Goal: Contribute content: Contribute content

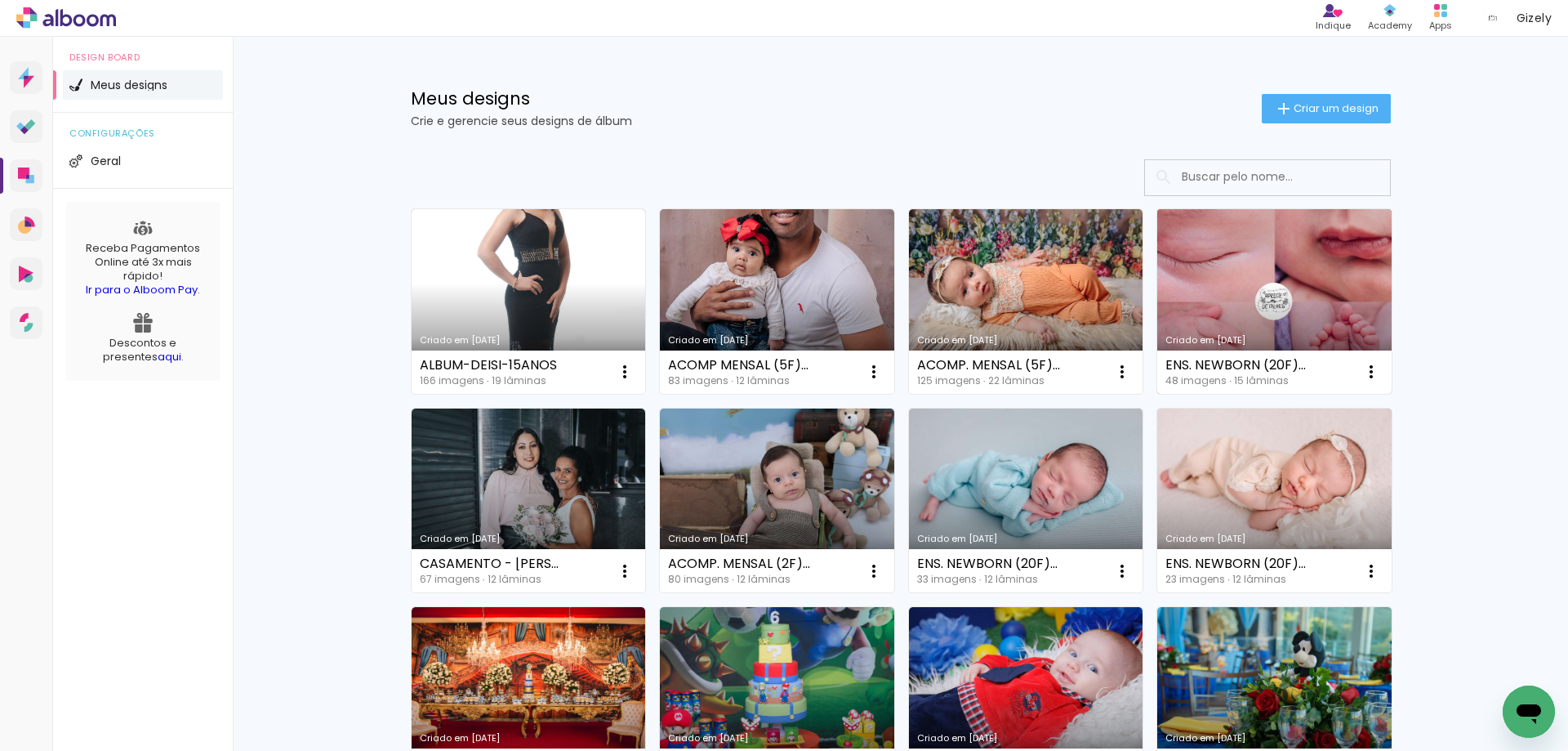
click at [1248, 321] on link "Criado em [DATE]" at bounding box center [1275, 302] width 235 height 185
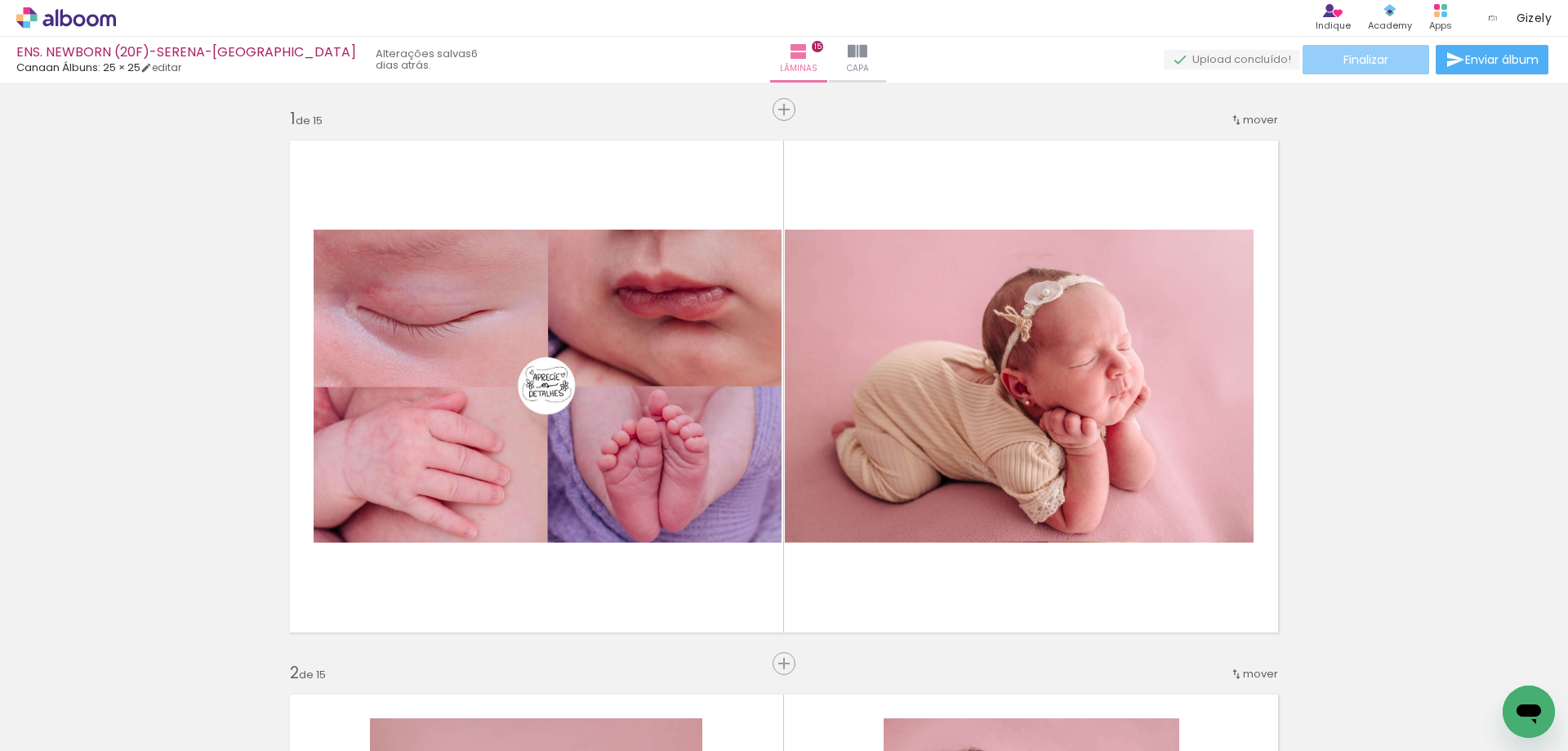
click at [1372, 60] on span "Finalizar" at bounding box center [1366, 59] width 45 height 11
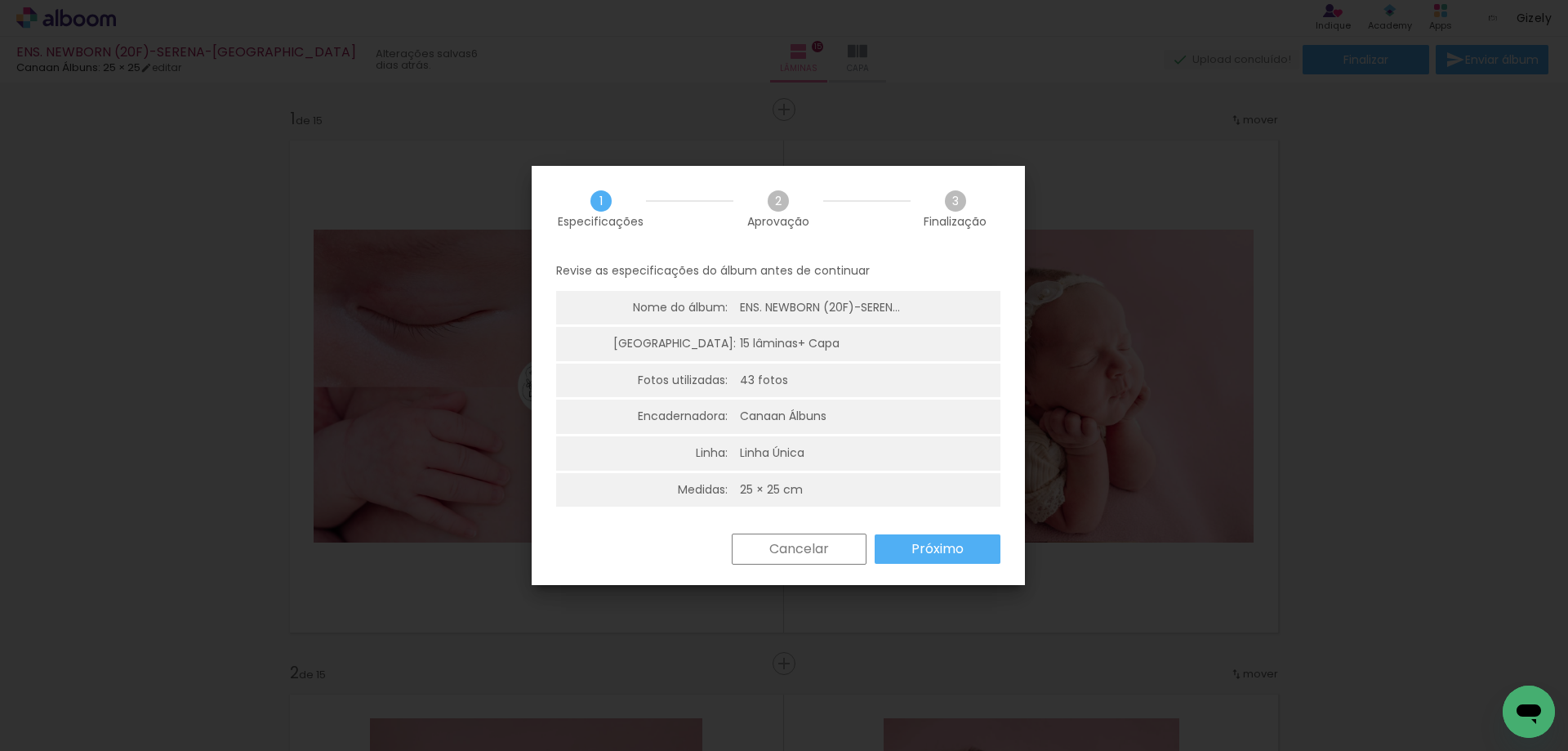
click at [0, 0] on slot "Próximo" at bounding box center [0, 0] width 0 height 0
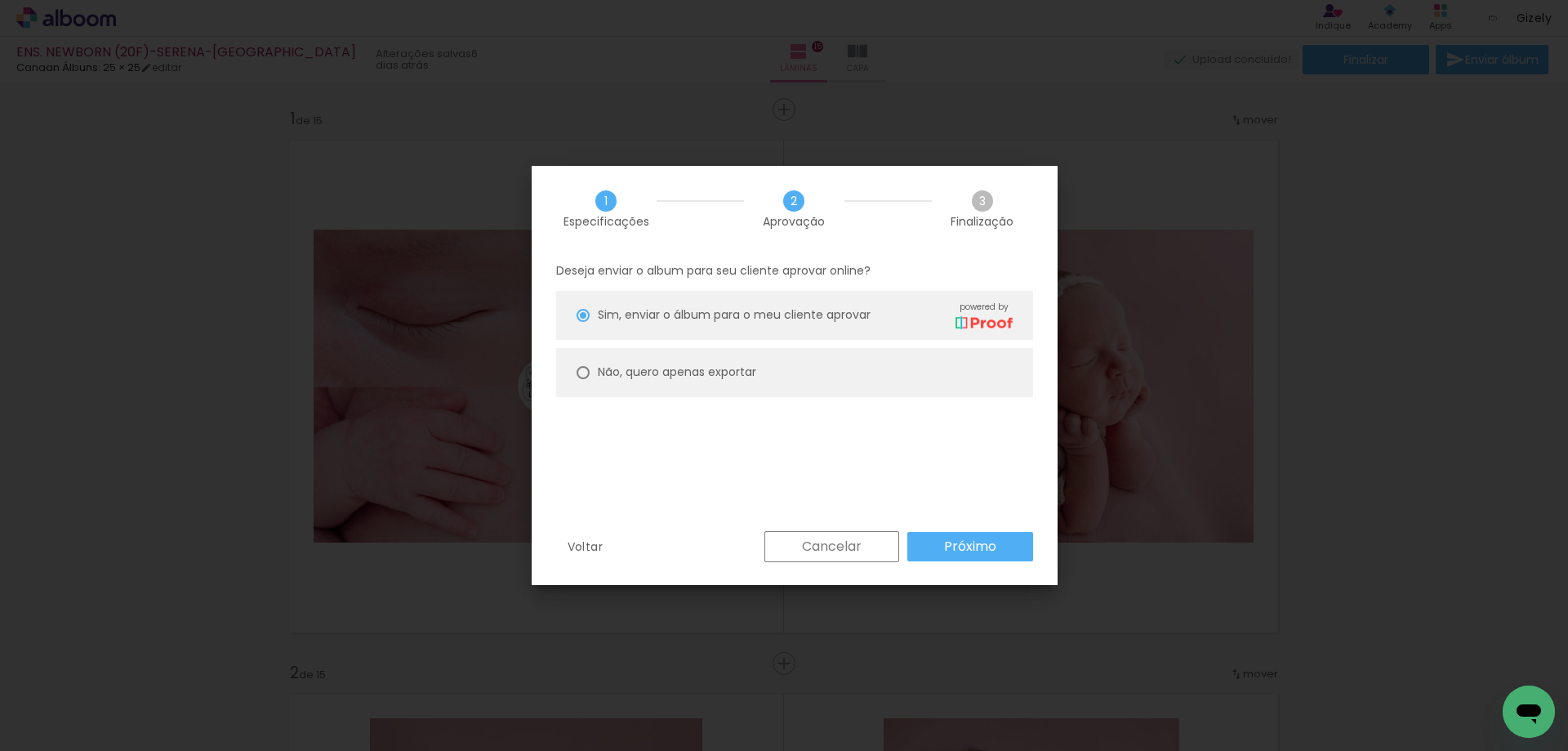
click at [0, 0] on slot "Não, quero apenas exportar" at bounding box center [0, 0] width 0 height 0
type paper-radio-button "on"
click at [970, 536] on paper-button "Próximo" at bounding box center [969, 546] width 125 height 29
type input "Alta, 300 DPI"
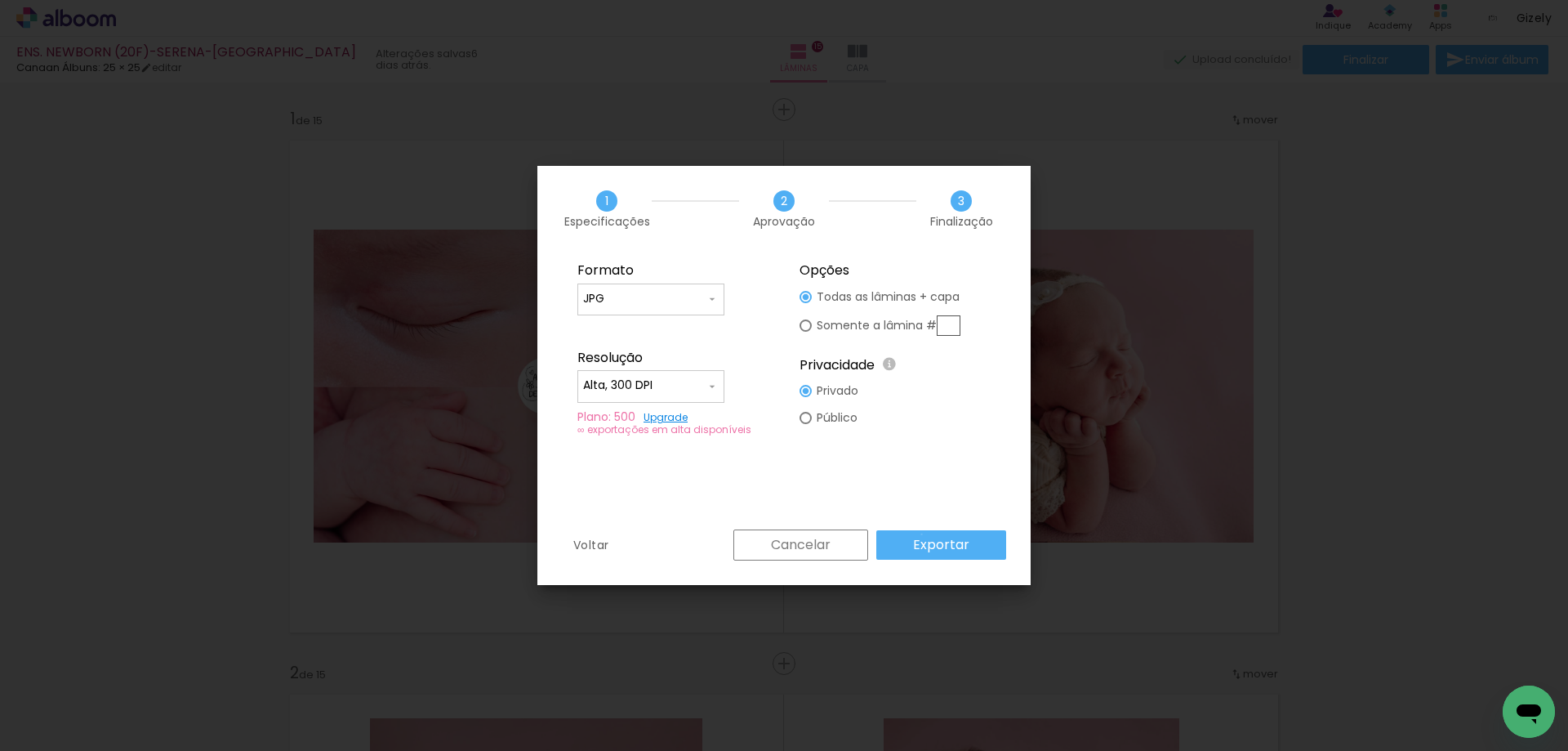
click at [925, 535] on paper-button "Exportar" at bounding box center [942, 544] width 130 height 29
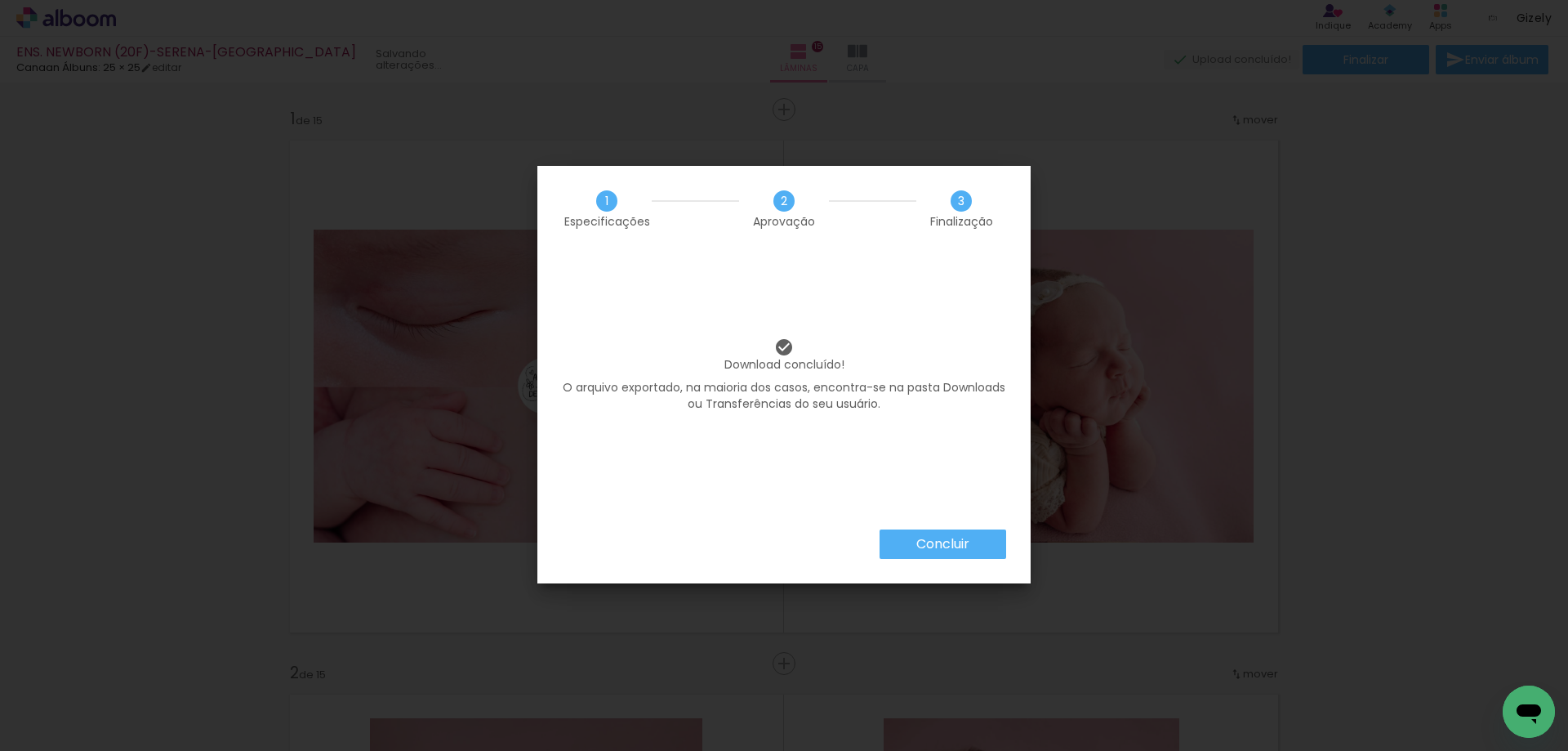
click at [0, 0] on slot "Concluir" at bounding box center [0, 0] width 0 height 0
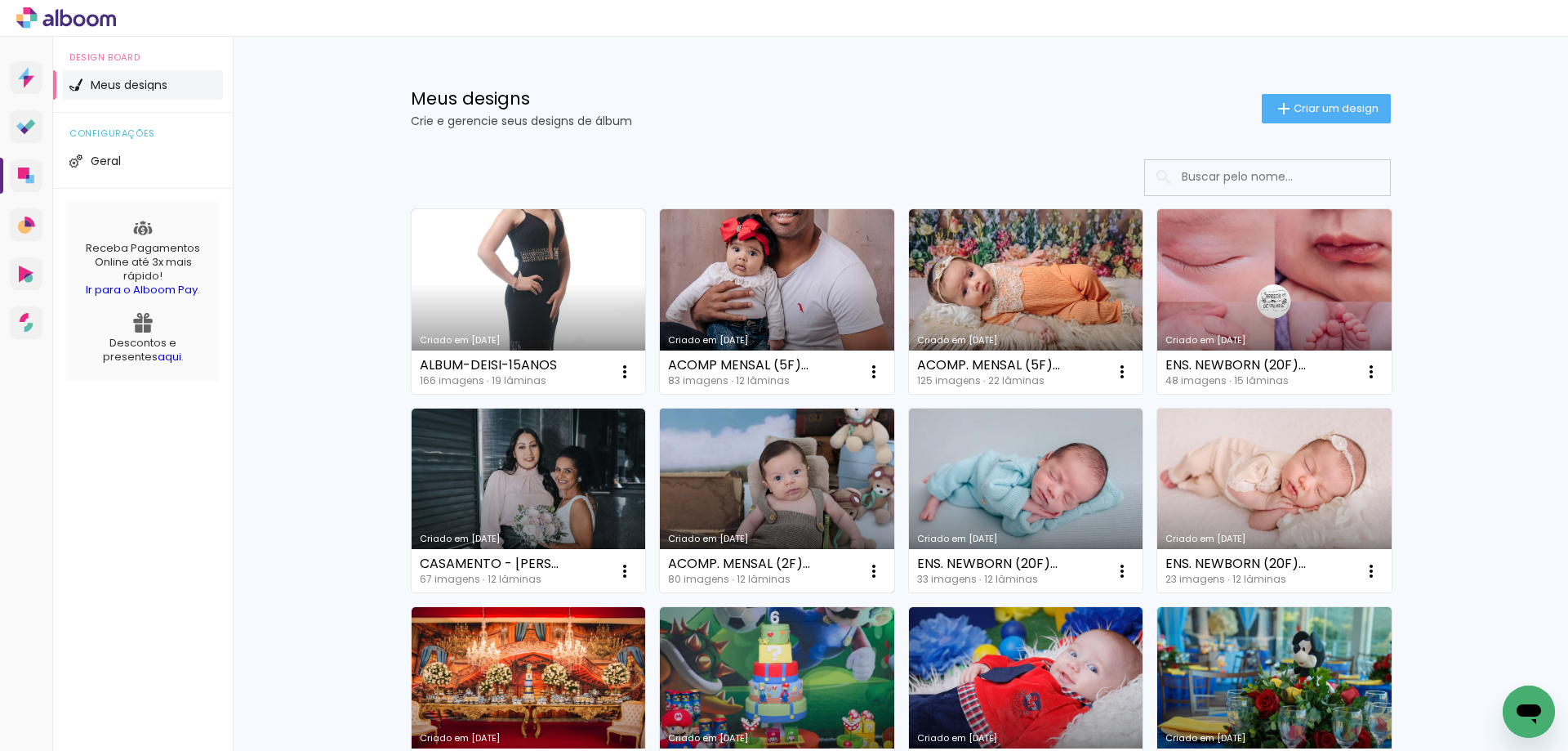
click at [807, 472] on link "Criado em [DATE]" at bounding box center [777, 501] width 235 height 185
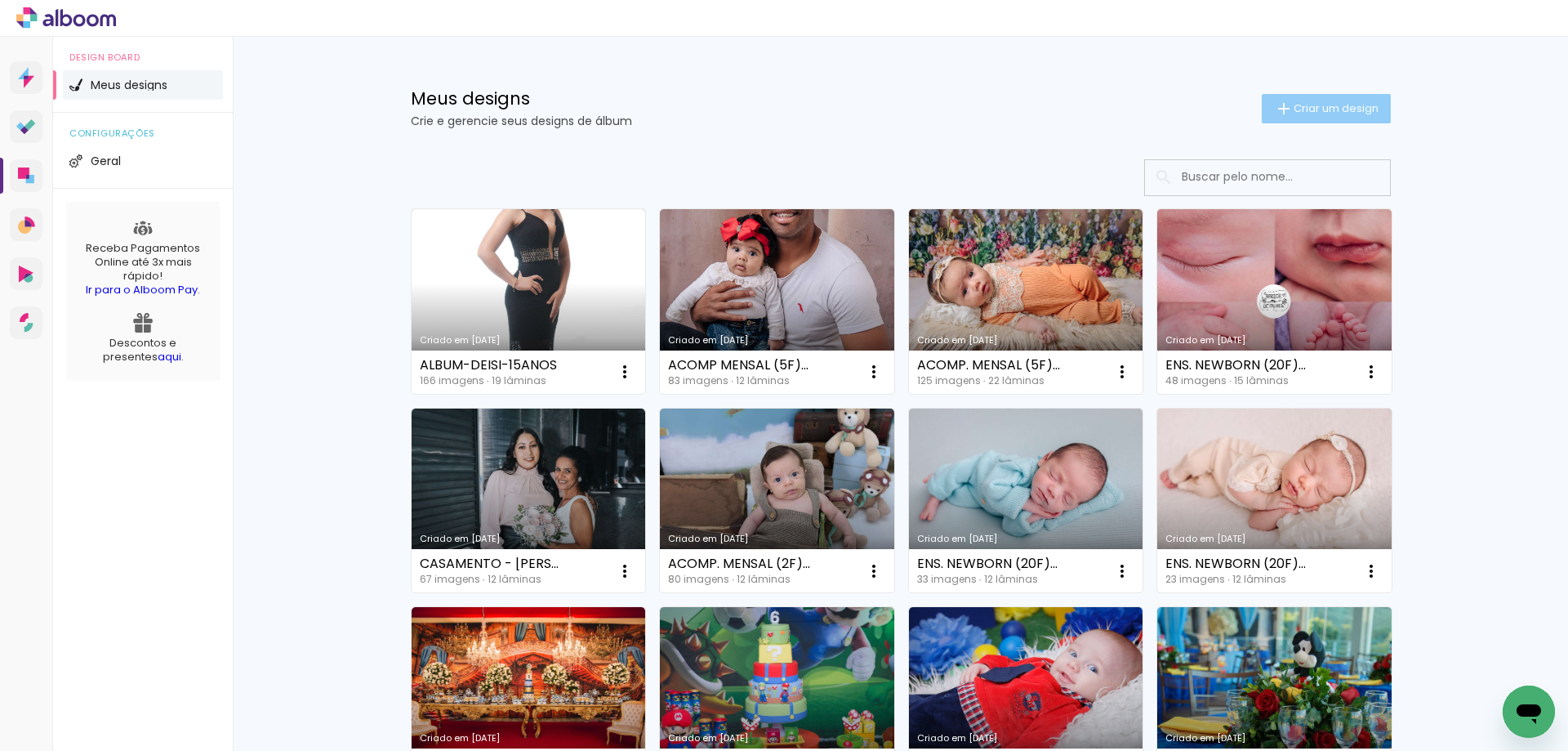
click at [1339, 108] on span "Criar um design" at bounding box center [1336, 108] width 85 height 10
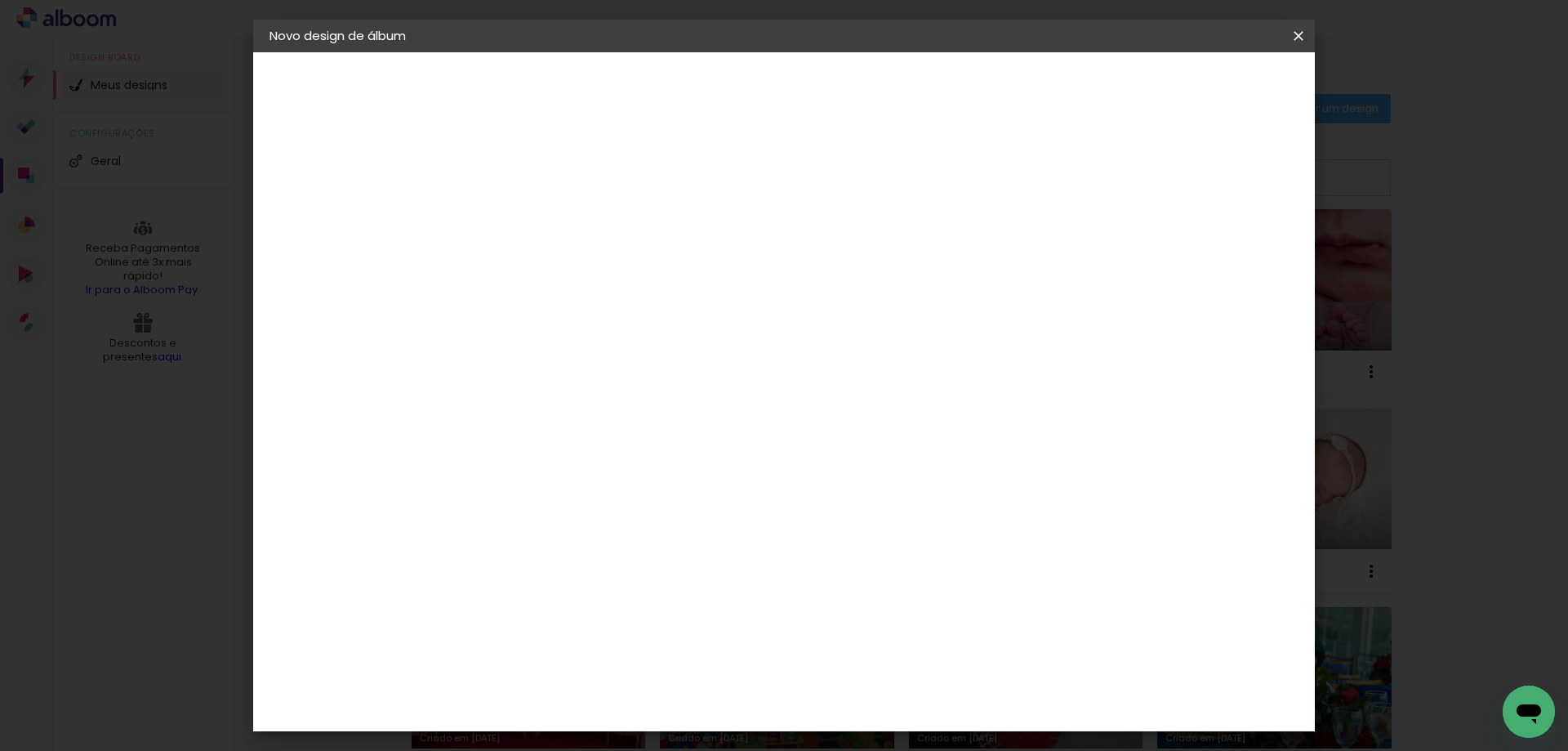
click at [536, 223] on input at bounding box center [536, 219] width 0 height 25
type input "OS.7836.2-BRINDE MESVERSARIO-CLOE-NARCELLE-12.07.22"
type paper-input "OS.7836.2-BRINDE MESVERSARIO-CLOE-NARCELLE-12.07.22"
click at [0, 0] on slot "Avançar" at bounding box center [0, 0] width 0 height 0
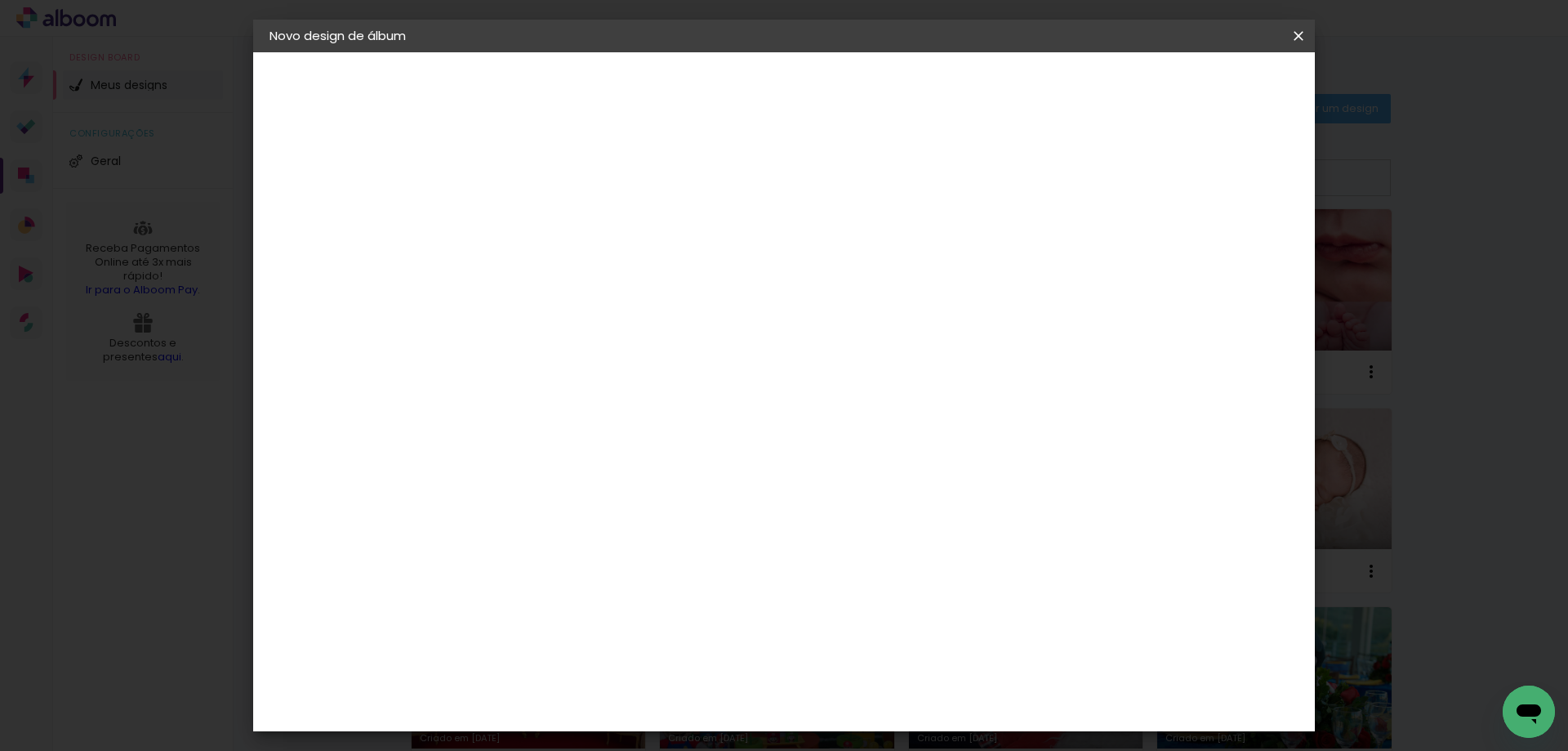
scroll to position [654, 0]
click at [651, 343] on paper-item "Canaan Álbuns" at bounding box center [578, 364] width 176 height 42
click at [0, 0] on slot "Avançar" at bounding box center [0, 0] width 0 height 0
click at [647, 445] on span "25 × 25" at bounding box center [609, 462] width 76 height 34
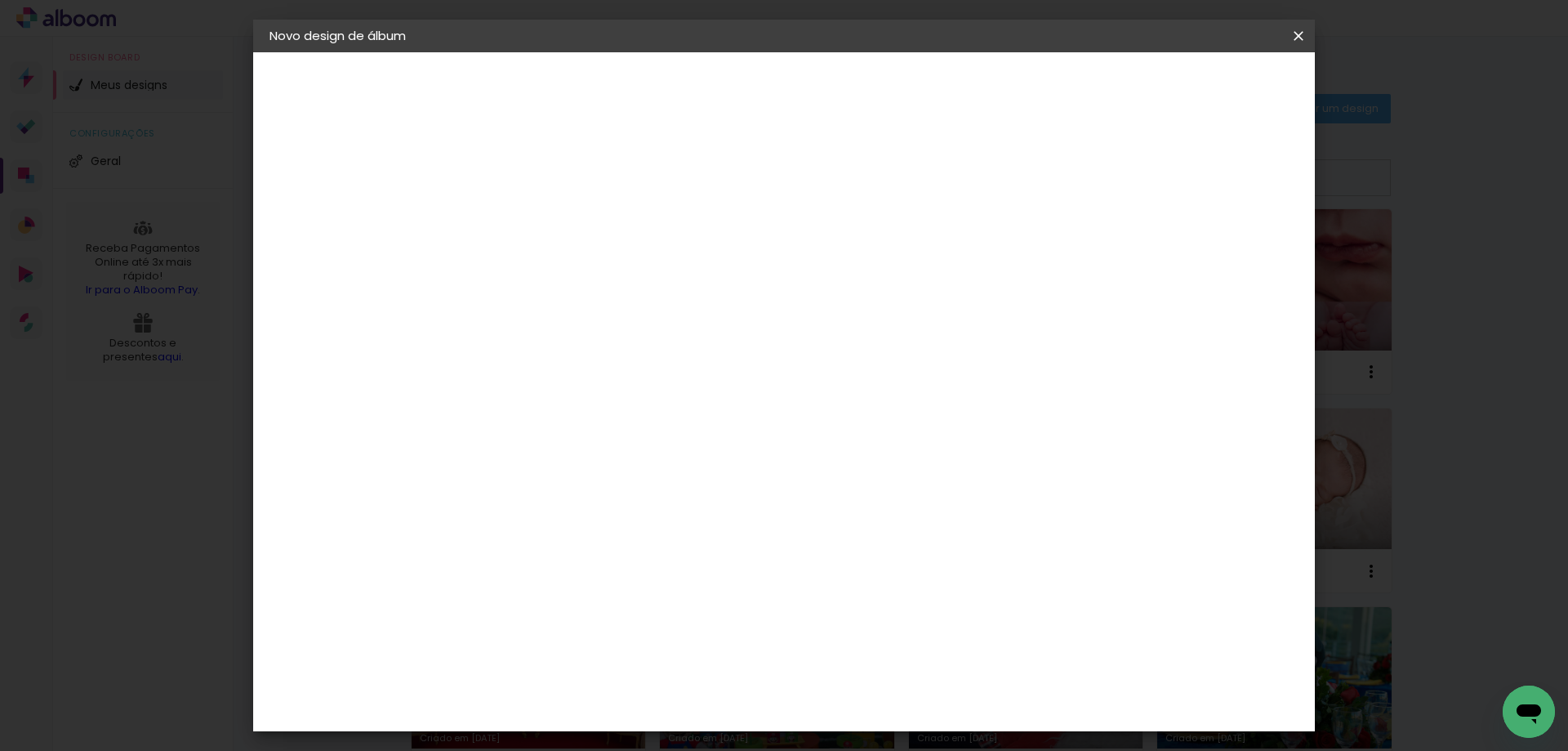
scroll to position [82, 0]
click at [0, 0] on slot "Avançar" at bounding box center [0, 0] width 0 height 0
click at [1213, 94] on paper-button "Iniciar design" at bounding box center [1159, 86] width 107 height 27
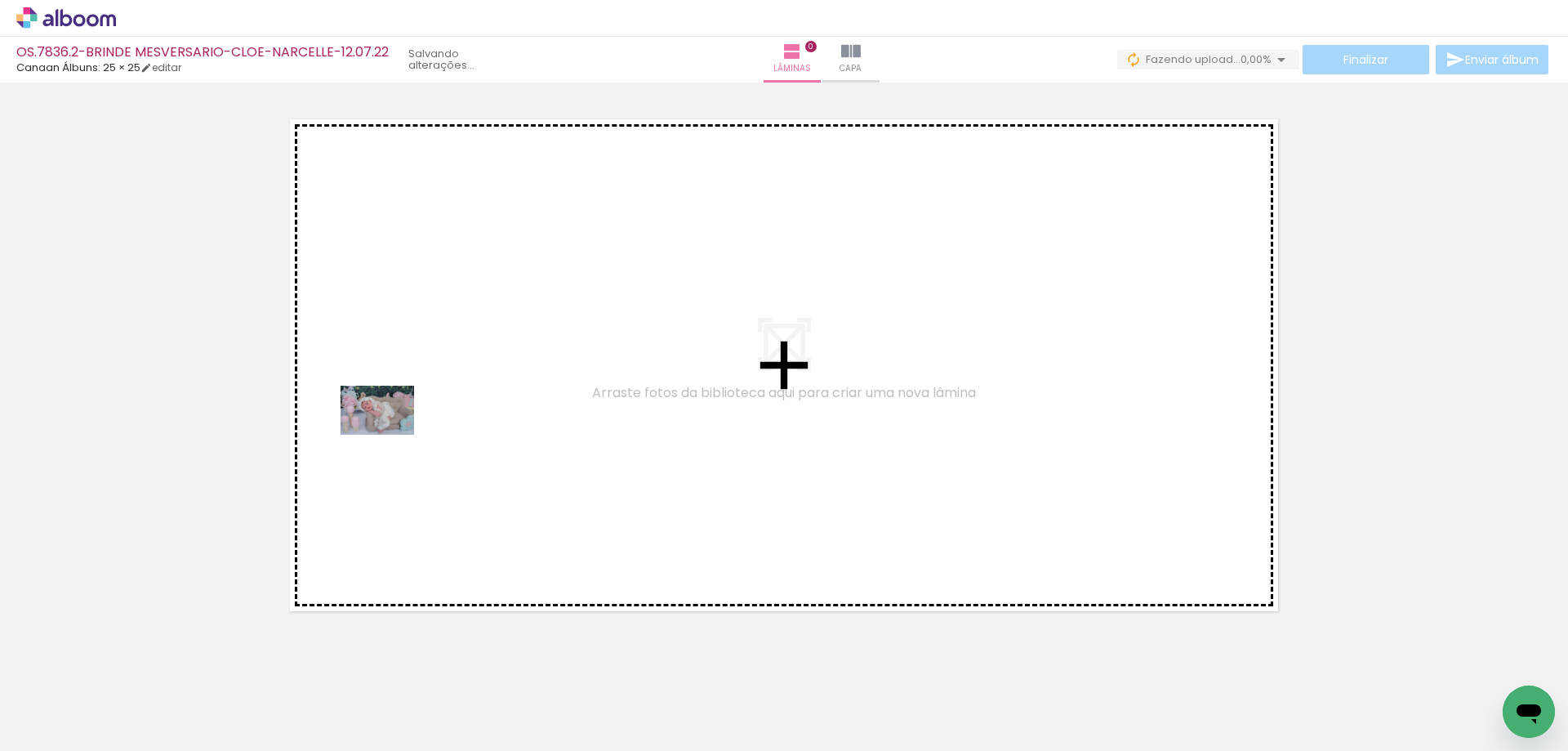
drag, startPoint x: 170, startPoint y: 689, endPoint x: 352, endPoint y: 517, distance: 250.4
click at [404, 418] on quentale-workspace at bounding box center [784, 376] width 1568 height 751
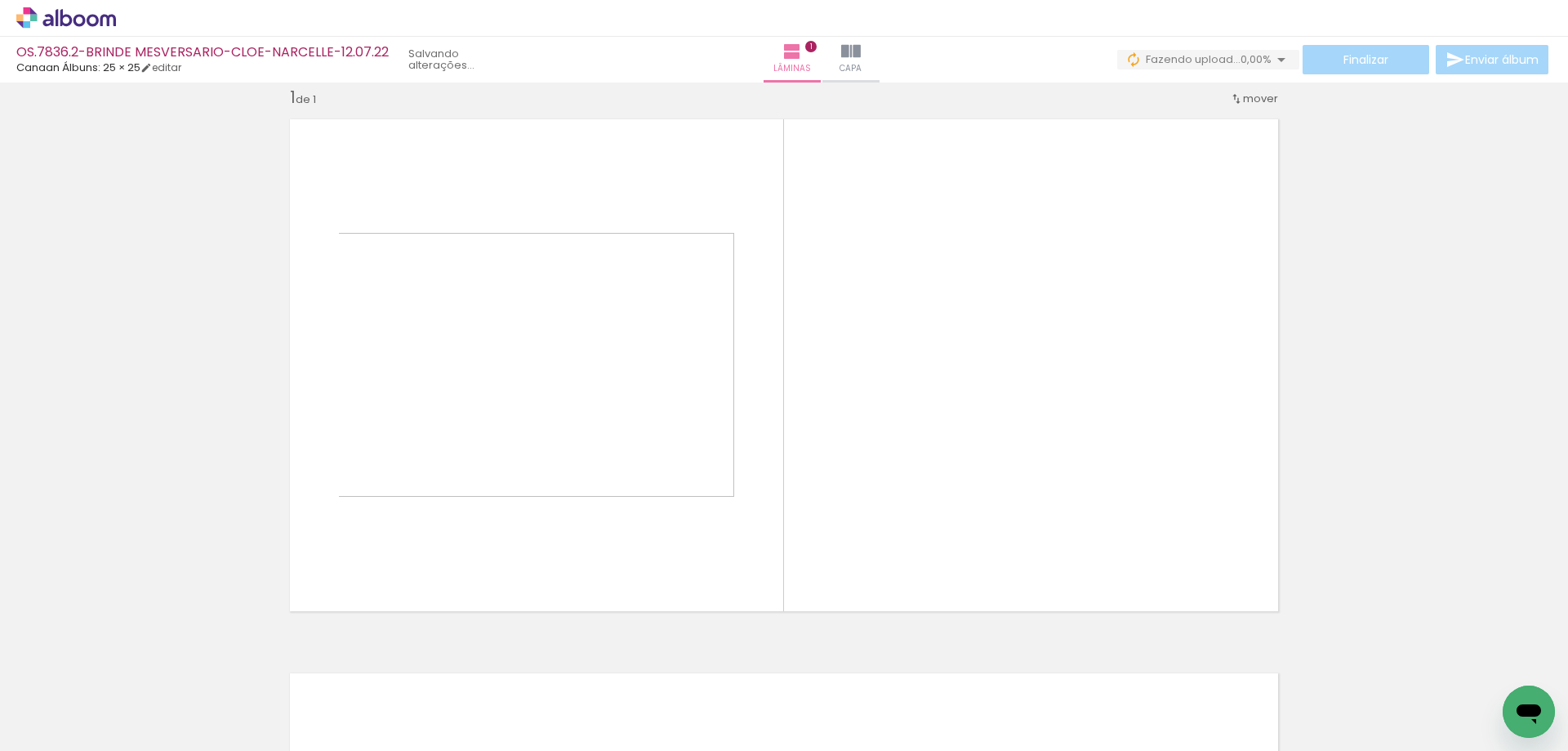
scroll to position [22, 0]
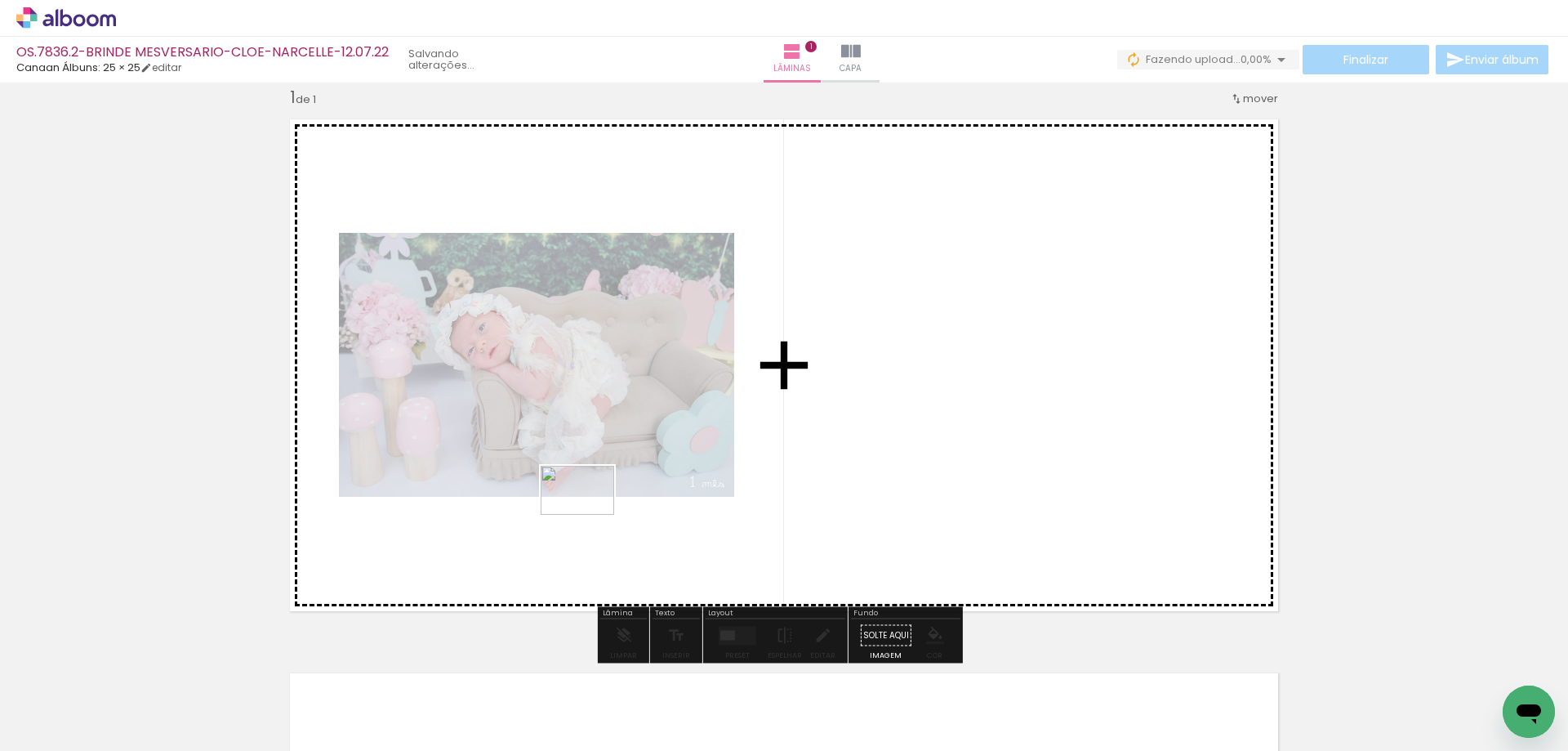
drag, startPoint x: 266, startPoint y: 698, endPoint x: 589, endPoint y: 515, distance: 371.2
click at [589, 515] on quentale-workspace at bounding box center [784, 376] width 1568 height 751
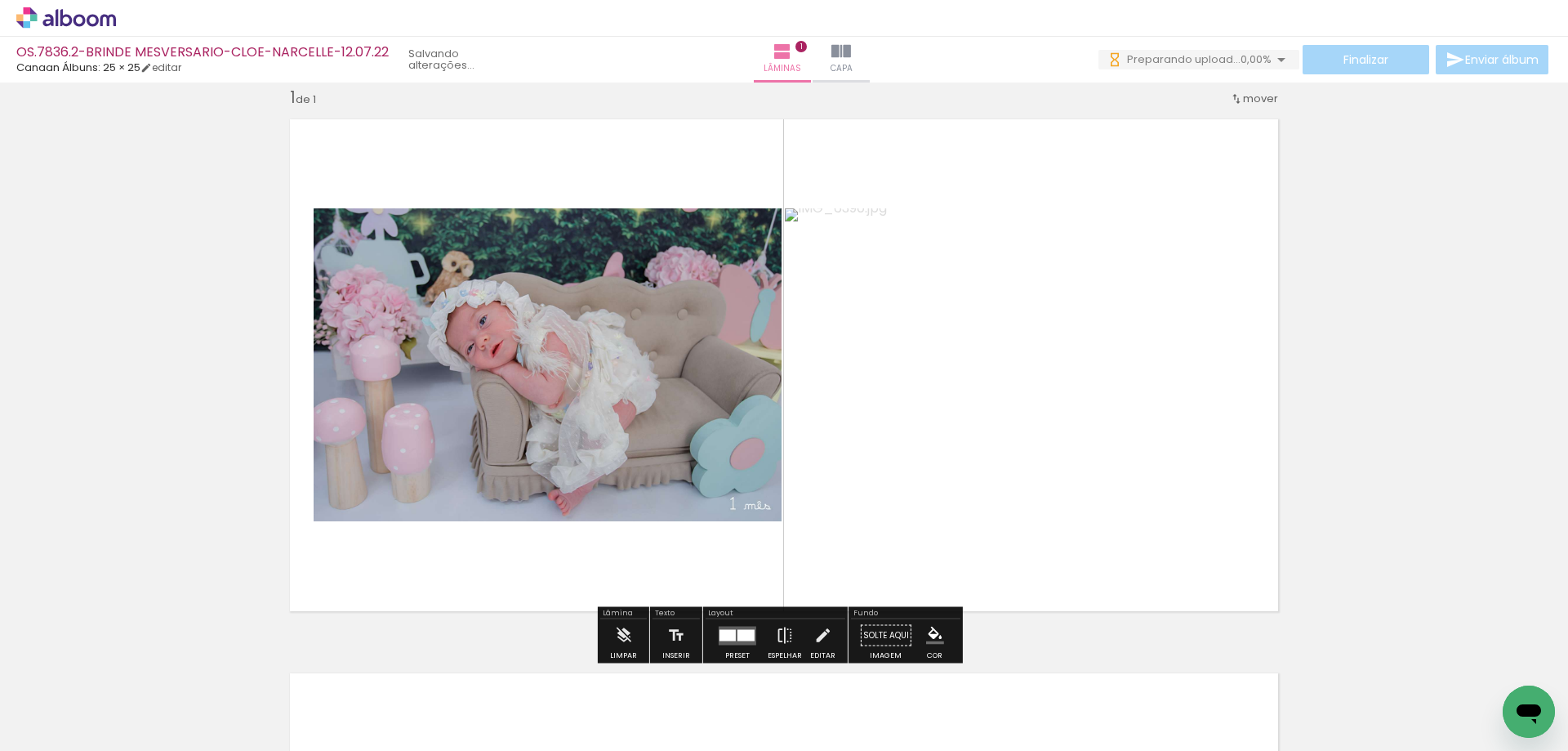
scroll to position [0, 0]
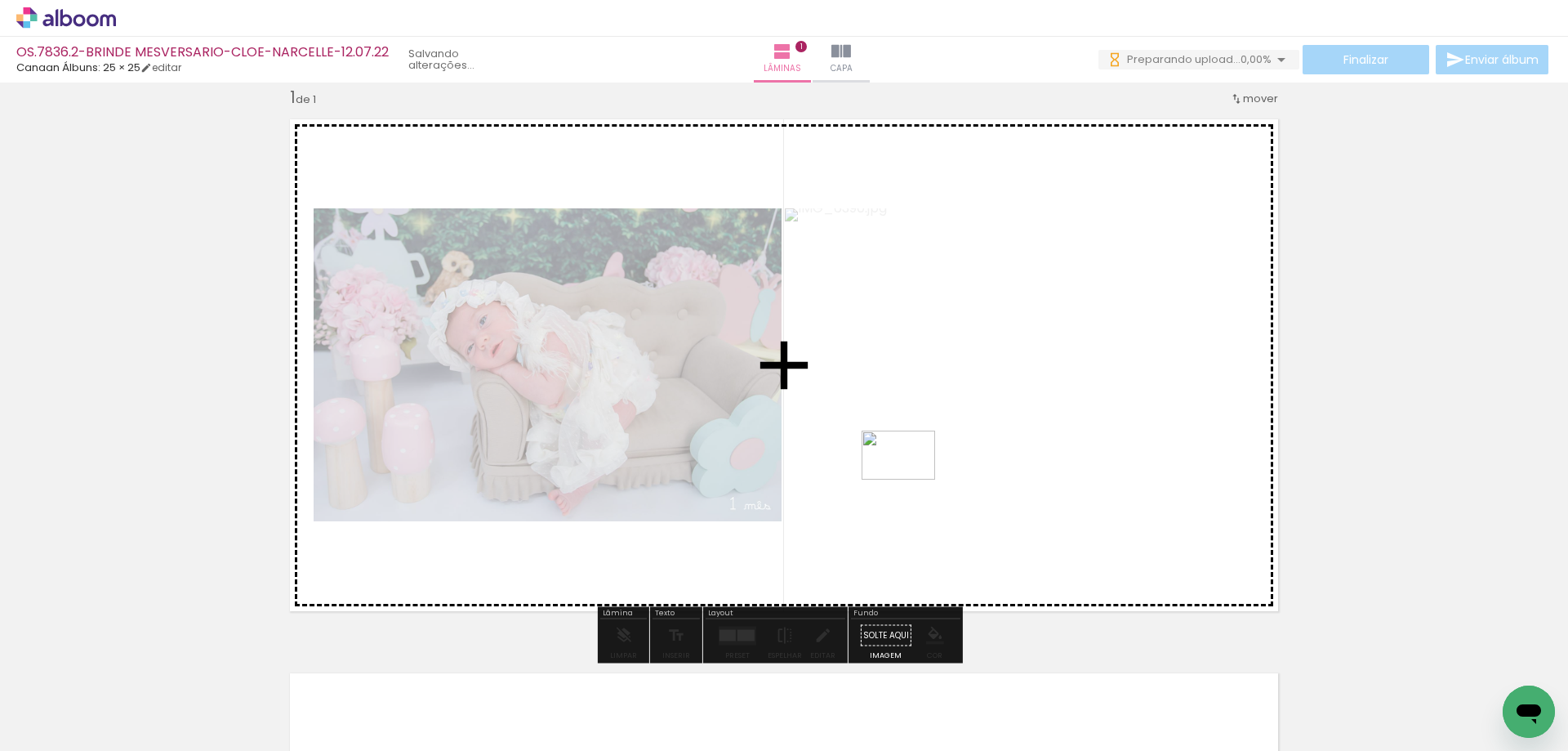
drag, startPoint x: 345, startPoint y: 687, endPoint x: 871, endPoint y: 487, distance: 562.7
click at [913, 478] on quentale-workspace at bounding box center [784, 376] width 1568 height 751
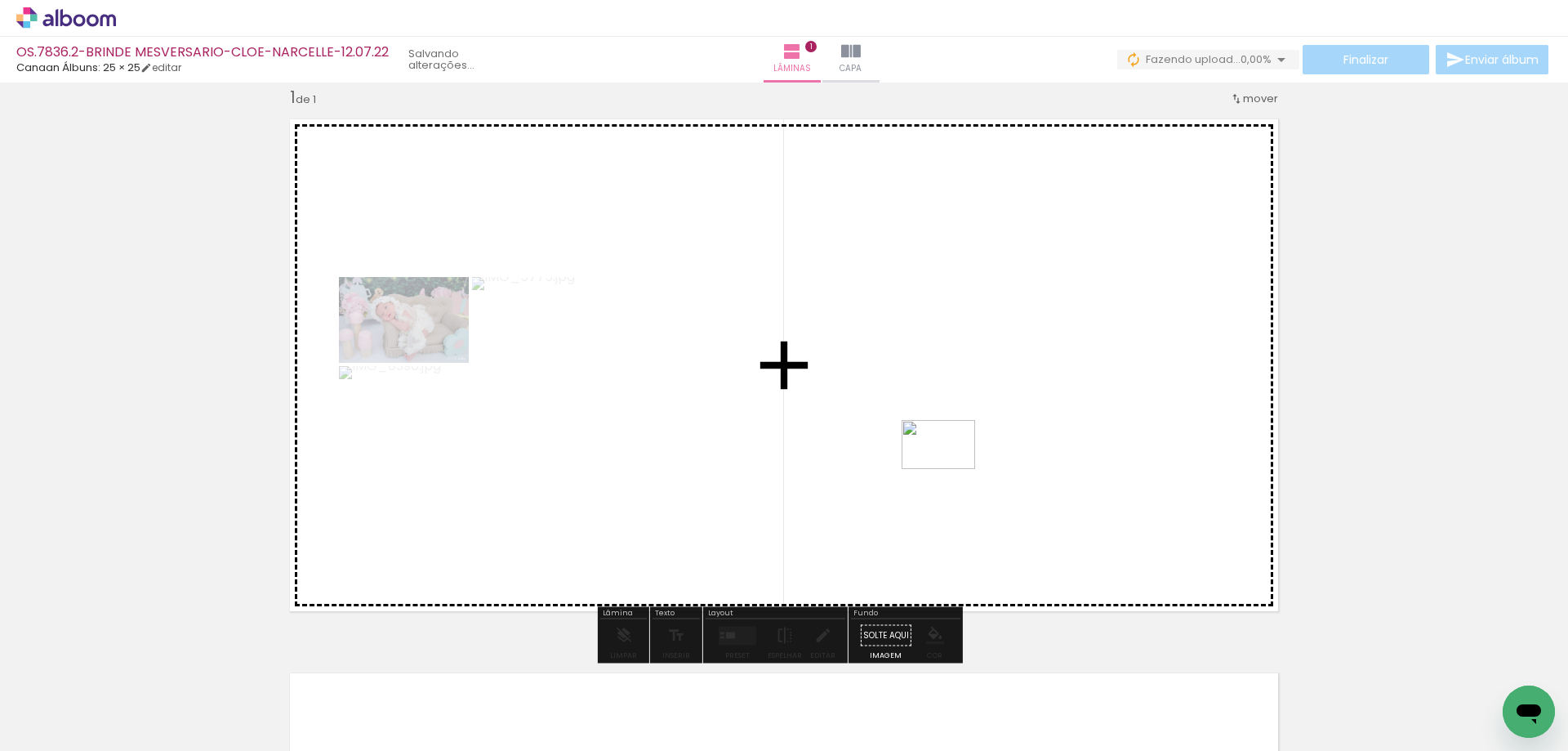
drag, startPoint x: 443, startPoint y: 682, endPoint x: 950, endPoint y: 469, distance: 549.9
click at [950, 469] on quentale-workspace at bounding box center [784, 376] width 1568 height 751
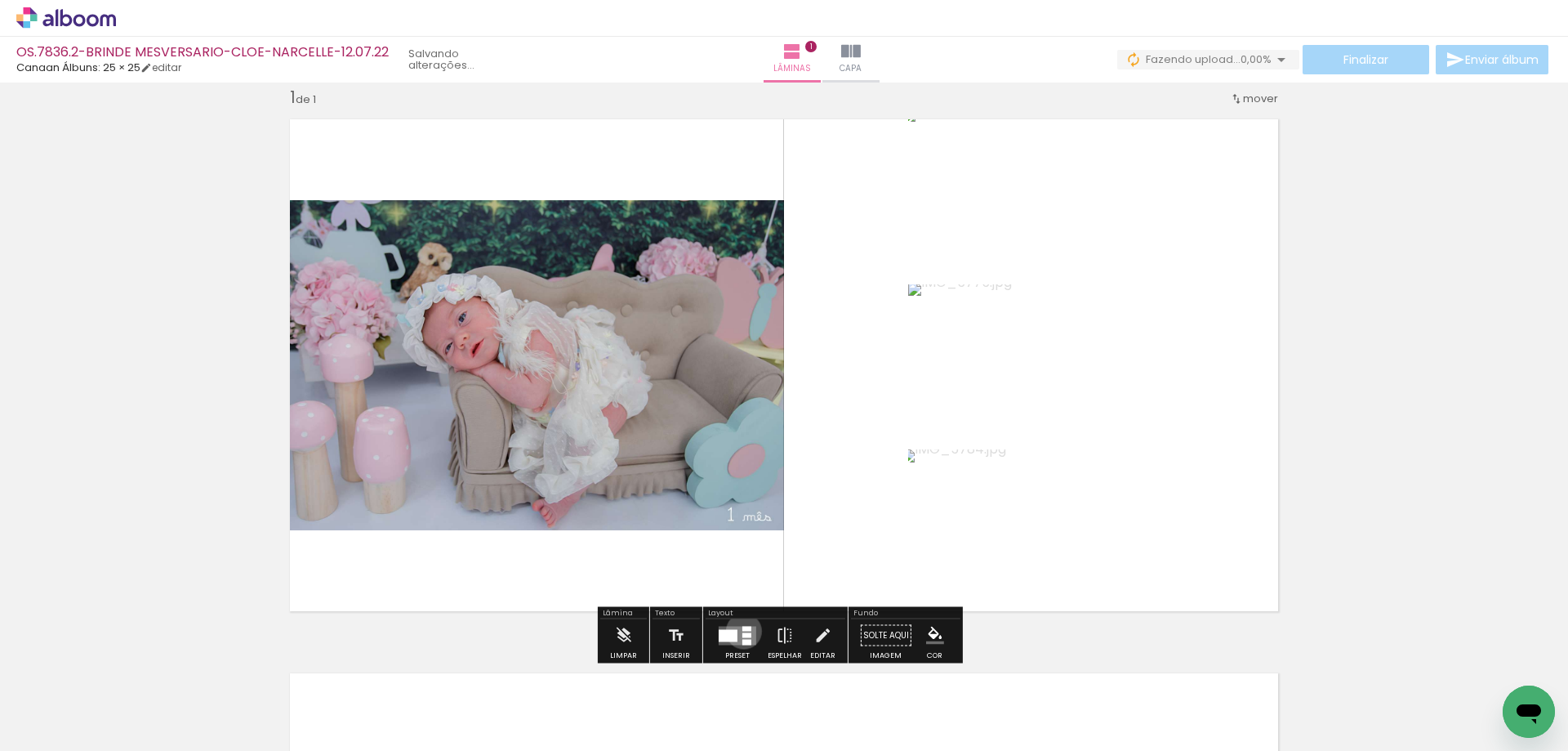
click at [740, 631] on quentale-layouter at bounding box center [737, 636] width 38 height 19
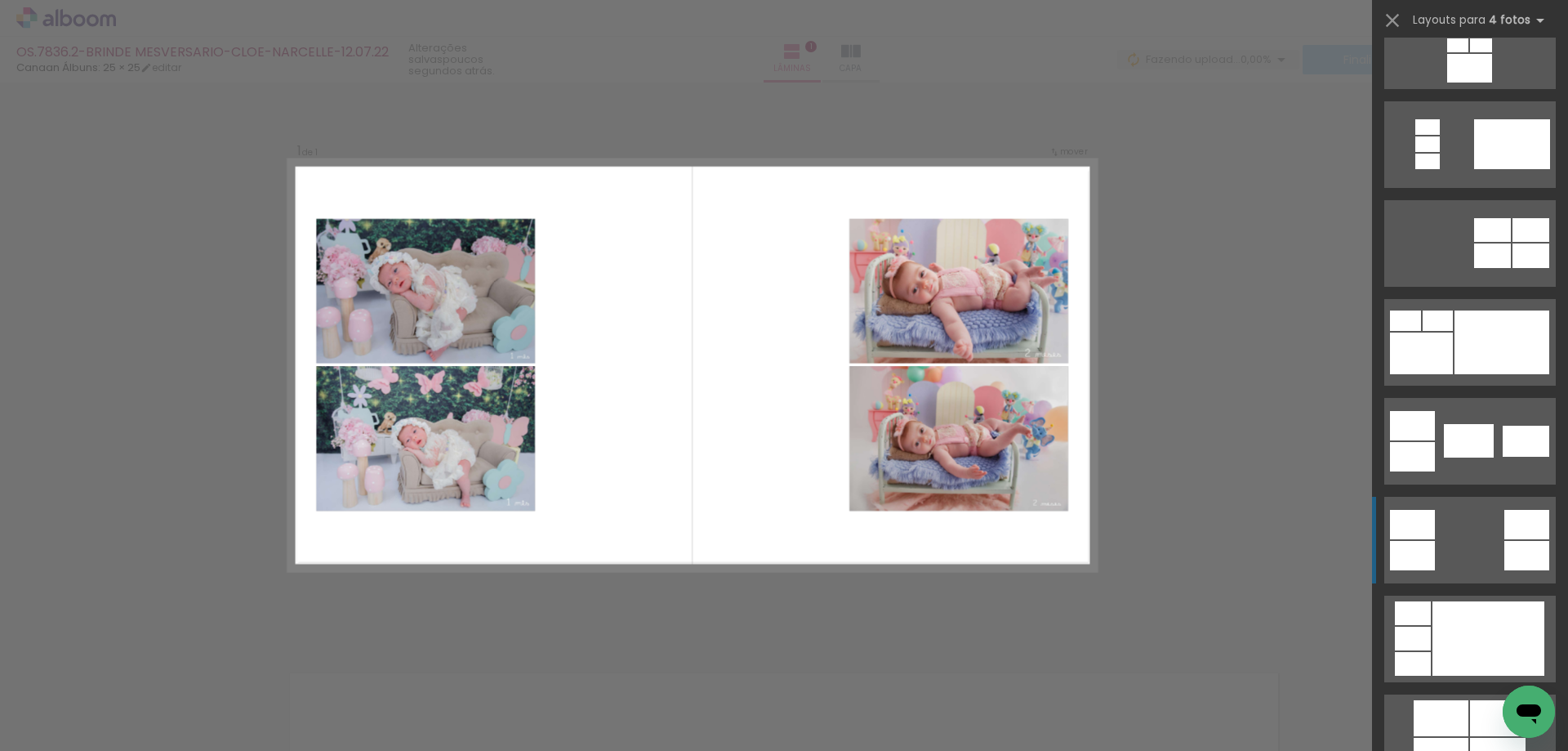
scroll to position [491, 0]
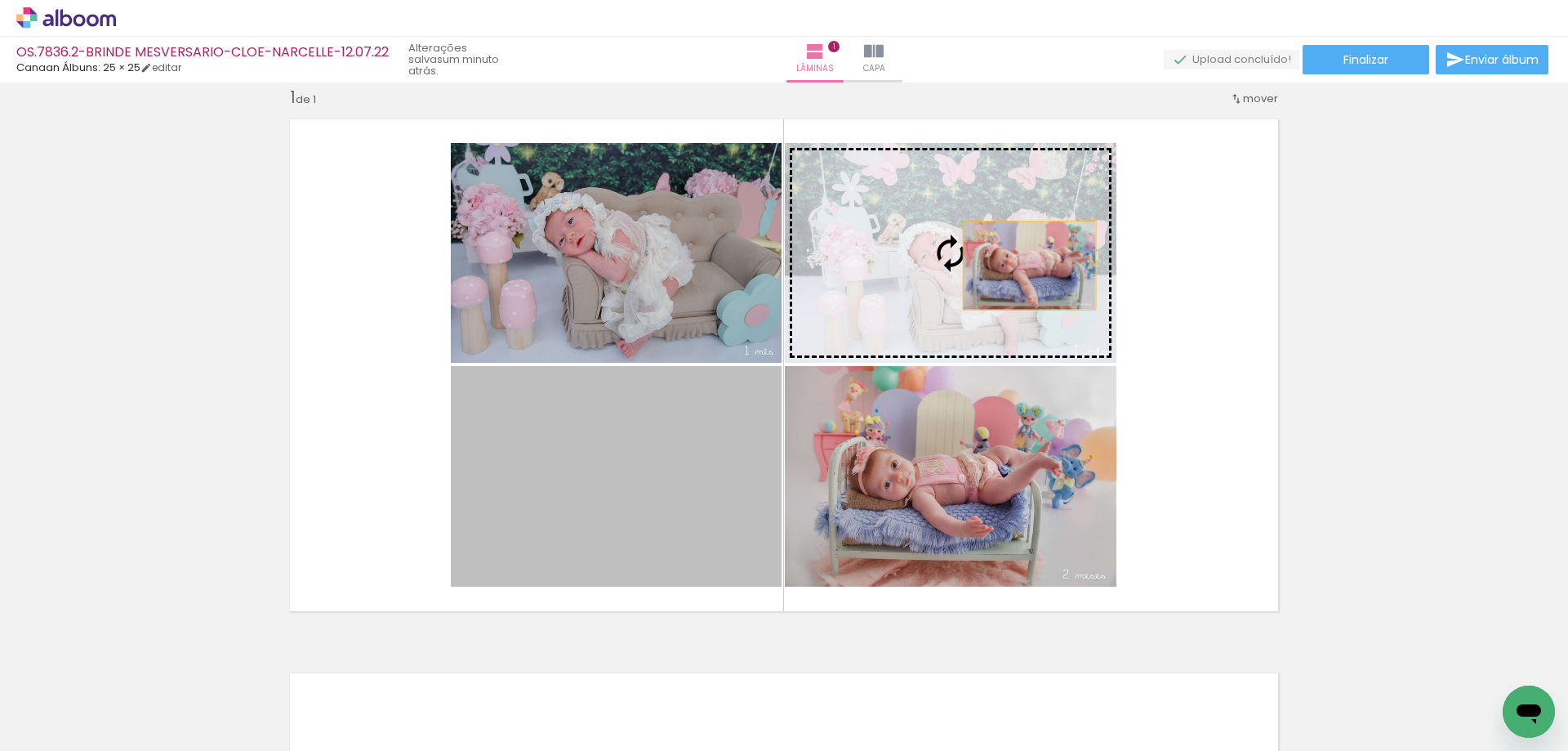
drag, startPoint x: 659, startPoint y: 467, endPoint x: 1024, endPoint y: 264, distance: 417.7
click at [0, 0] on slot at bounding box center [0, 0] width 0 height 0
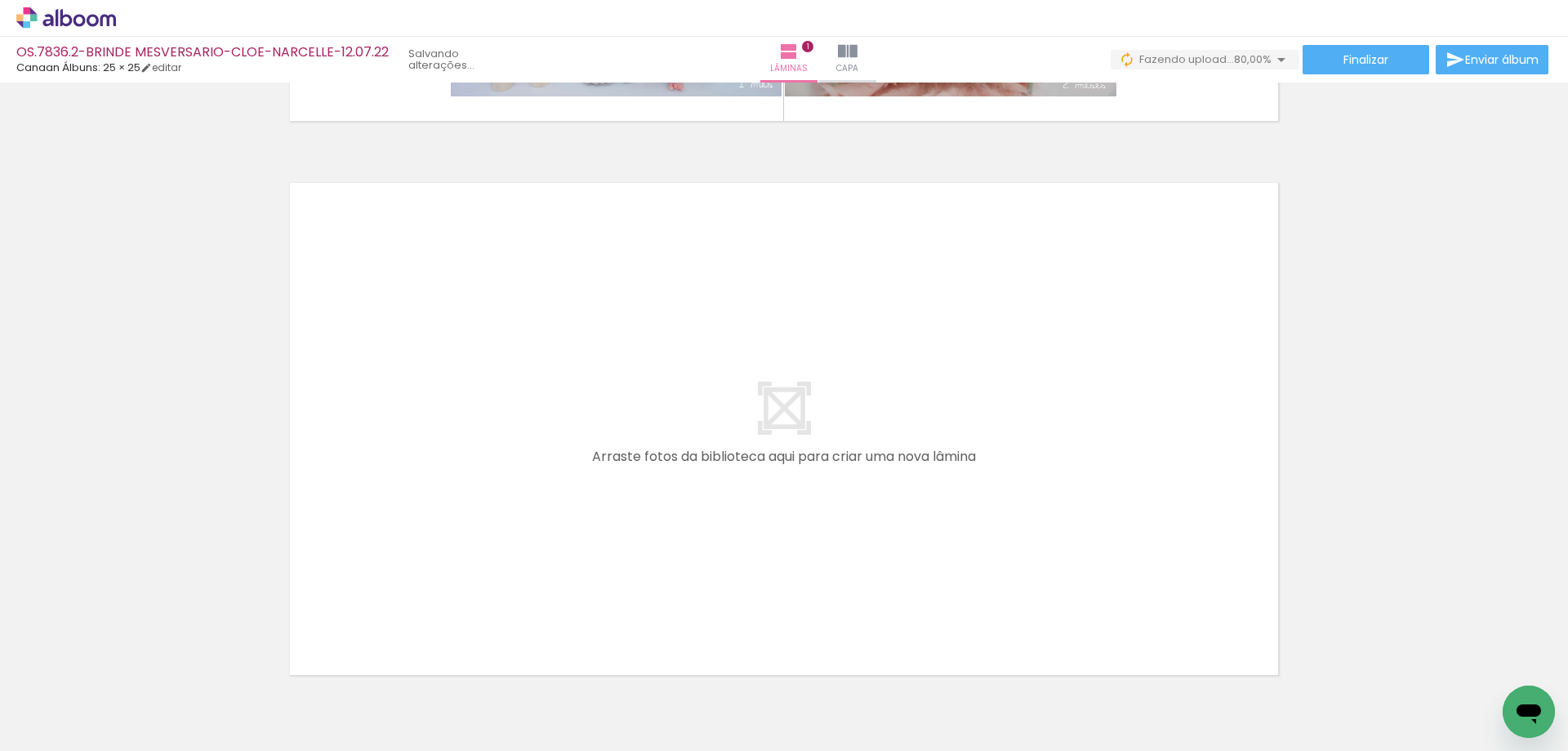
scroll to position [0, 0]
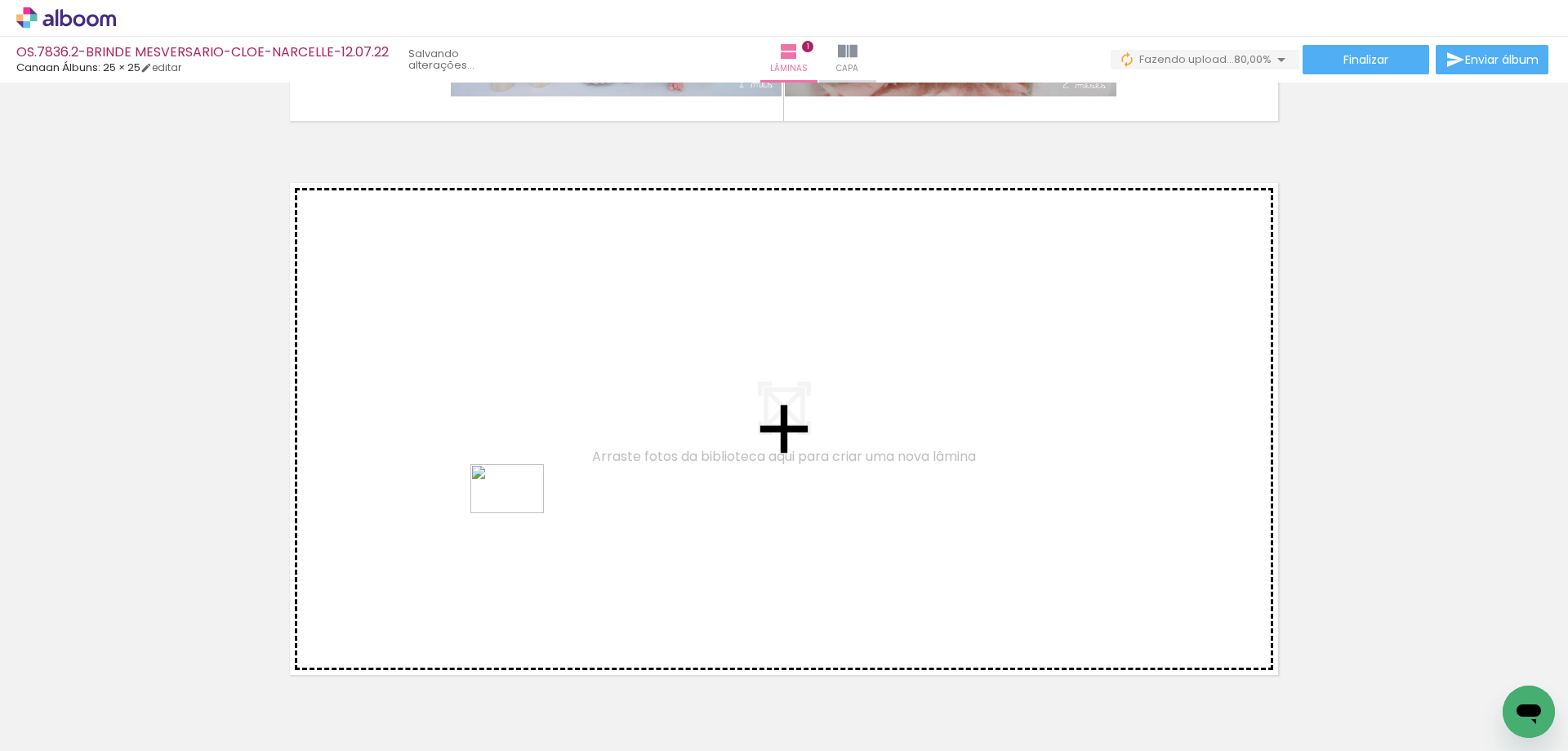
drag, startPoint x: 546, startPoint y: 688, endPoint x: 517, endPoint y: 505, distance: 185.3
click at [517, 505] on quentale-workspace at bounding box center [784, 376] width 1568 height 751
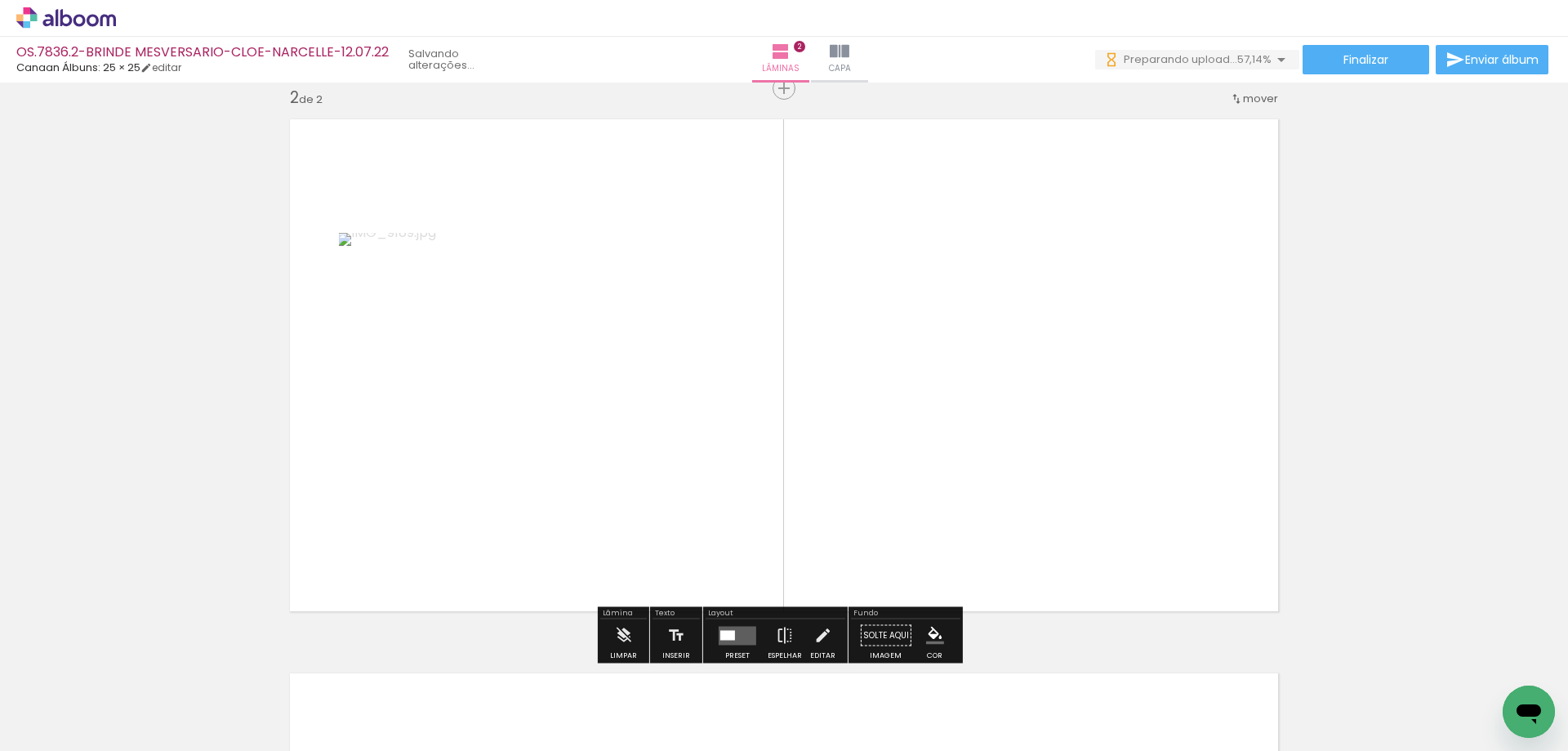
scroll to position [576, 0]
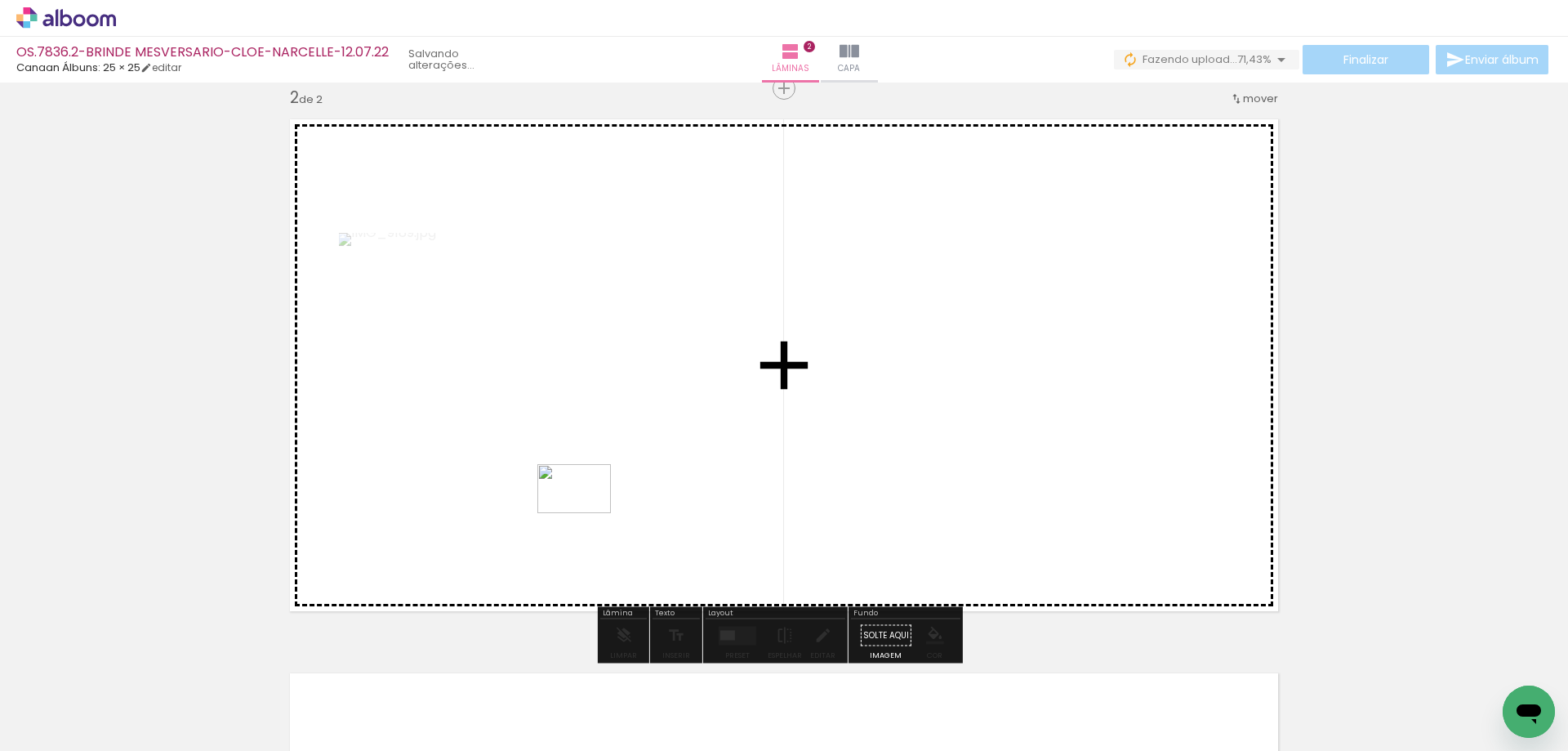
drag, startPoint x: 620, startPoint y: 693, endPoint x: 586, endPoint y: 513, distance: 183.2
click at [586, 513] on quentale-workspace at bounding box center [784, 376] width 1568 height 751
drag, startPoint x: 721, startPoint y: 706, endPoint x: 688, endPoint y: 496, distance: 212.6
click at [688, 496] on quentale-workspace at bounding box center [784, 376] width 1568 height 751
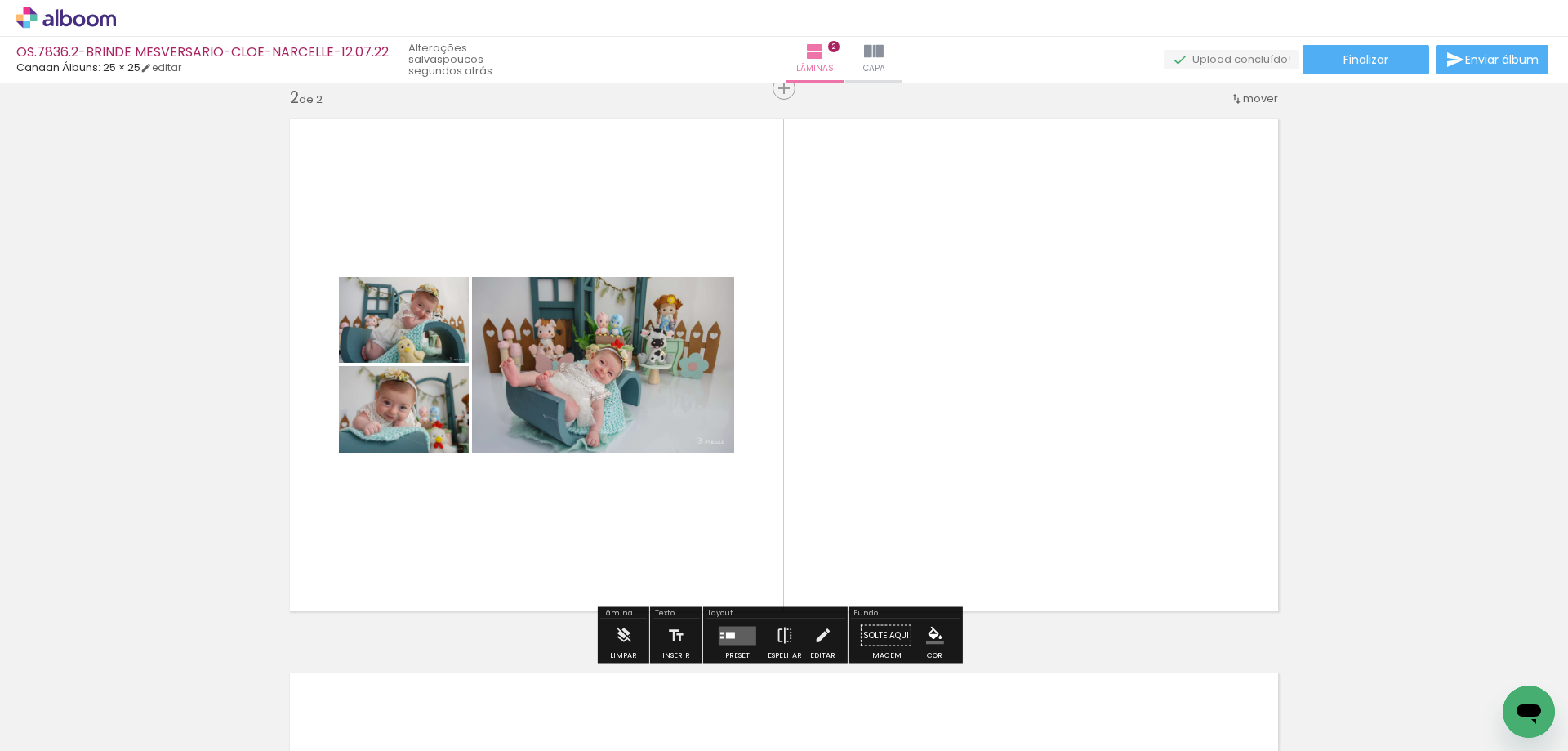
scroll to position [0, 0]
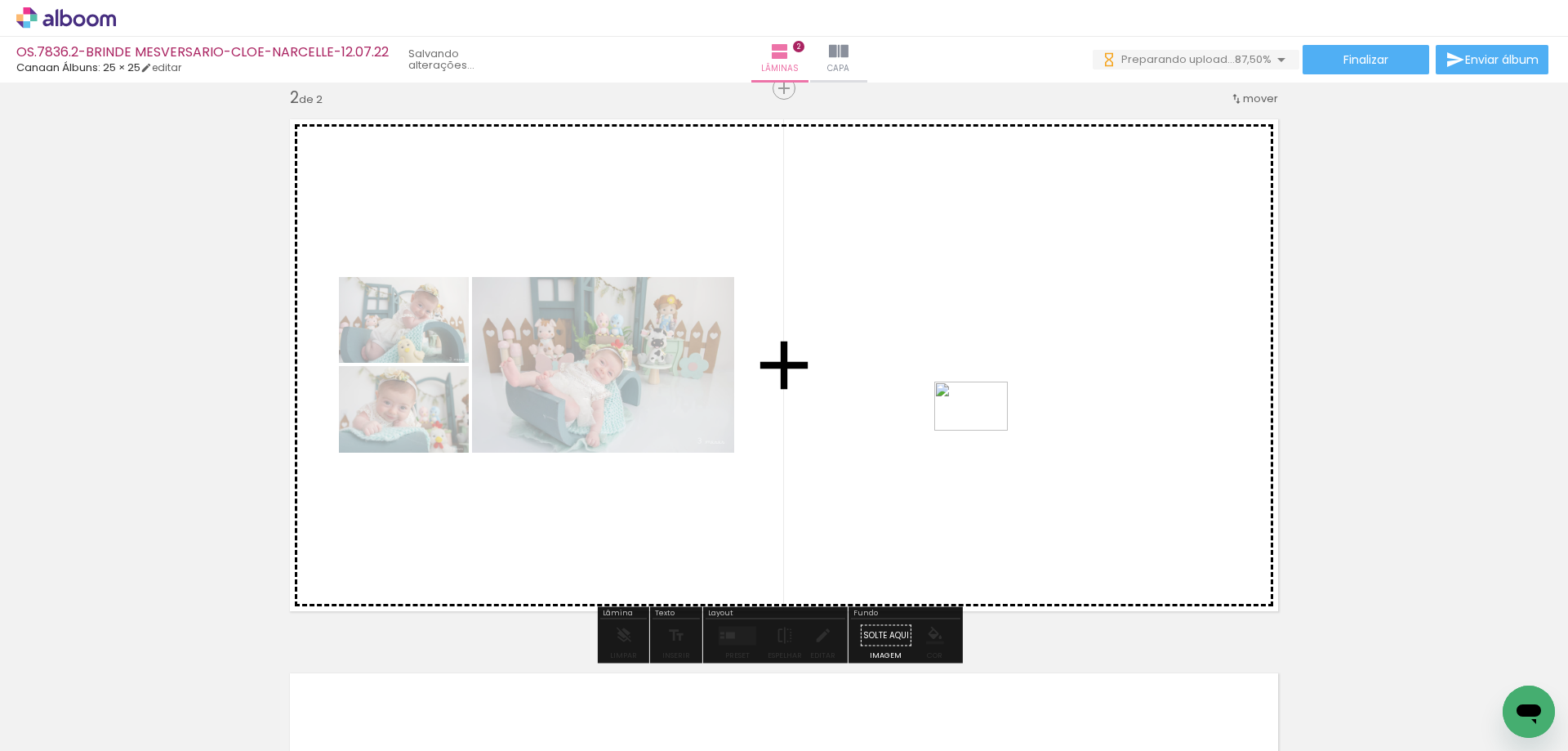
drag, startPoint x: 820, startPoint y: 682, endPoint x: 983, endPoint y: 431, distance: 299.3
click at [983, 431] on quentale-workspace at bounding box center [784, 376] width 1568 height 751
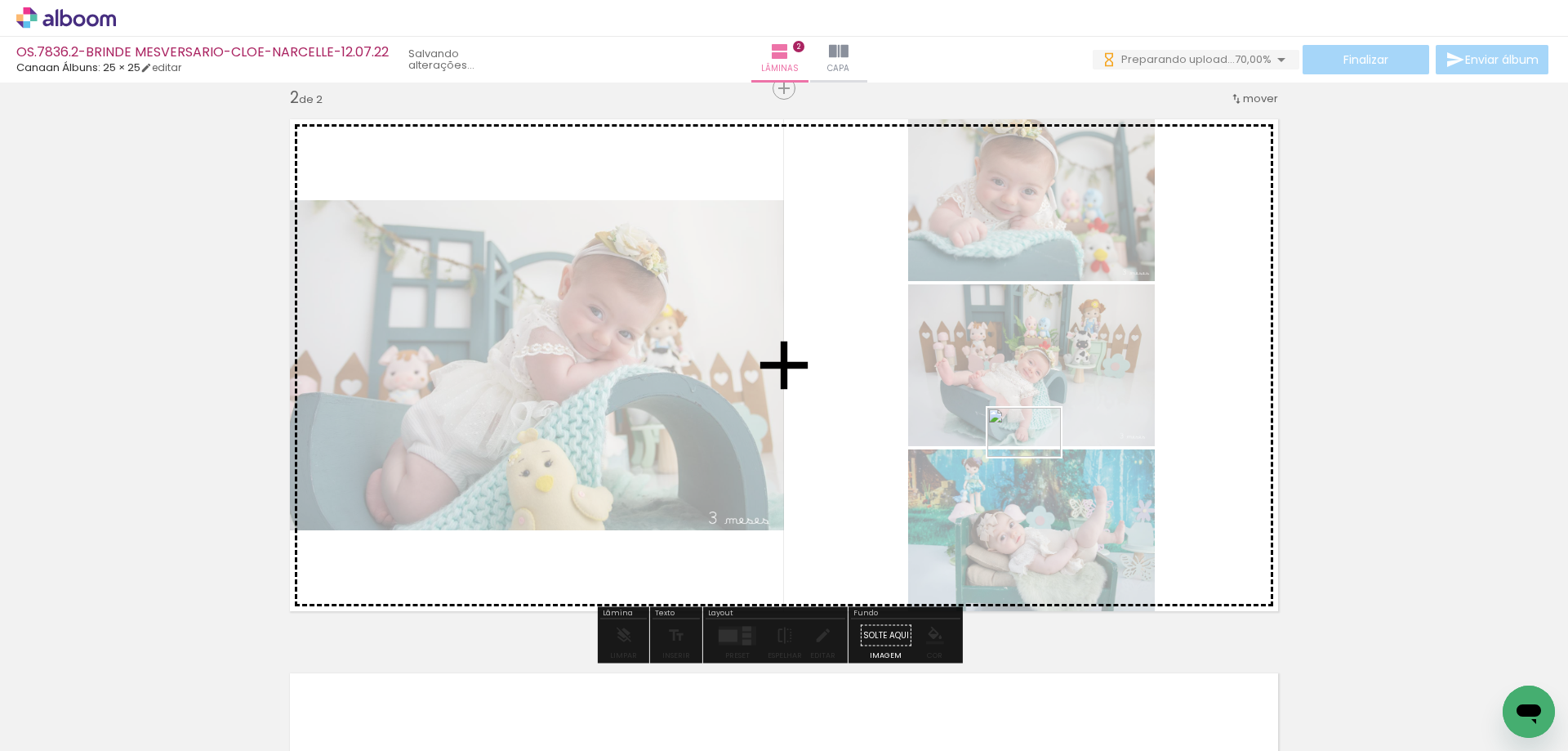
drag, startPoint x: 888, startPoint y: 694, endPoint x: 1043, endPoint y: 441, distance: 296.7
click at [1043, 441] on quentale-workspace at bounding box center [784, 376] width 1568 height 751
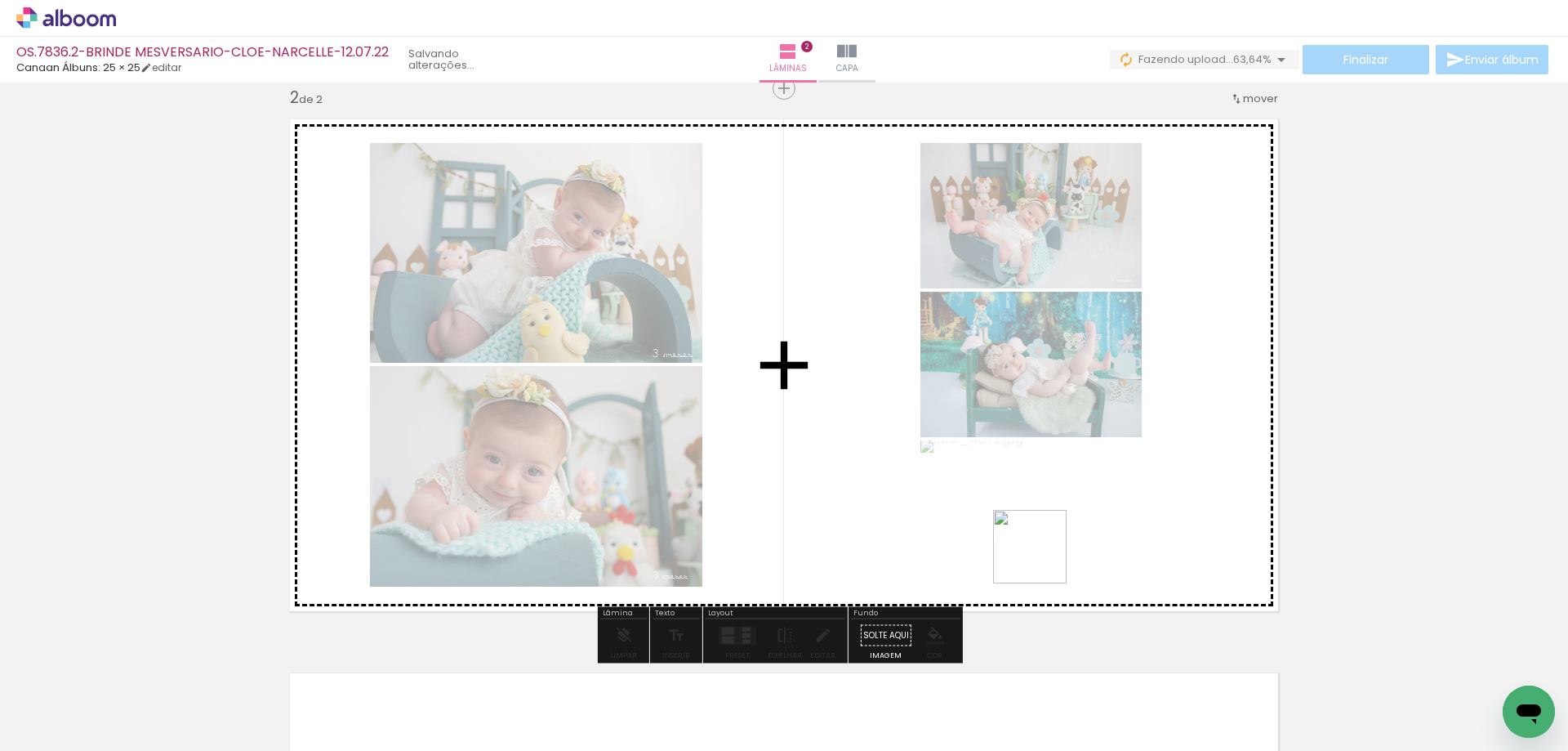
drag, startPoint x: 1036, startPoint y: 573, endPoint x: 1059, endPoint y: 500, distance: 76.5
click at [1059, 500] on quentale-workspace at bounding box center [784, 376] width 1568 height 751
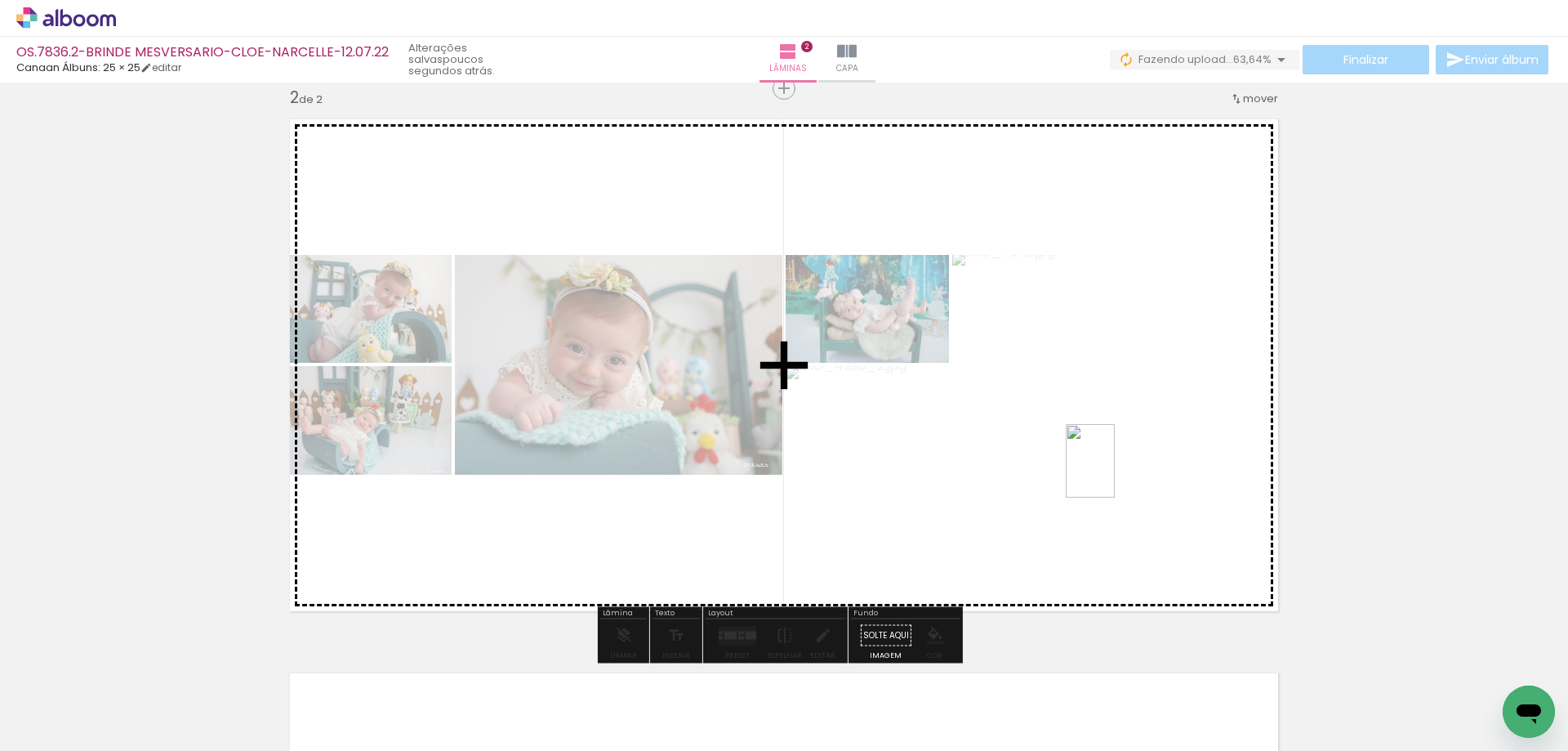
drag, startPoint x: 1086, startPoint y: 689, endPoint x: 1115, endPoint y: 461, distance: 229.8
click at [1115, 461] on quentale-workspace at bounding box center [784, 376] width 1568 height 751
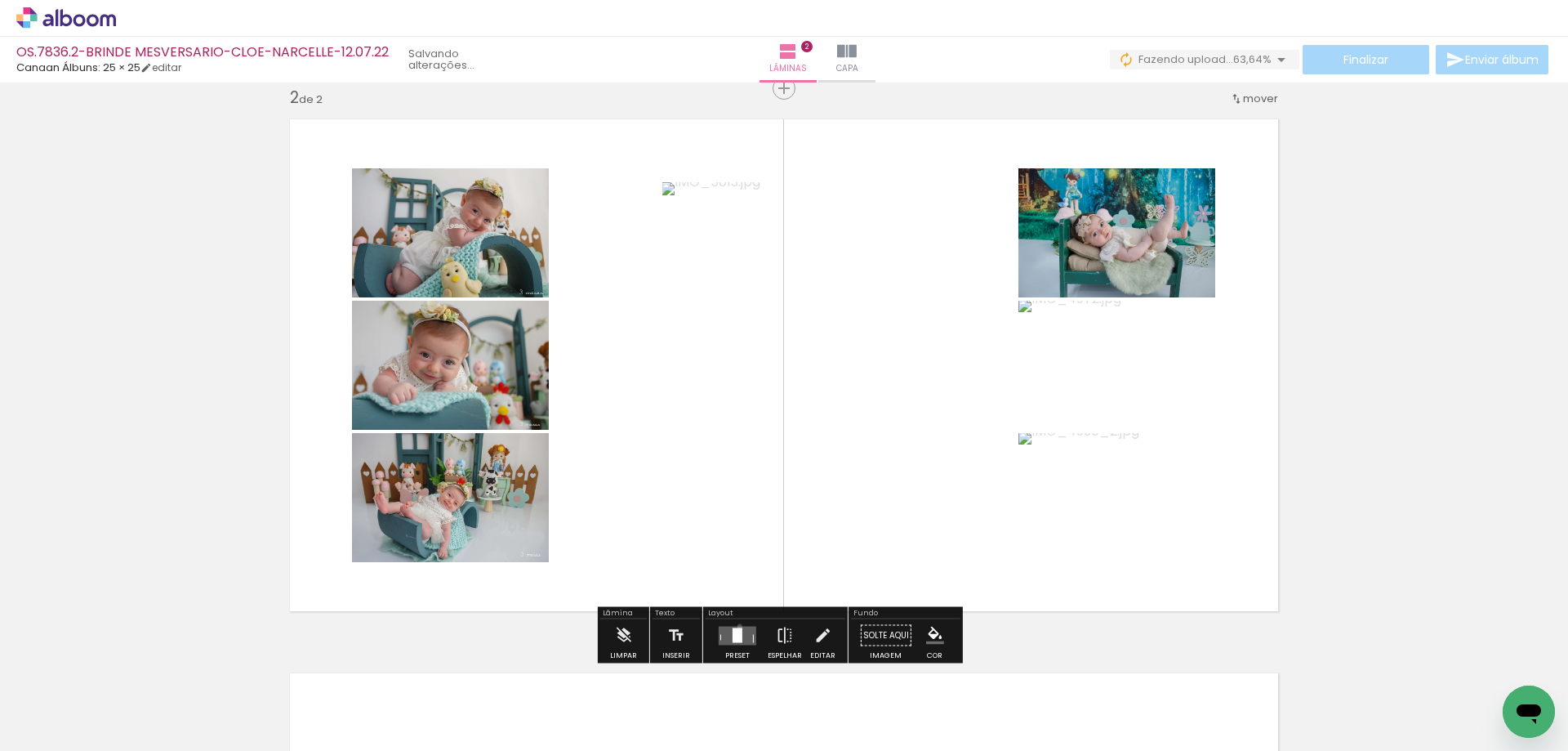
click at [736, 626] on quentale-layouter at bounding box center [737, 636] width 38 height 19
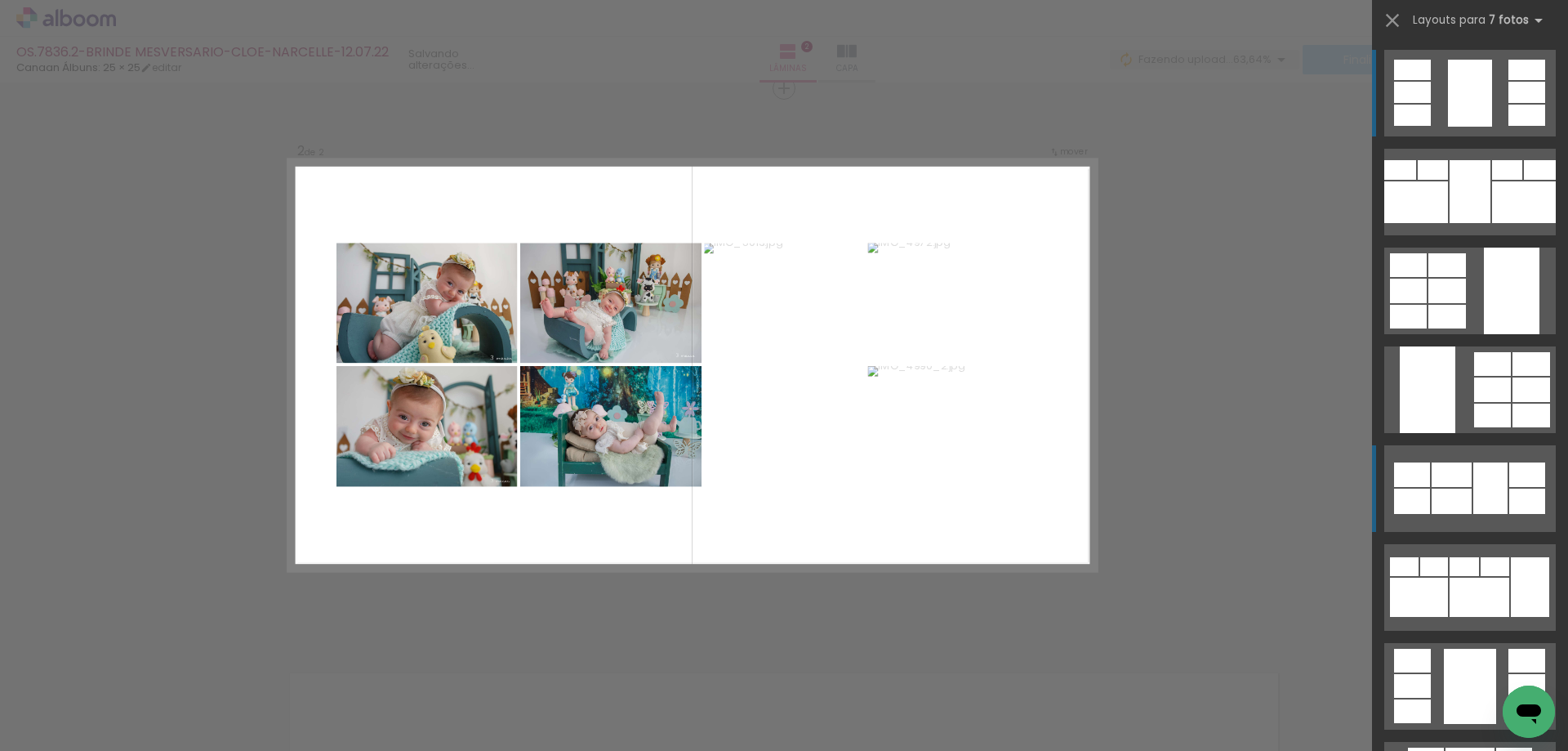
click at [1411, 80] on div at bounding box center [1412, 70] width 37 height 21
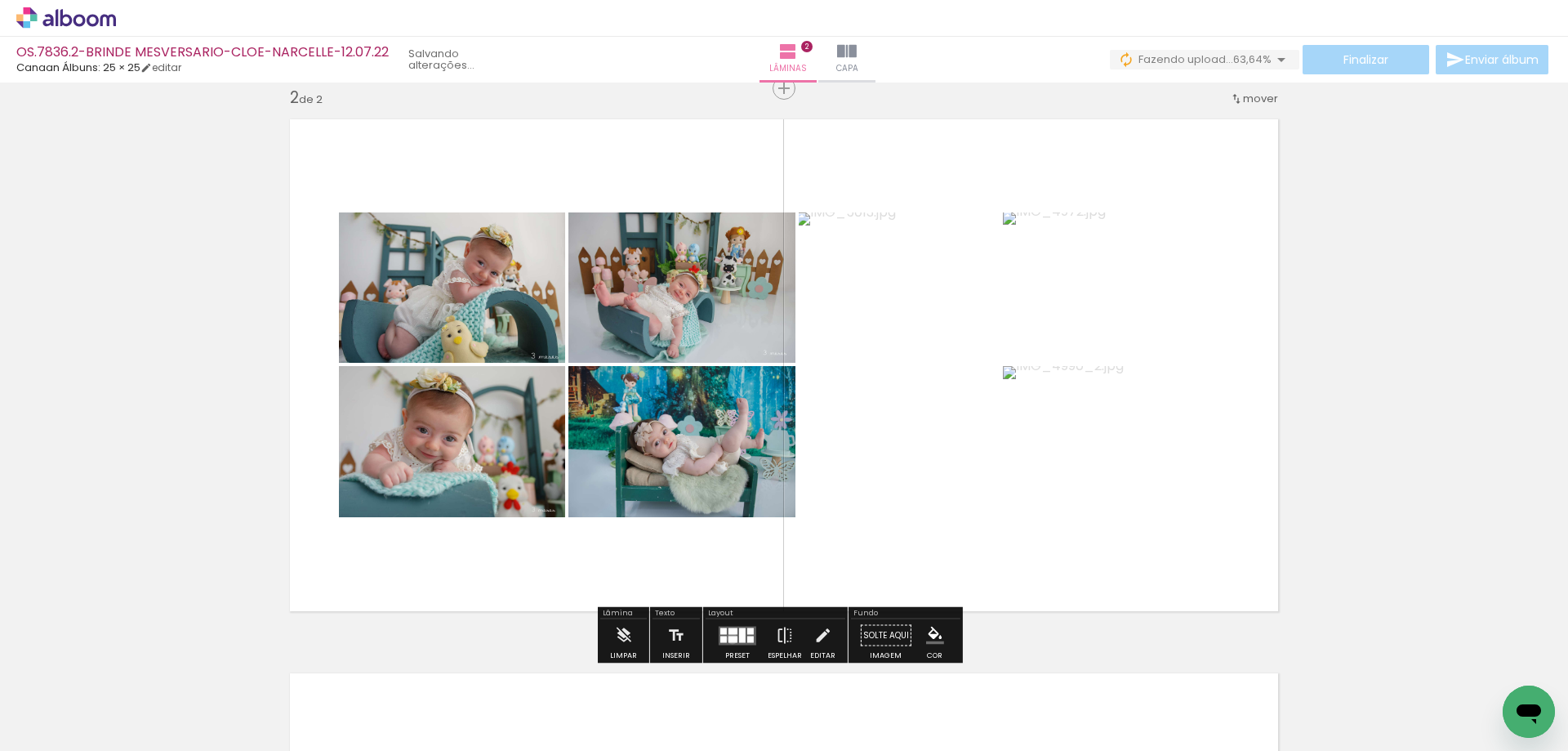
click at [729, 639] on div at bounding box center [734, 639] width 9 height 7
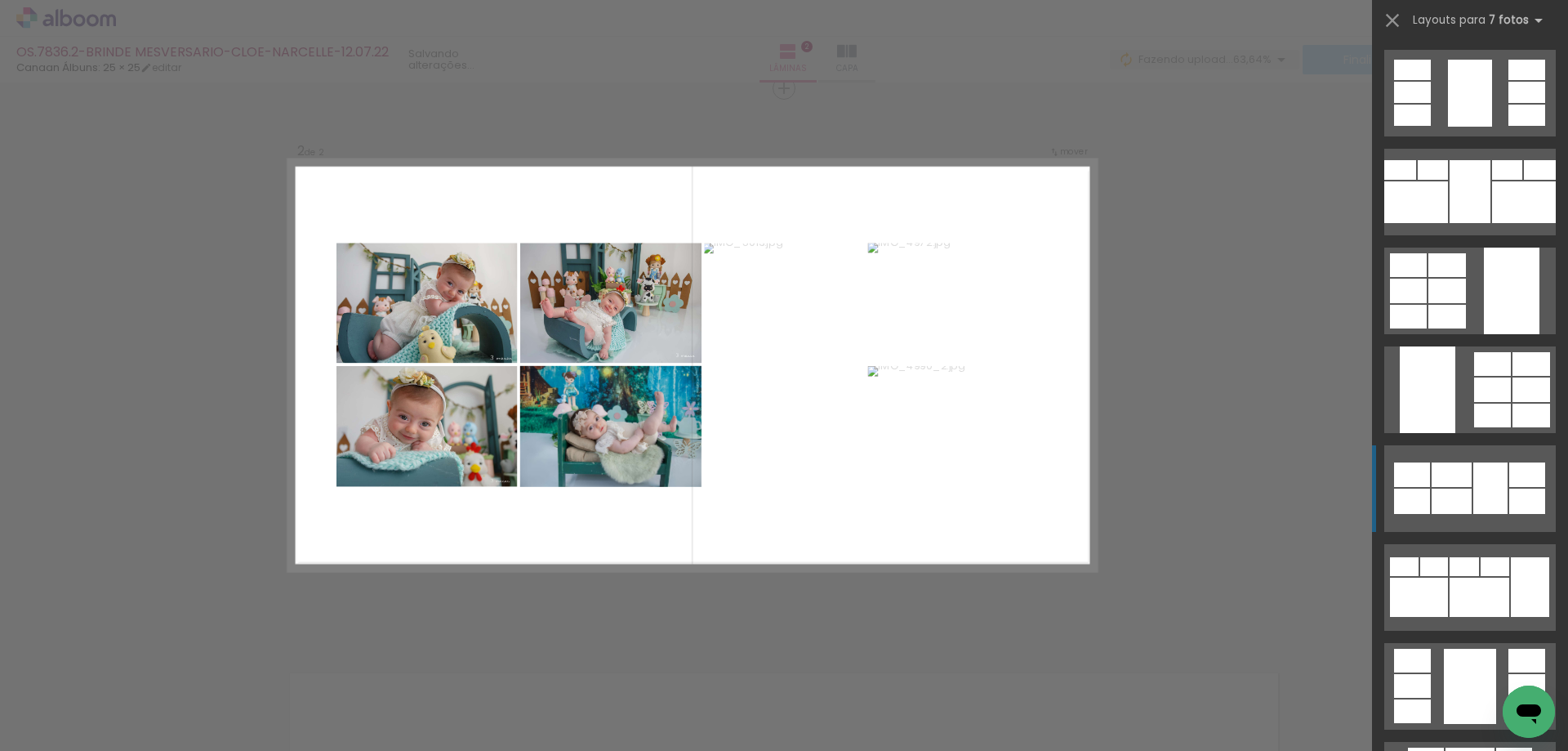
scroll to position [395, 0]
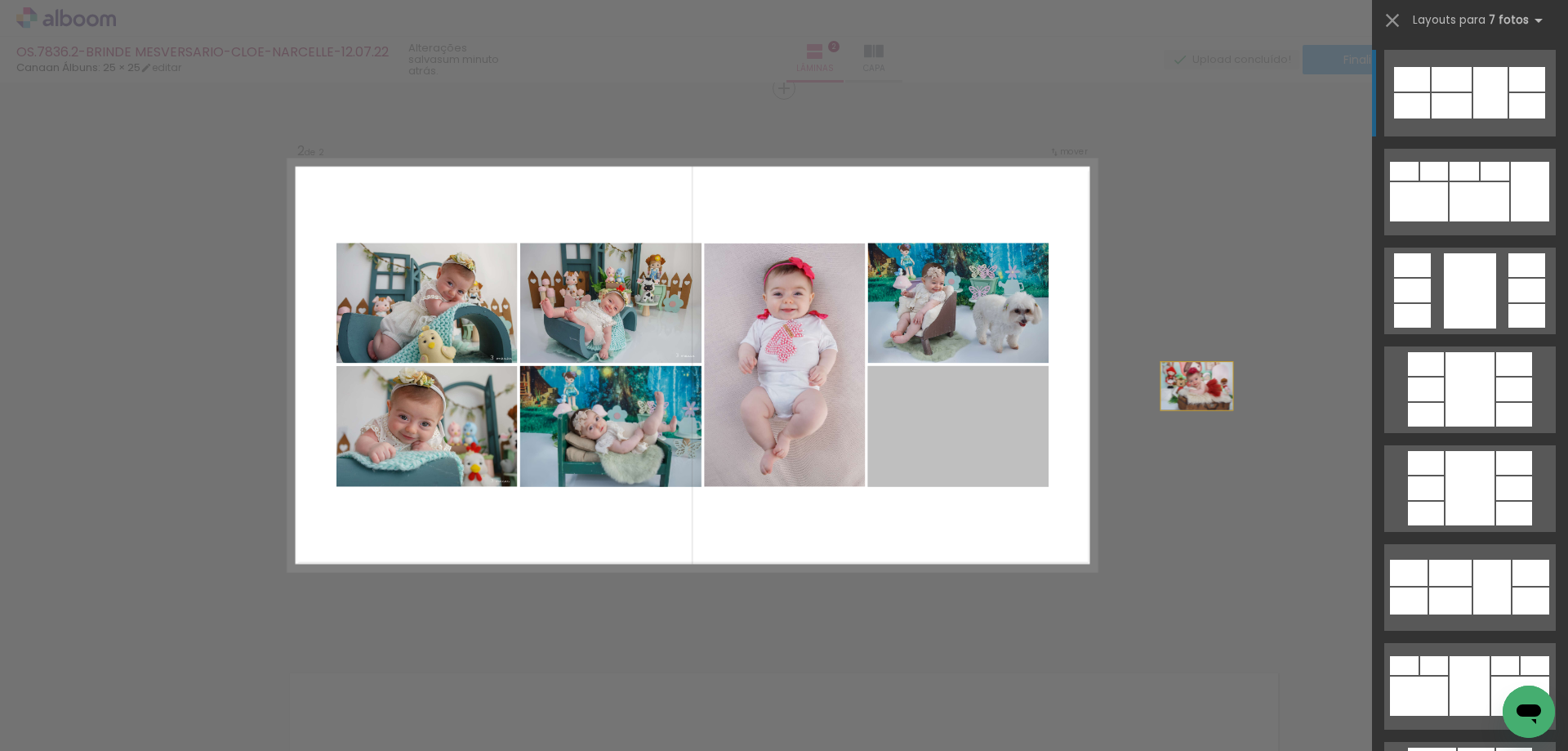
drag, startPoint x: 984, startPoint y: 417, endPoint x: 1251, endPoint y: 376, distance: 270.1
click at [1251, 376] on div "Inserir lâmina 1 de 2 Inserir lâmina 2 de 2 Confirmar Cancelar" at bounding box center [784, 359] width 1568 height 1702
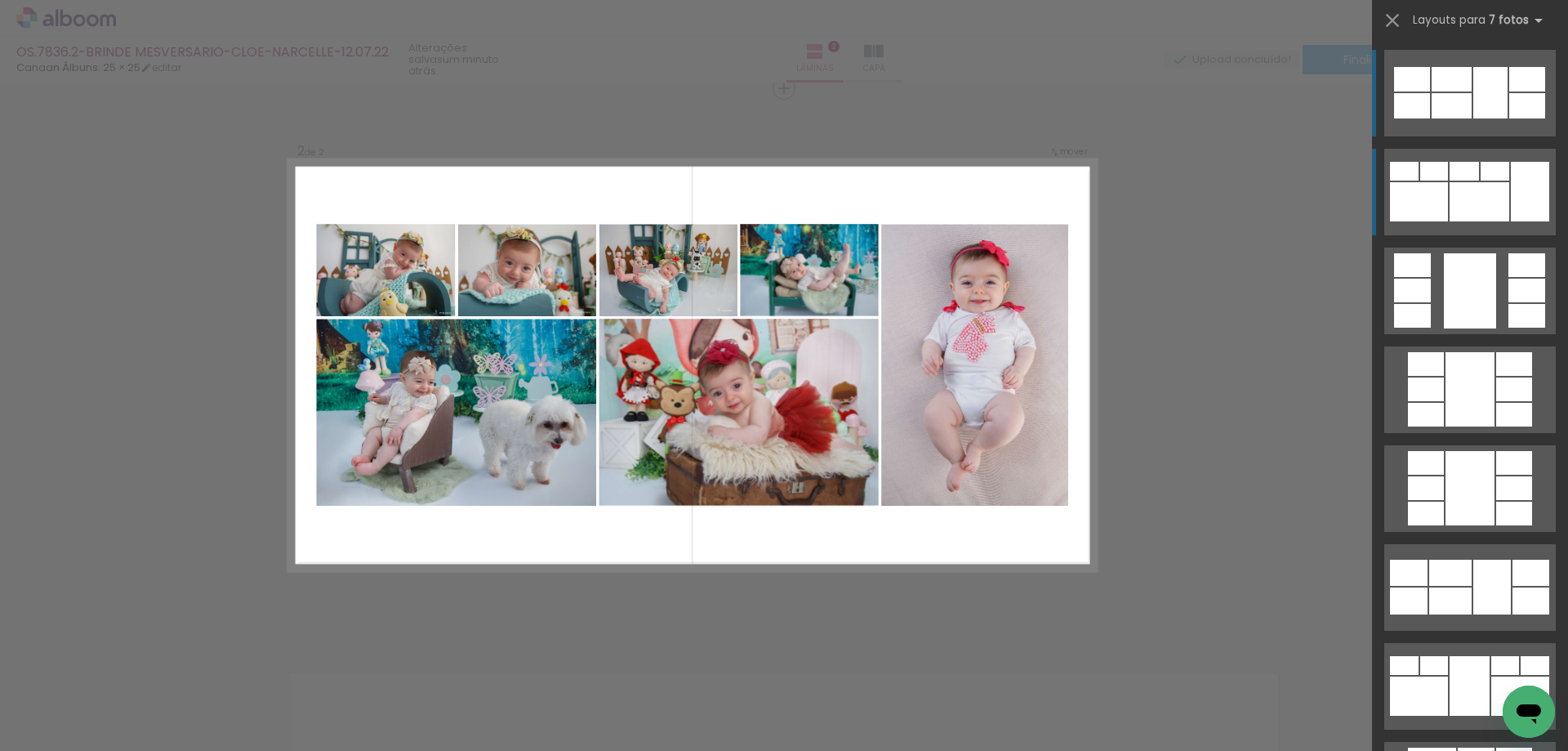
click at [1495, 199] on div at bounding box center [1479, 202] width 59 height 40
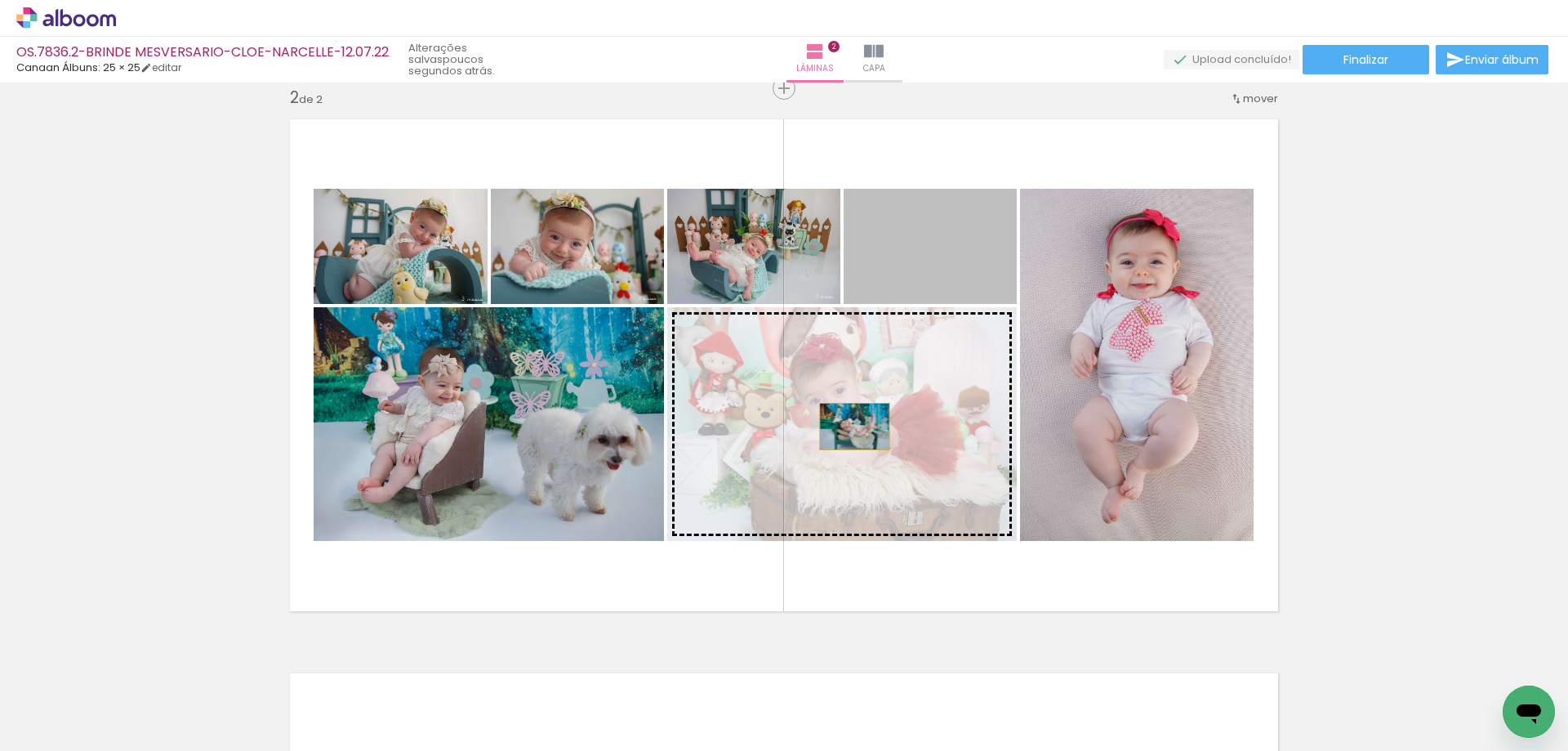
drag, startPoint x: 926, startPoint y: 224, endPoint x: 847, endPoint y: 429, distance: 219.7
click at [0, 0] on slot at bounding box center [0, 0] width 0 height 0
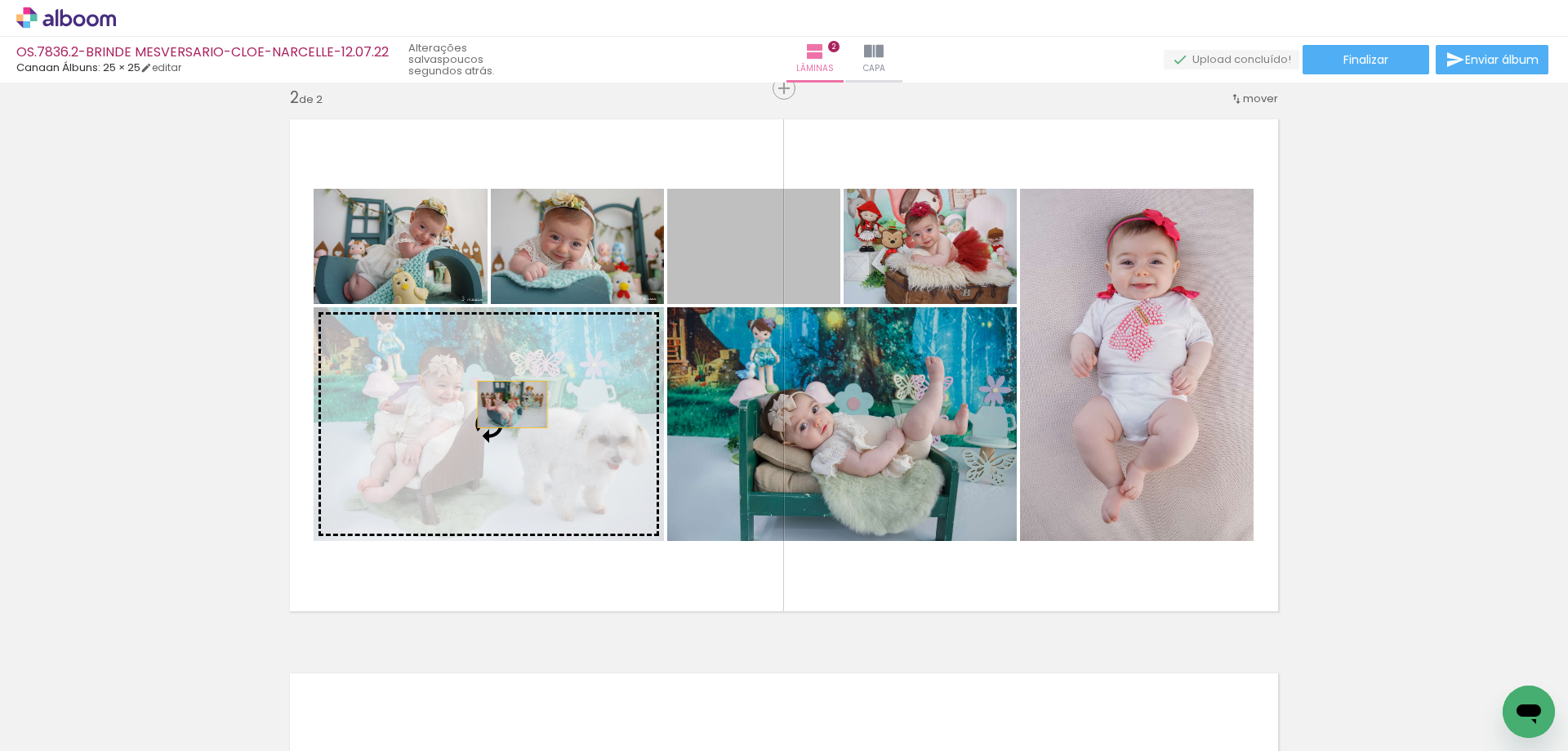
drag, startPoint x: 731, startPoint y: 248, endPoint x: 506, endPoint y: 405, distance: 274.4
click at [0, 0] on slot at bounding box center [0, 0] width 0 height 0
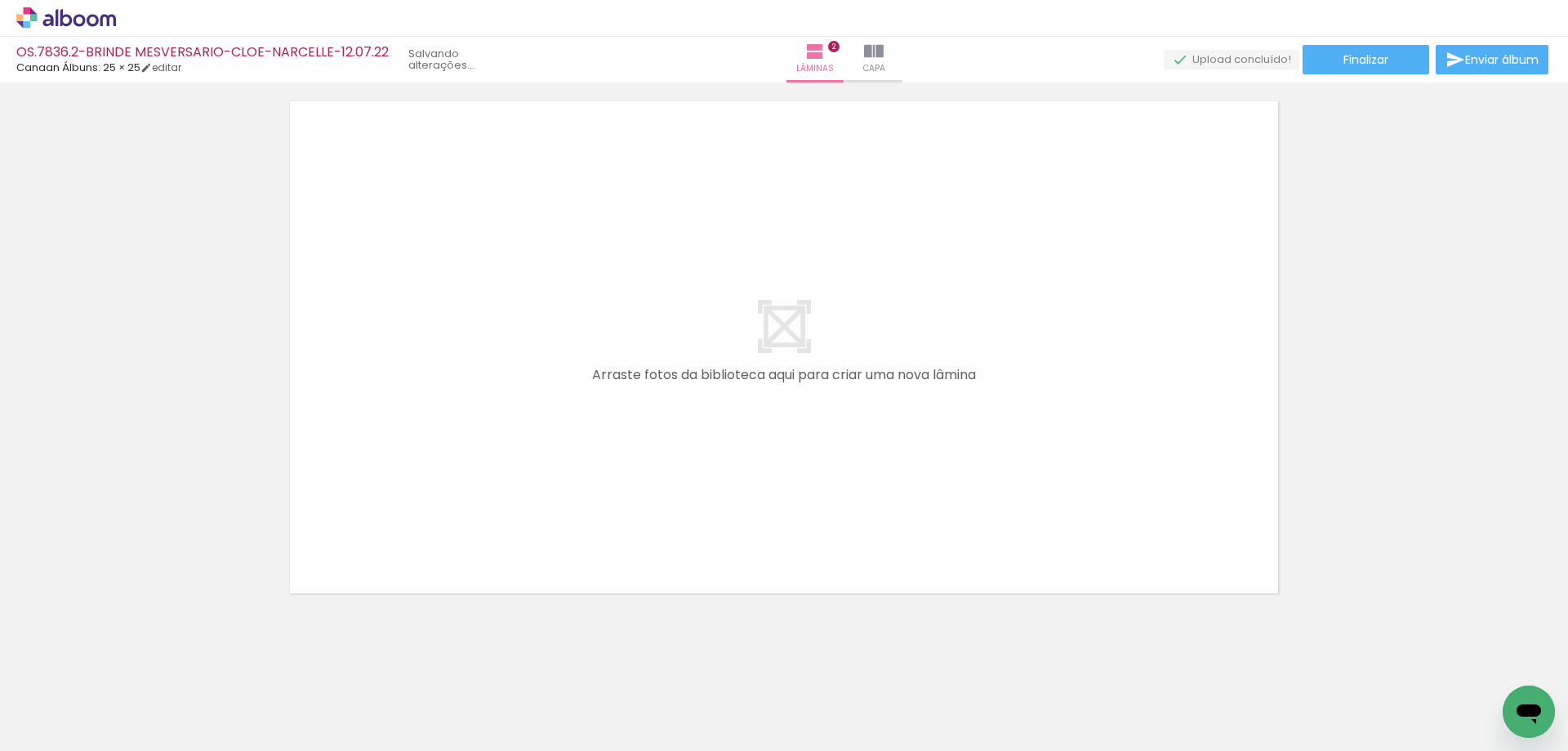
scroll to position [0, 0]
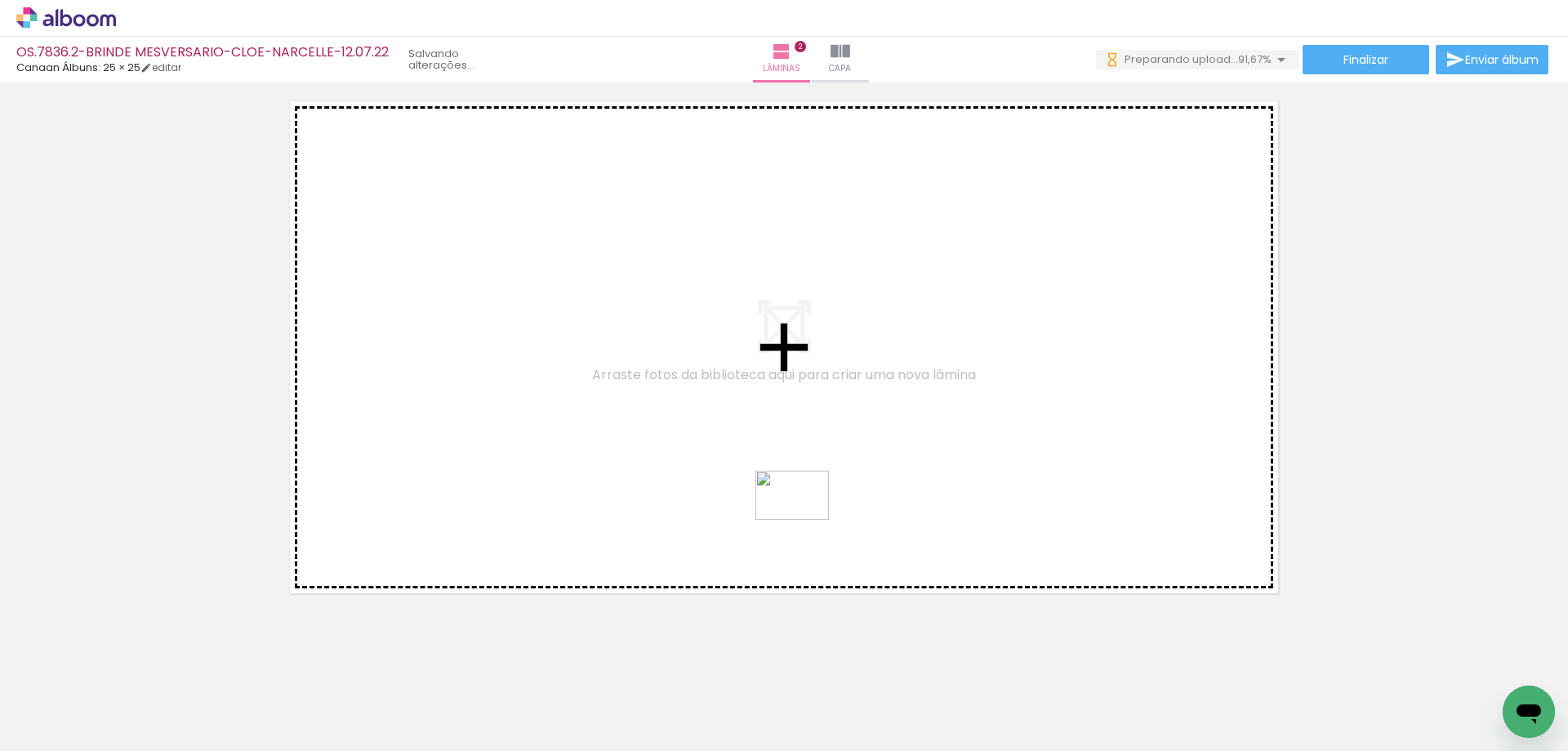
drag, startPoint x: 1011, startPoint y: 626, endPoint x: 804, endPoint y: 520, distance: 232.6
click at [804, 520] on quentale-workspace at bounding box center [784, 376] width 1568 height 751
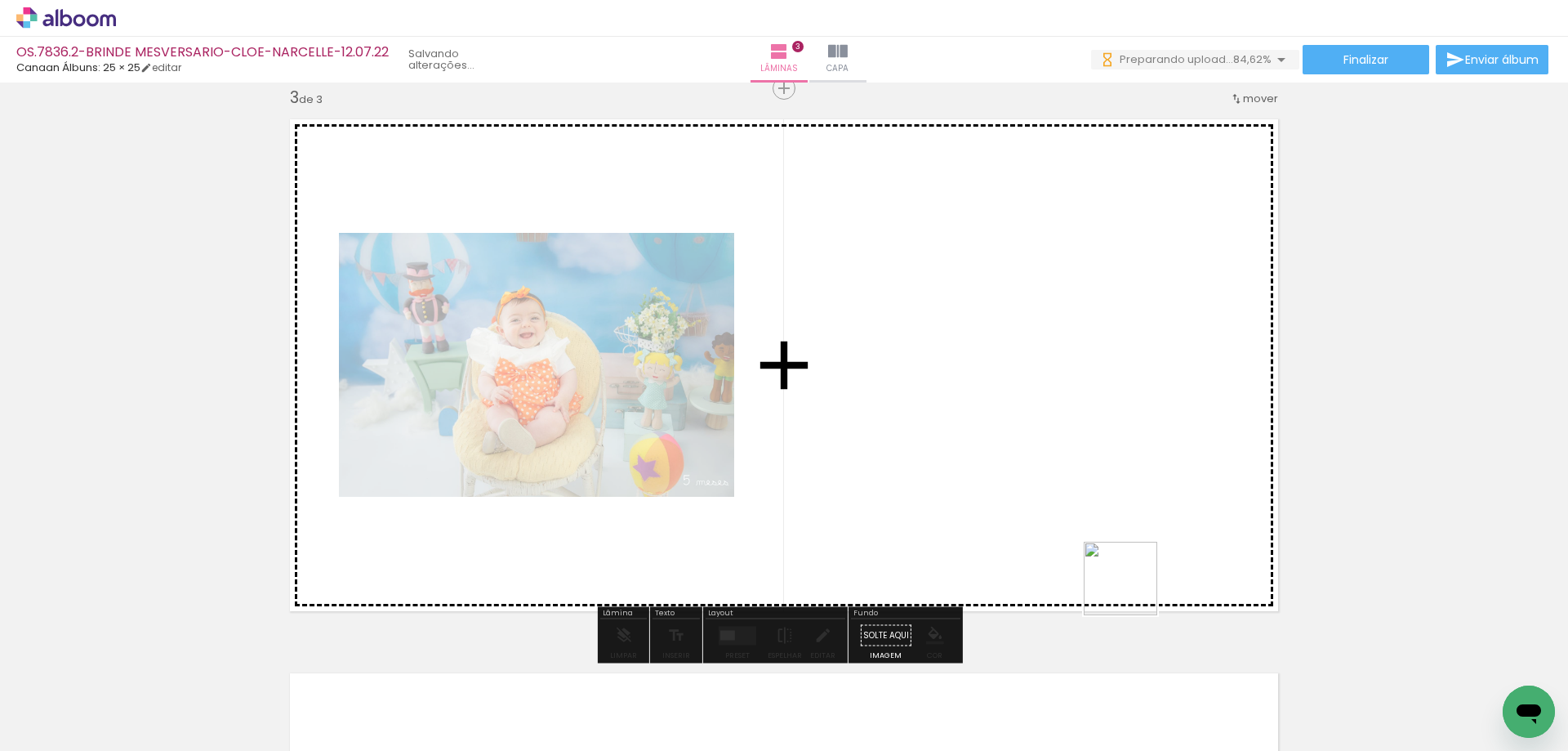
drag, startPoint x: 1284, startPoint y: 692, endPoint x: 1112, endPoint y: 542, distance: 228.2
click at [989, 470] on quentale-workspace at bounding box center [784, 376] width 1568 height 751
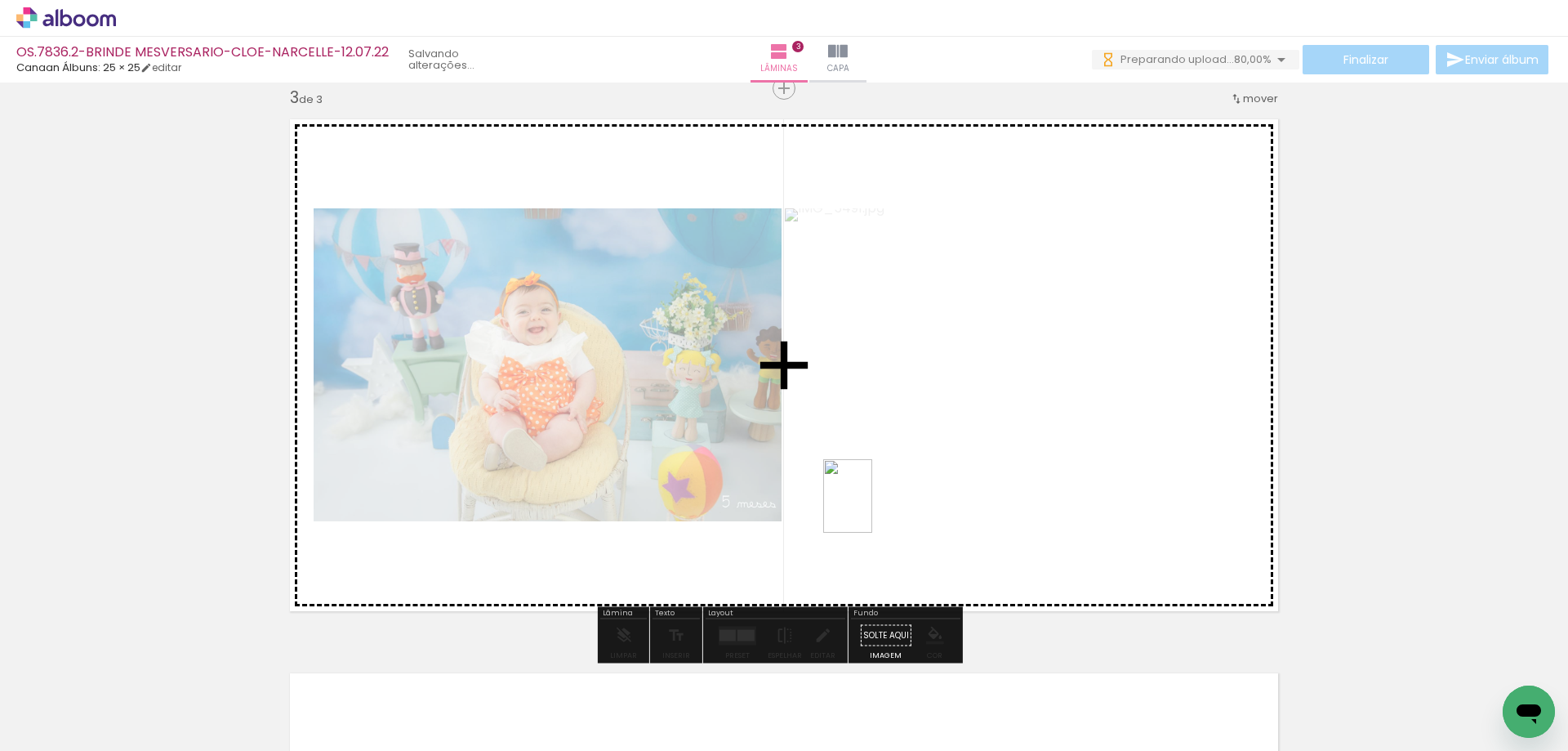
drag, startPoint x: 1361, startPoint y: 673, endPoint x: 872, endPoint y: 509, distance: 515.8
click at [872, 509] on quentale-workspace at bounding box center [784, 376] width 1568 height 751
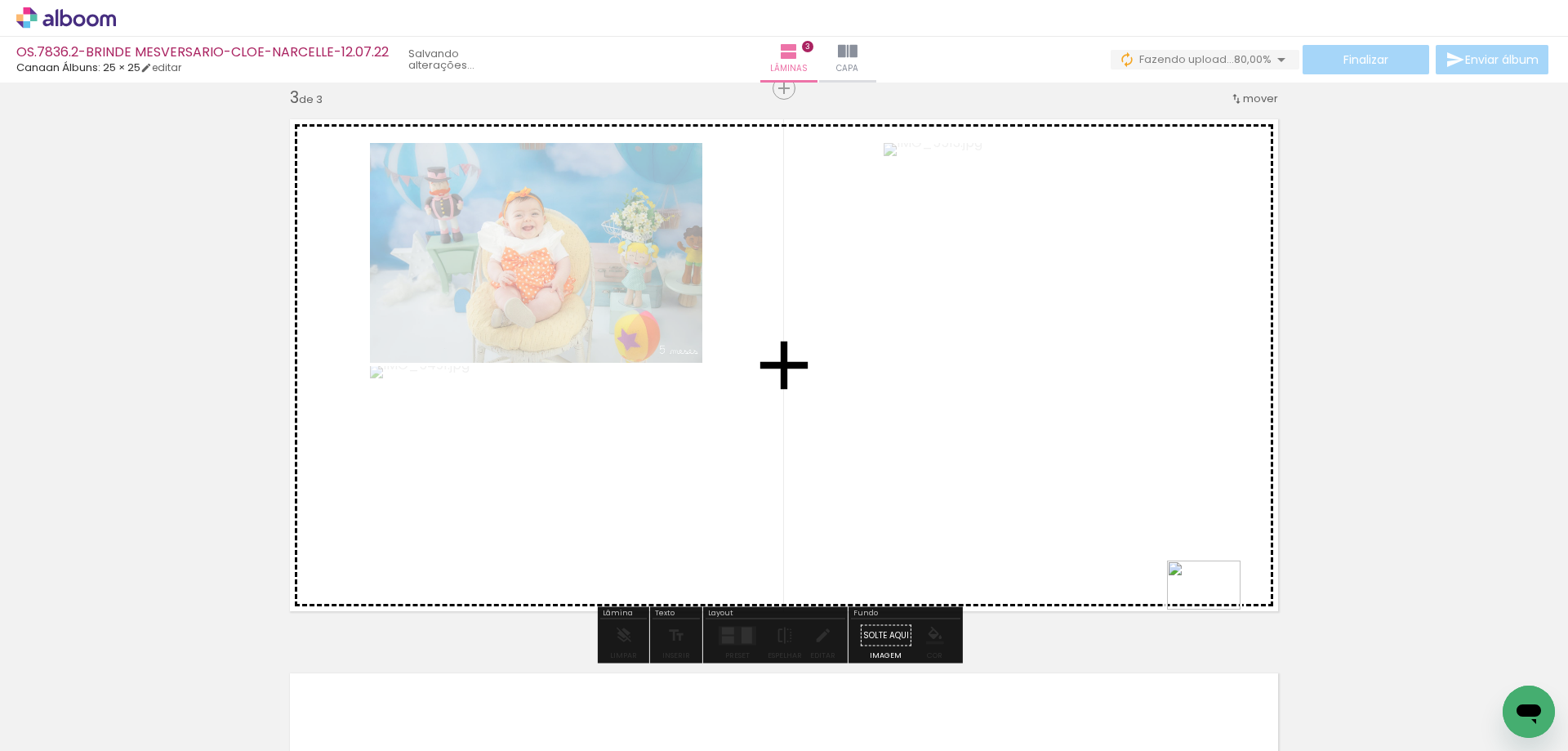
drag, startPoint x: 1429, startPoint y: 700, endPoint x: 1216, endPoint y: 609, distance: 231.6
click at [1216, 609] on quentale-workspace at bounding box center [784, 376] width 1568 height 751
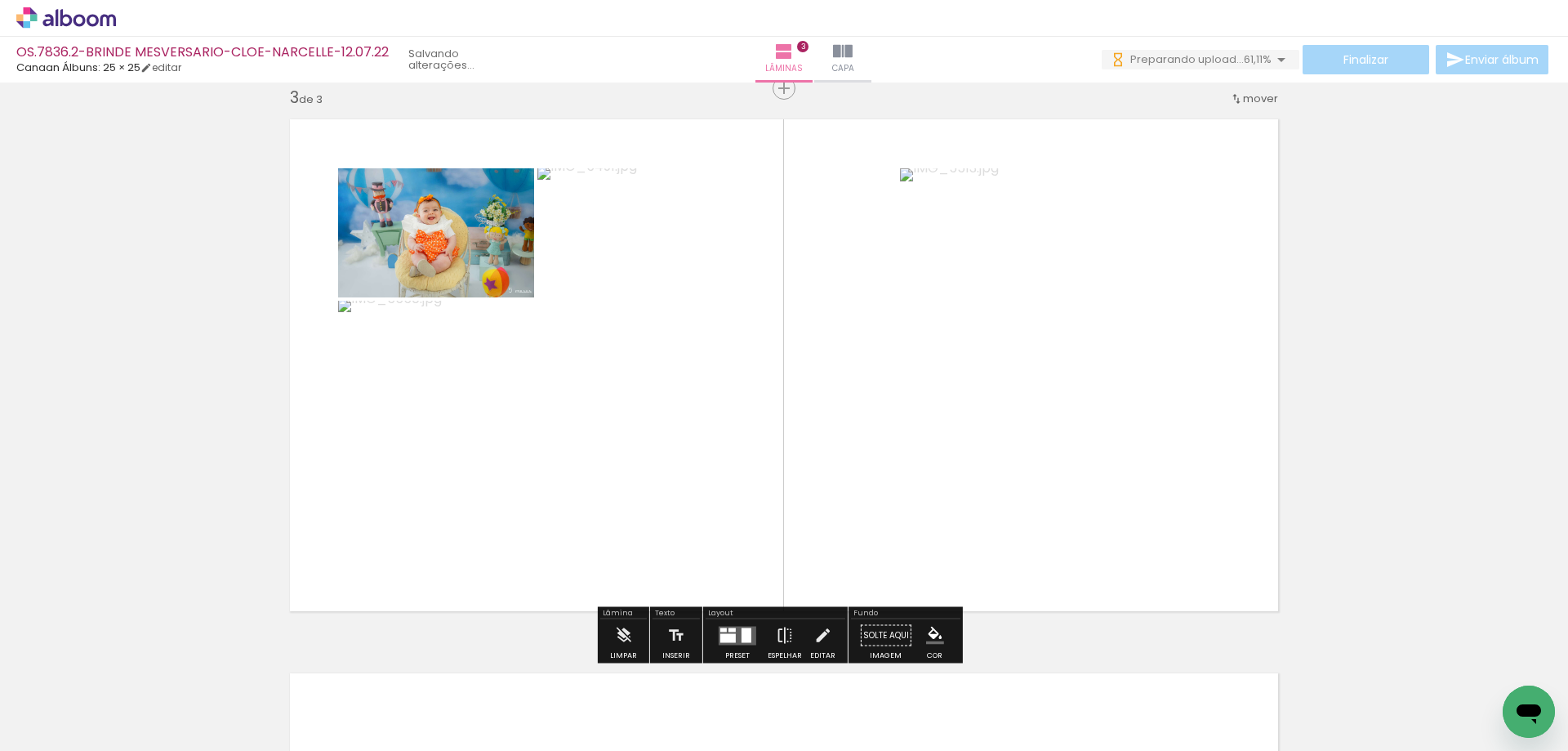
scroll to position [0, 217]
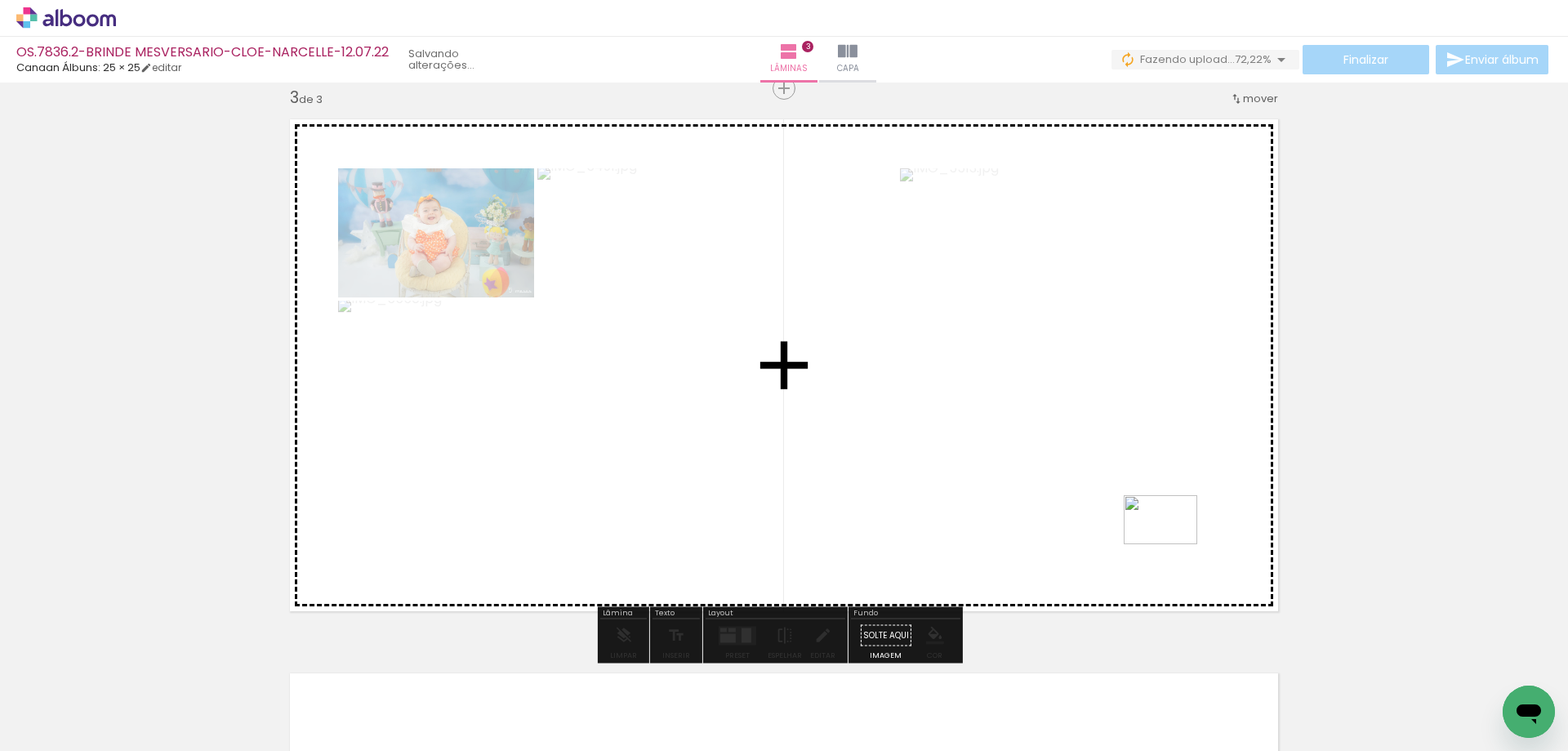
drag, startPoint x: 1254, startPoint y: 620, endPoint x: 1173, endPoint y: 544, distance: 111.1
click at [1173, 544] on quentale-workspace at bounding box center [784, 376] width 1568 height 751
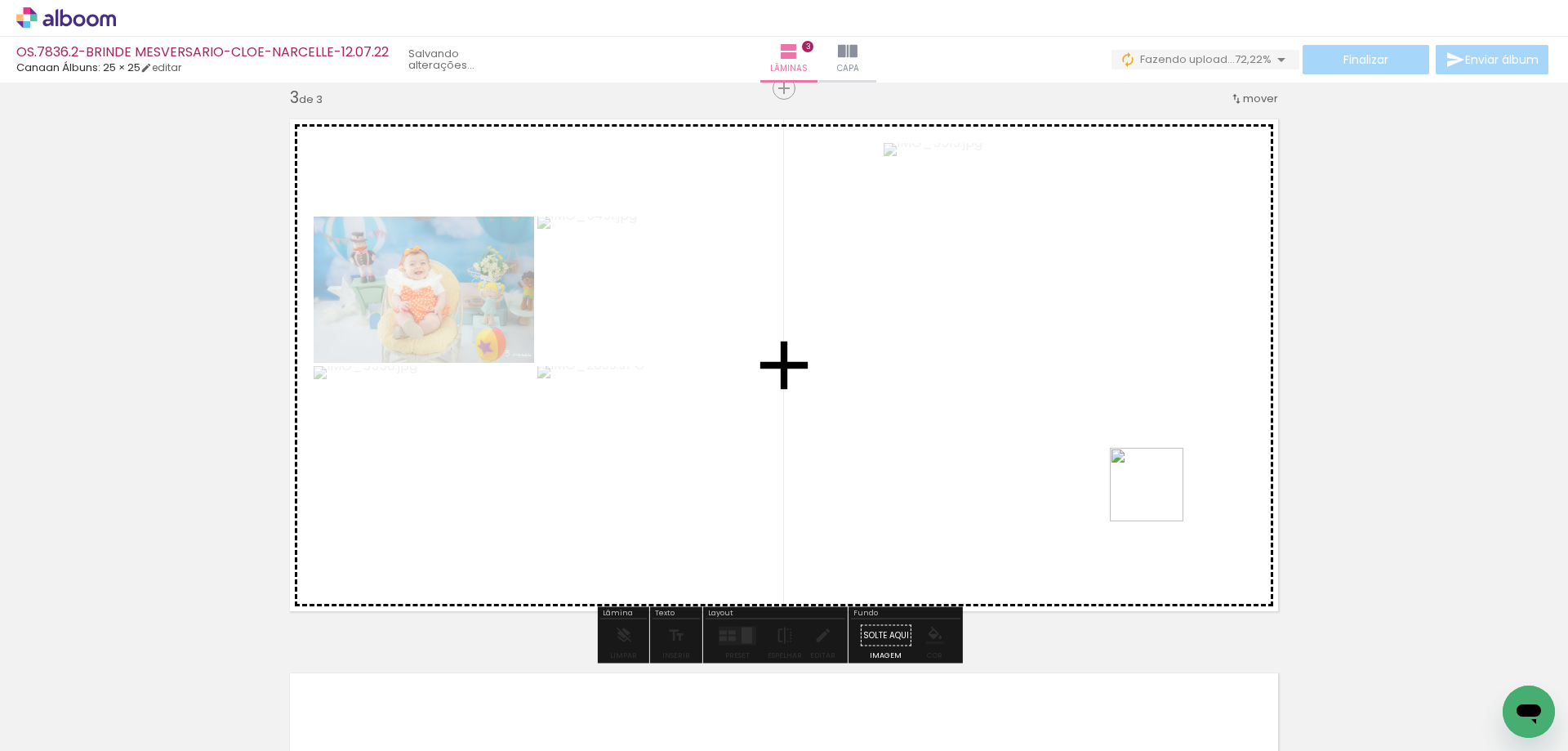
drag, startPoint x: 1415, startPoint y: 693, endPoint x: 1415, endPoint y: 623, distance: 70.0
click at [1154, 494] on quentale-workspace at bounding box center [784, 376] width 1568 height 751
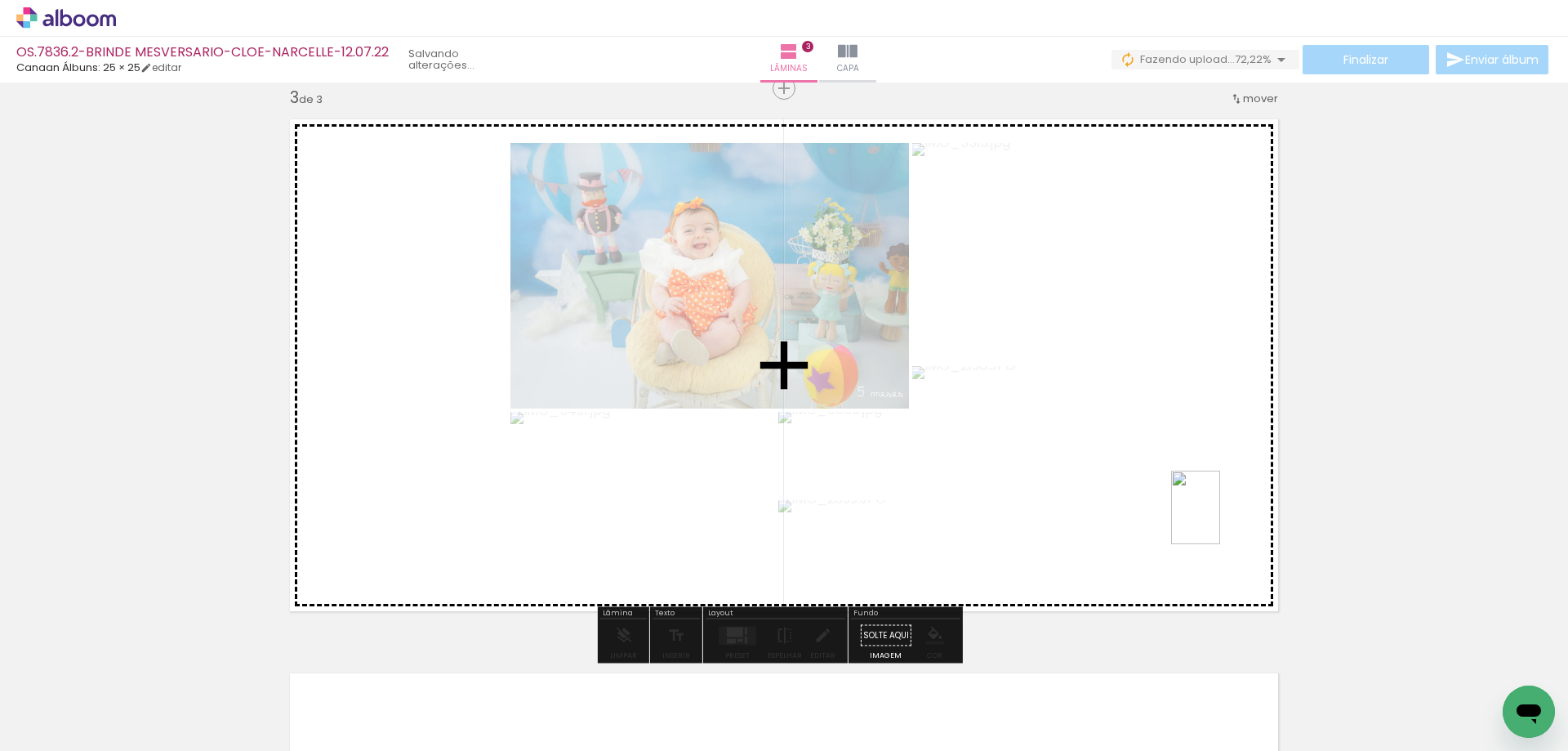
drag, startPoint x: 1499, startPoint y: 677, endPoint x: 1126, endPoint y: 425, distance: 450.1
click at [1131, 445] on quentale-workspace at bounding box center [784, 376] width 1568 height 751
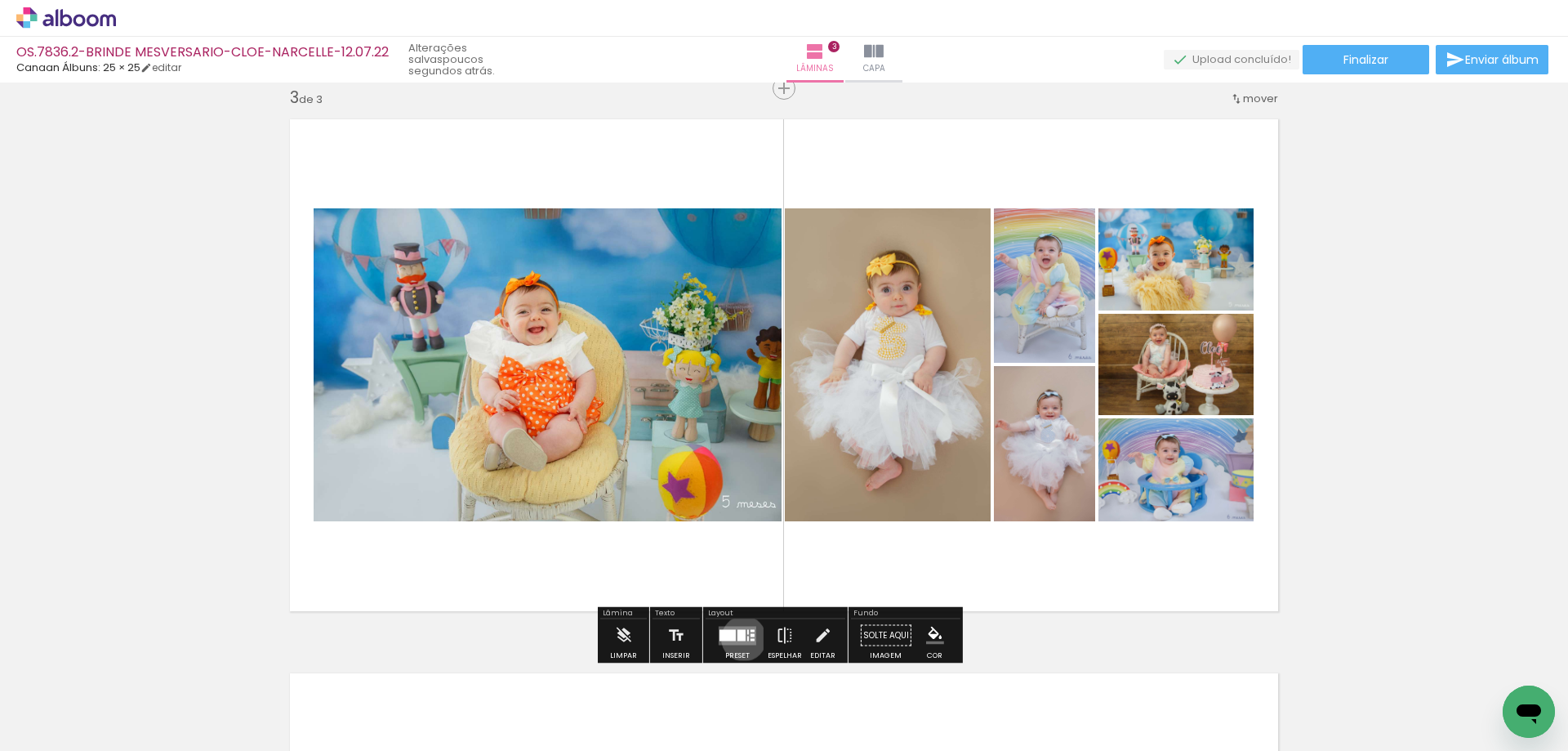
click at [740, 639] on div at bounding box center [741, 635] width 8 height 11
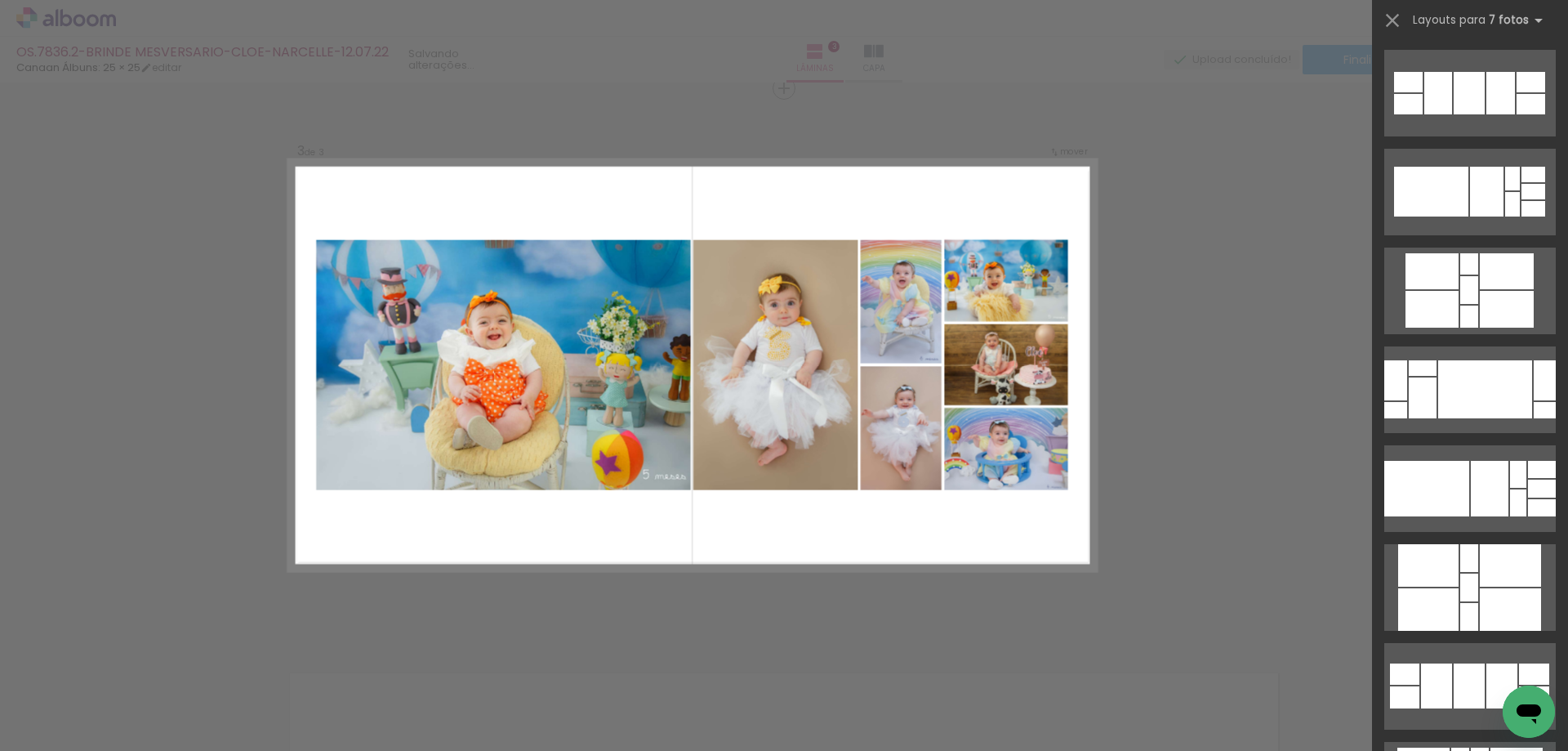
scroll to position [0, 0]
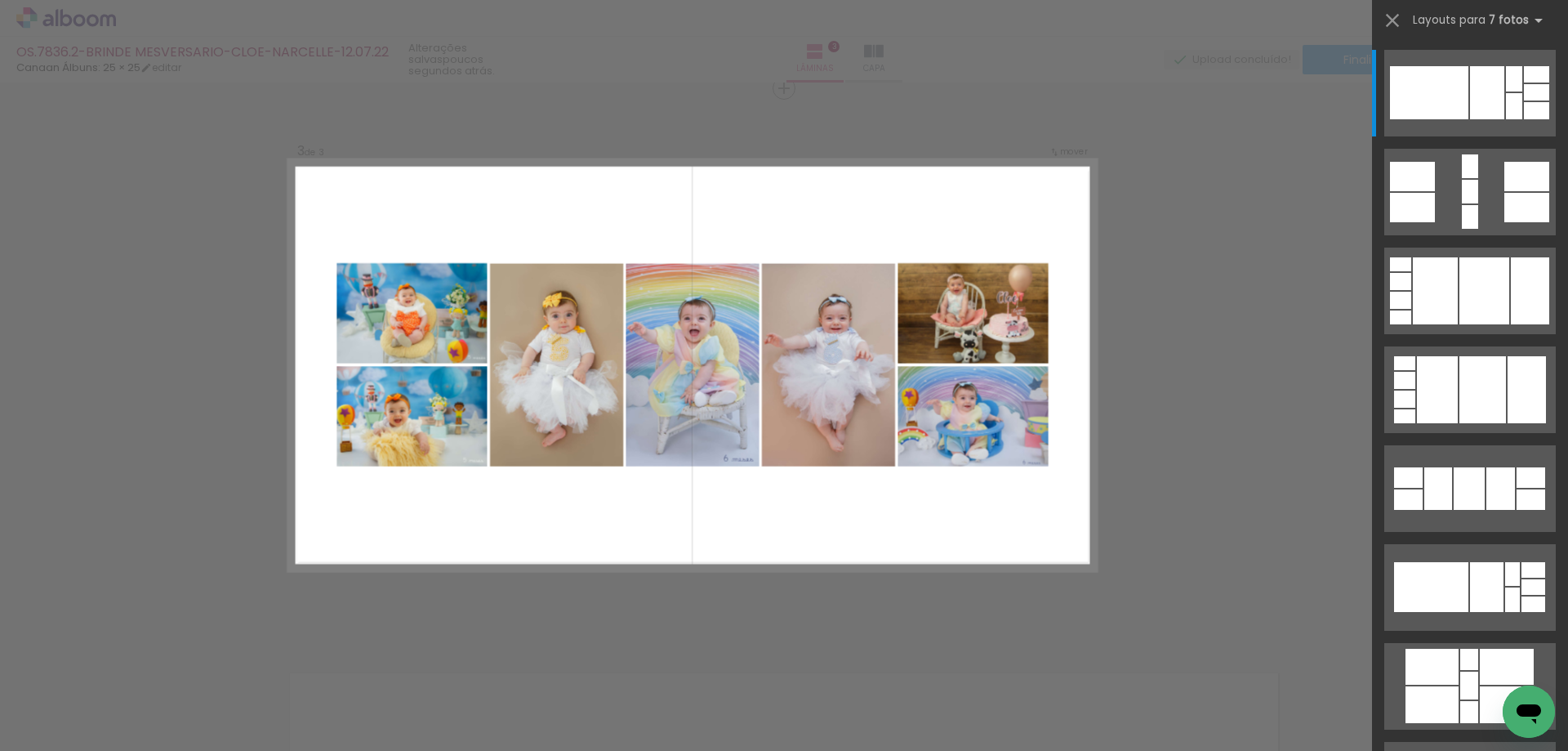
scroll to position [0, 217]
click at [1472, 204] on div at bounding box center [1470, 192] width 16 height 24
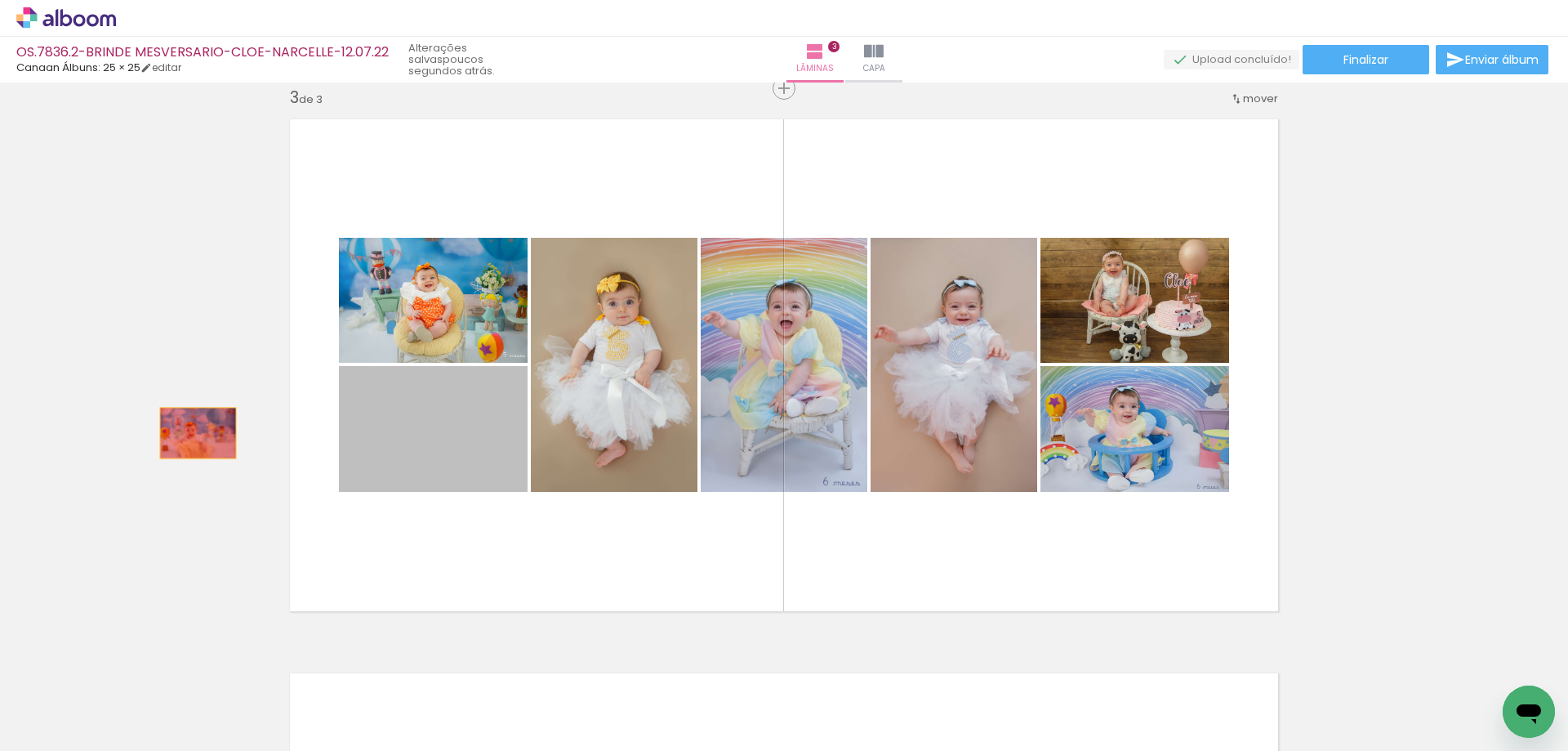
drag, startPoint x: 458, startPoint y: 444, endPoint x: 191, endPoint y: 433, distance: 267.2
click at [191, 433] on div "Inserir lâmina 1 de 3 Inserir lâmina 2 de 3 Inserir lâmina 3 de 3" at bounding box center [784, 67] width 1568 height 2217
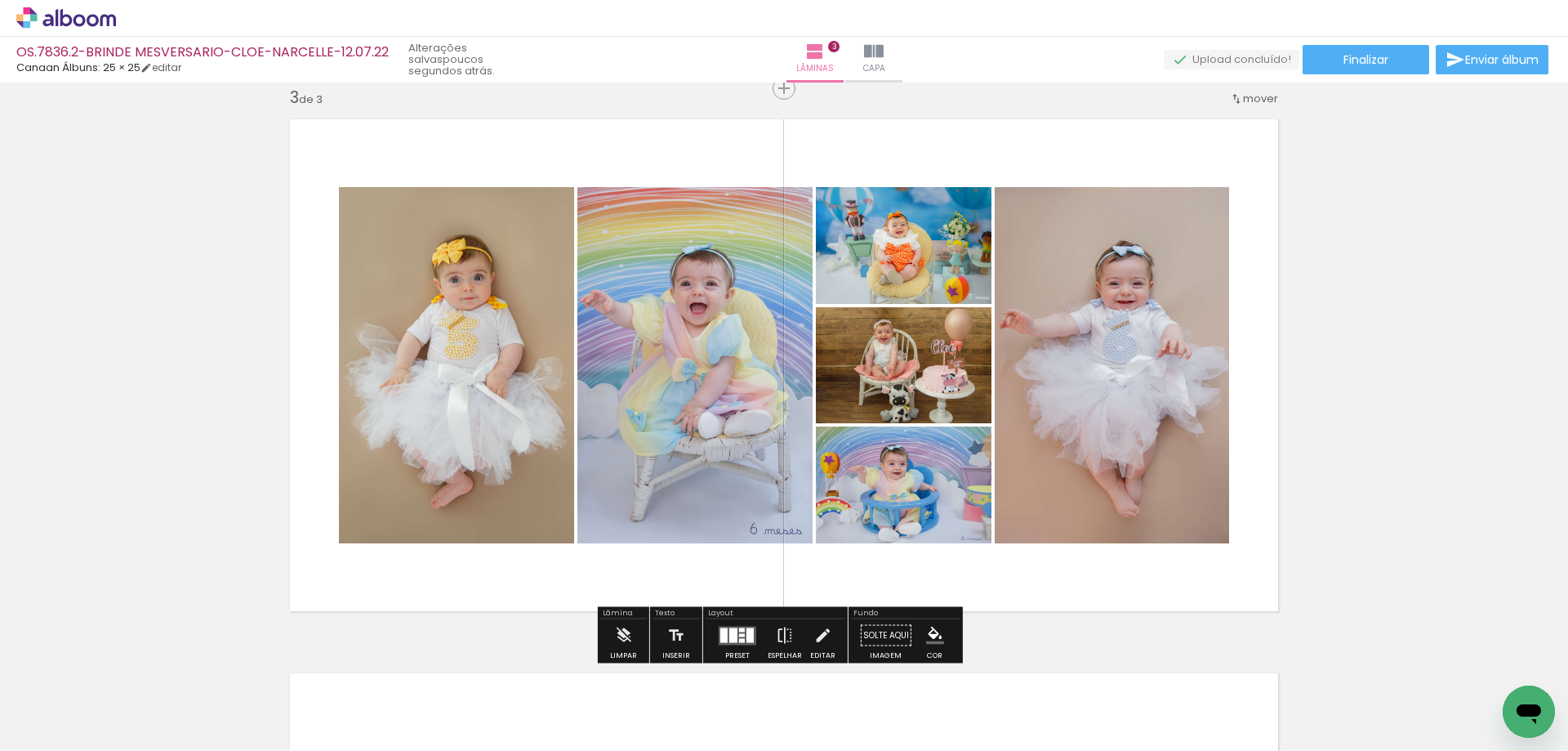
click at [734, 626] on div at bounding box center [737, 636] width 44 height 33
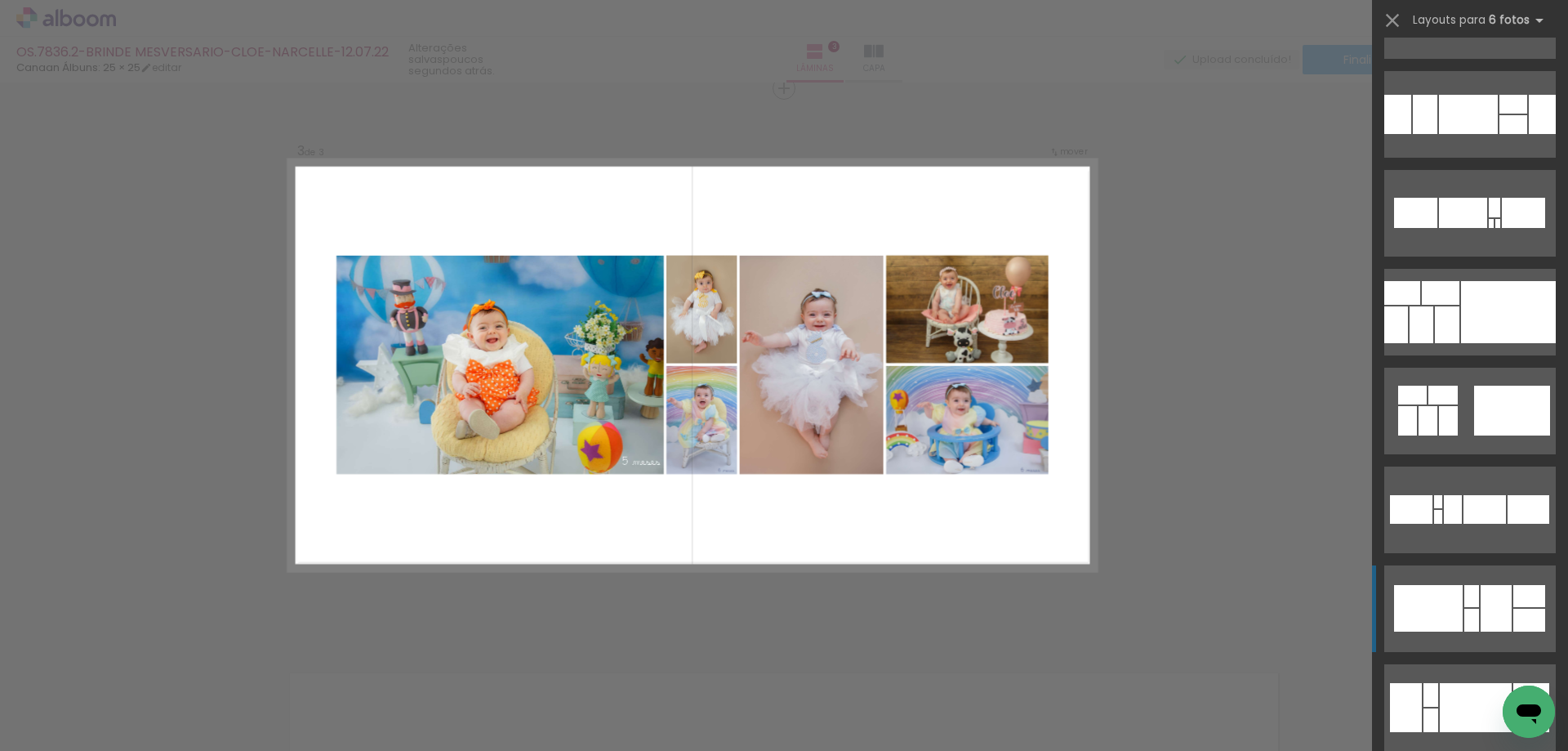
scroll to position [245, 0]
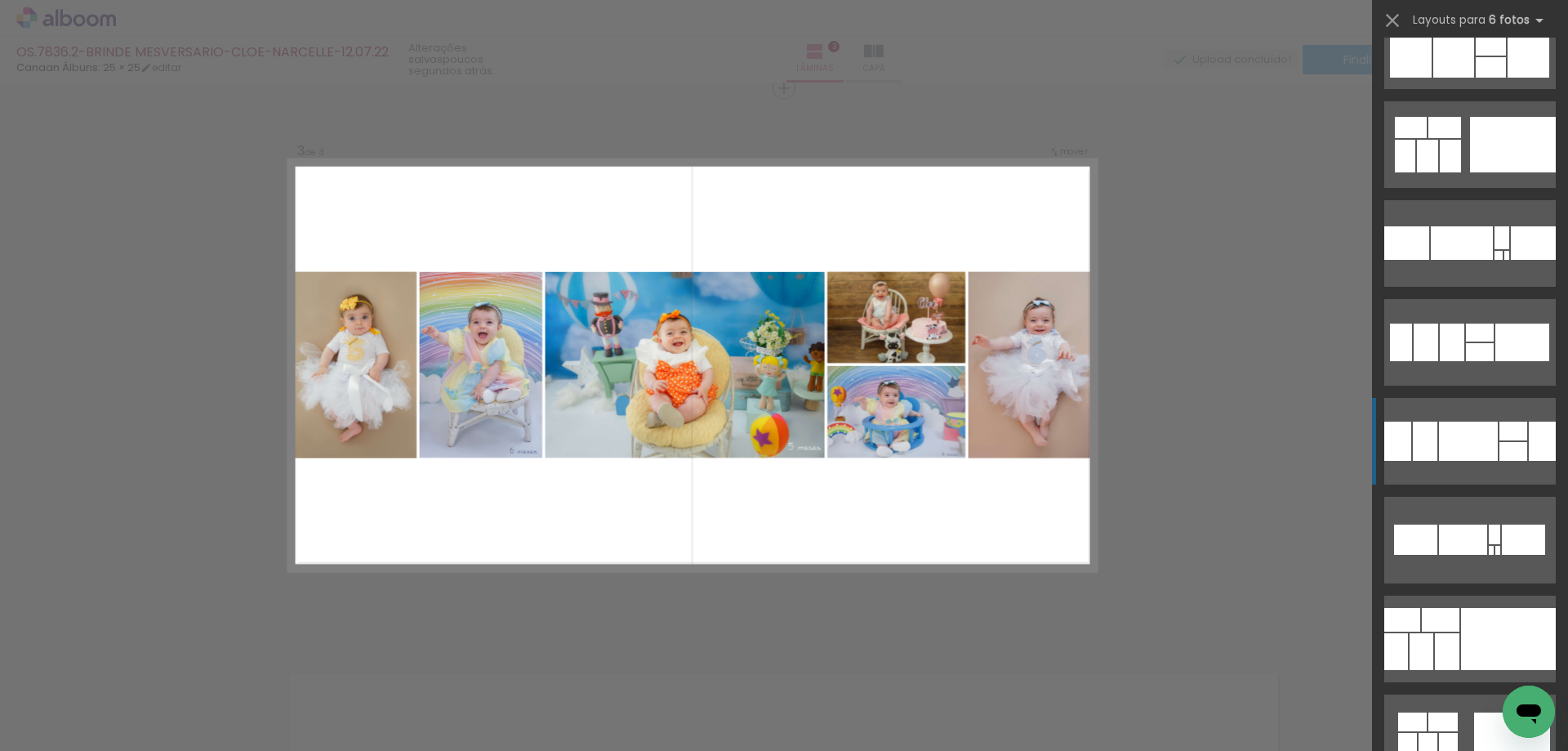
click at [1483, 443] on div at bounding box center [1468, 442] width 58 height 40
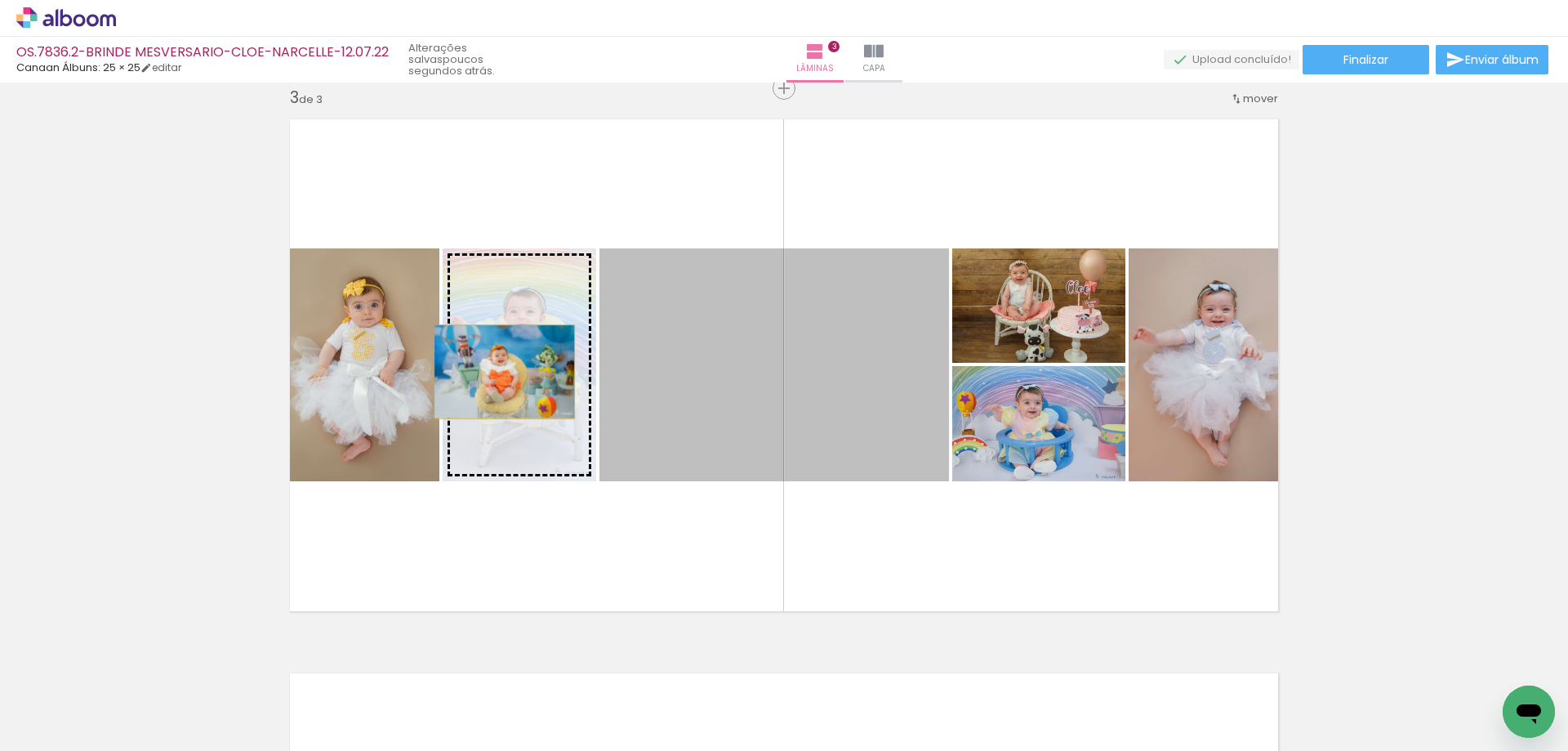
drag, startPoint x: 740, startPoint y: 378, endPoint x: 485, endPoint y: 371, distance: 255.1
click at [0, 0] on slot at bounding box center [0, 0] width 0 height 0
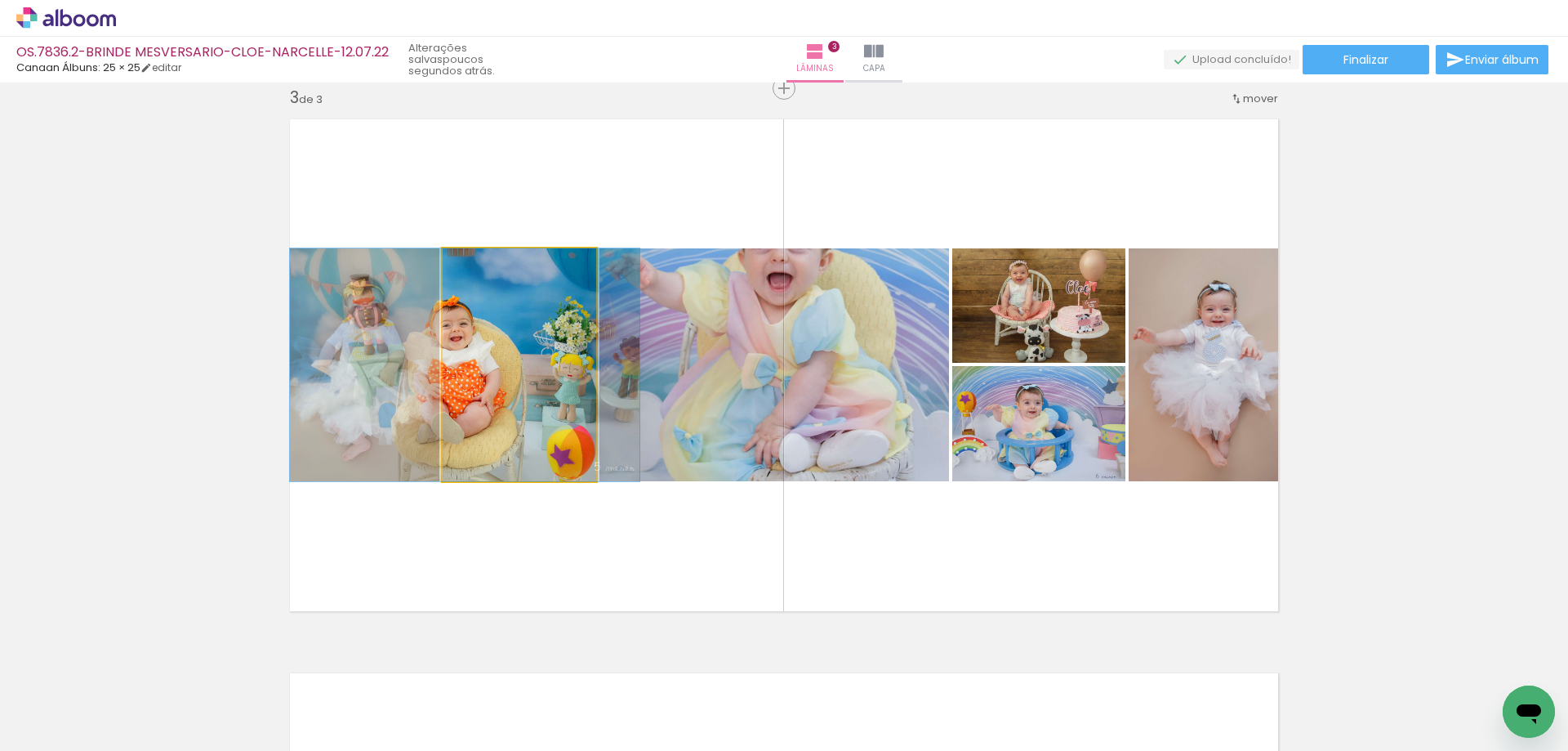
drag, startPoint x: 530, startPoint y: 365, endPoint x: 482, endPoint y: 359, distance: 48.4
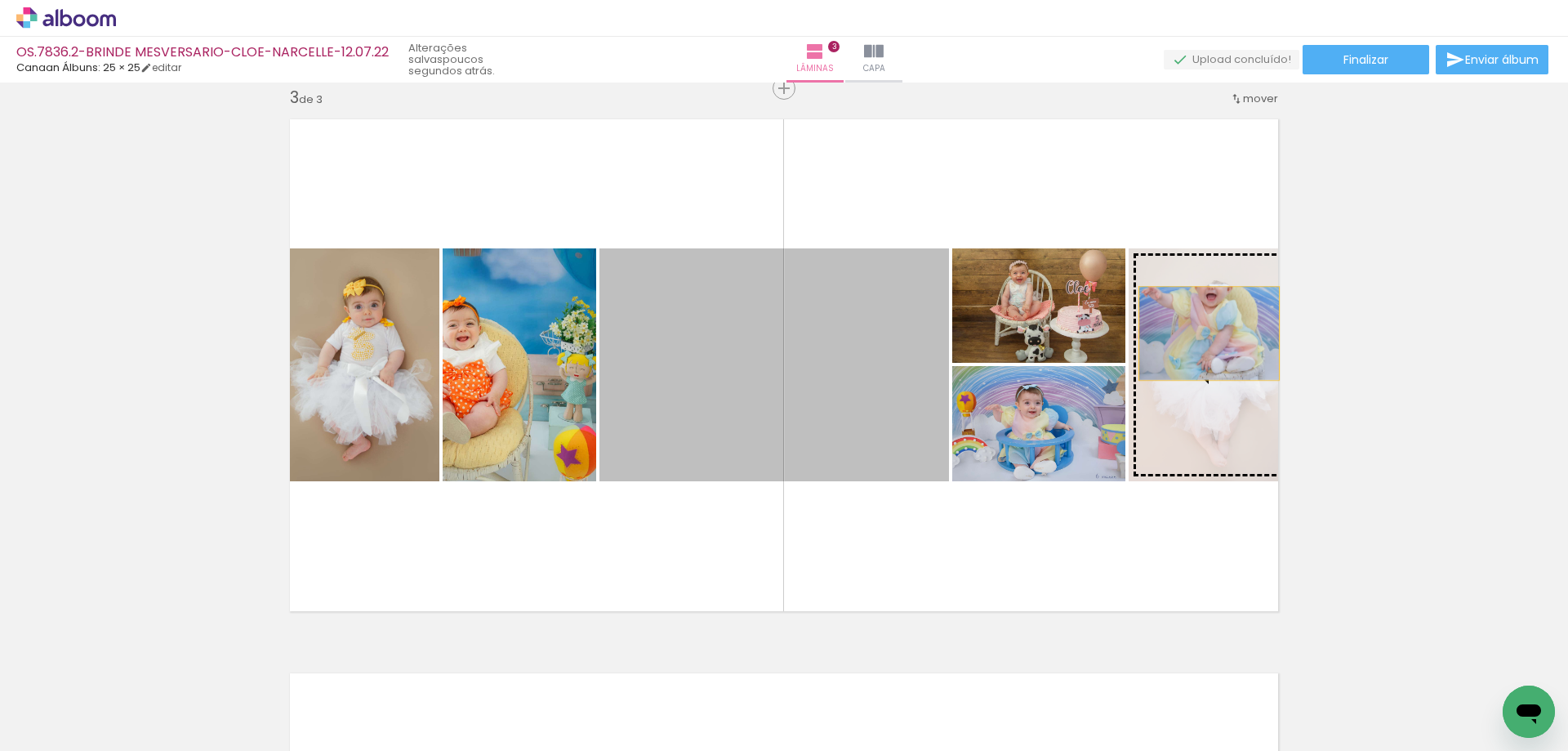
drag, startPoint x: 718, startPoint y: 378, endPoint x: 1239, endPoint y: 316, distance: 524.7
click at [1444, 285] on div "Inserir lâmina 1 de 3 Inserir lâmina 2 de 3 Inserir lâmina 3 de 3" at bounding box center [784, 67] width 1568 height 2217
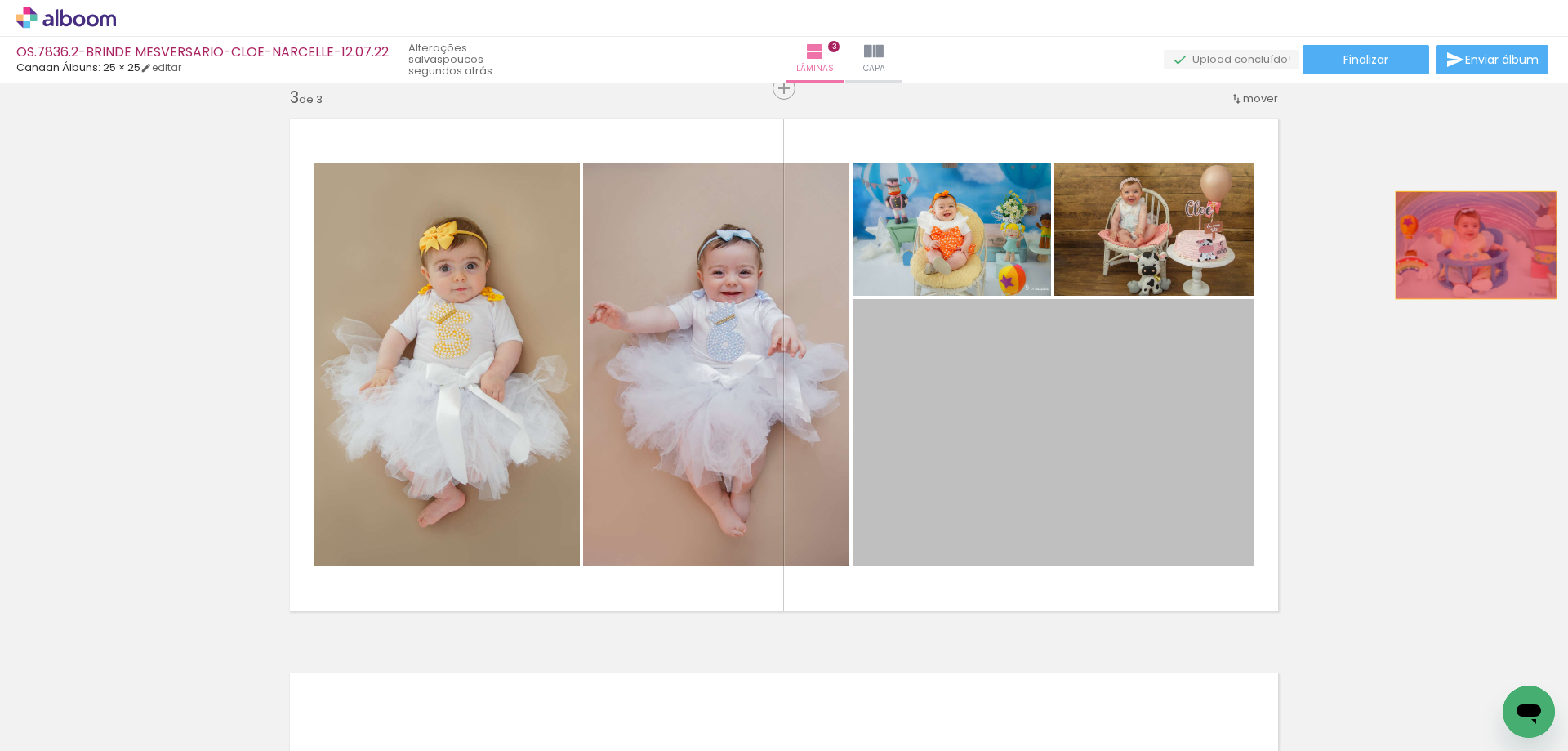
drag, startPoint x: 1067, startPoint y: 365, endPoint x: 1470, endPoint y: 245, distance: 420.5
click at [1470, 245] on div "Inserir lâmina 1 de 3 Inserir lâmina 2 de 3 Inserir lâmina 3 de 3" at bounding box center [784, 67] width 1568 height 2217
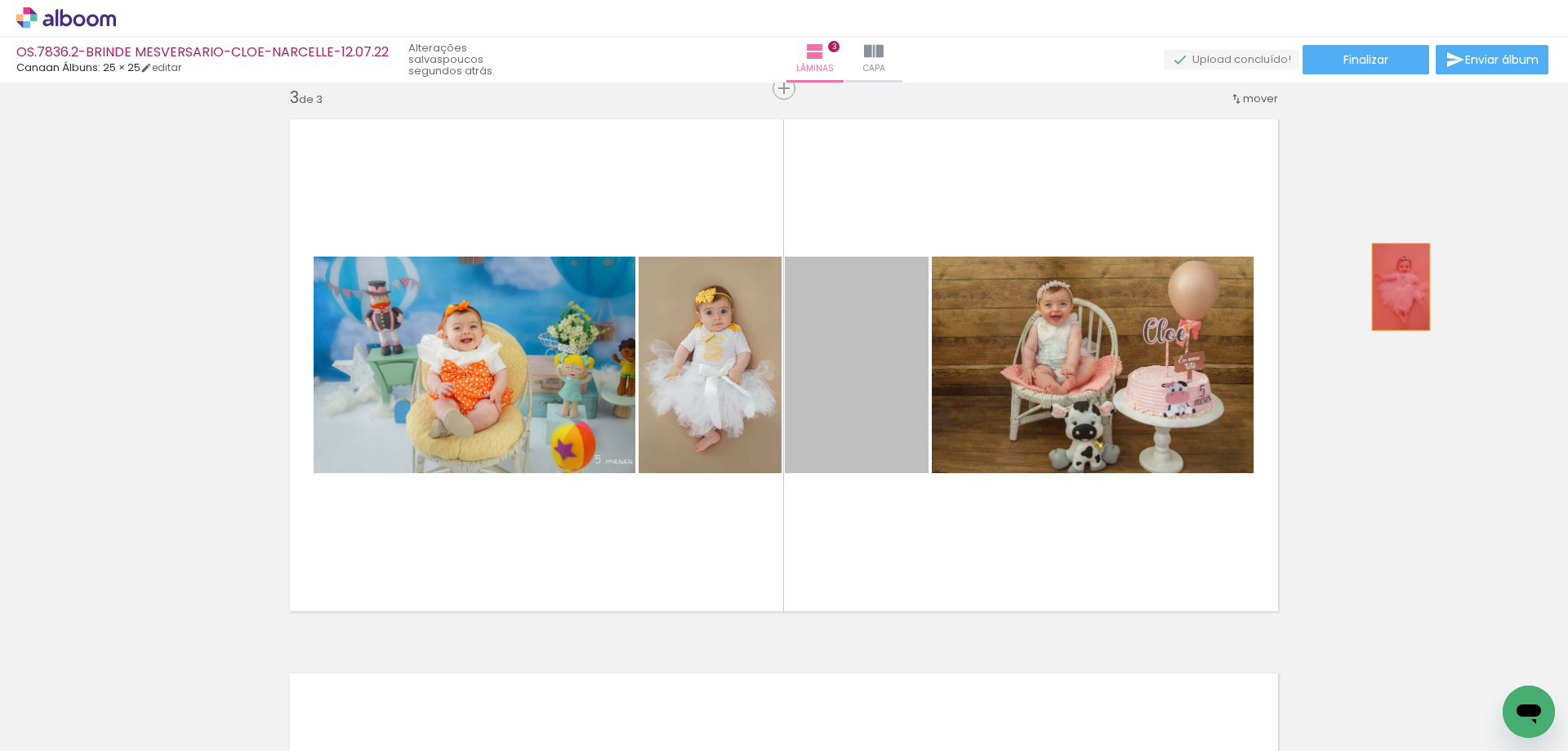
drag, startPoint x: 871, startPoint y: 371, endPoint x: 1402, endPoint y: 285, distance: 537.9
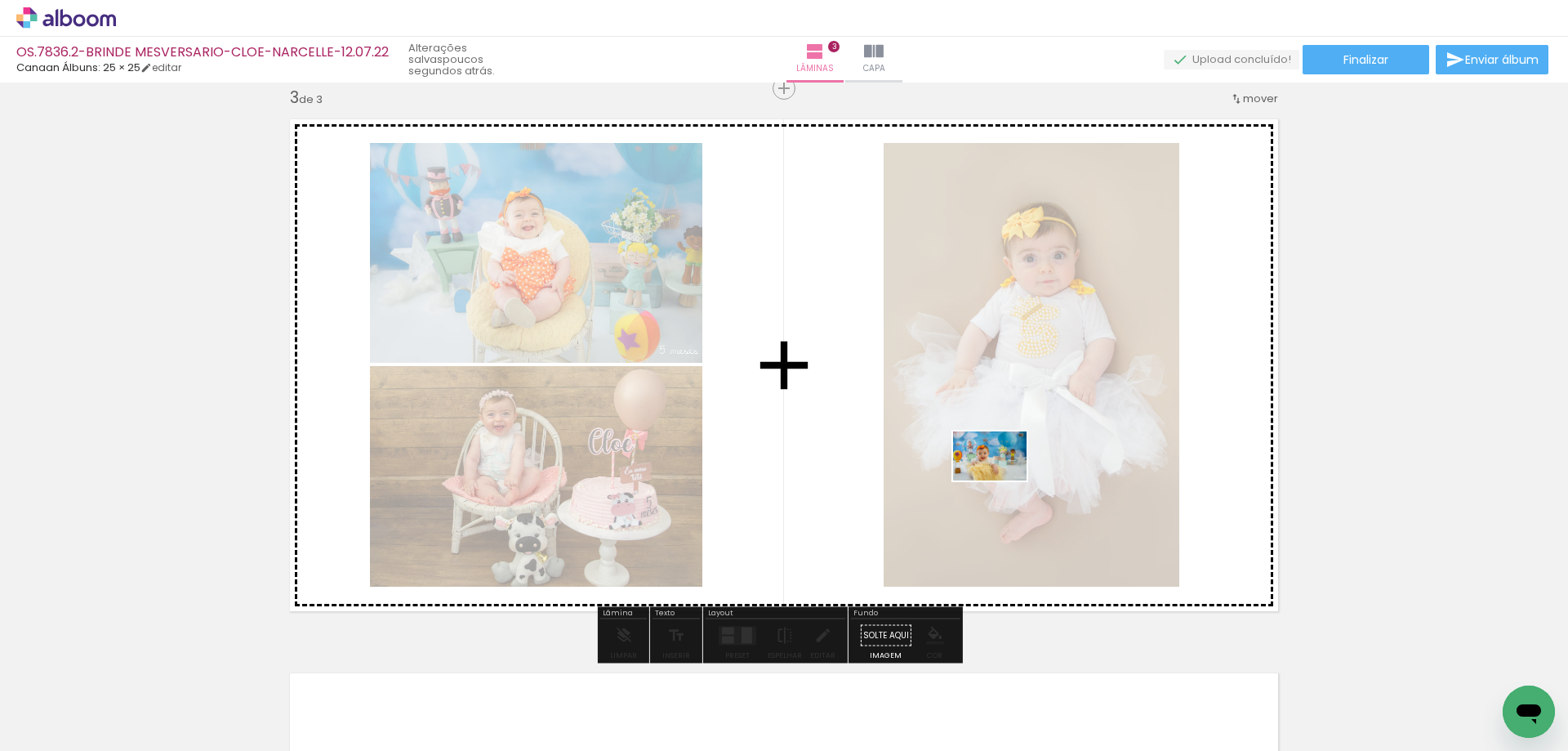
drag, startPoint x: 1054, startPoint y: 684, endPoint x: 998, endPoint y: 466, distance: 225.1
click at [998, 468] on quentale-workspace at bounding box center [784, 376] width 1568 height 751
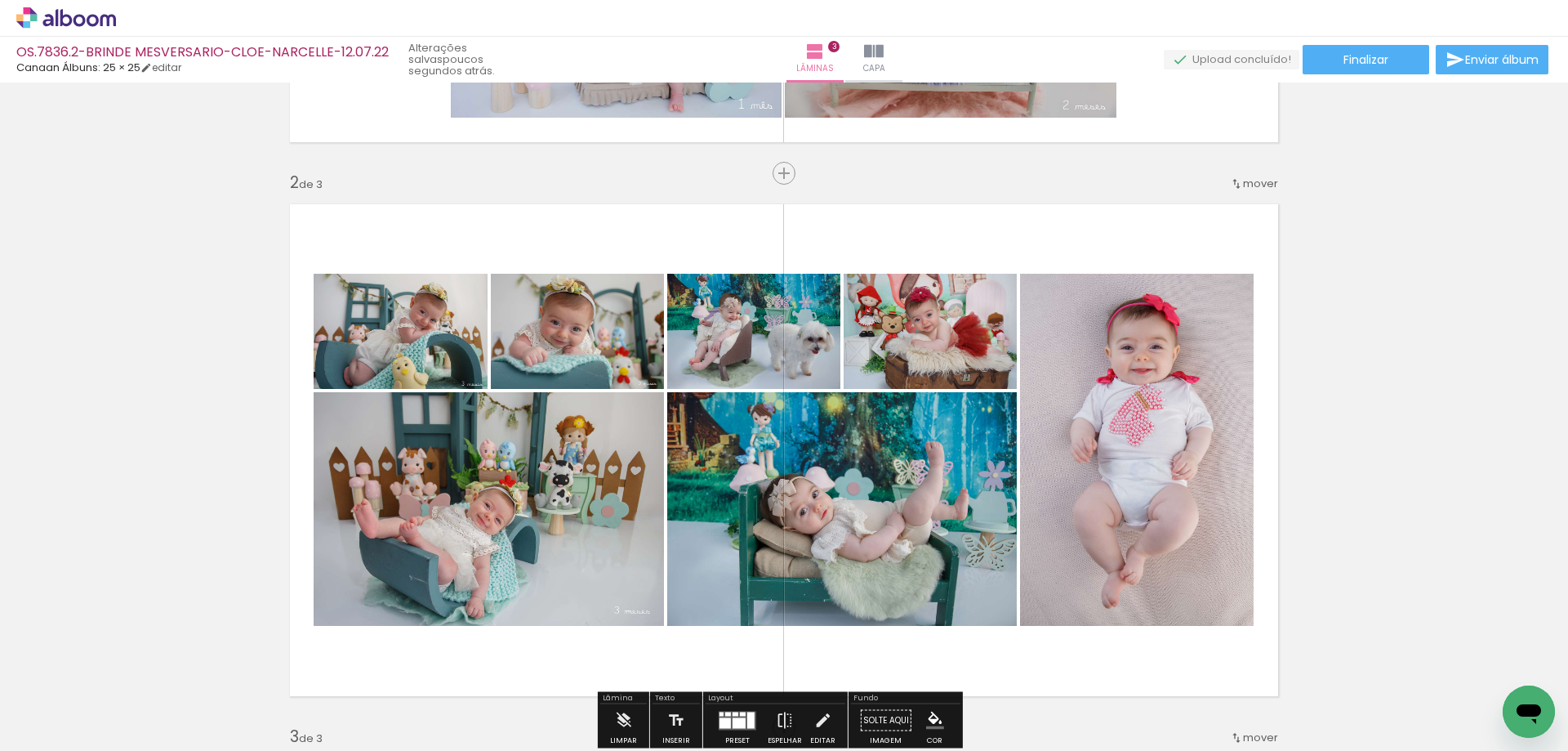
scroll to position [572, 0]
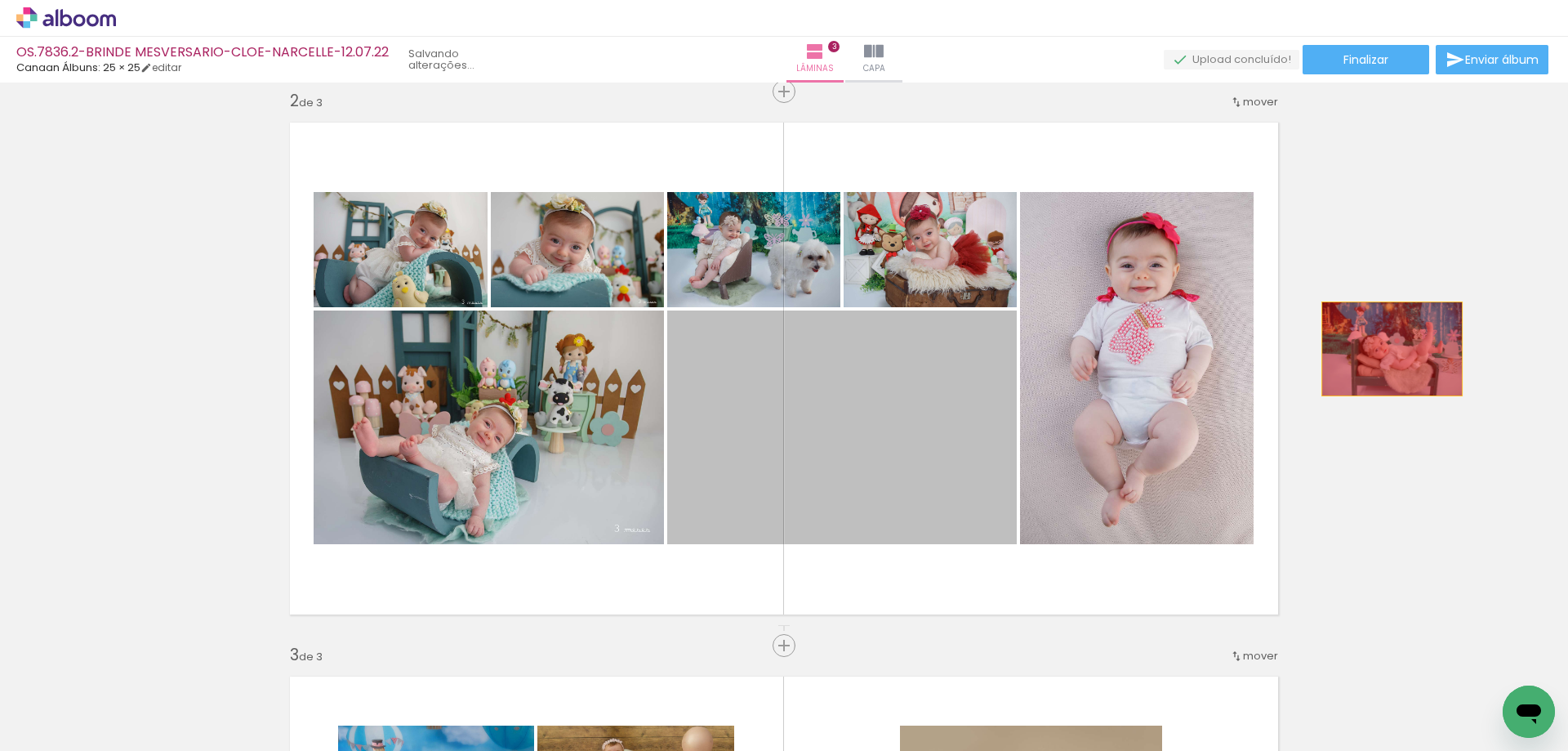
drag, startPoint x: 937, startPoint y: 409, endPoint x: 1386, endPoint y: 349, distance: 453.0
click at [1386, 349] on div "Inserir lâmina 1 de 3 Inserir lâmina 2 de 3 Inserir lâmina 3 de 3" at bounding box center [784, 625] width 1568 height 2217
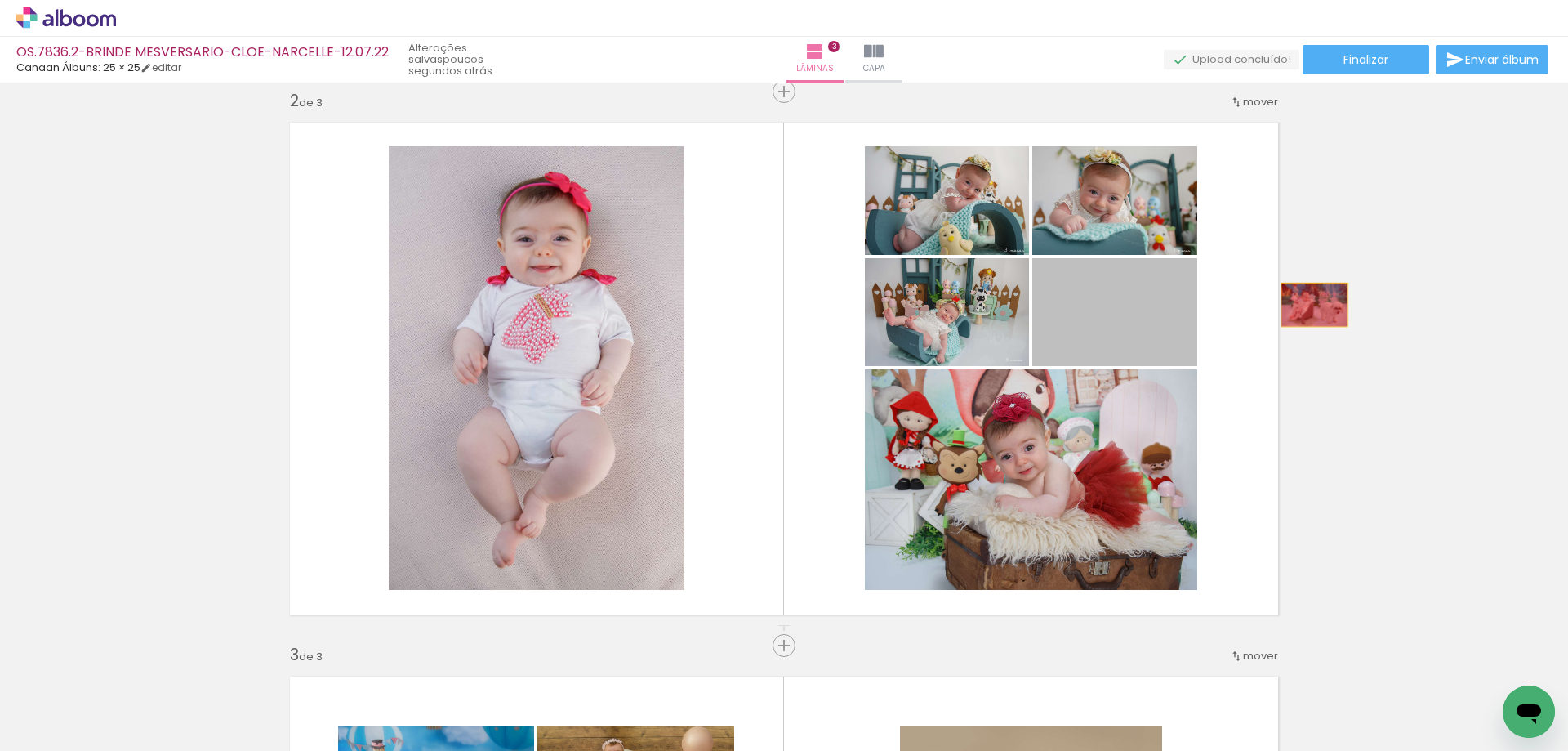
drag, startPoint x: 1131, startPoint y: 309, endPoint x: 1300, endPoint y: 314, distance: 169.1
click at [1312, 303] on div "Inserir lâmina 1 de 3 Inserir lâmina 2 de 3 Inserir lâmina 3 de 3" at bounding box center [784, 625] width 1568 height 2217
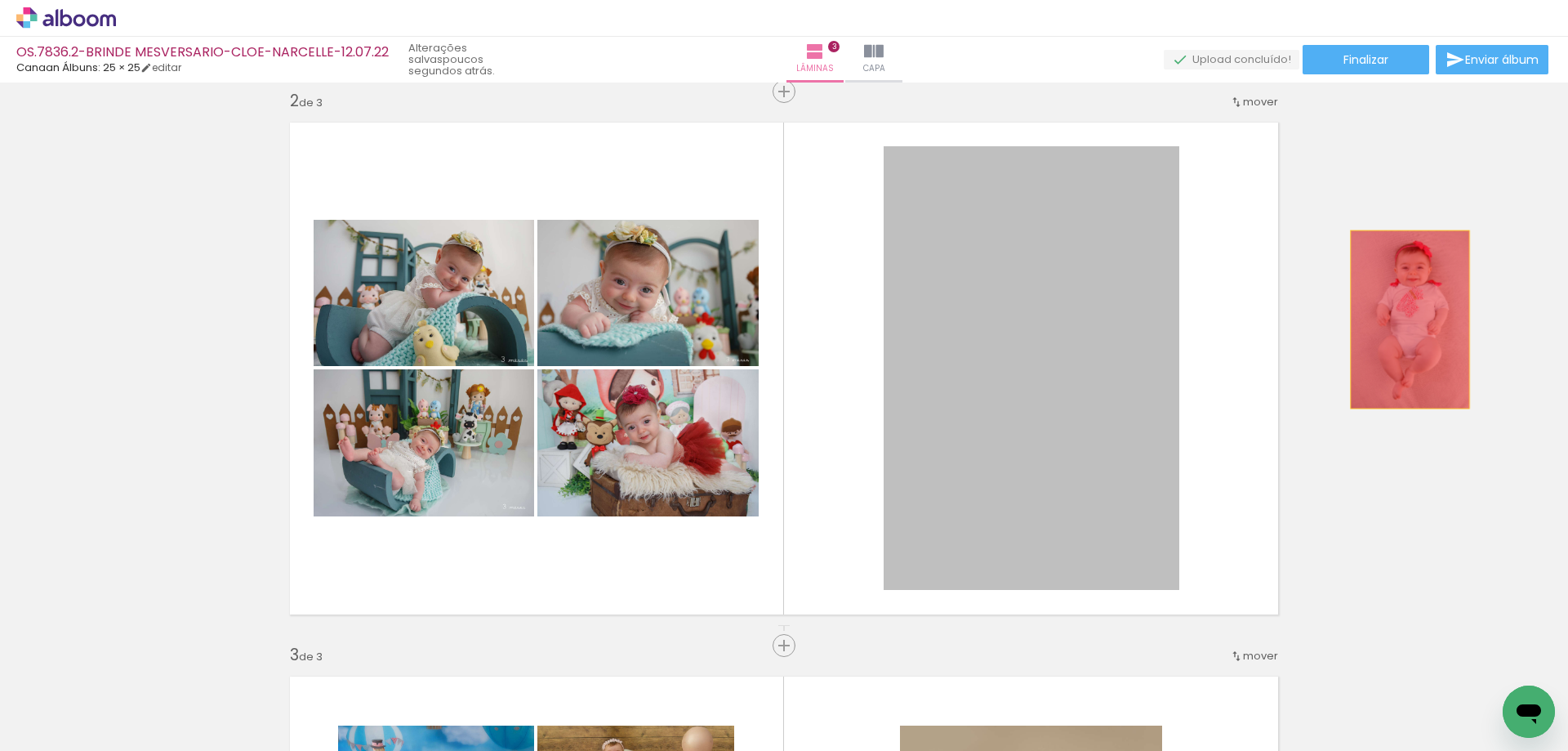
drag, startPoint x: 1086, startPoint y: 423, endPoint x: 1404, endPoint y: 320, distance: 334.3
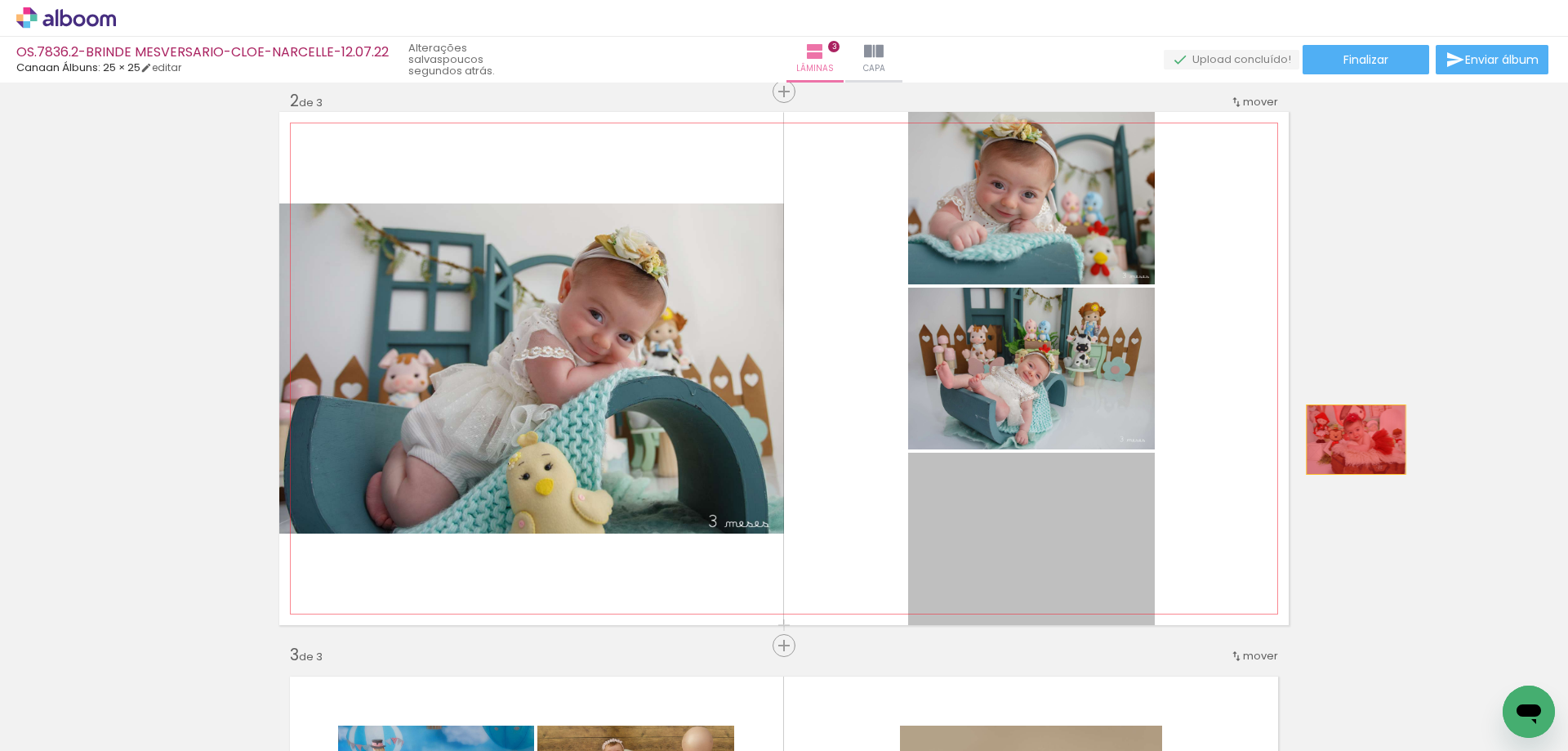
drag, startPoint x: 1078, startPoint y: 539, endPoint x: 1351, endPoint y: 439, distance: 290.7
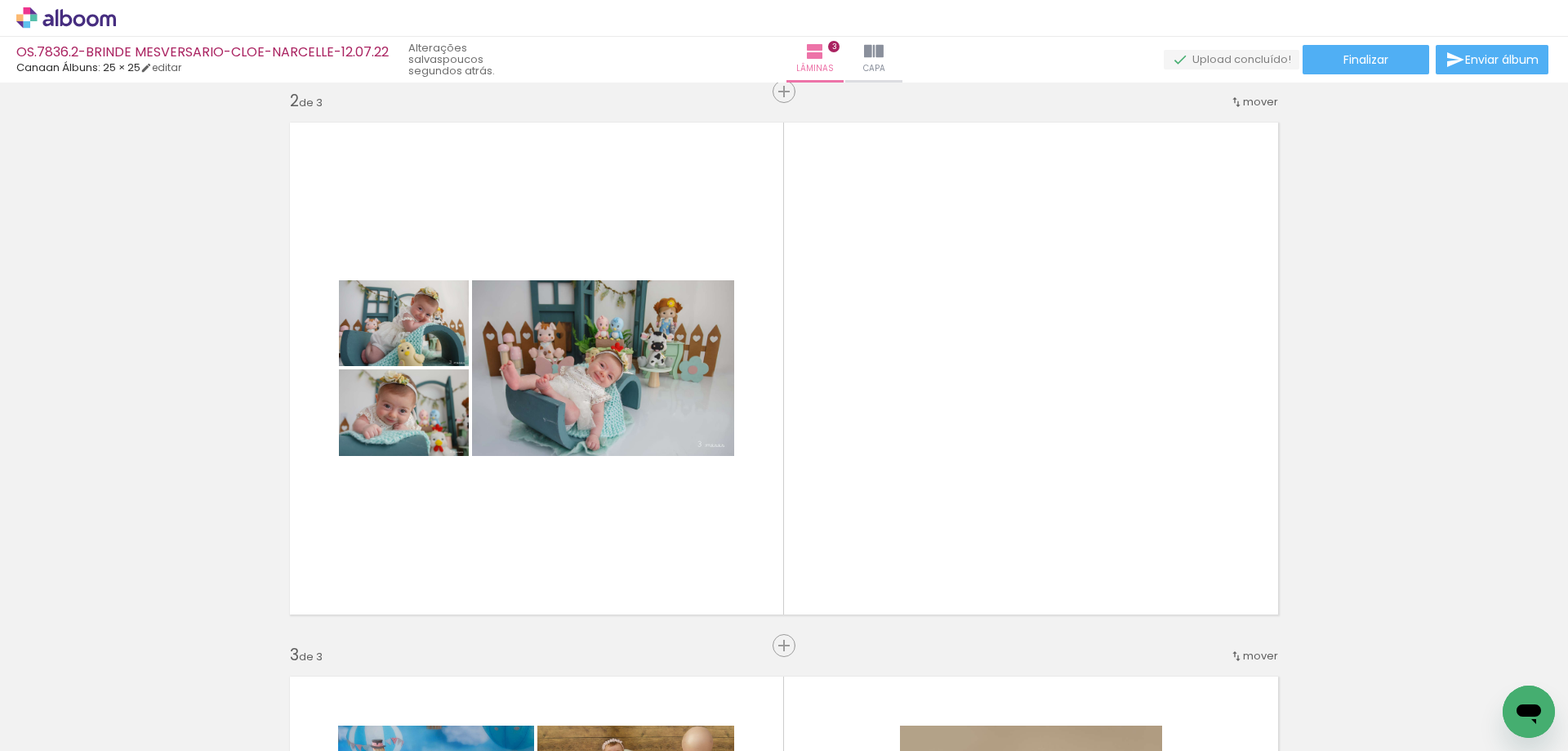
scroll to position [0, 156]
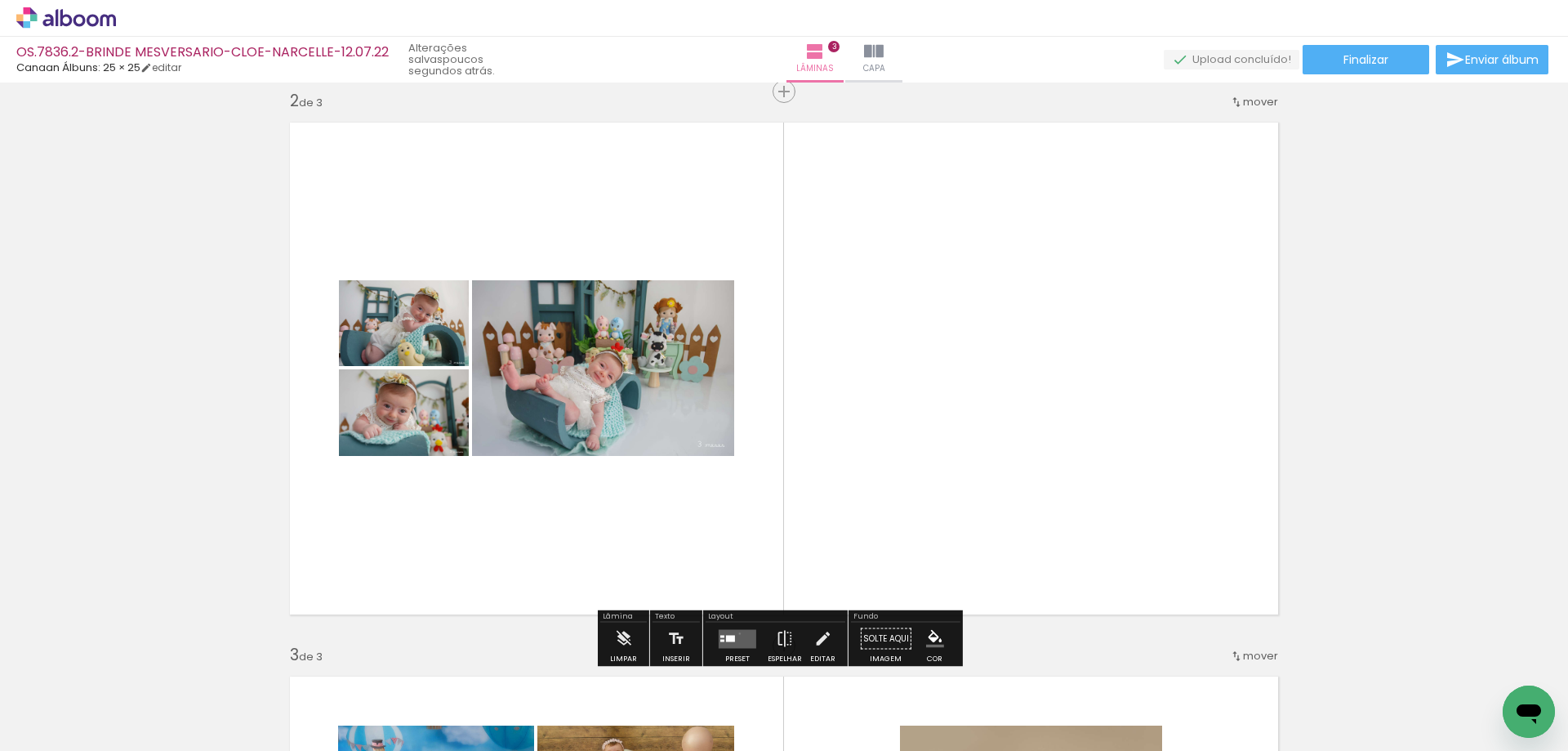
click at [736, 633] on quentale-layouter at bounding box center [737, 639] width 38 height 19
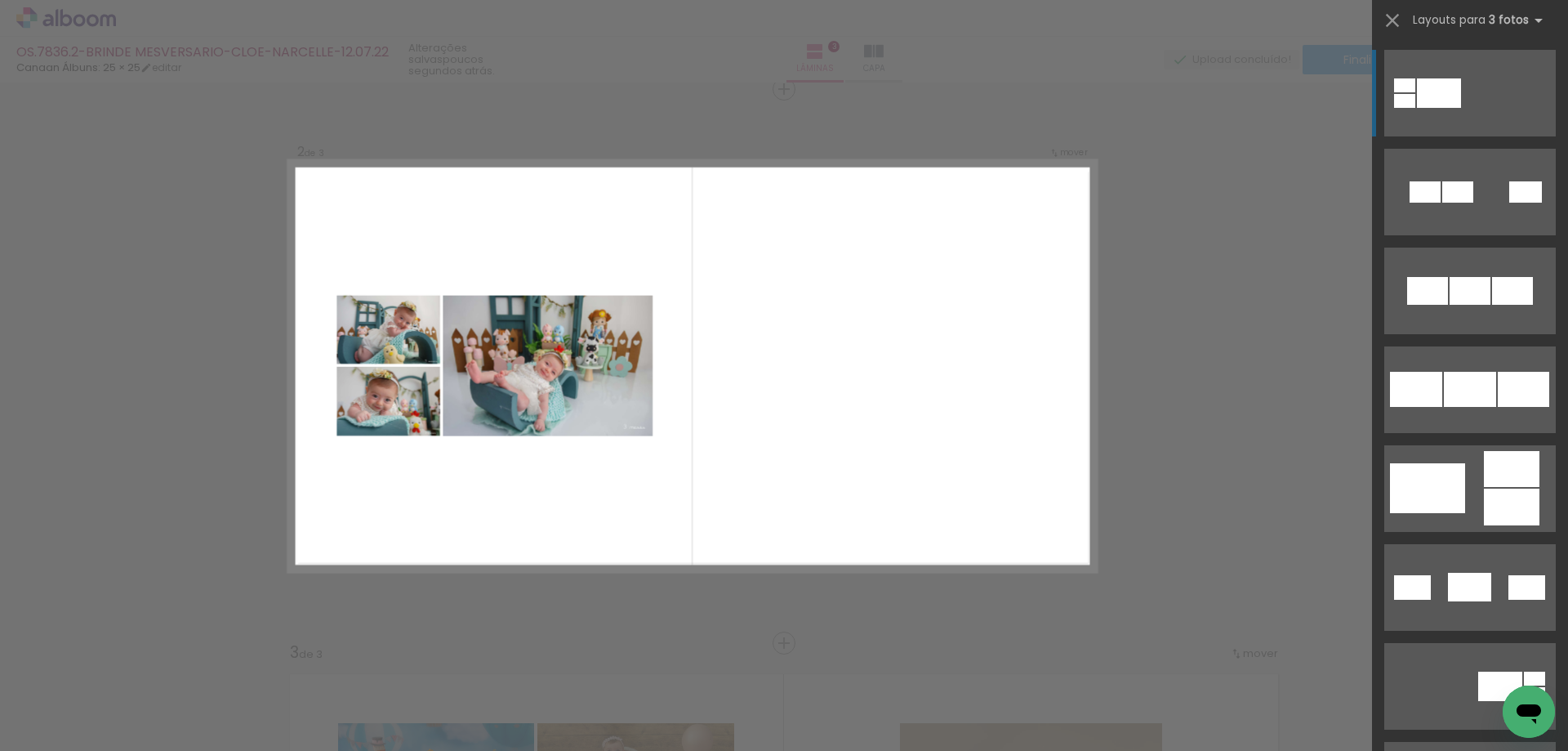
scroll to position [576, 0]
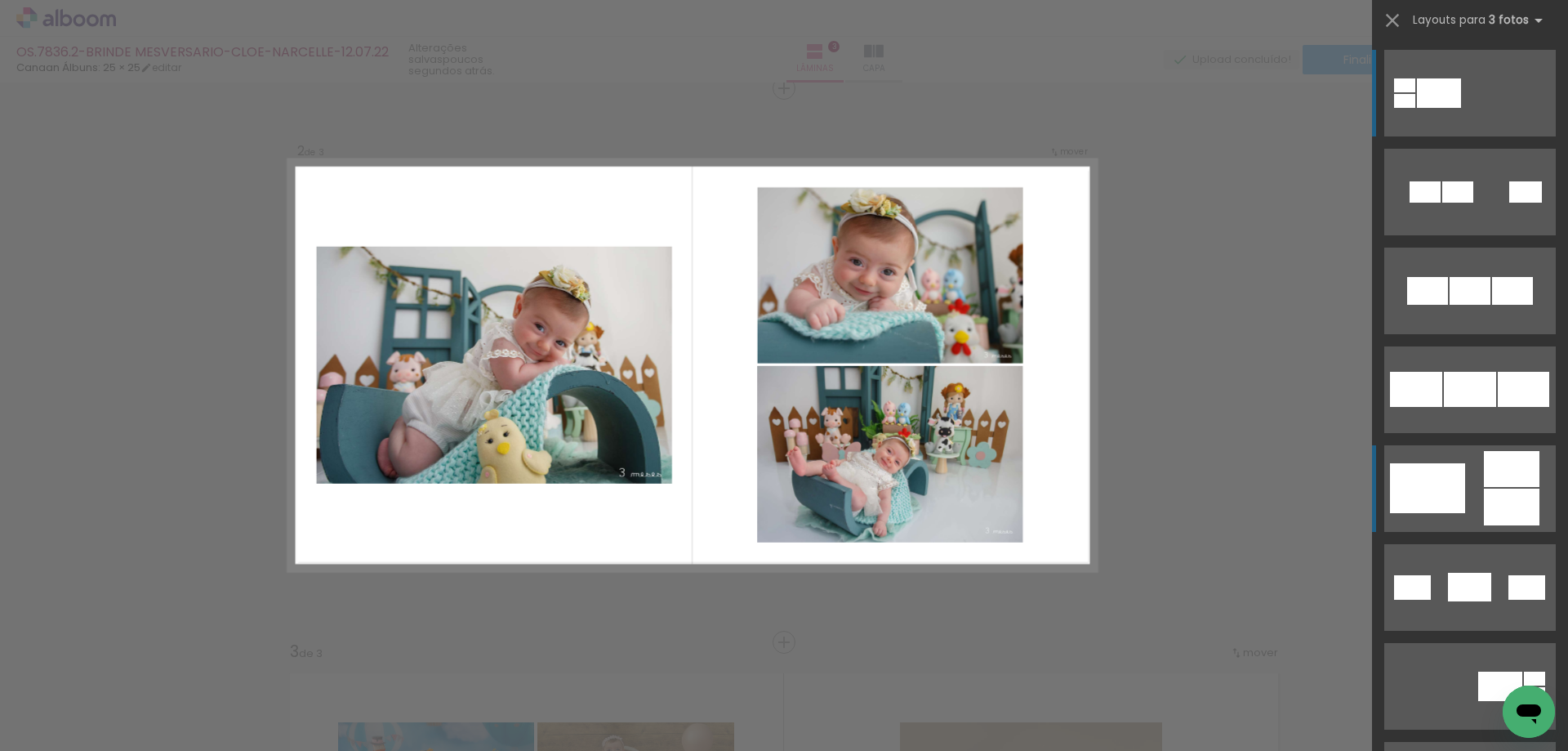
click at [1475, 137] on quentale-layouter at bounding box center [1470, 93] width 172 height 87
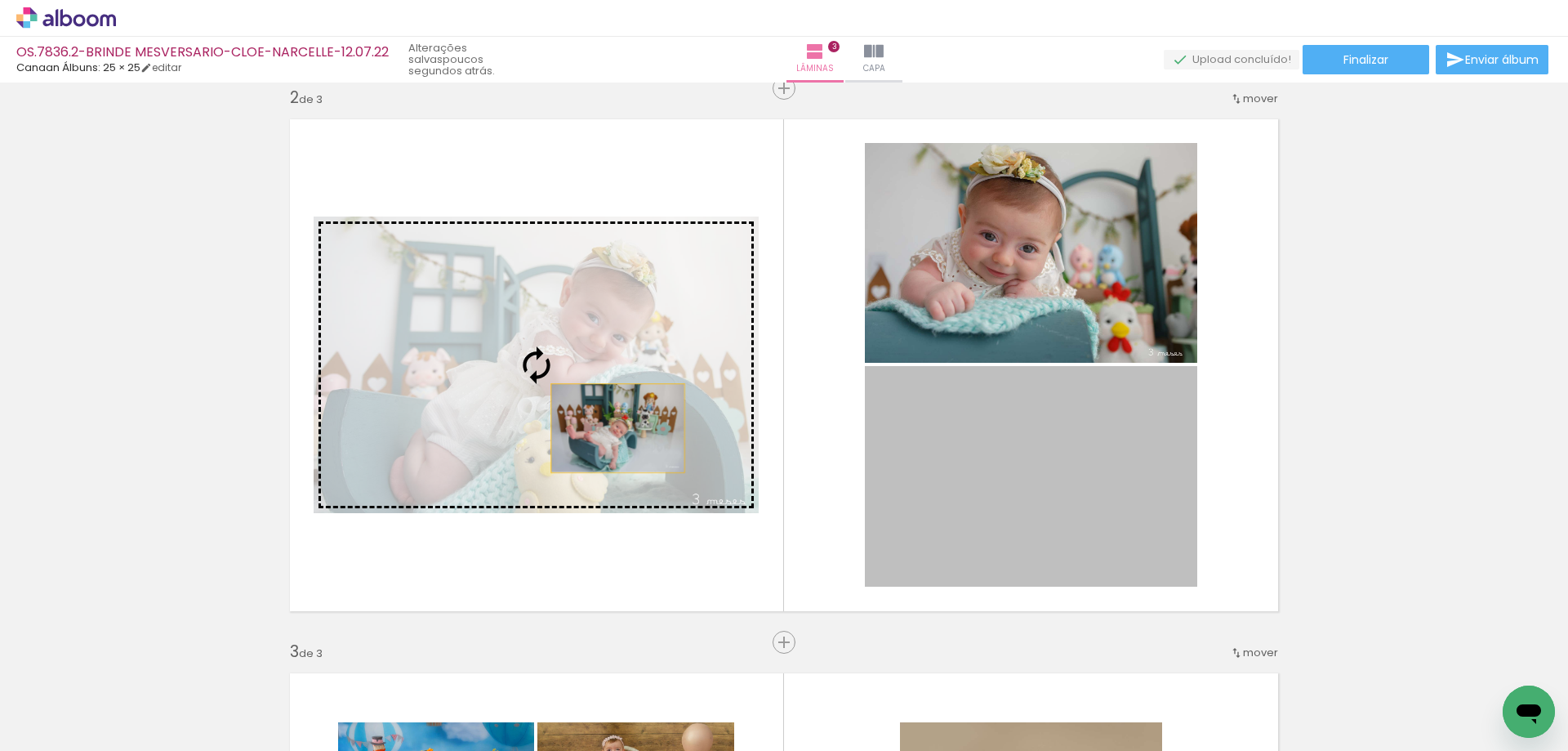
drag, startPoint x: 1089, startPoint y: 475, endPoint x: 570, endPoint y: 416, distance: 522.3
click at [0, 0] on slot at bounding box center [0, 0] width 0 height 0
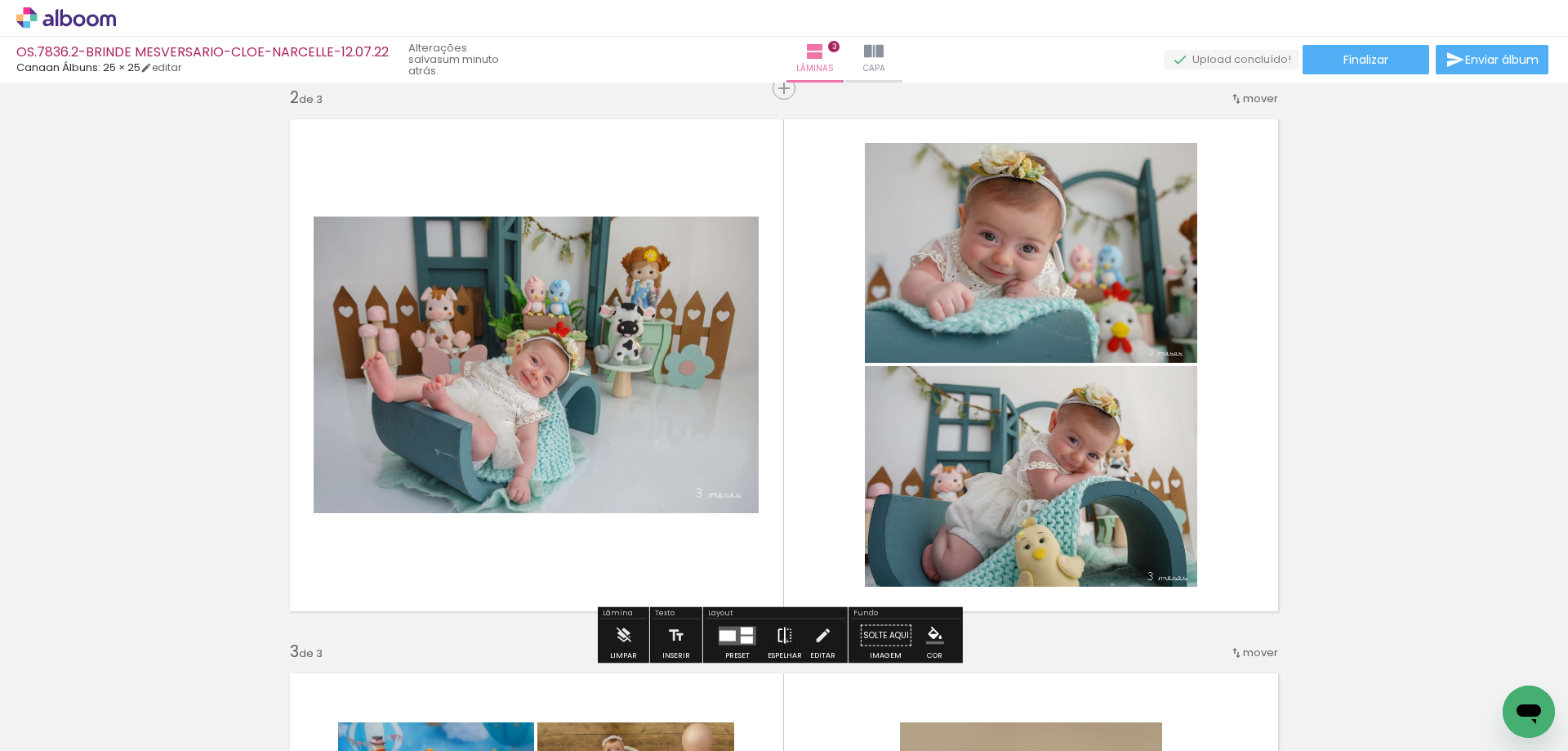
click at [782, 641] on iron-icon at bounding box center [784, 636] width 18 height 33
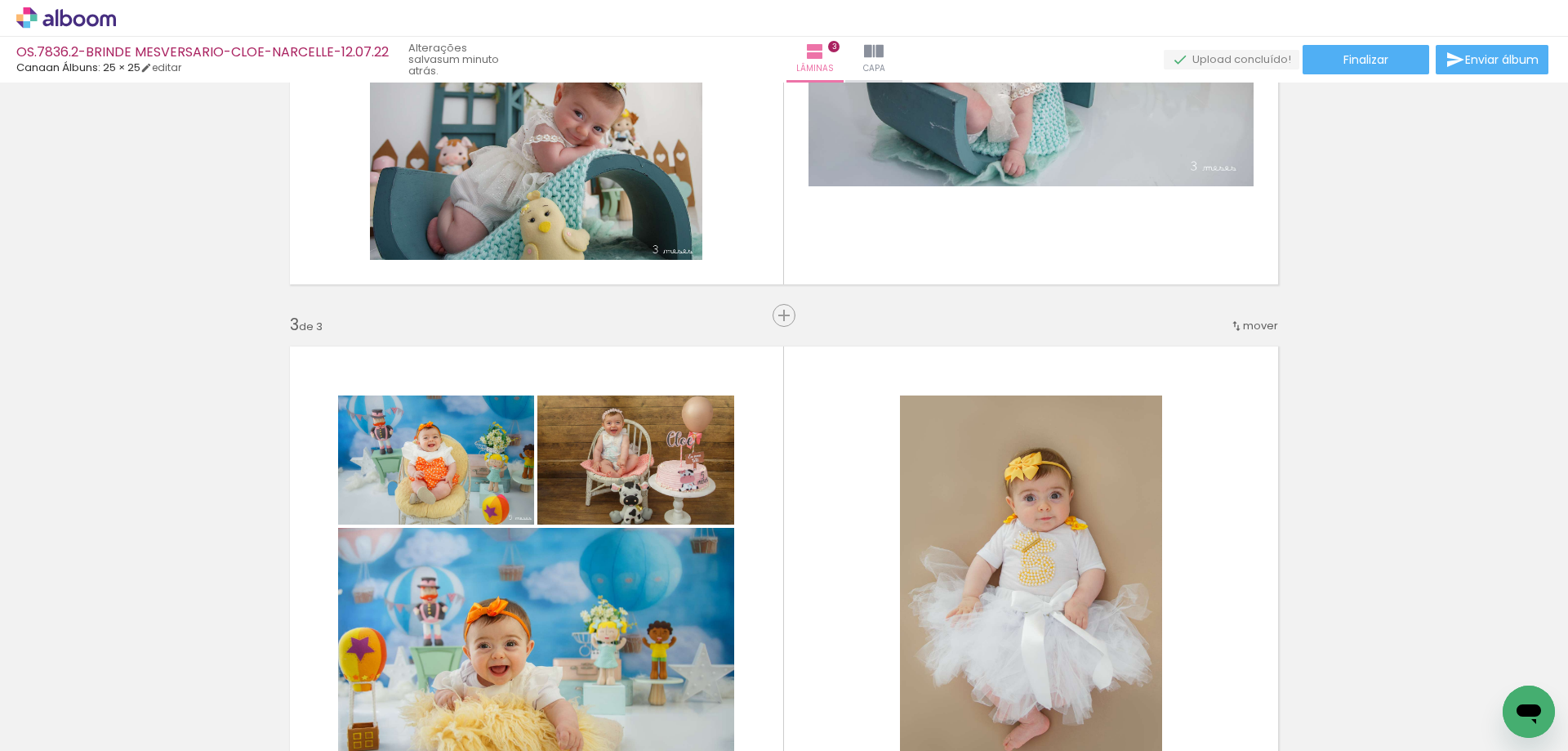
scroll to position [984, 0]
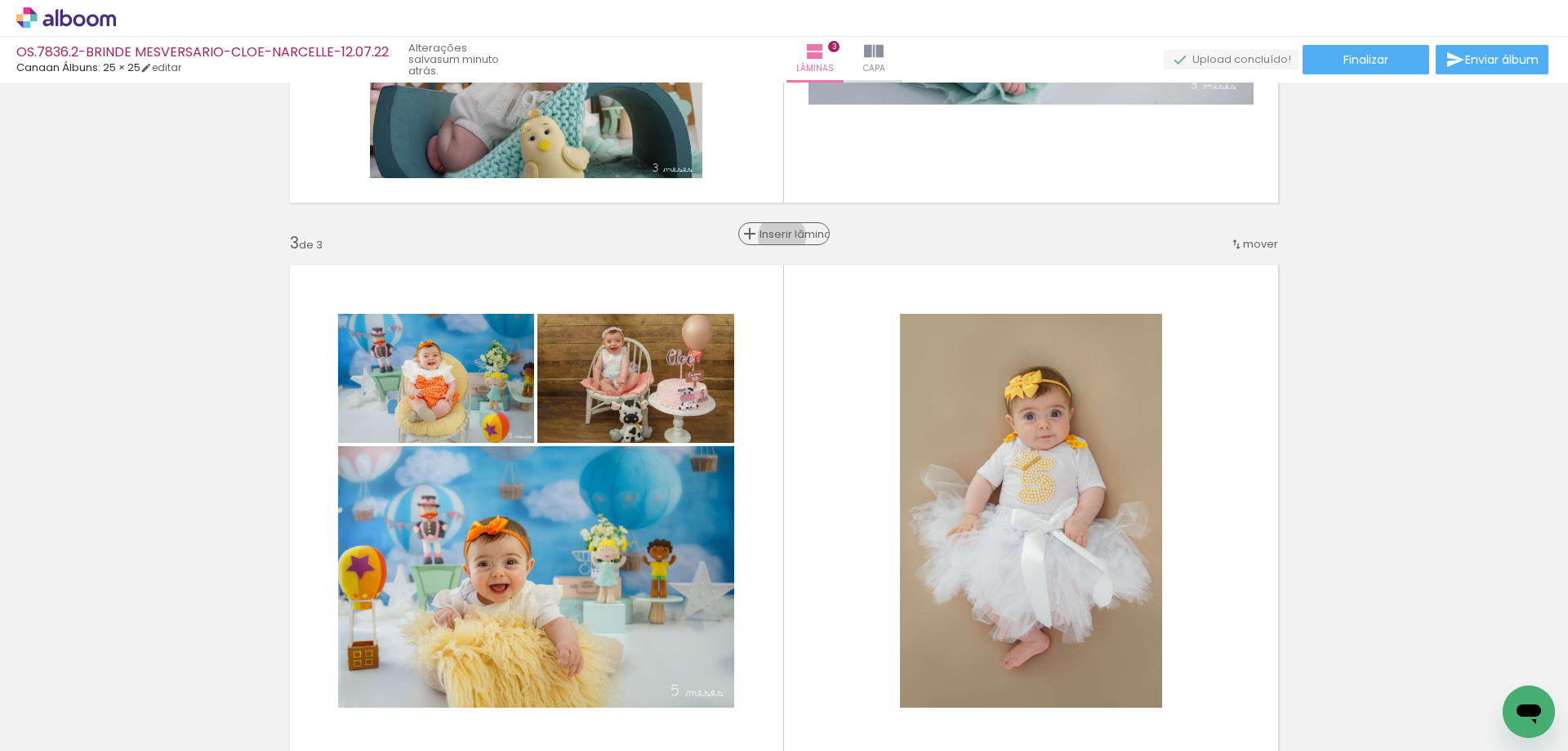
click at [779, 237] on span "Inserir lâmina" at bounding box center [792, 234] width 64 height 10
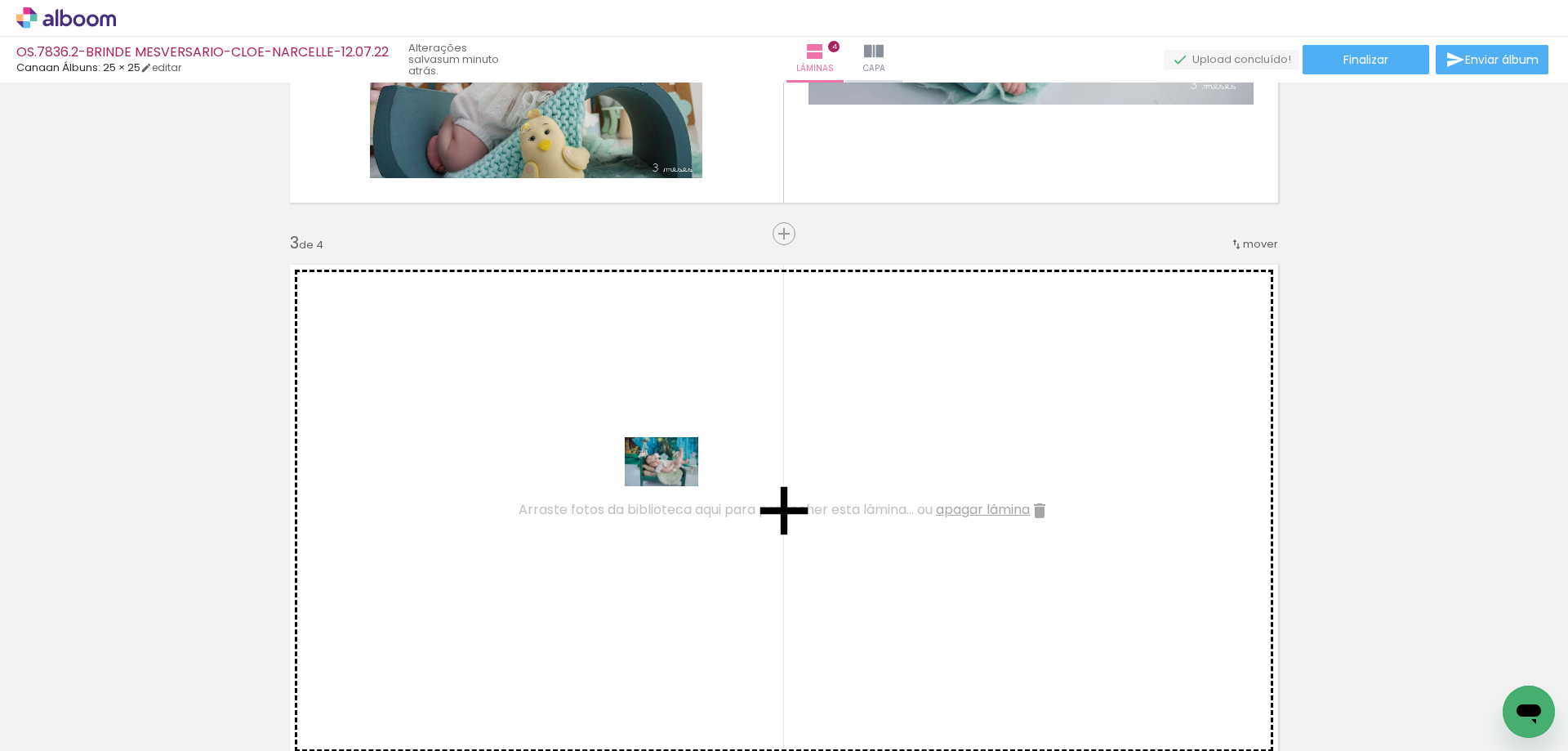
drag, startPoint x: 660, startPoint y: 690, endPoint x: 674, endPoint y: 486, distance: 204.5
click at [674, 486] on quentale-workspace at bounding box center [784, 376] width 1568 height 751
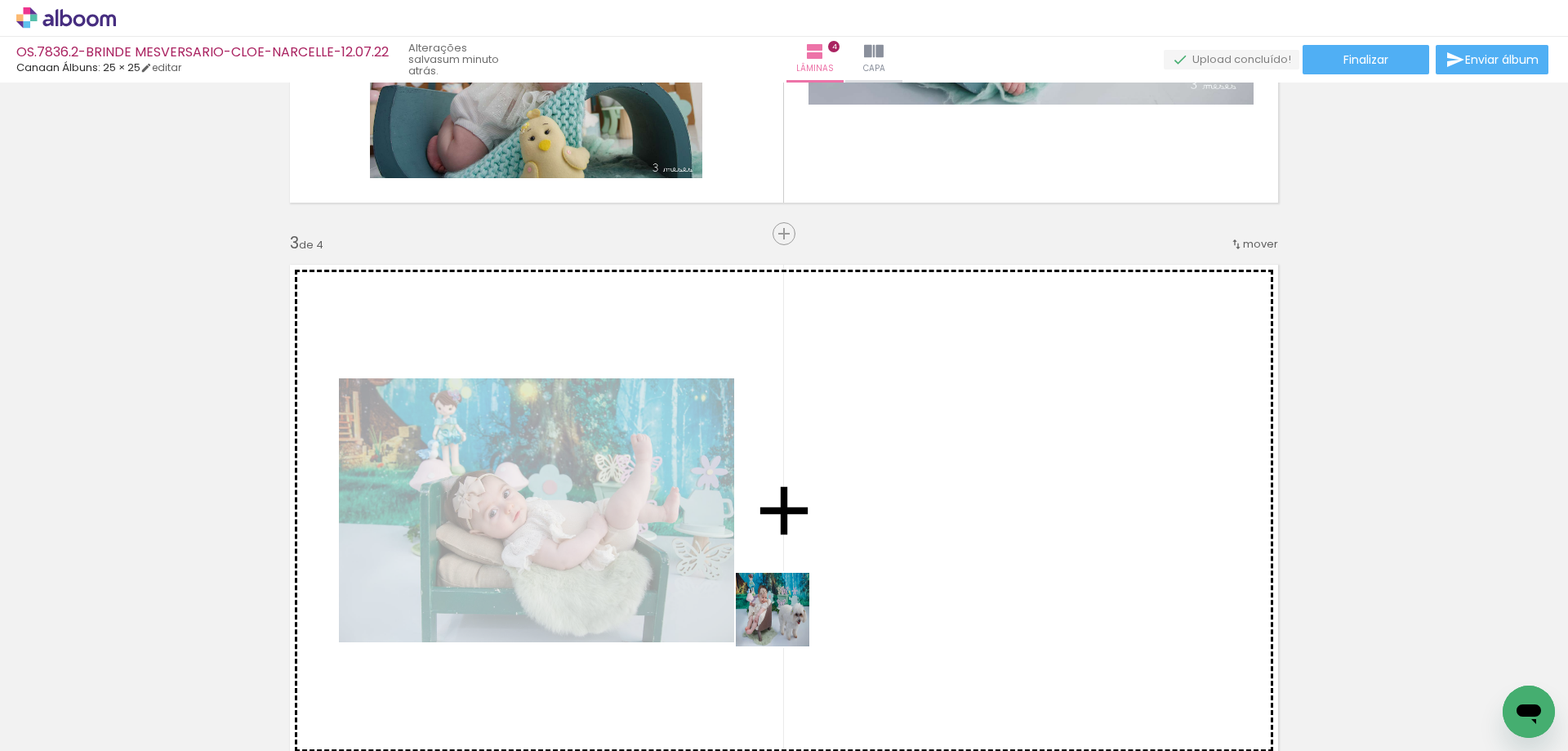
drag, startPoint x: 776, startPoint y: 688, endPoint x: 822, endPoint y: 517, distance: 177.1
click at [822, 517] on quentale-workspace at bounding box center [784, 376] width 1568 height 751
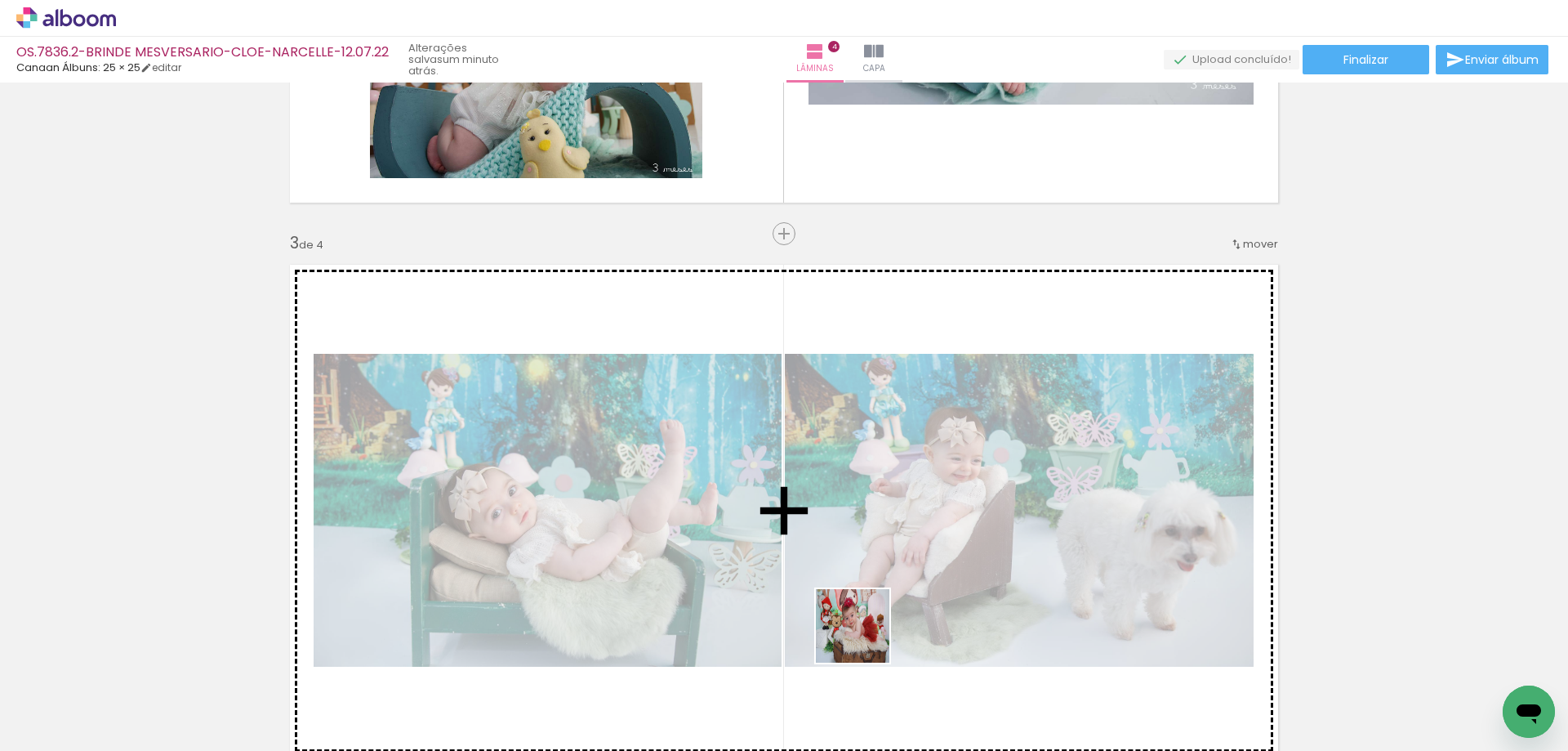
drag, startPoint x: 865, startPoint y: 639, endPoint x: 908, endPoint y: 640, distance: 43.0
click at [889, 536] on quentale-workspace at bounding box center [784, 376] width 1568 height 751
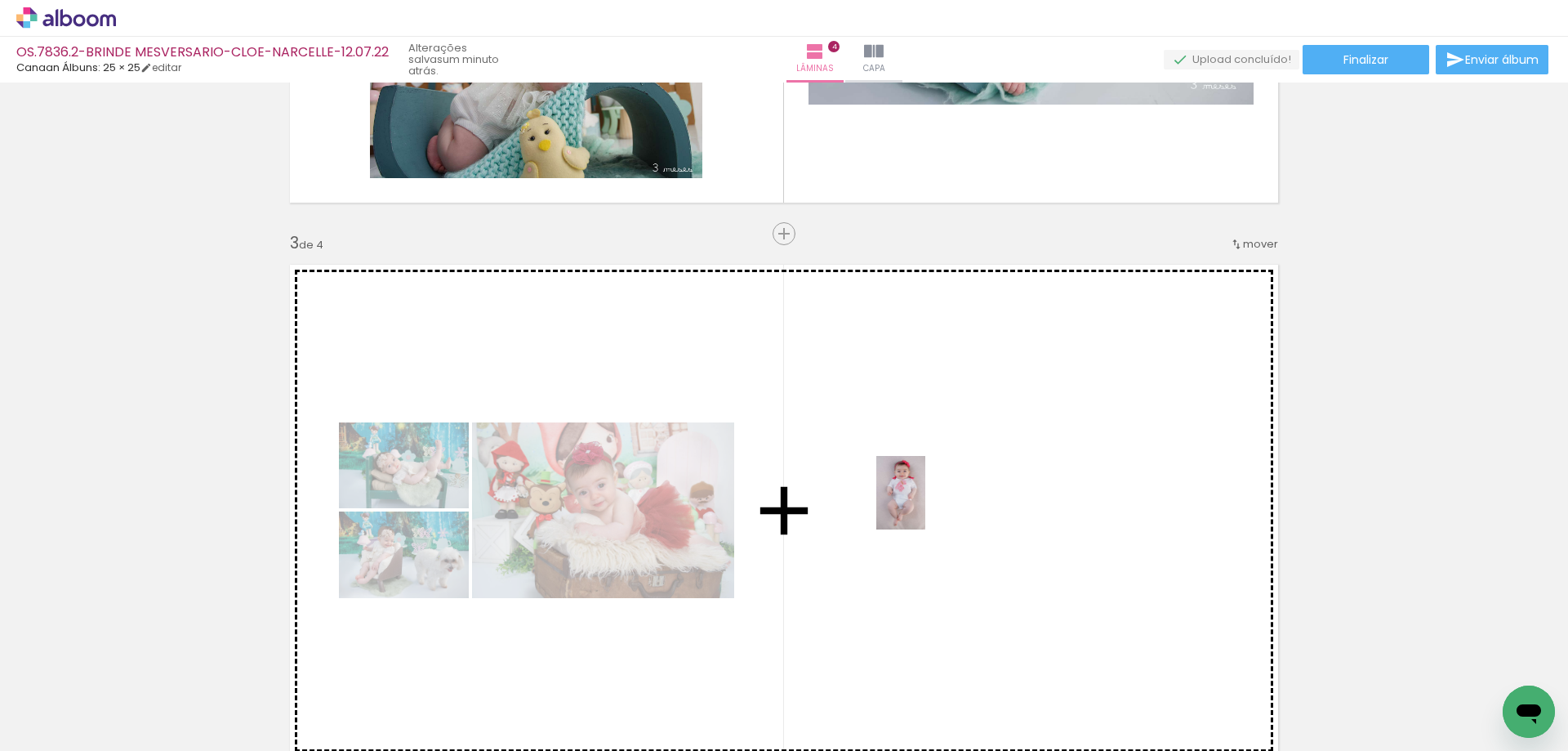
drag, startPoint x: 931, startPoint y: 709, endPoint x: 926, endPoint y: 502, distance: 207.1
click at [926, 502] on quentale-workspace at bounding box center [784, 376] width 1568 height 751
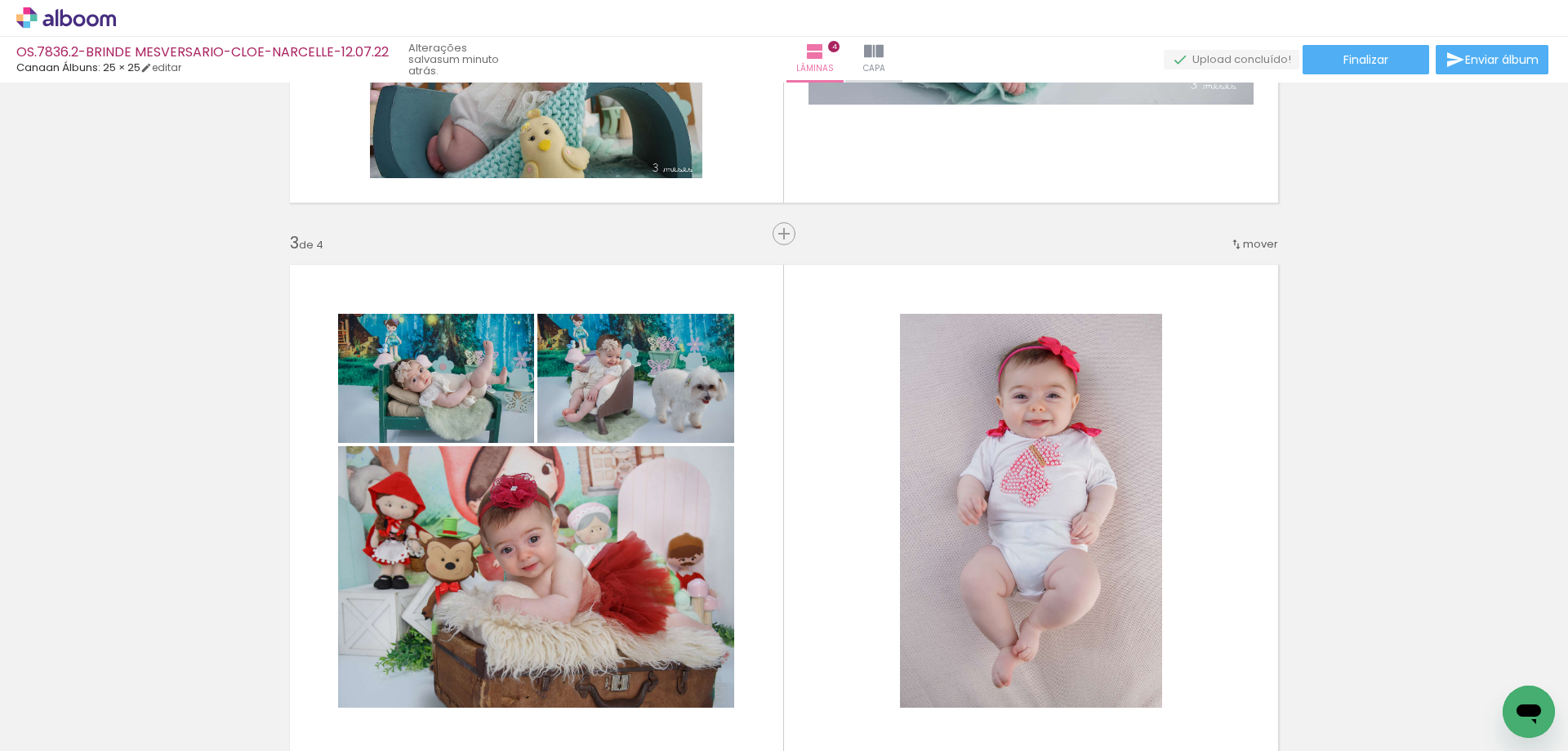
scroll to position [1147, 0]
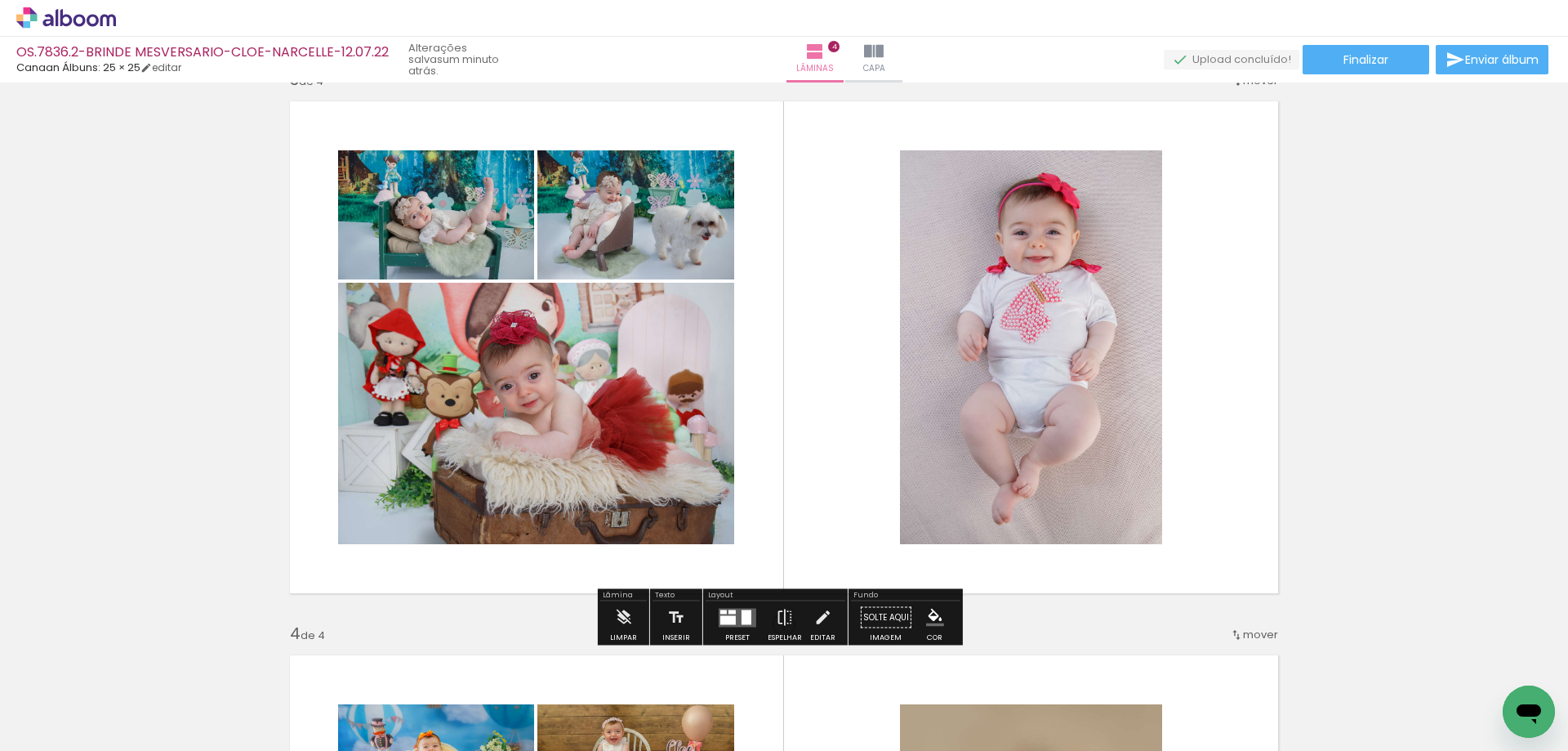
click at [743, 609] on div at bounding box center [747, 617] width 9 height 15
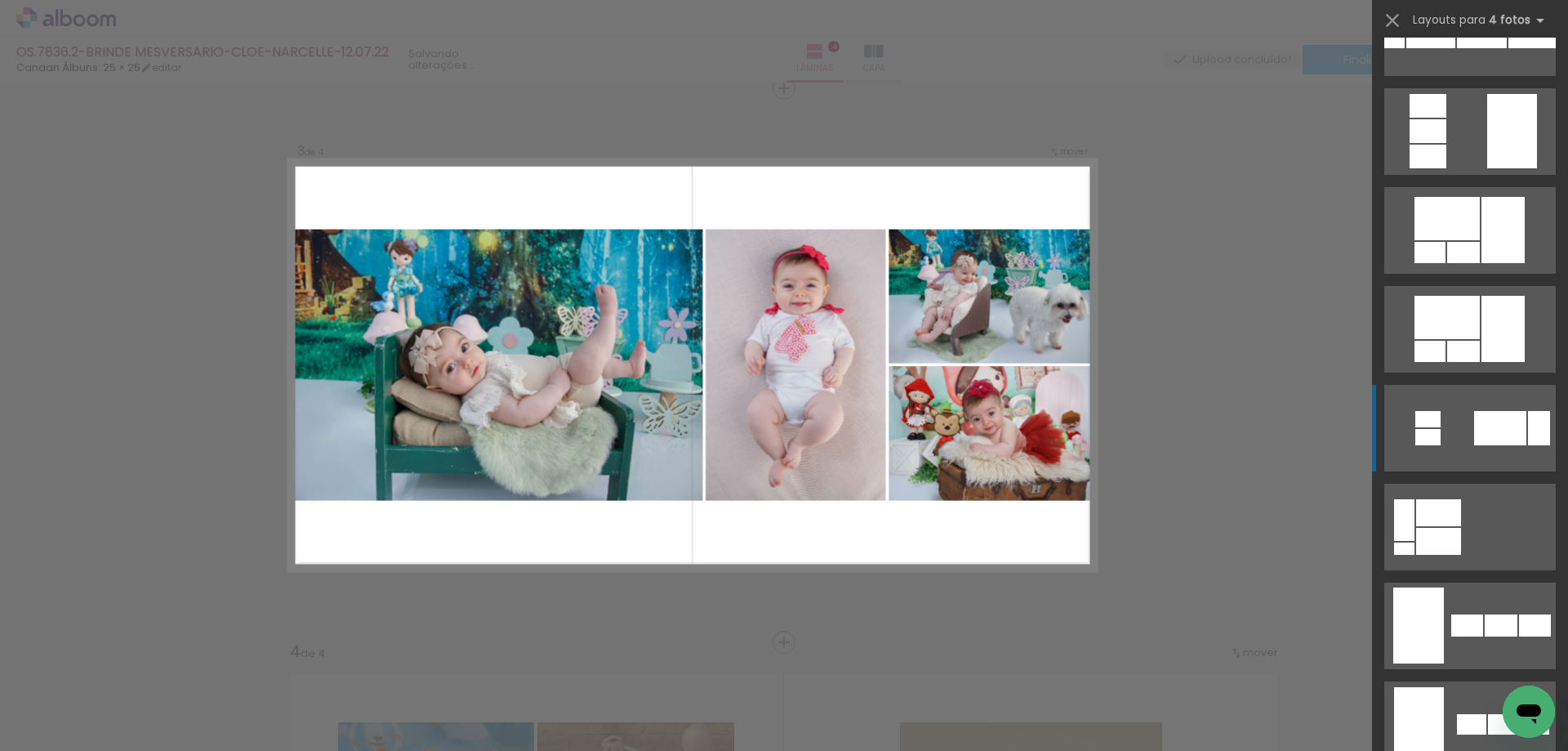
scroll to position [899, 0]
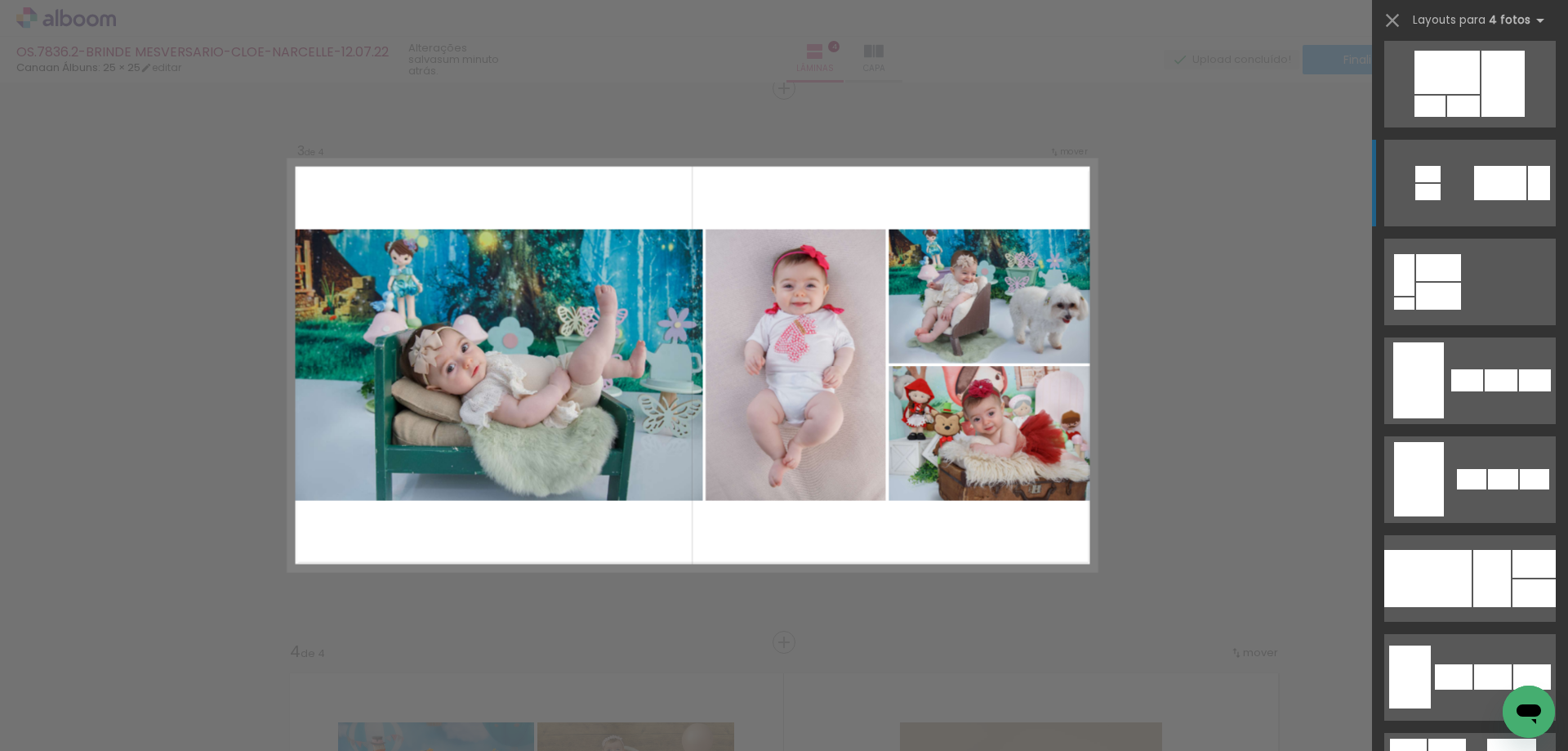
click at [1464, 559] on div at bounding box center [1428, 578] width 88 height 58
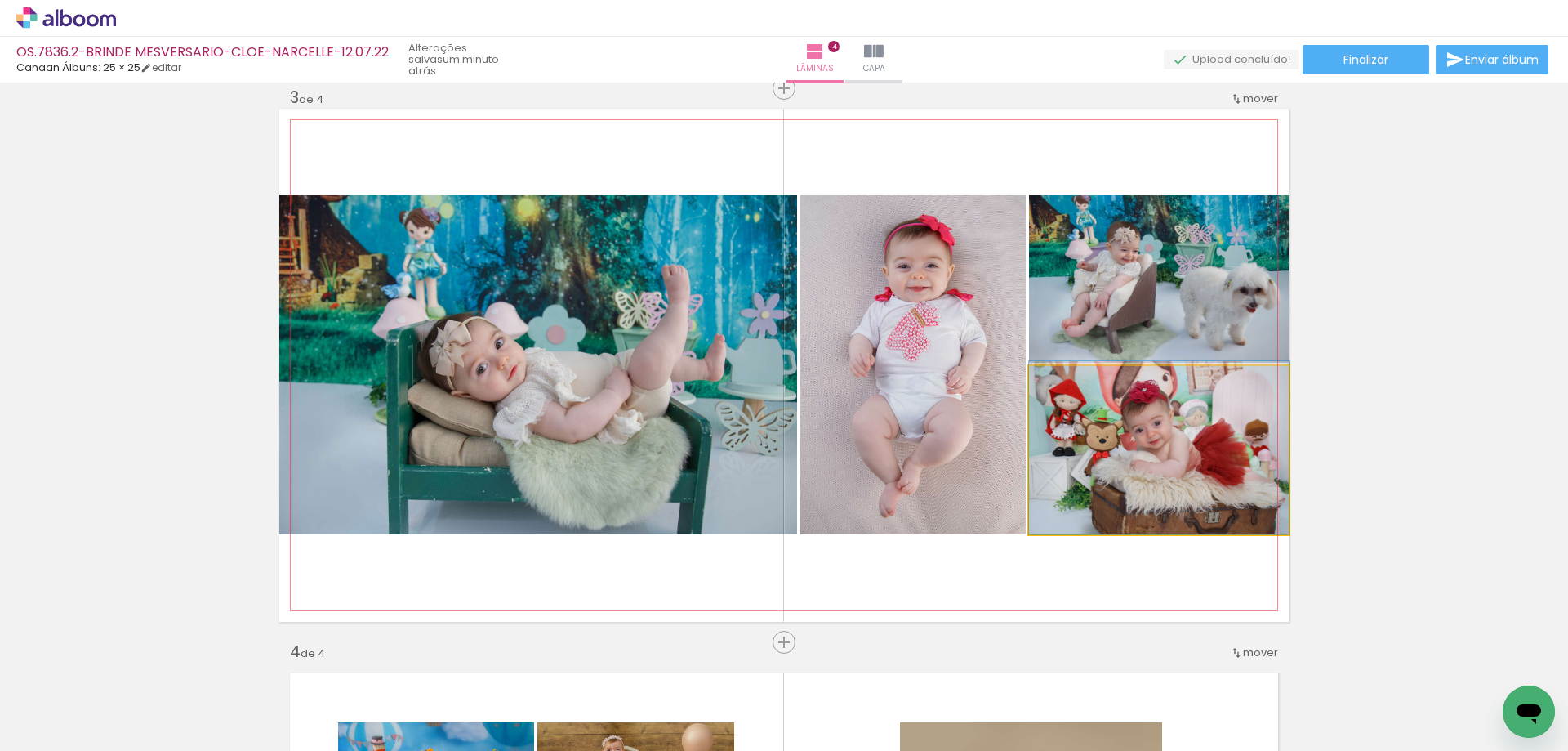
drag, startPoint x: 1109, startPoint y: 439, endPoint x: 1115, endPoint y: 291, distance: 148.1
click at [0, 0] on slot at bounding box center [0, 0] width 0 height 0
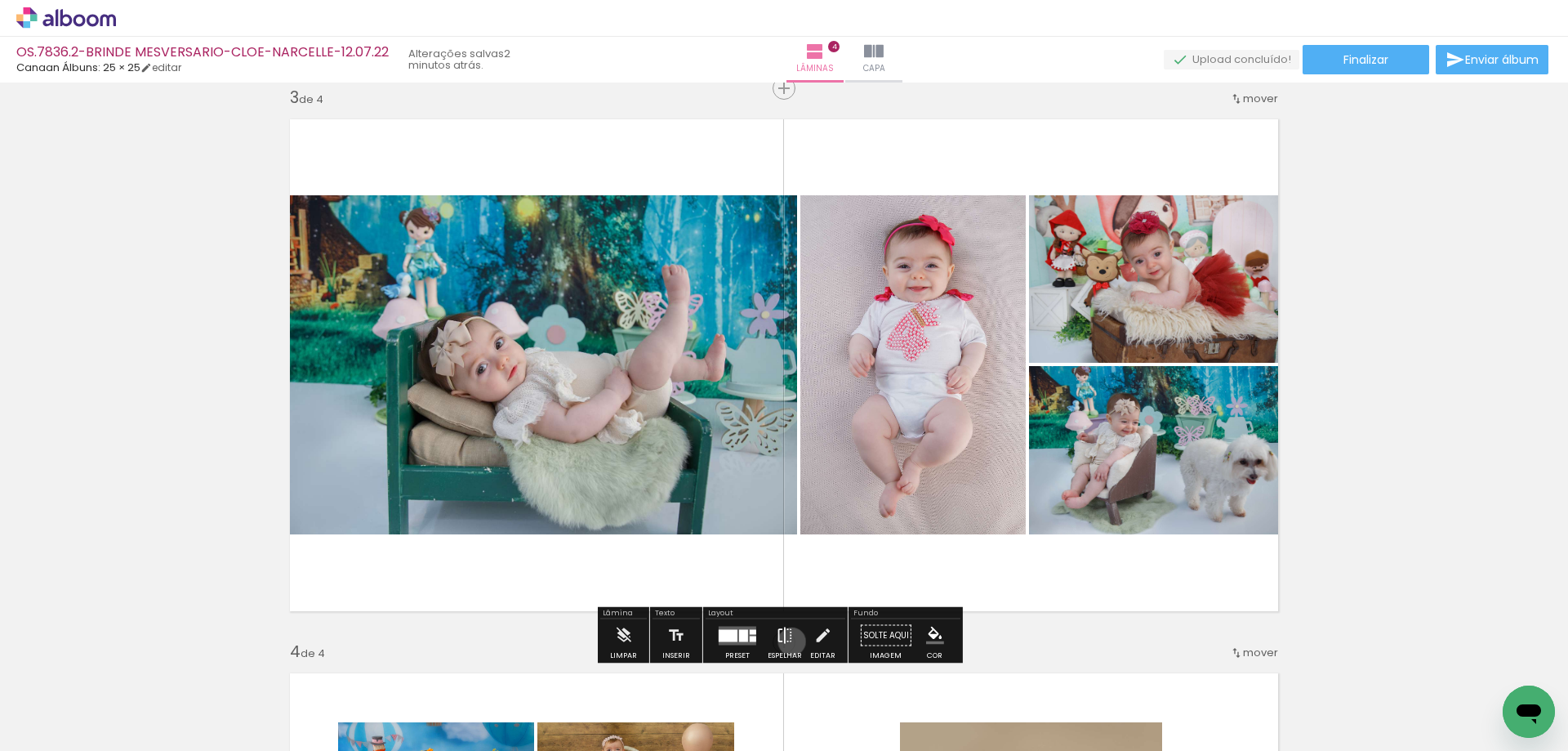
click at [788, 642] on iron-icon at bounding box center [784, 636] width 18 height 33
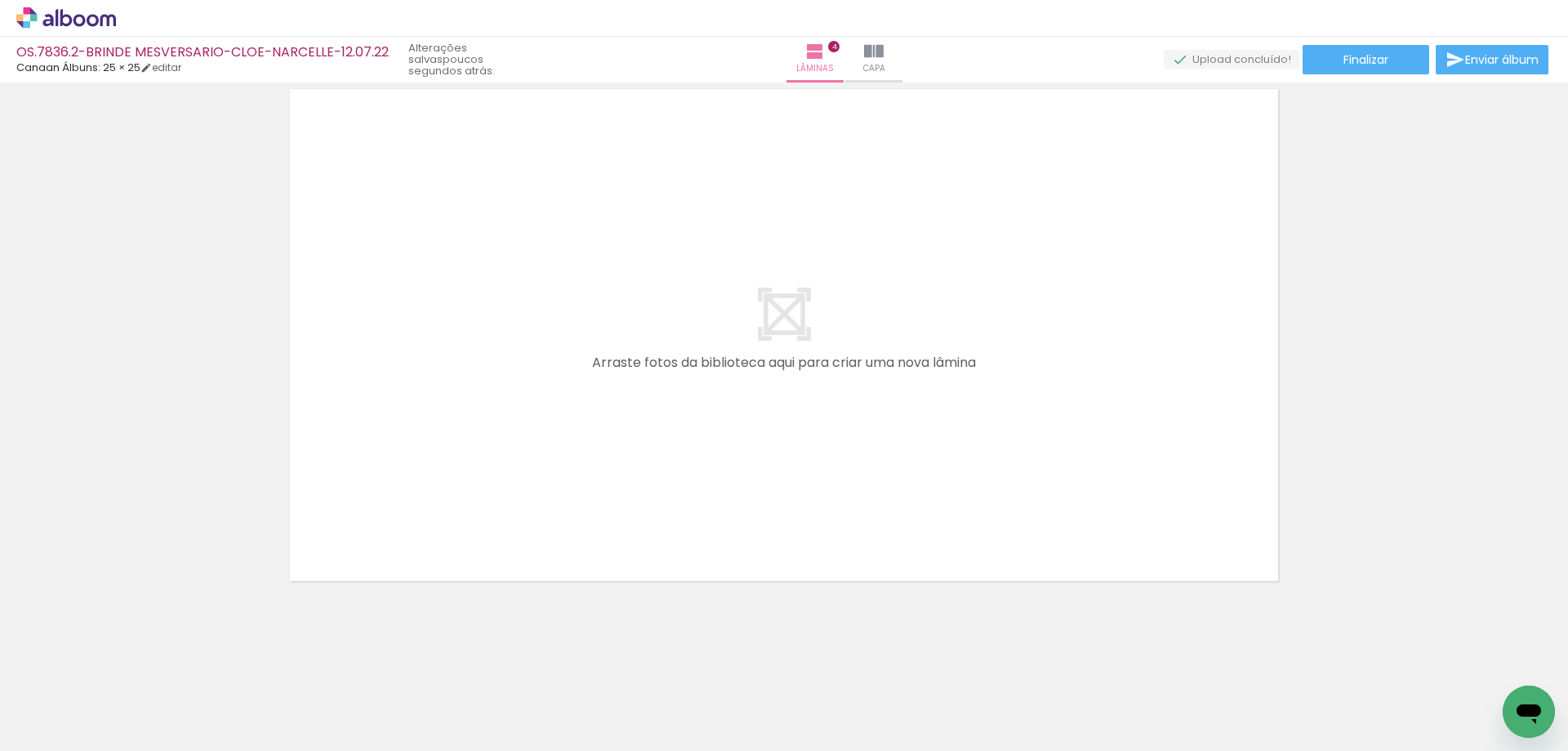
scroll to position [0, 217]
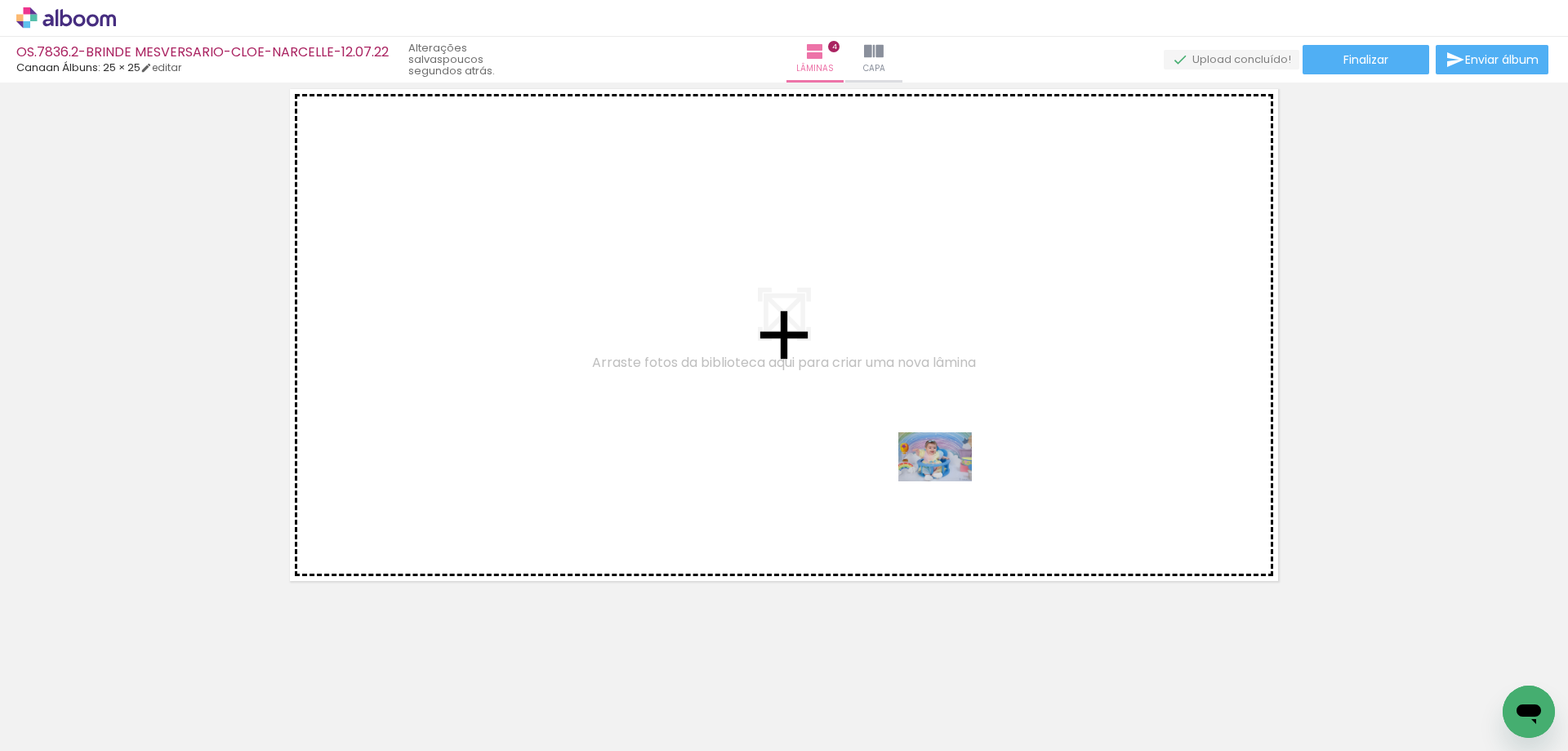
drag, startPoint x: 1338, startPoint y: 691, endPoint x: 1029, endPoint y: 488, distance: 369.7
click at [886, 454] on quentale-workspace at bounding box center [784, 376] width 1568 height 751
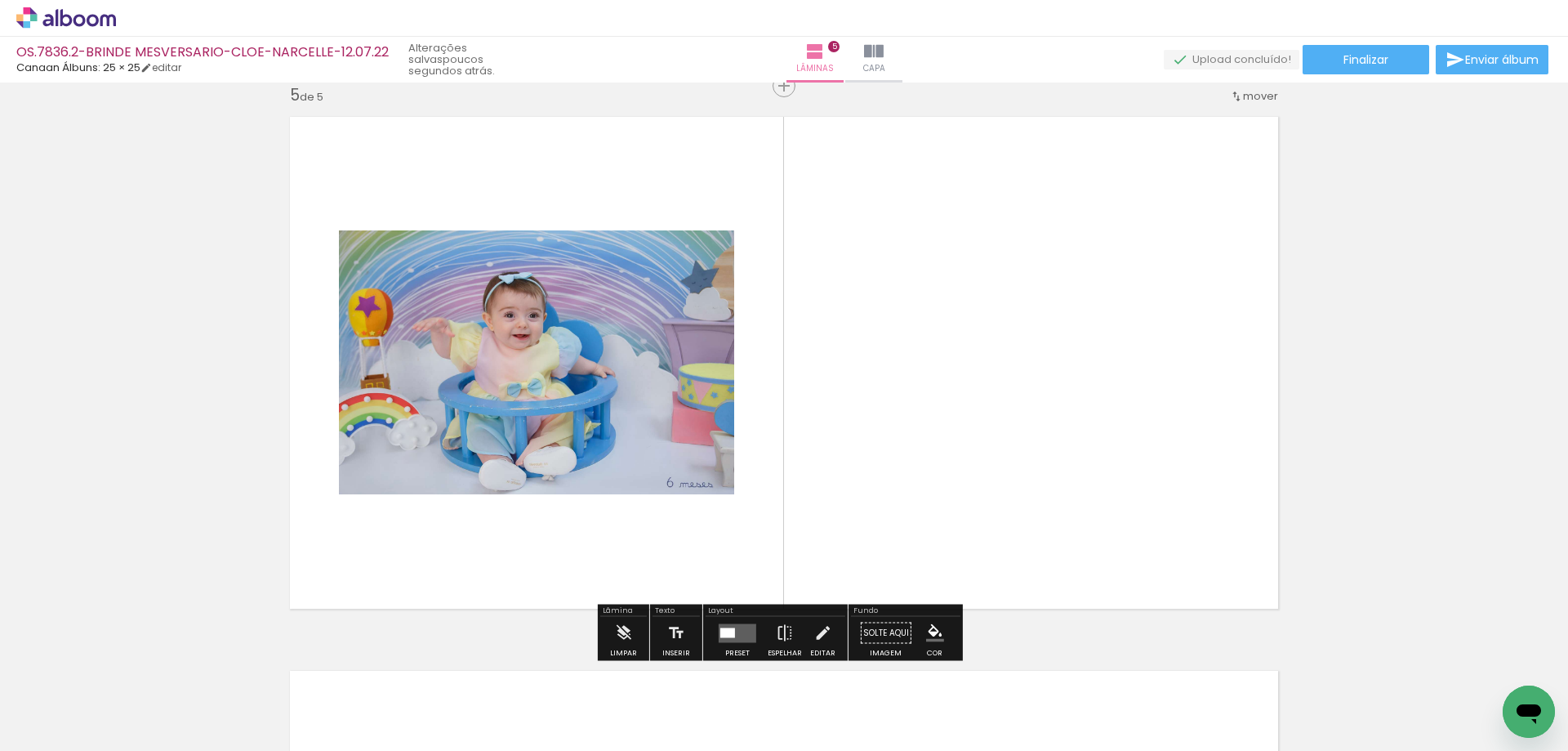
scroll to position [2238, 0]
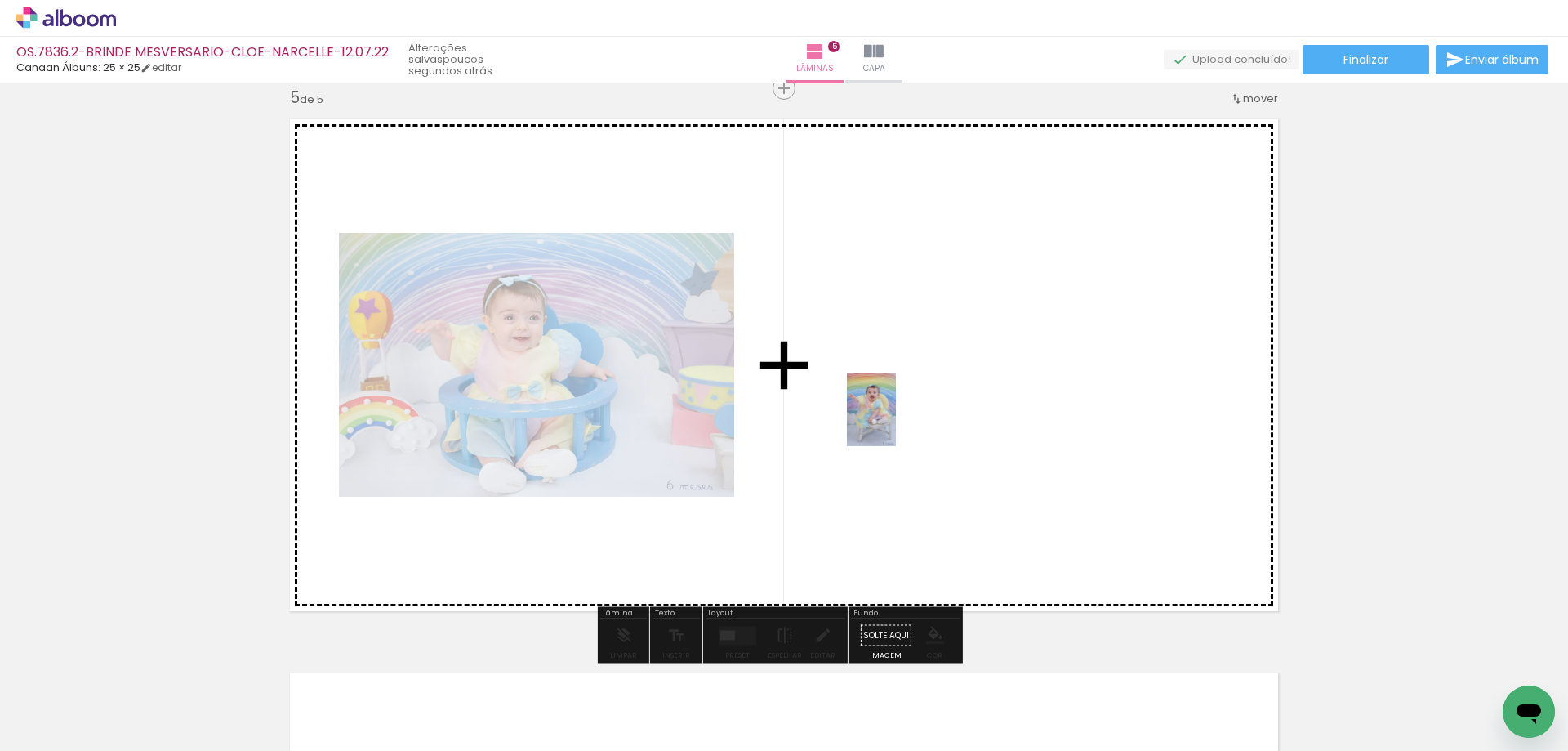
drag, startPoint x: 1316, startPoint y: 612, endPoint x: 911, endPoint y: 426, distance: 445.7
click at [896, 421] on quentale-workspace at bounding box center [784, 376] width 1568 height 751
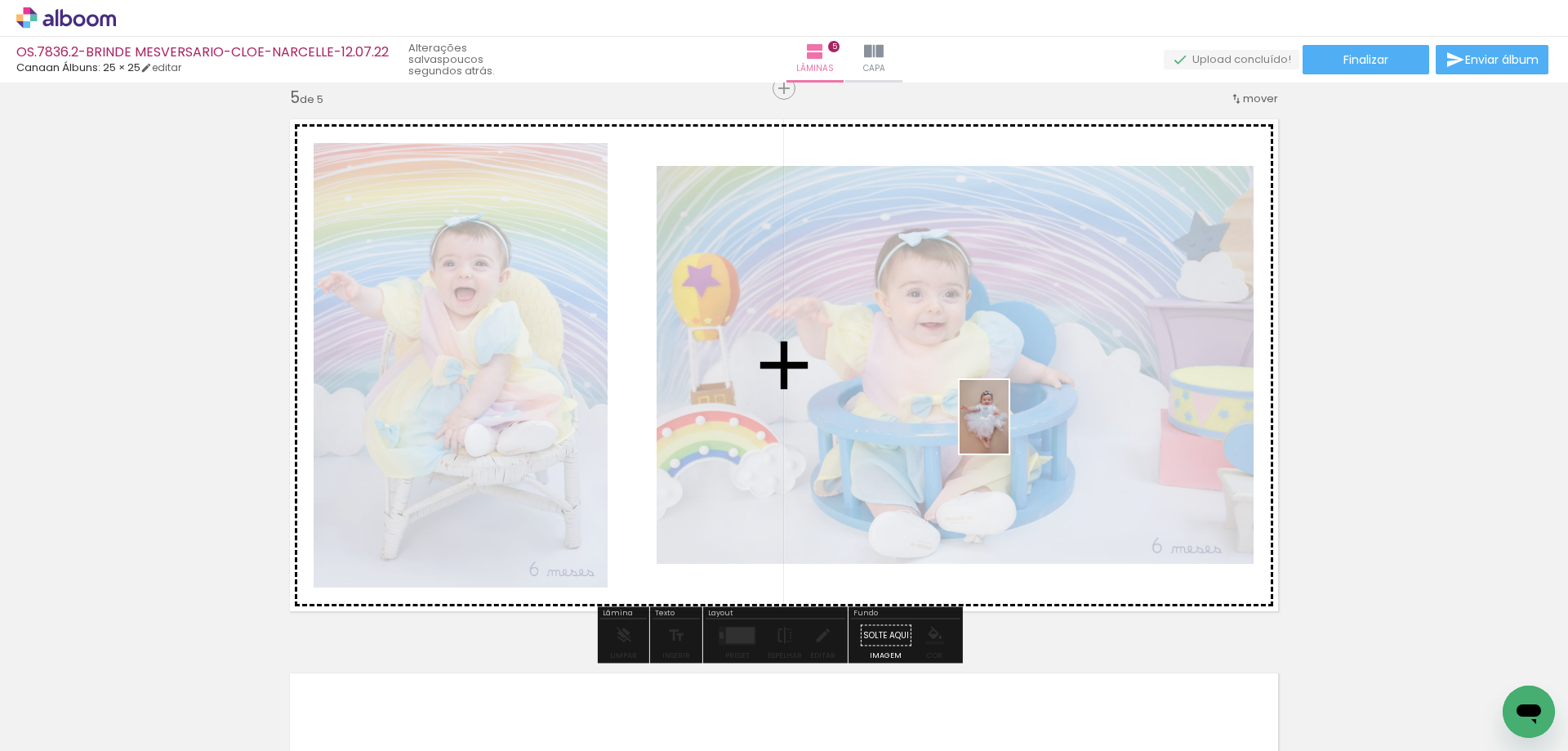
drag, startPoint x: 1507, startPoint y: 668, endPoint x: 1001, endPoint y: 425, distance: 561.3
click at [1005, 427] on quentale-workspace at bounding box center [784, 376] width 1568 height 751
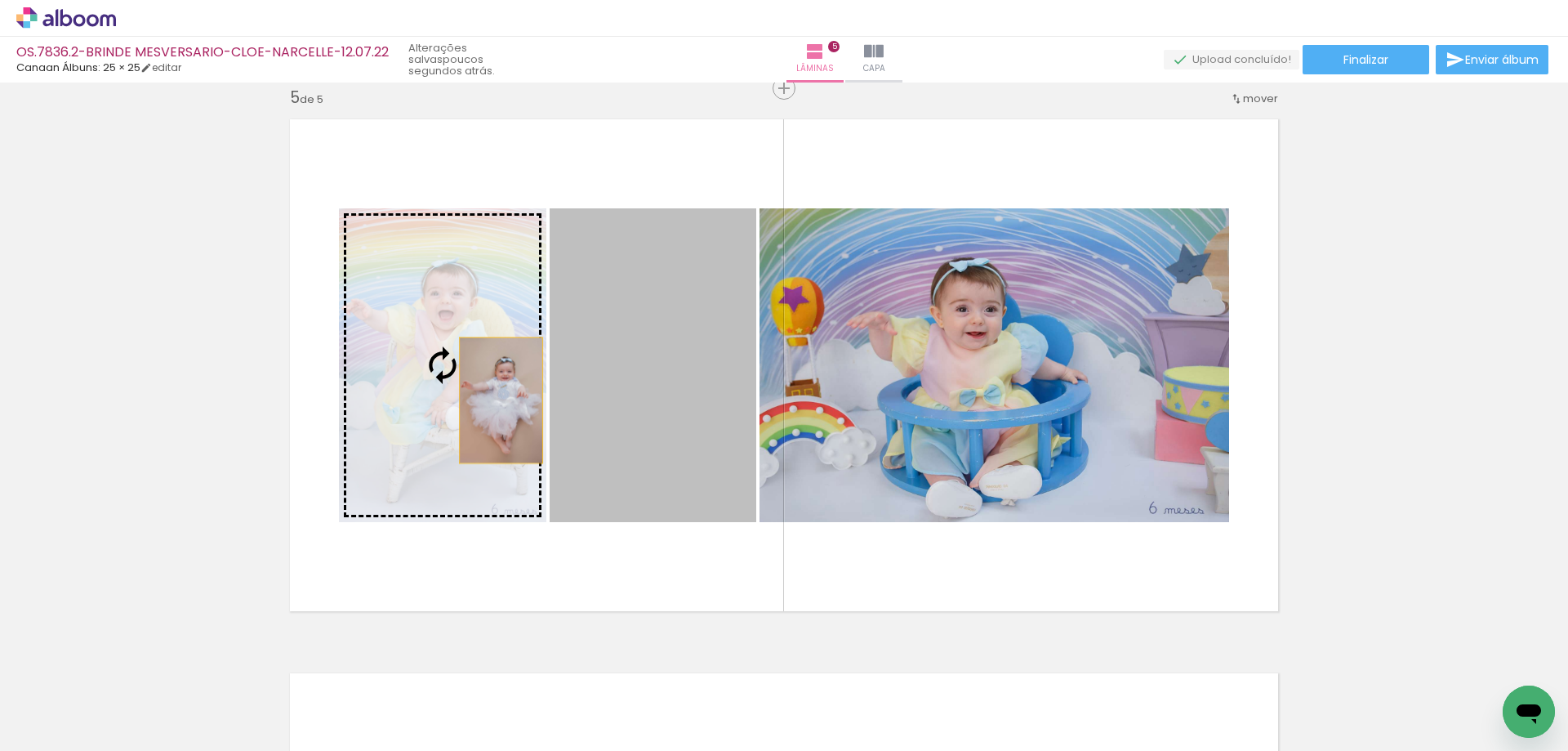
drag, startPoint x: 667, startPoint y: 428, endPoint x: 459, endPoint y: 396, distance: 210.4
click at [0, 0] on slot at bounding box center [0, 0] width 0 height 0
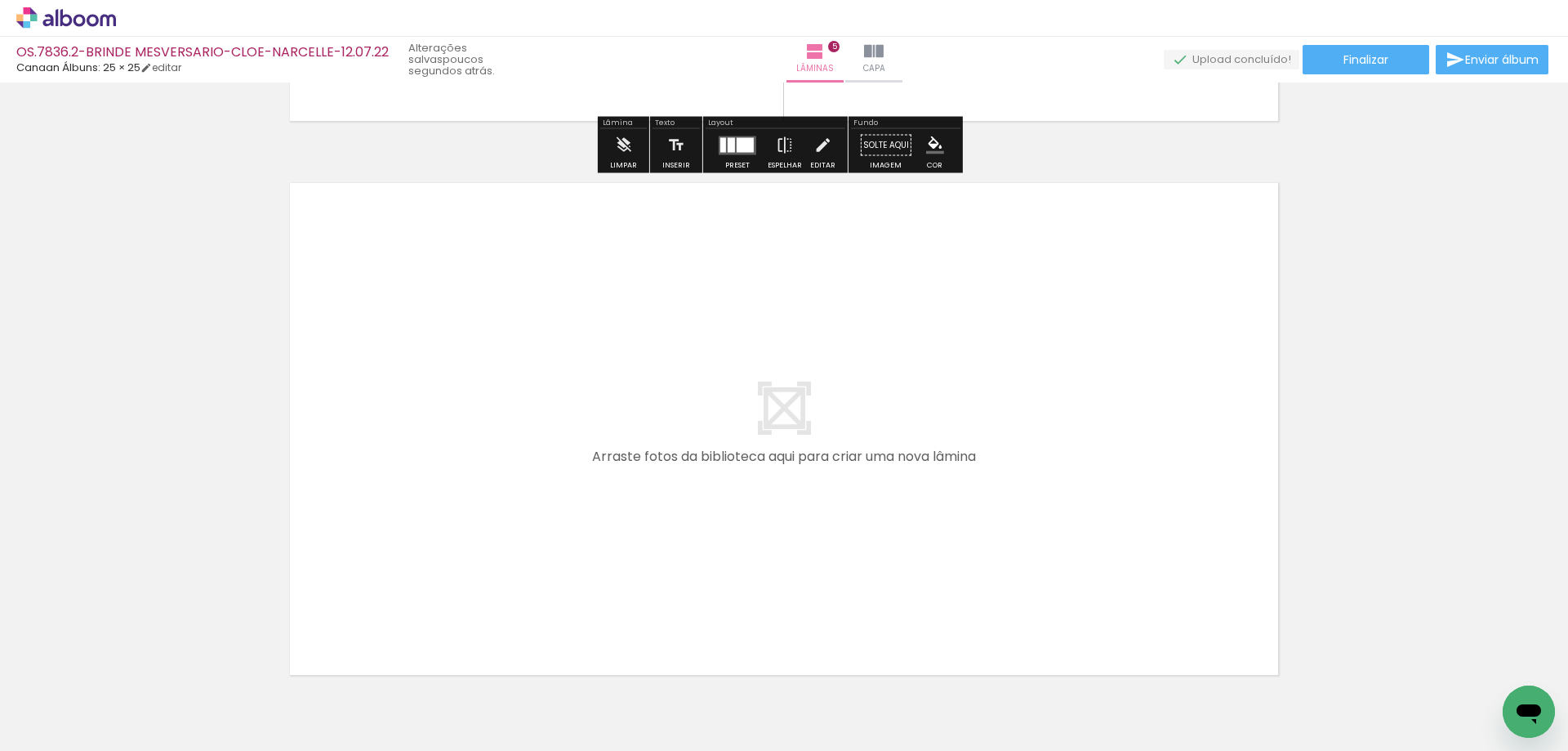
scroll to position [2810, 0]
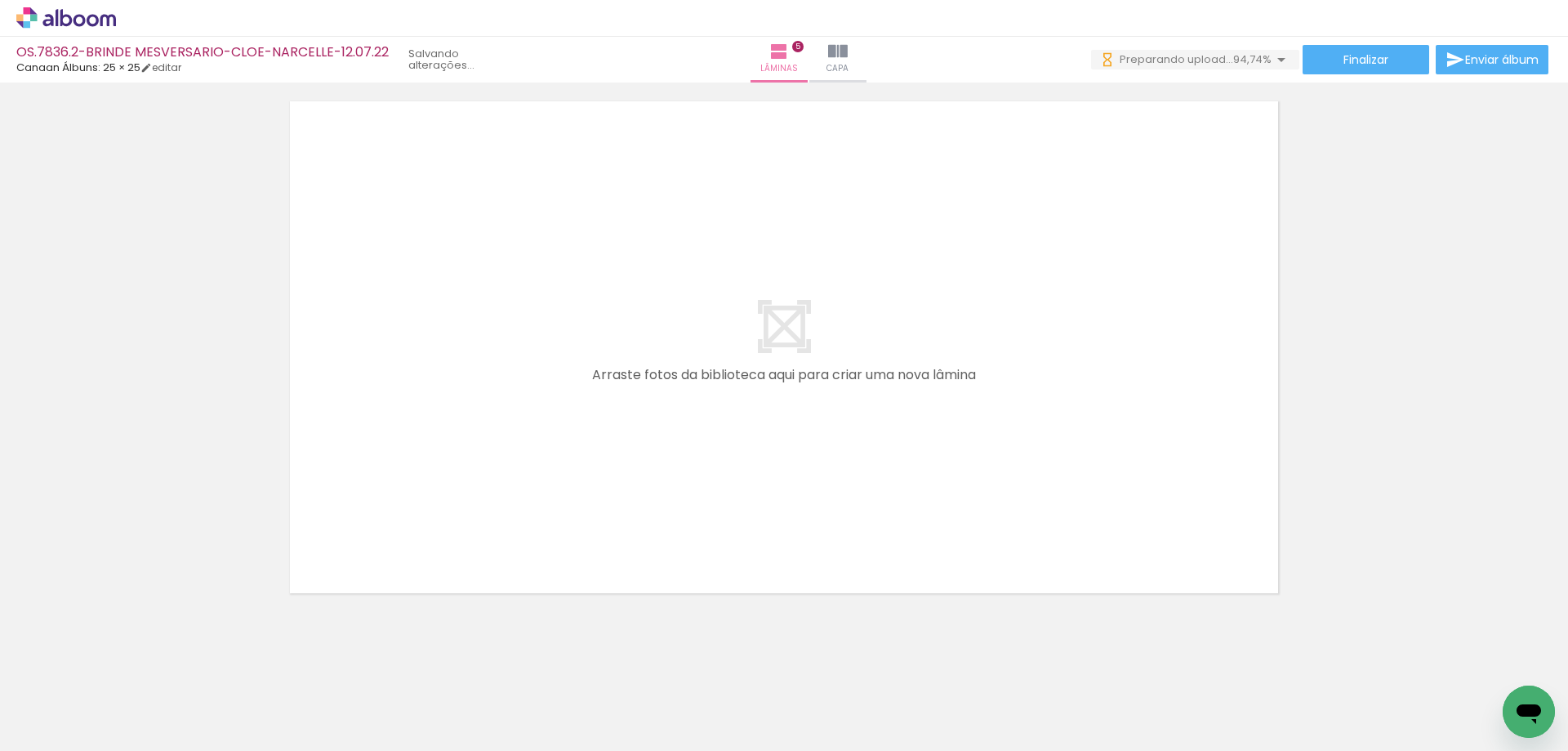
scroll to position [0, 492]
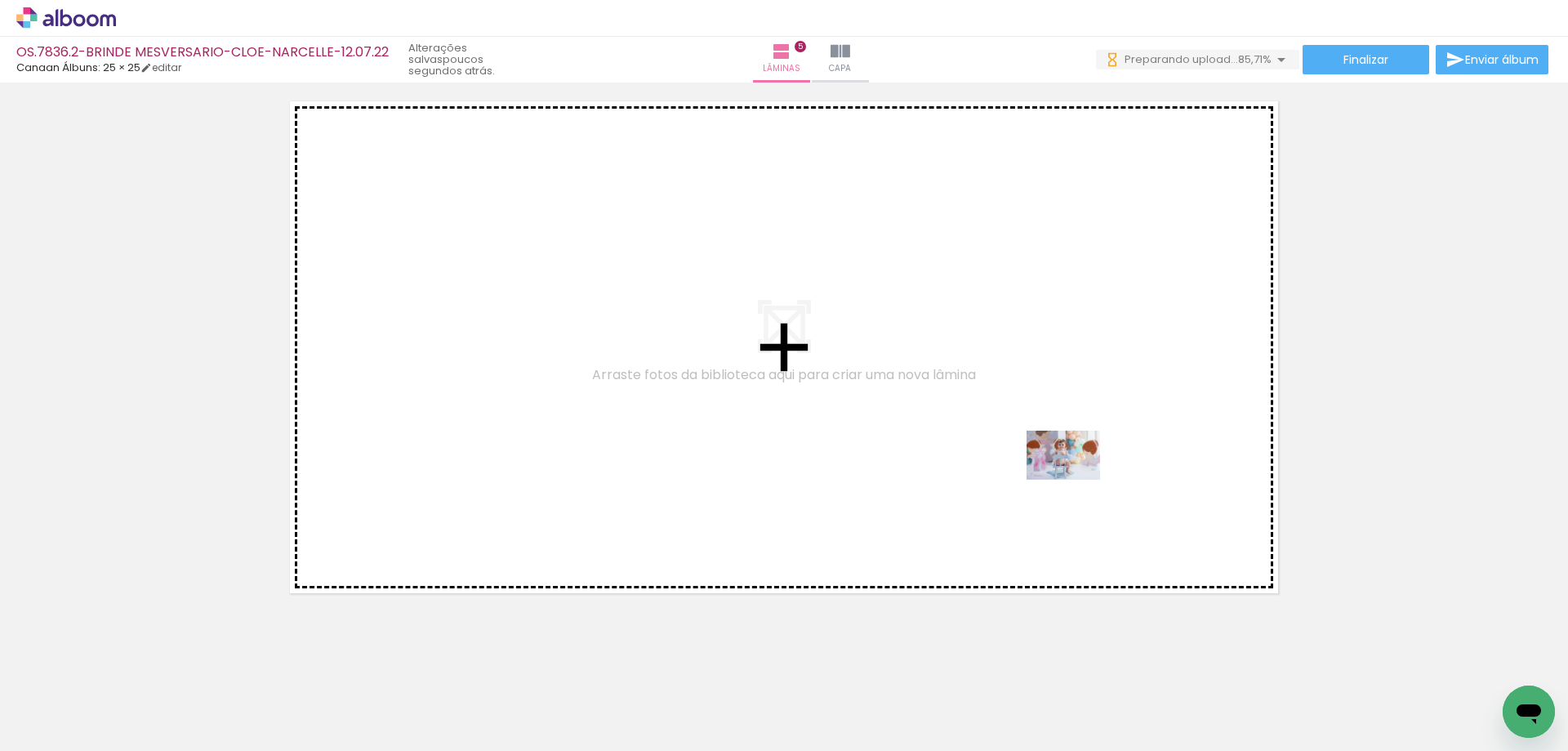
drag, startPoint x: 1349, startPoint y: 696, endPoint x: 1063, endPoint y: 475, distance: 361.4
click at [1063, 475] on quentale-workspace at bounding box center [784, 376] width 1568 height 751
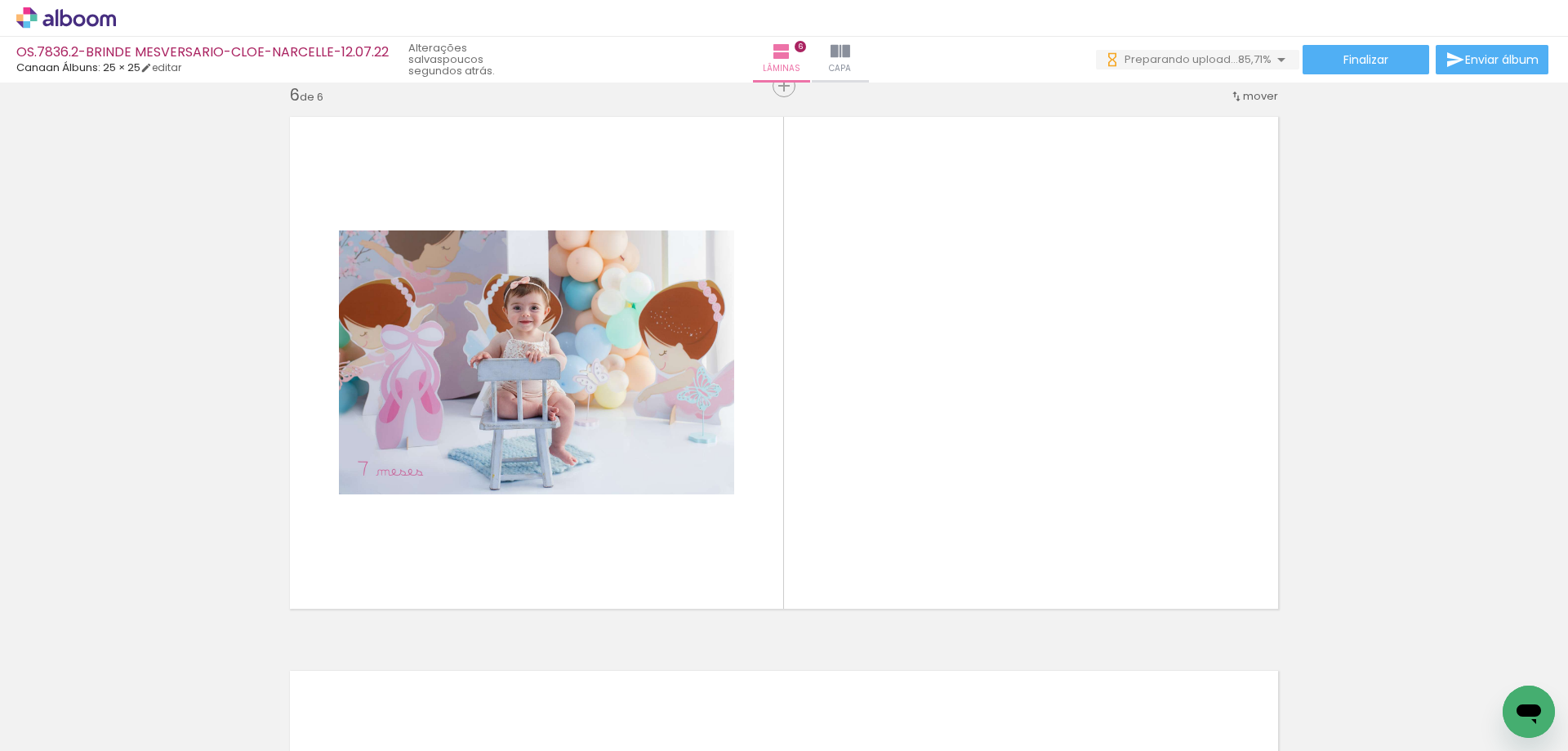
scroll to position [2792, 0]
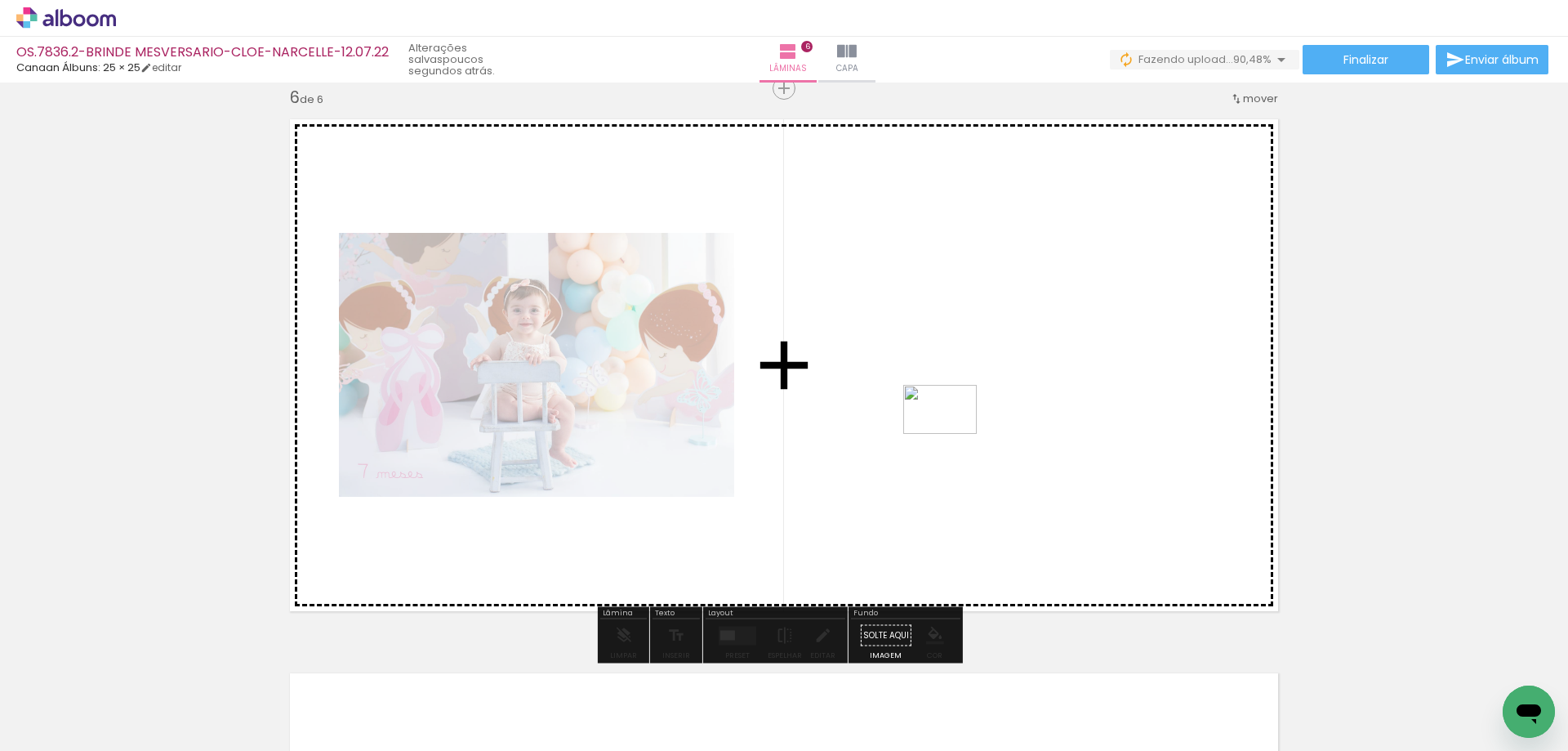
drag, startPoint x: 1168, startPoint y: 523, endPoint x: 937, endPoint y: 428, distance: 249.8
click at [937, 428] on quentale-workspace at bounding box center [784, 376] width 1568 height 751
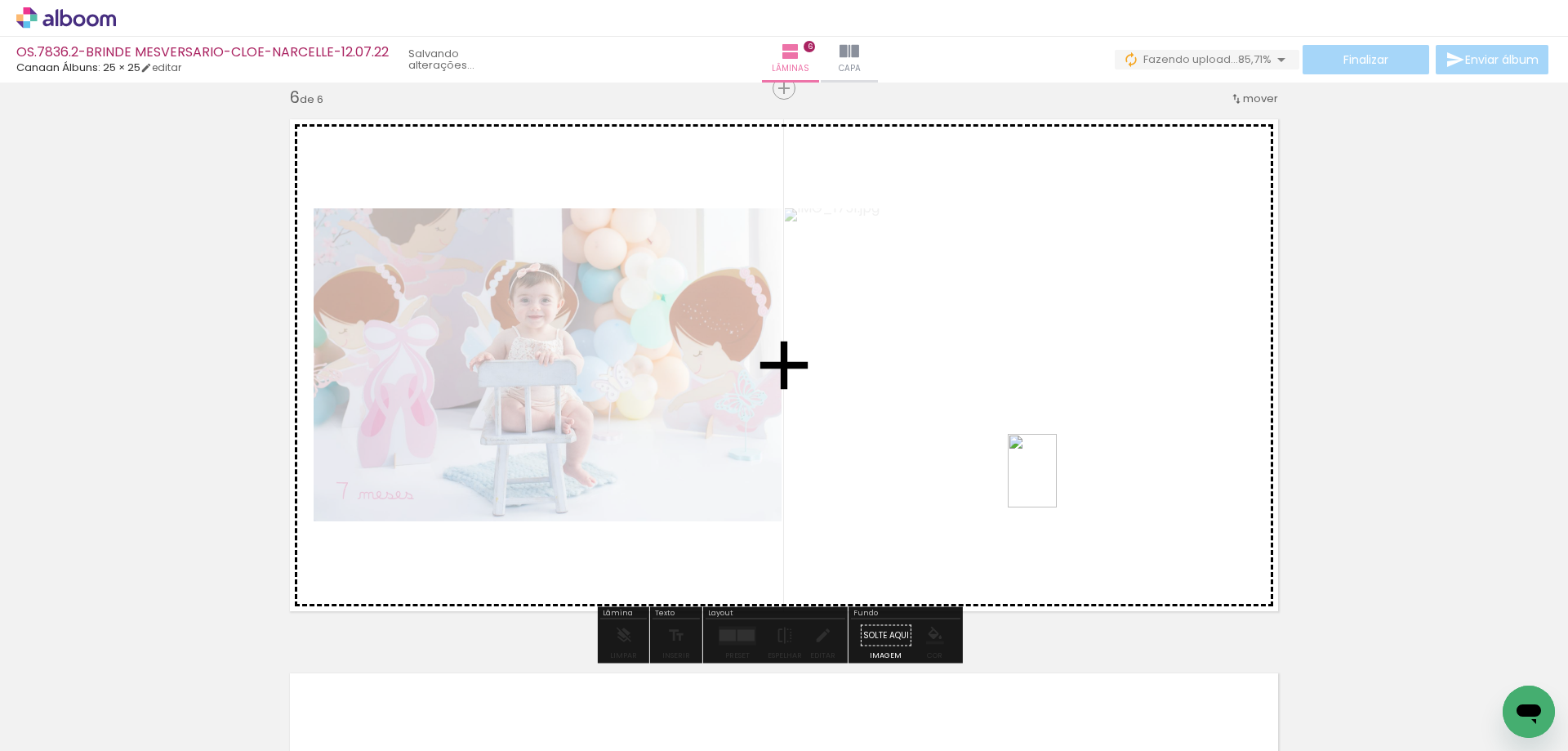
drag, startPoint x: 1512, startPoint y: 674, endPoint x: 1057, endPoint y: 483, distance: 493.5
click at [1057, 483] on quentale-workspace at bounding box center [784, 376] width 1568 height 751
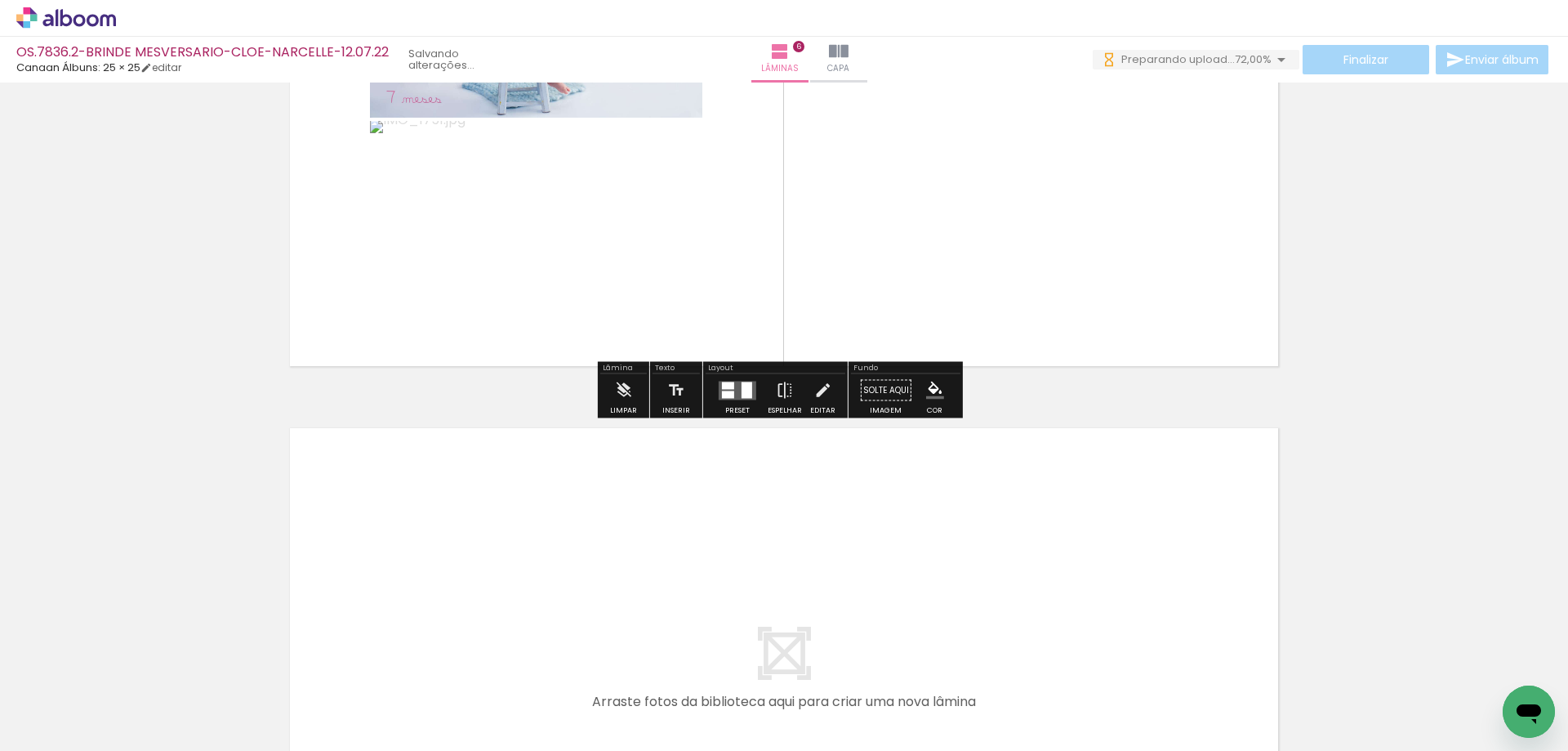
scroll to position [3119, 0]
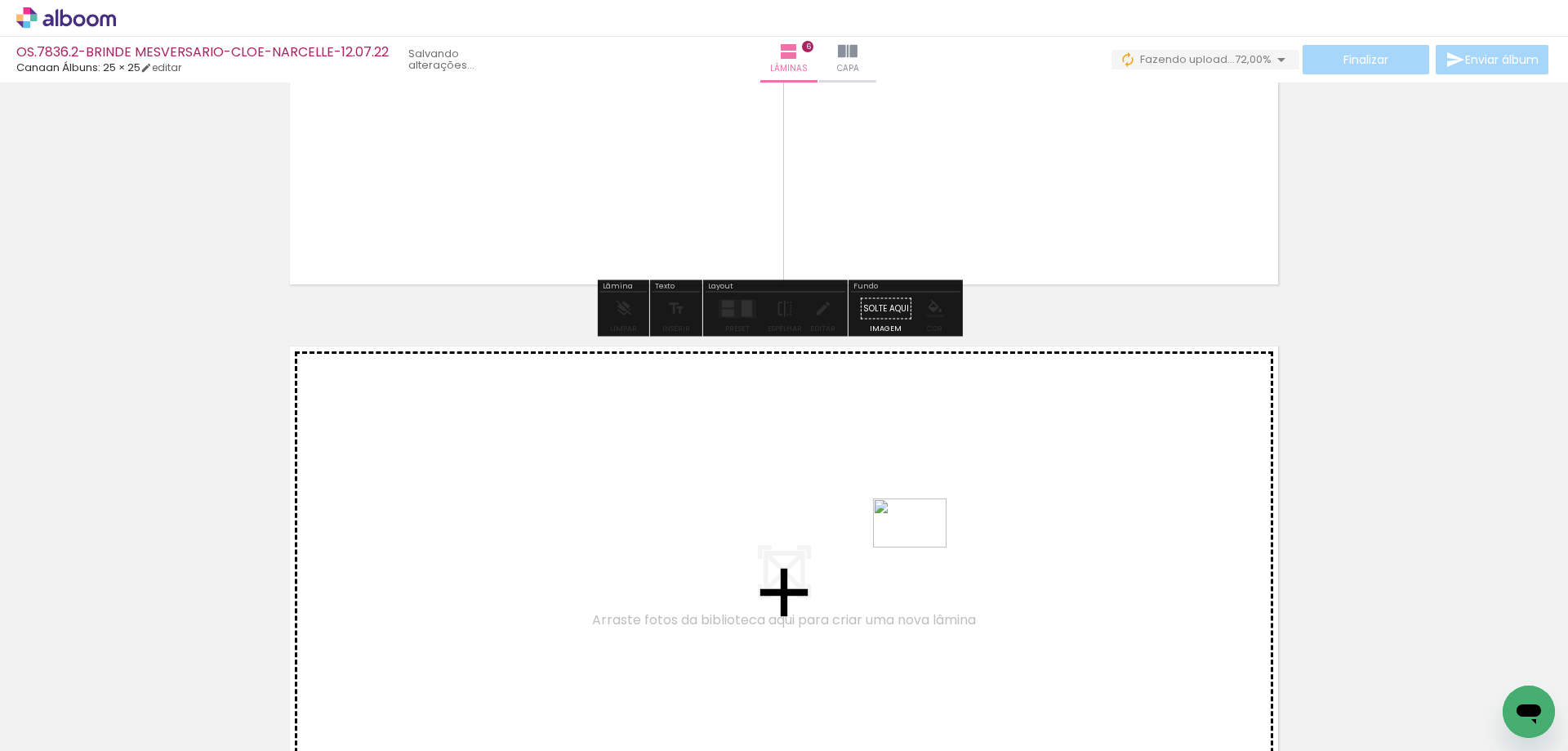
drag, startPoint x: 1246, startPoint y: 694, endPoint x: 922, endPoint y: 547, distance: 355.8
click at [922, 547] on quentale-workspace at bounding box center [784, 376] width 1568 height 751
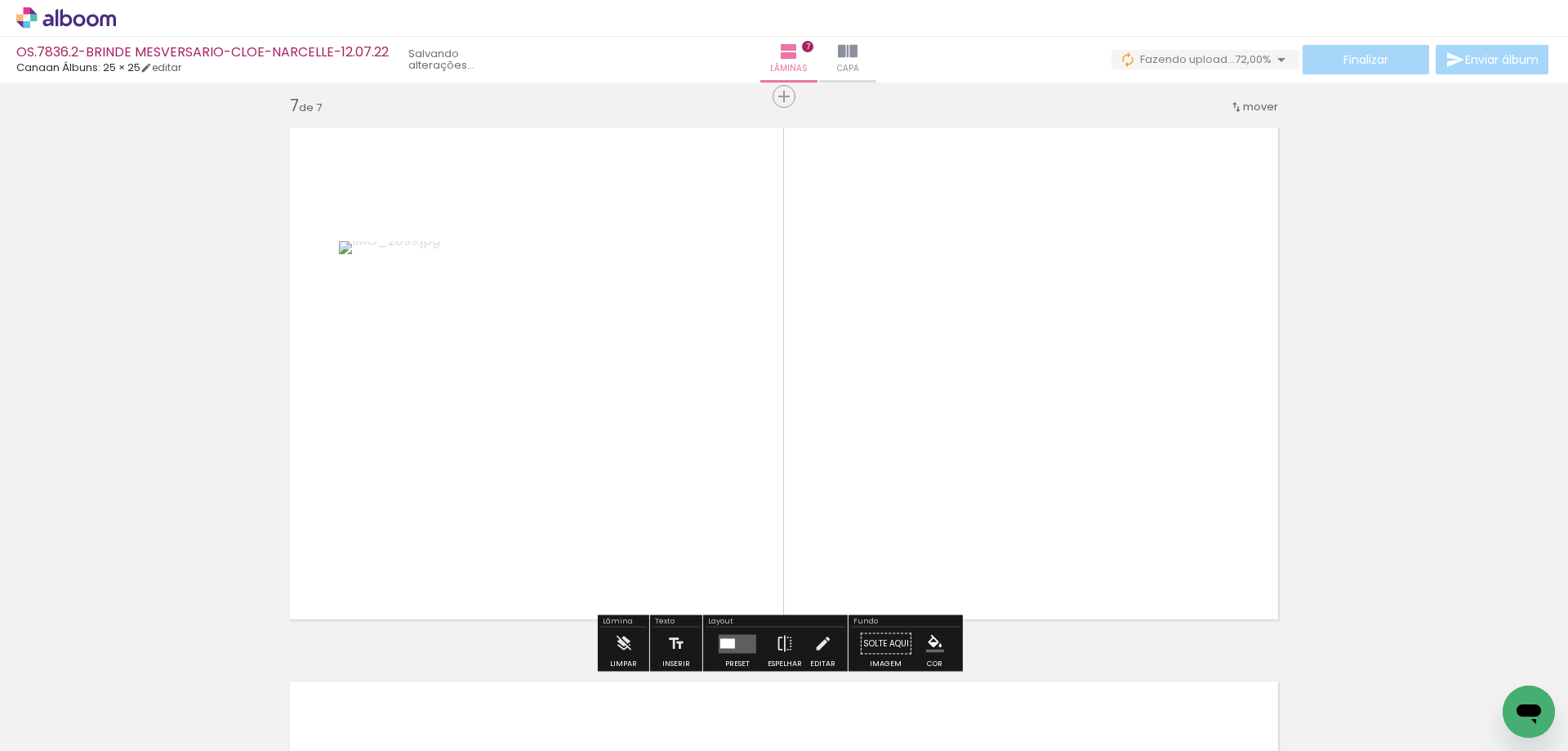
scroll to position [3346, 0]
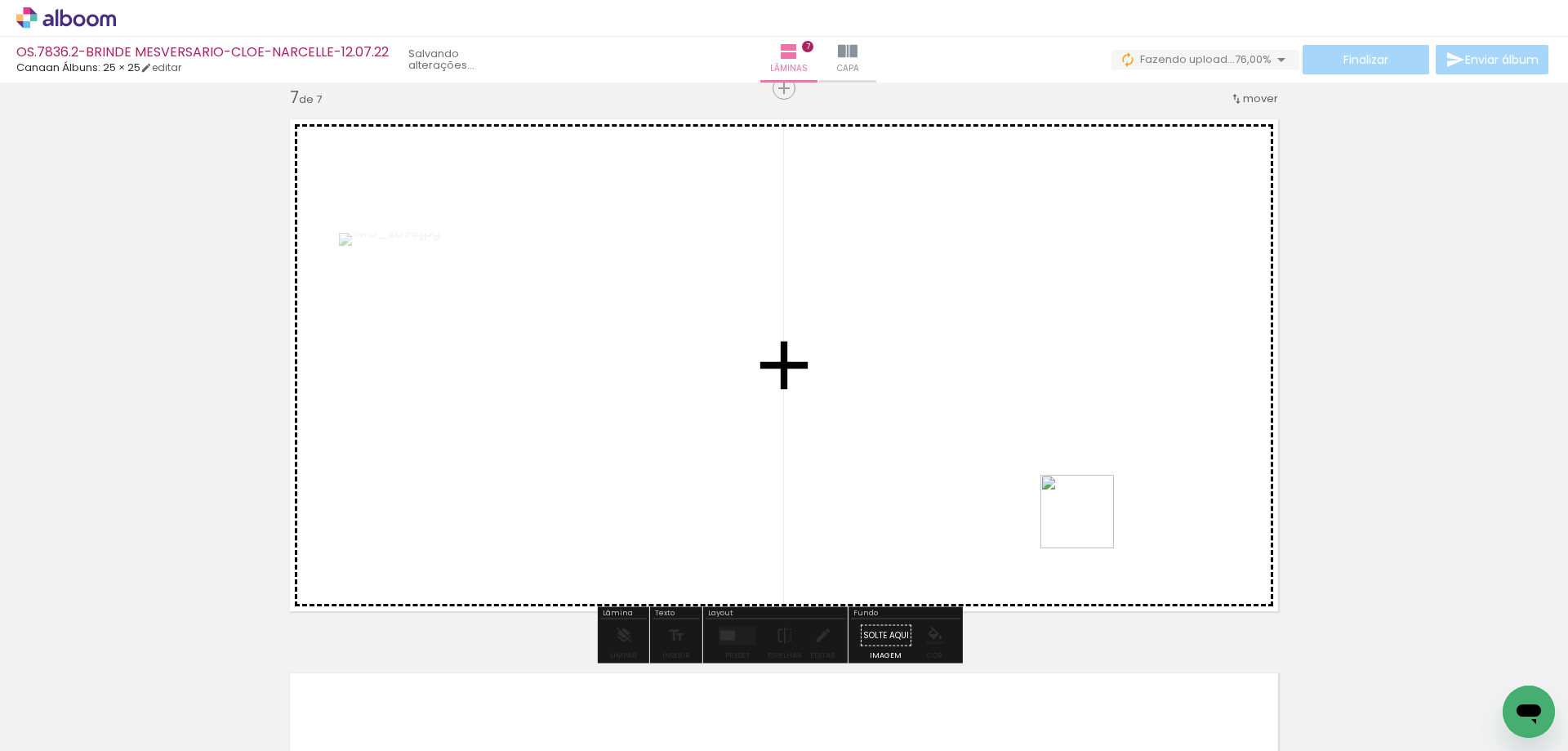
drag, startPoint x: 1252, startPoint y: 645, endPoint x: 954, endPoint y: 409, distance: 380.1
click at [865, 376] on quentale-workspace at bounding box center [784, 376] width 1568 height 751
drag, startPoint x: 1414, startPoint y: 694, endPoint x: 1220, endPoint y: 490, distance: 281.5
click at [1219, 489] on quentale-workspace at bounding box center [784, 376] width 1568 height 751
drag, startPoint x: 1499, startPoint y: 678, endPoint x: 1147, endPoint y: 468, distance: 409.9
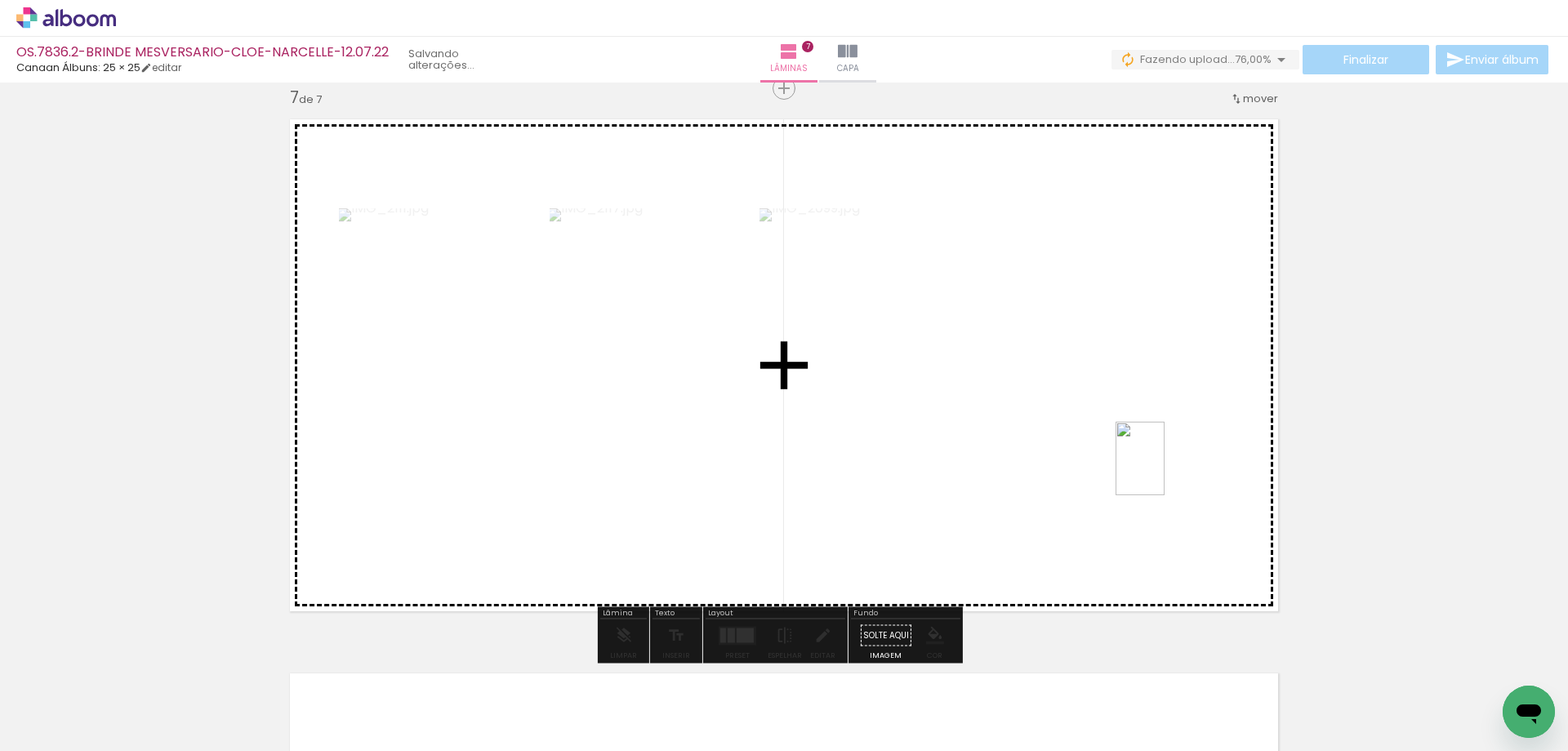
click at [1164, 471] on quentale-workspace at bounding box center [784, 376] width 1568 height 751
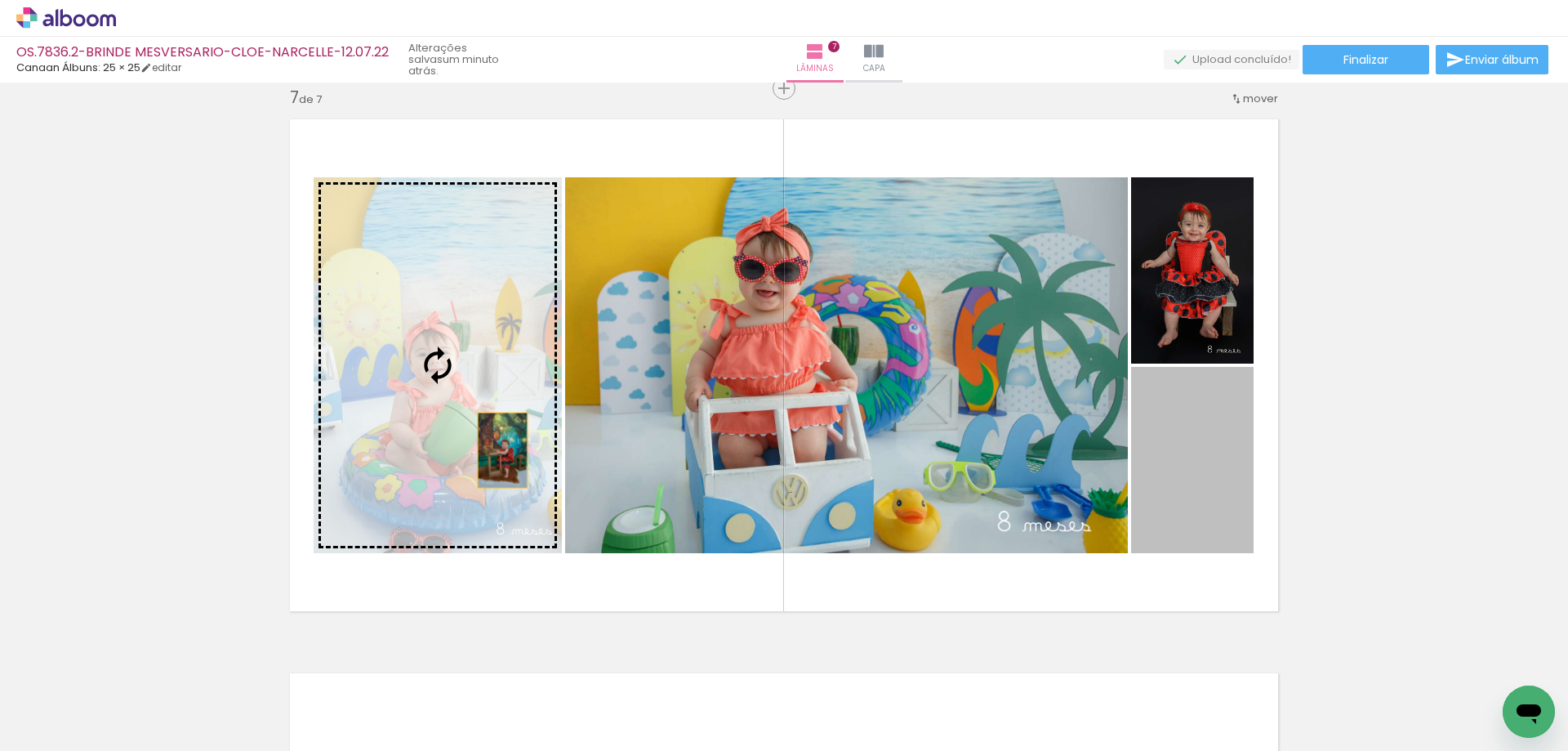
drag, startPoint x: 1207, startPoint y: 495, endPoint x: 497, endPoint y: 450, distance: 711.4
click at [0, 0] on slot at bounding box center [0, 0] width 0 height 0
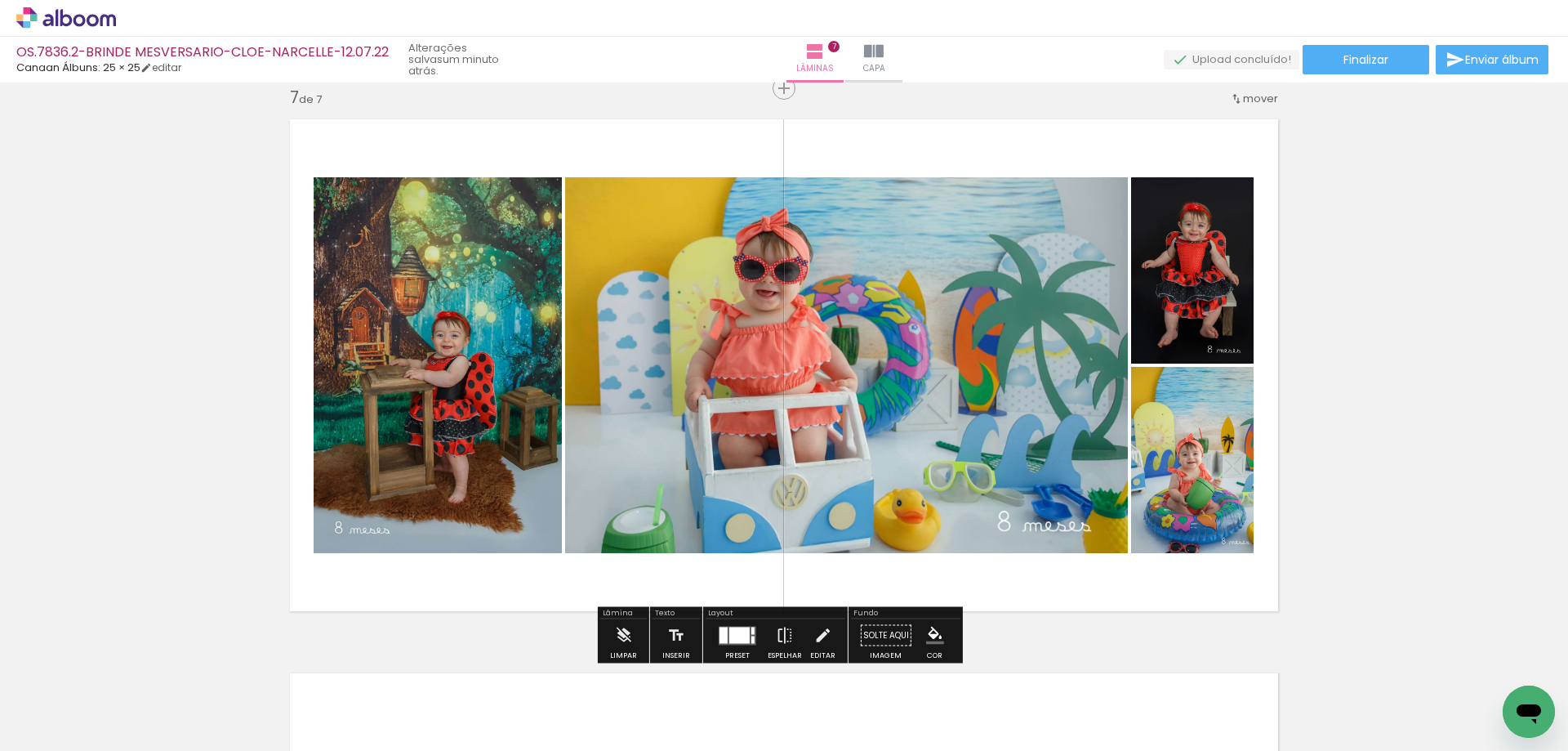
drag, startPoint x: 724, startPoint y: 632, endPoint x: 724, endPoint y: 614, distance: 18.0
click at [727, 632] on quentale-layouter at bounding box center [737, 636] width 38 height 19
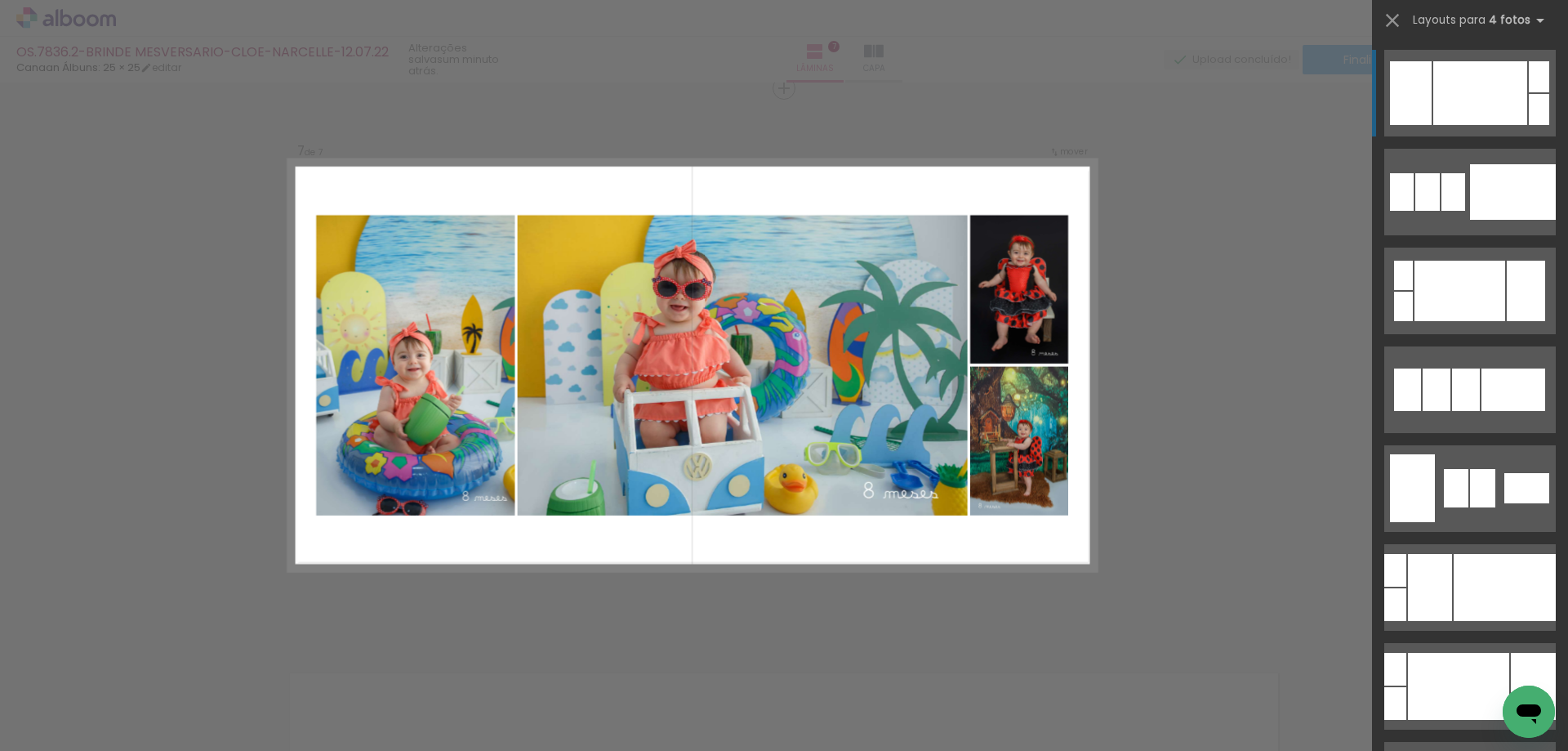
scroll to position [3346, 0]
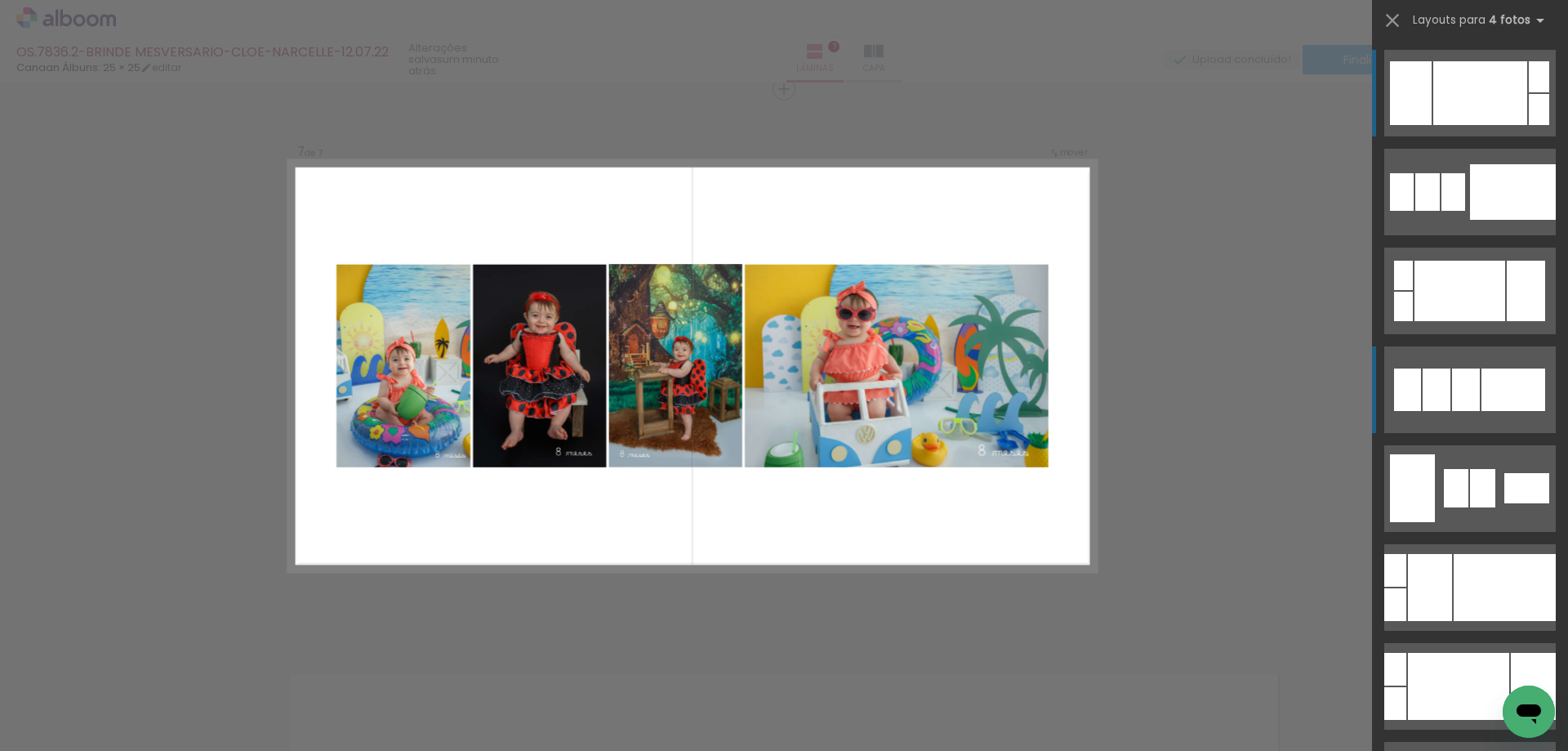
click at [1432, 211] on div at bounding box center [1428, 192] width 25 height 38
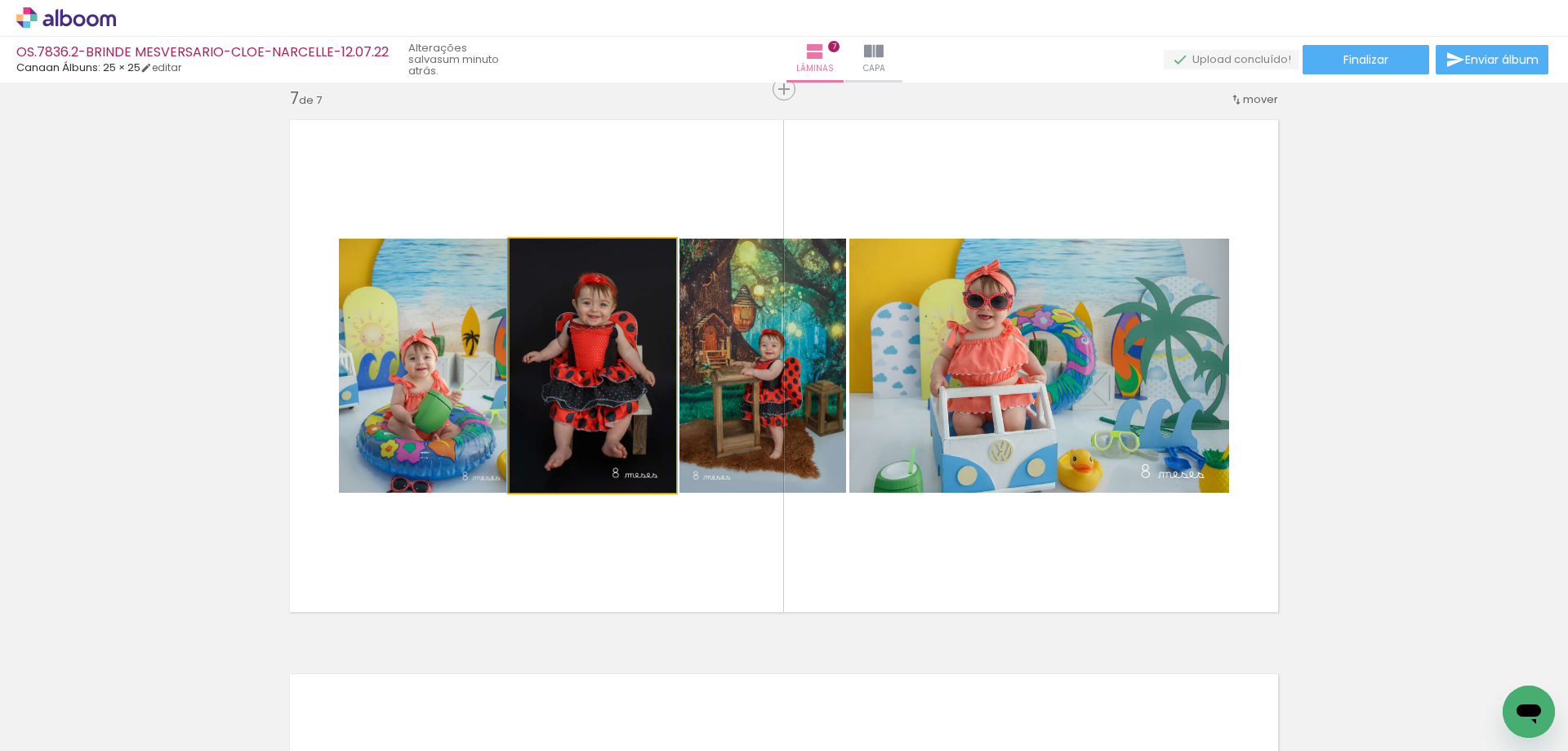
drag, startPoint x: 553, startPoint y: 388, endPoint x: 418, endPoint y: 388, distance: 135.0
click at [0, 0] on slot at bounding box center [0, 0] width 0 height 0
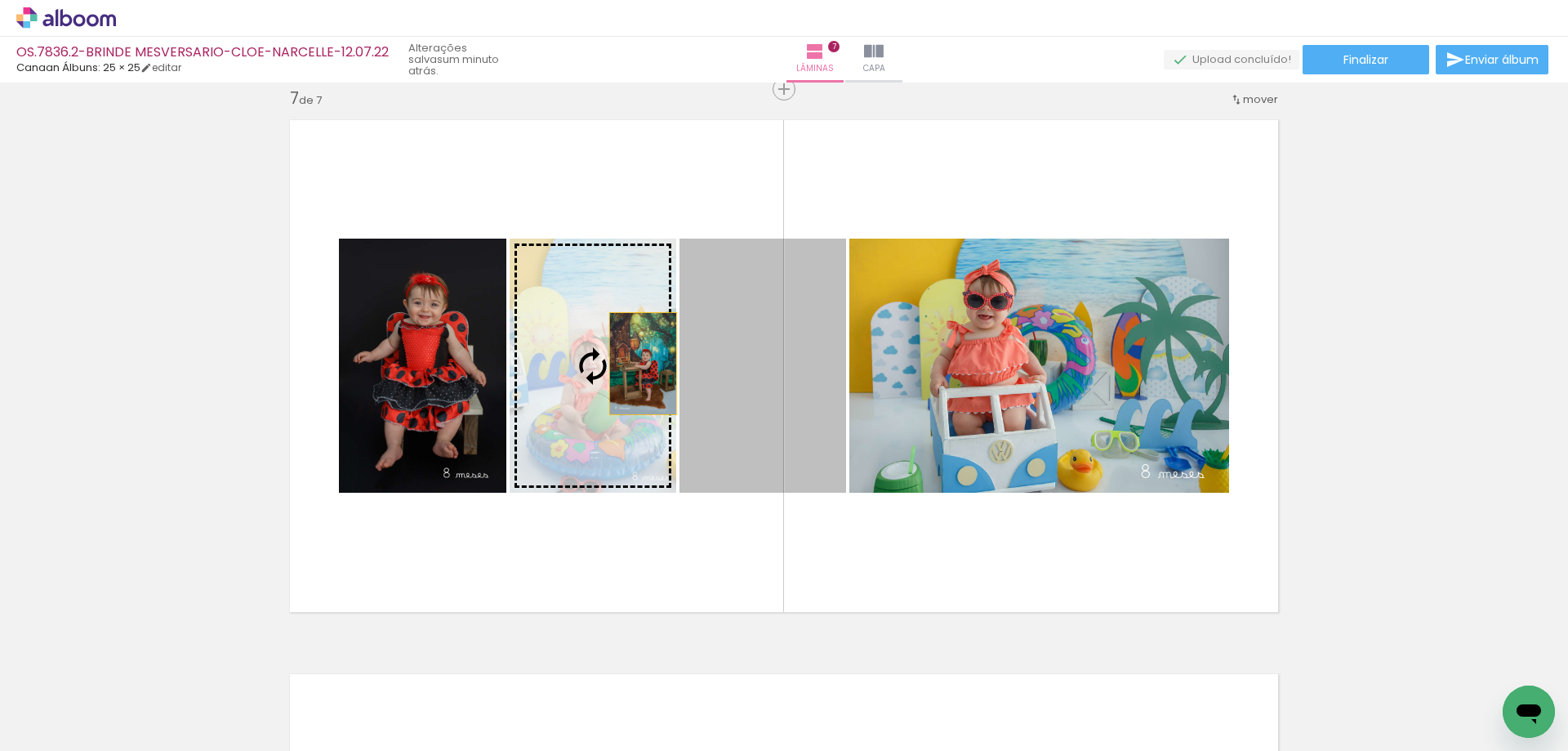
drag, startPoint x: 762, startPoint y: 353, endPoint x: 633, endPoint y: 364, distance: 129.5
click at [0, 0] on slot at bounding box center [0, 0] width 0 height 0
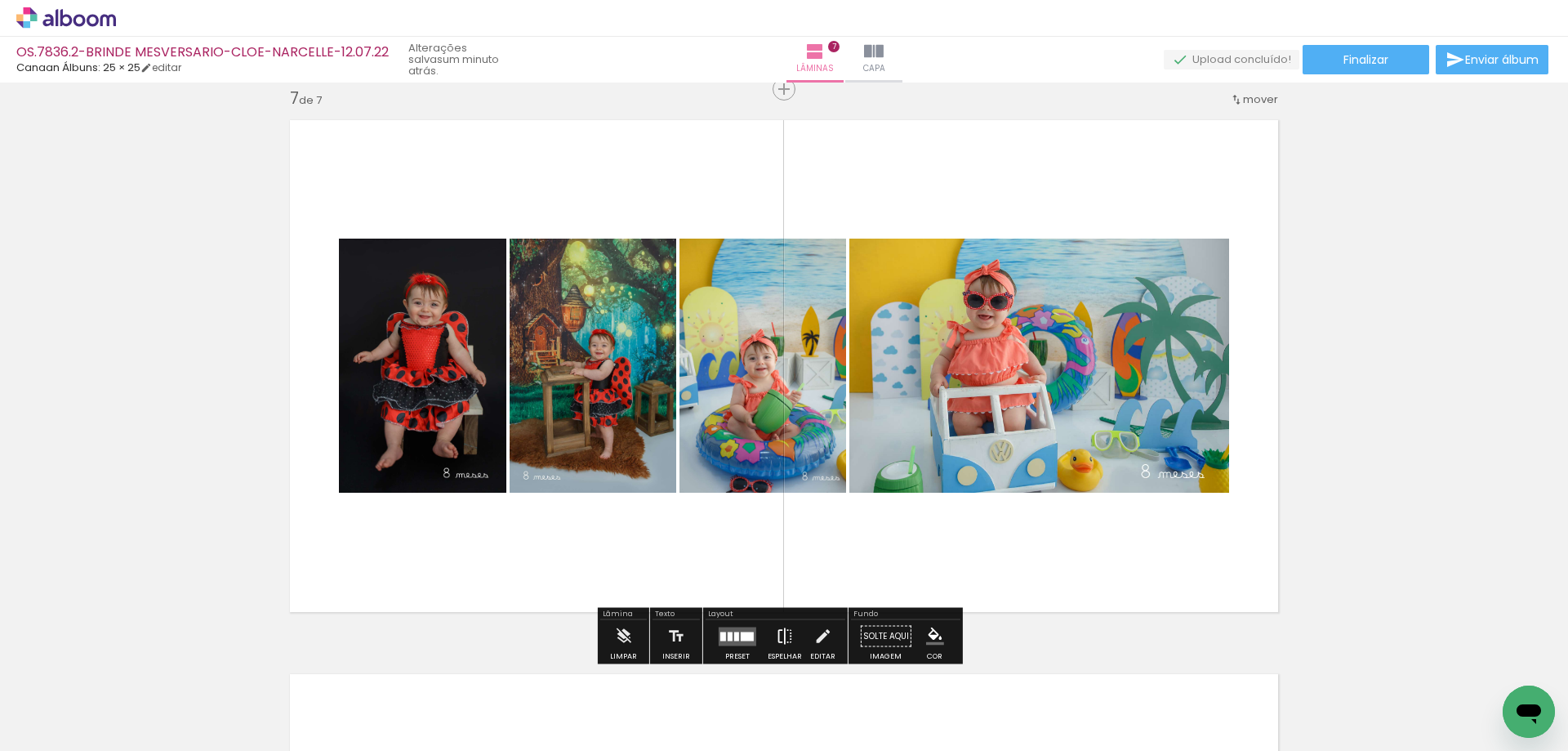
click at [777, 637] on iron-icon at bounding box center [784, 637] width 18 height 33
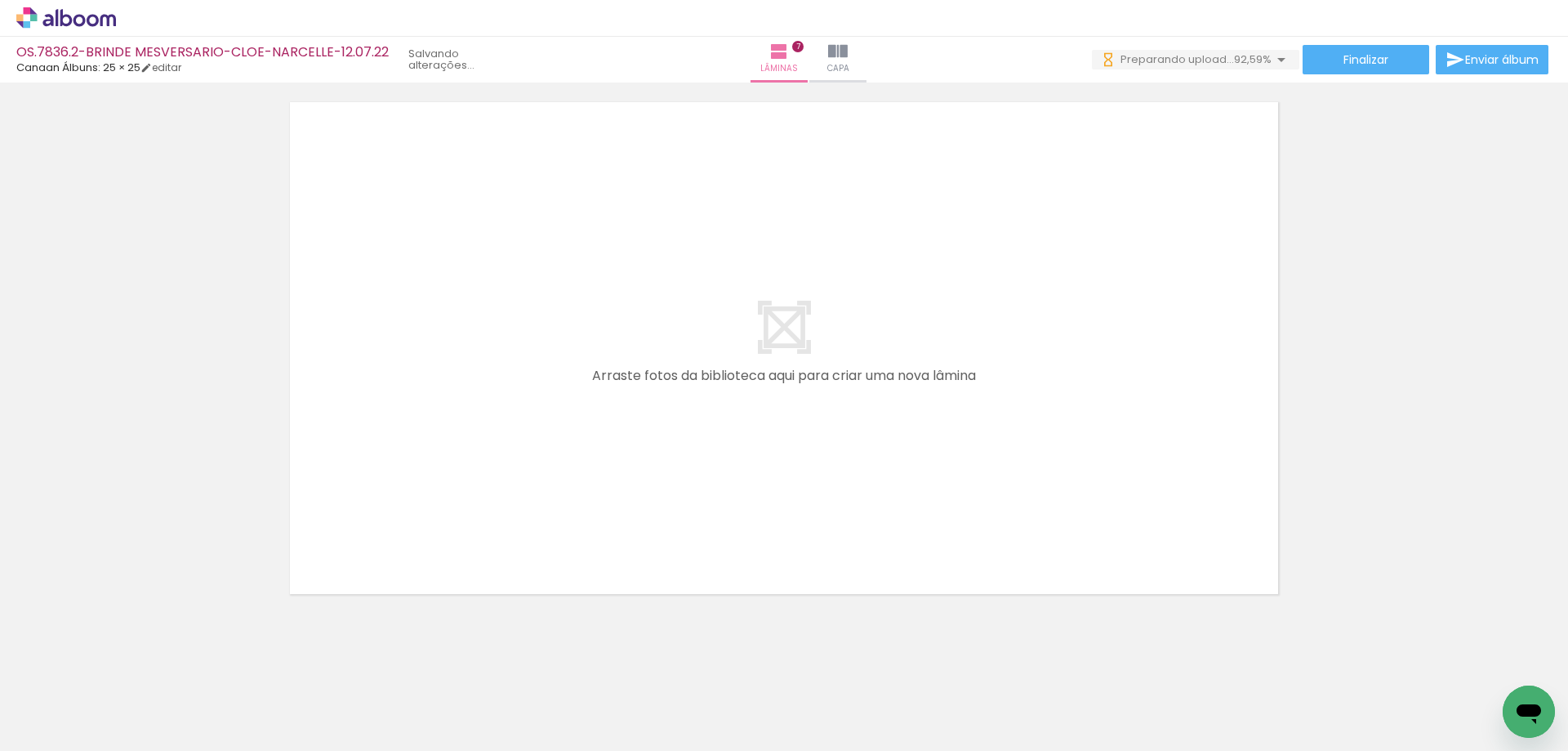
scroll to position [0, 1132]
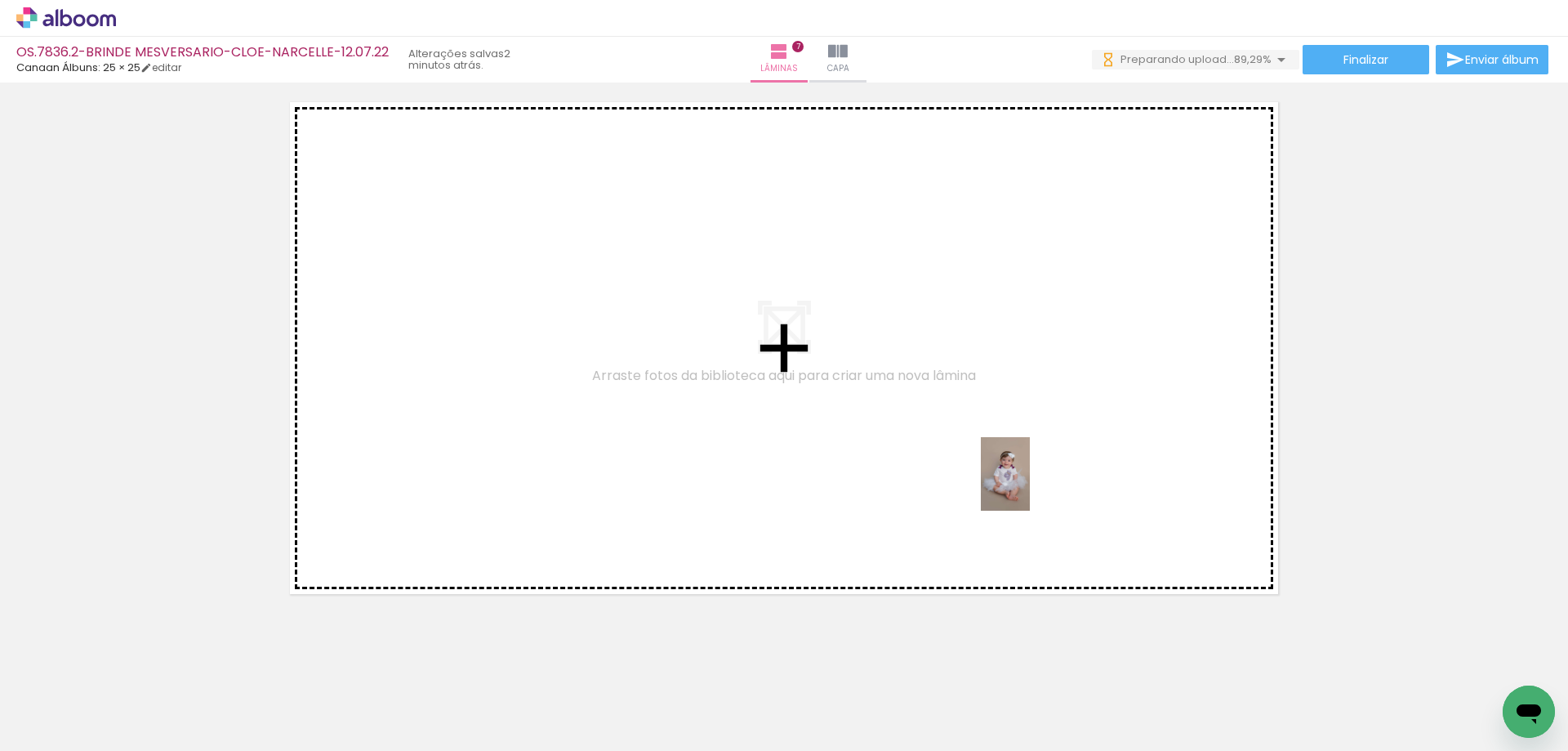
drag, startPoint x: 1313, startPoint y: 676, endPoint x: 900, endPoint y: 401, distance: 496.2
click at [900, 401] on quentale-workspace at bounding box center [784, 376] width 1568 height 751
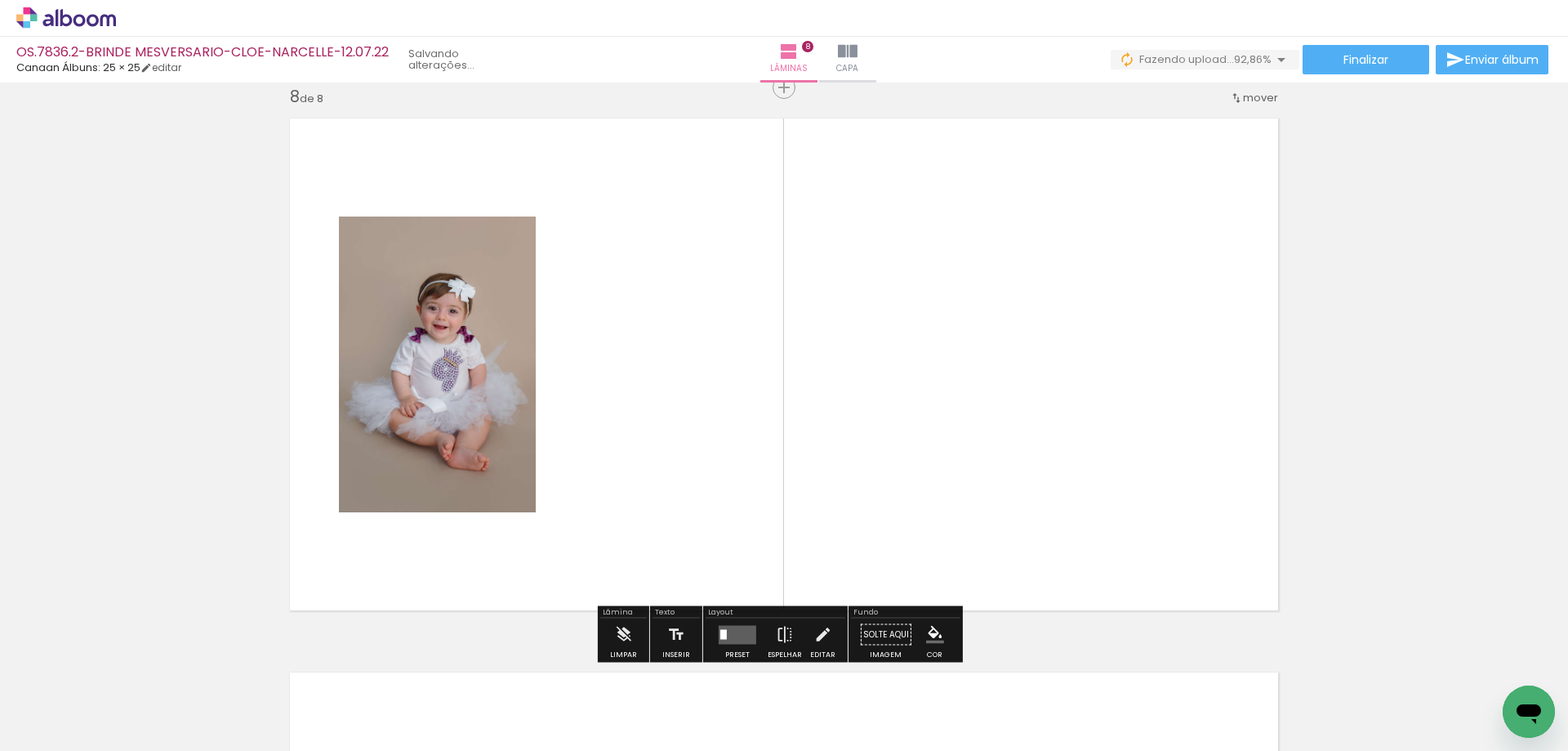
scroll to position [3900, 0]
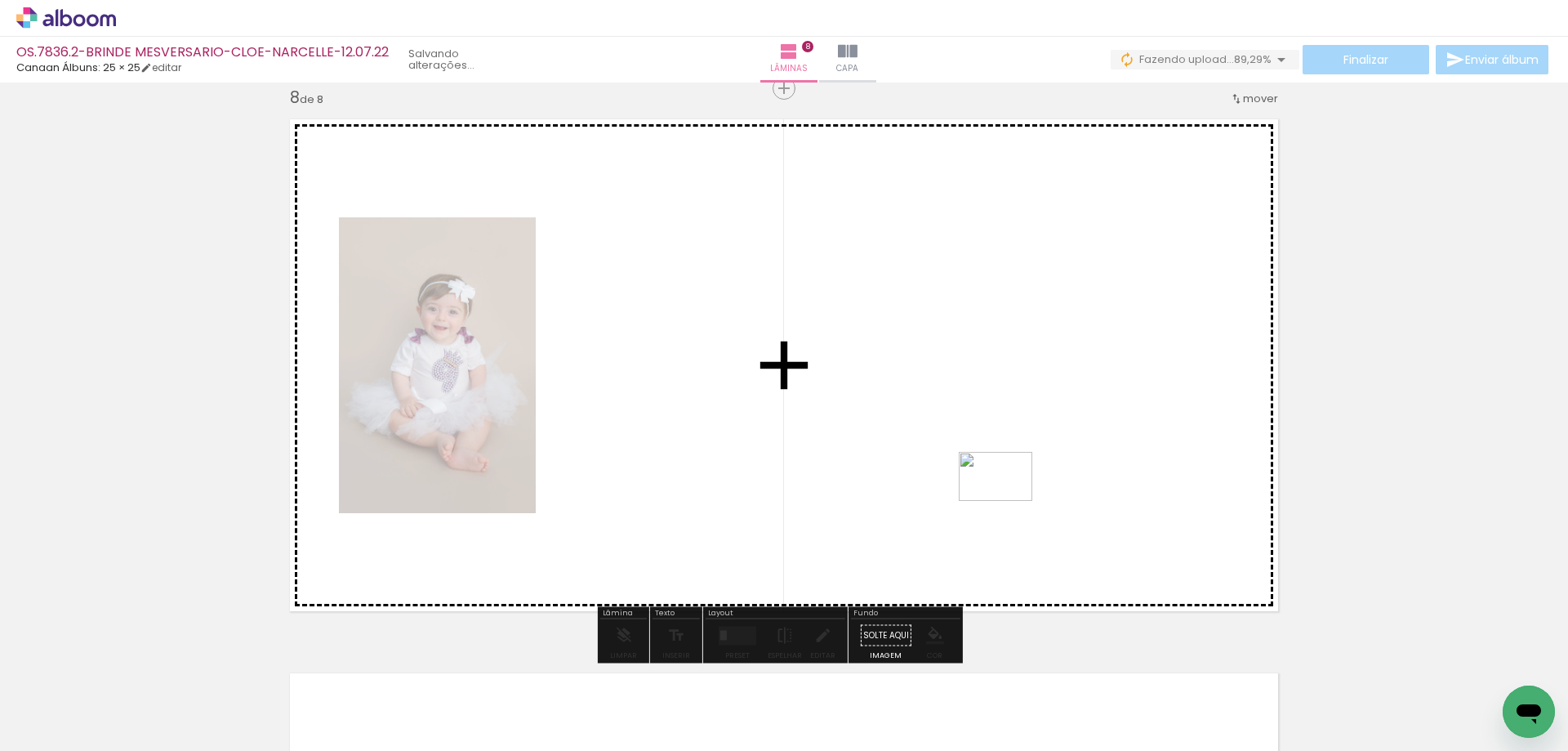
drag, startPoint x: 1421, startPoint y: 699, endPoint x: 994, endPoint y: 494, distance: 473.7
click at [994, 494] on quentale-workspace at bounding box center [784, 376] width 1568 height 751
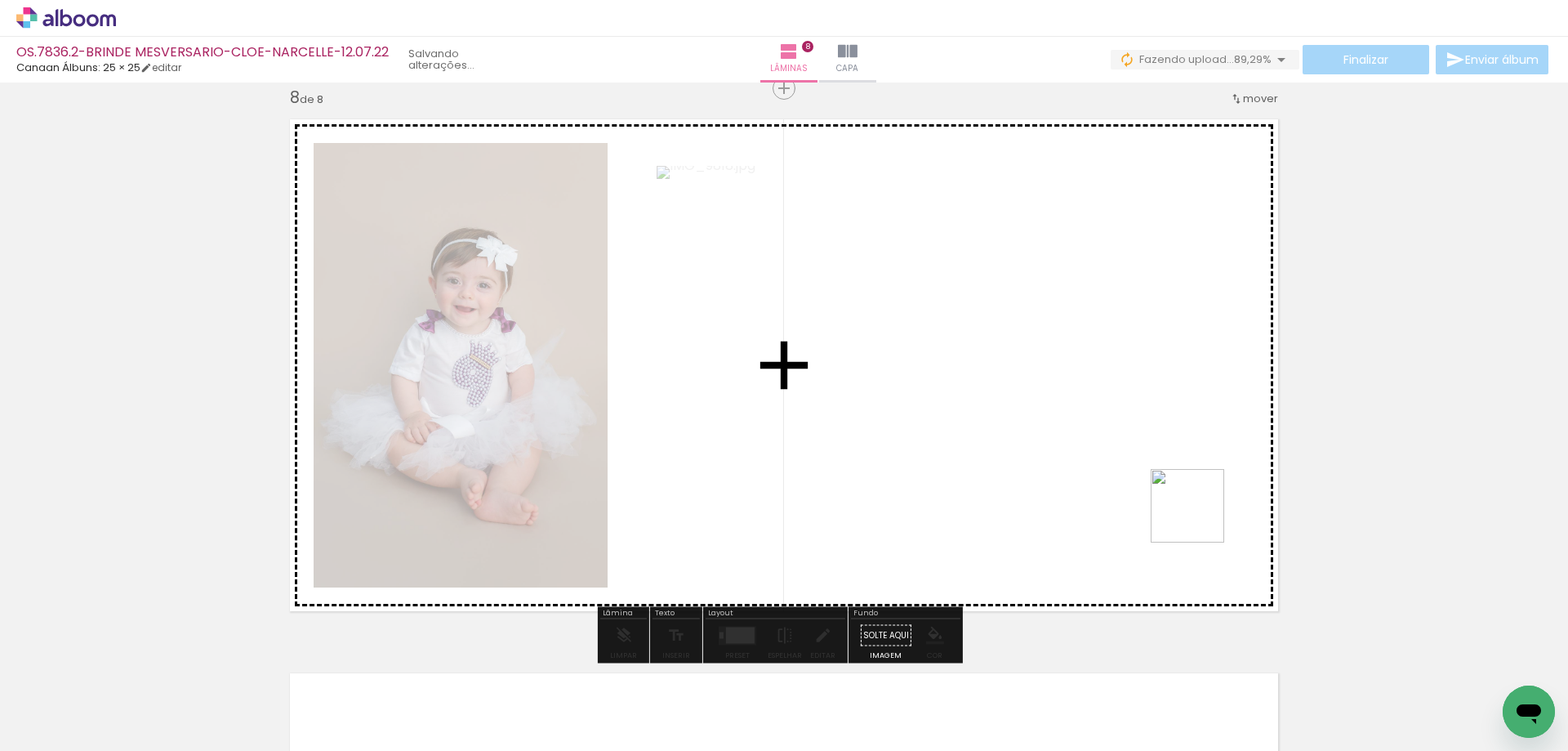
drag, startPoint x: 1494, startPoint y: 670, endPoint x: 1079, endPoint y: 453, distance: 468.3
click at [1079, 453] on quentale-workspace at bounding box center [784, 376] width 1568 height 751
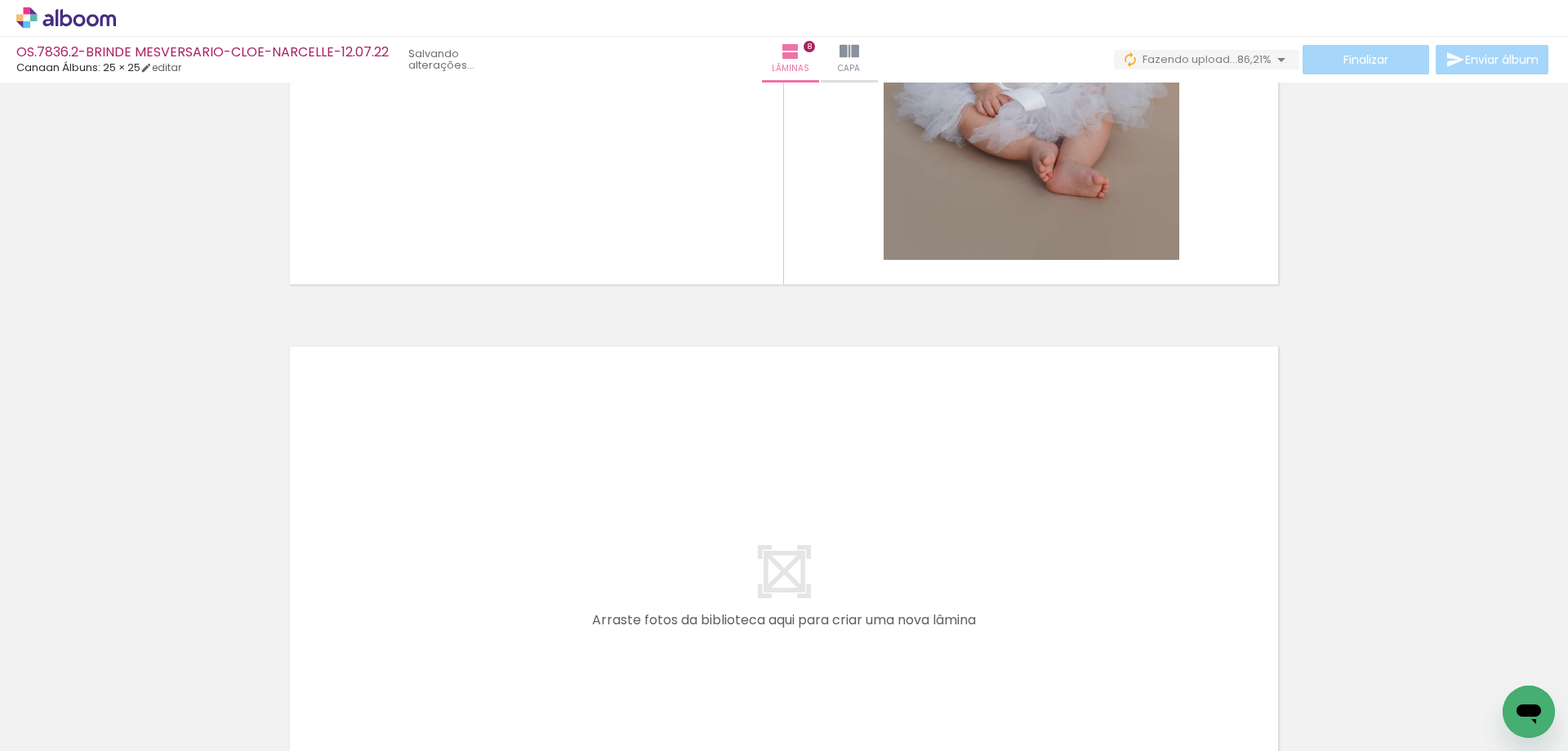
scroll to position [3900, 0]
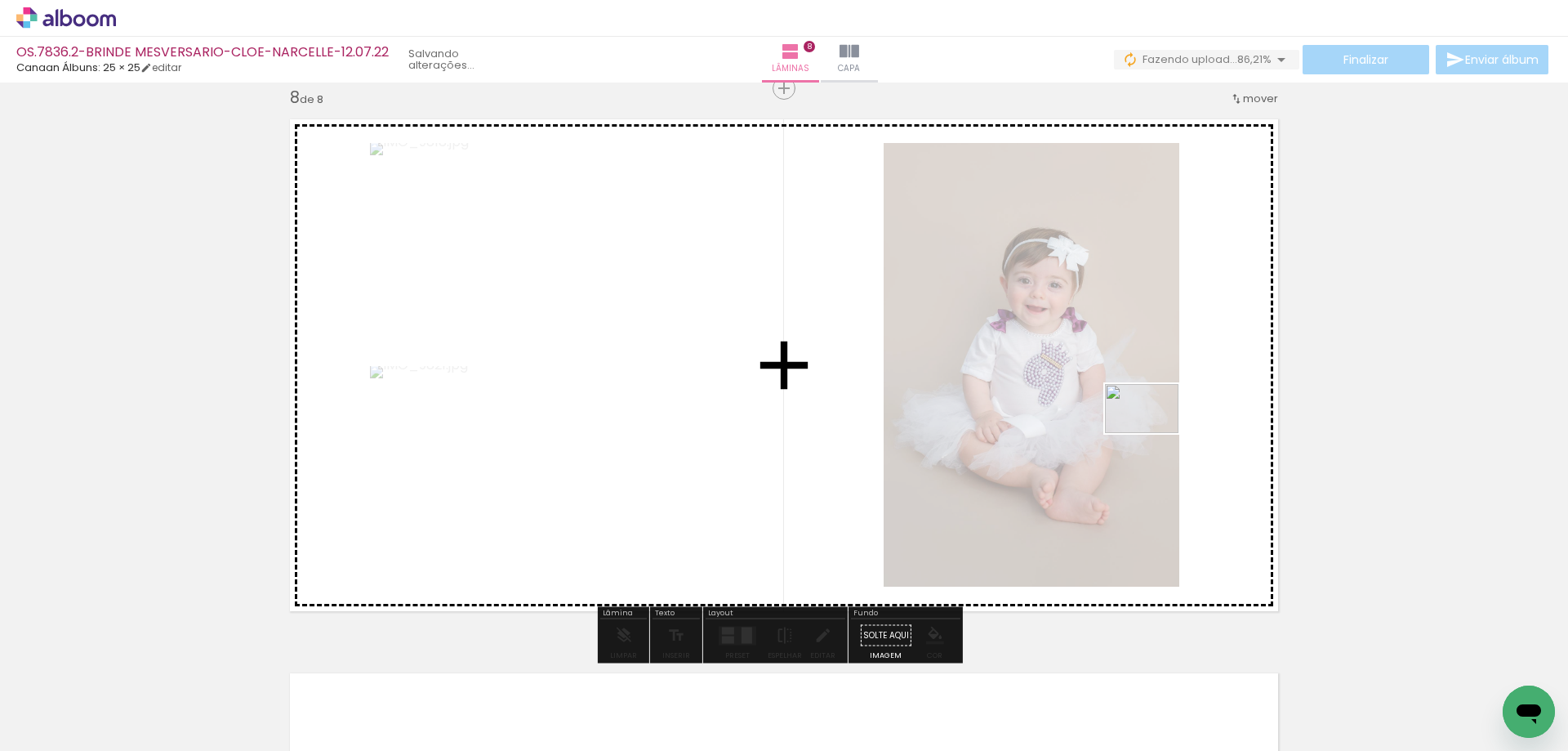
drag, startPoint x: 1488, startPoint y: 682, endPoint x: 1154, endPoint y: 433, distance: 416.6
click at [1154, 433] on quentale-workspace at bounding box center [784, 376] width 1568 height 751
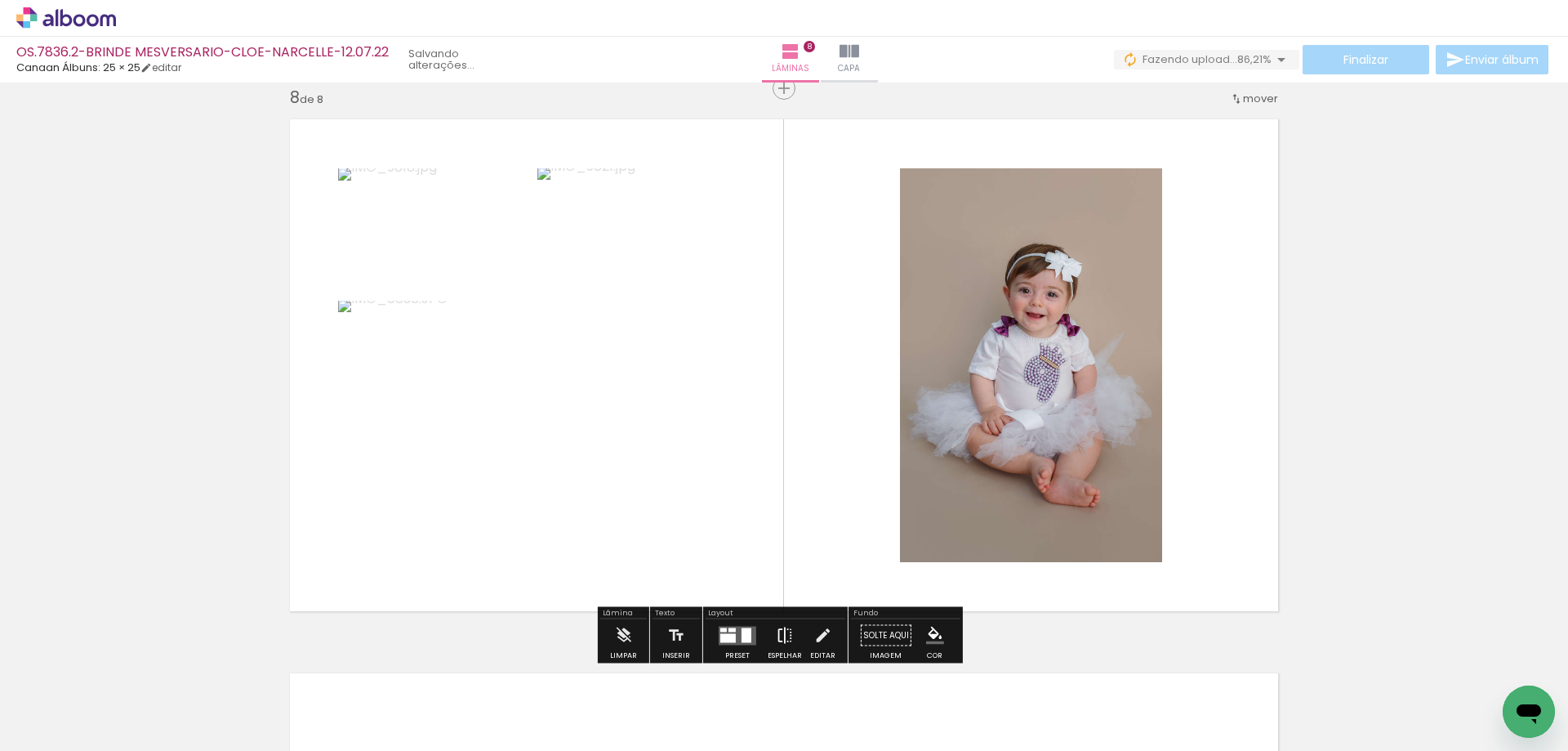
click at [783, 633] on iron-icon at bounding box center [784, 636] width 18 height 33
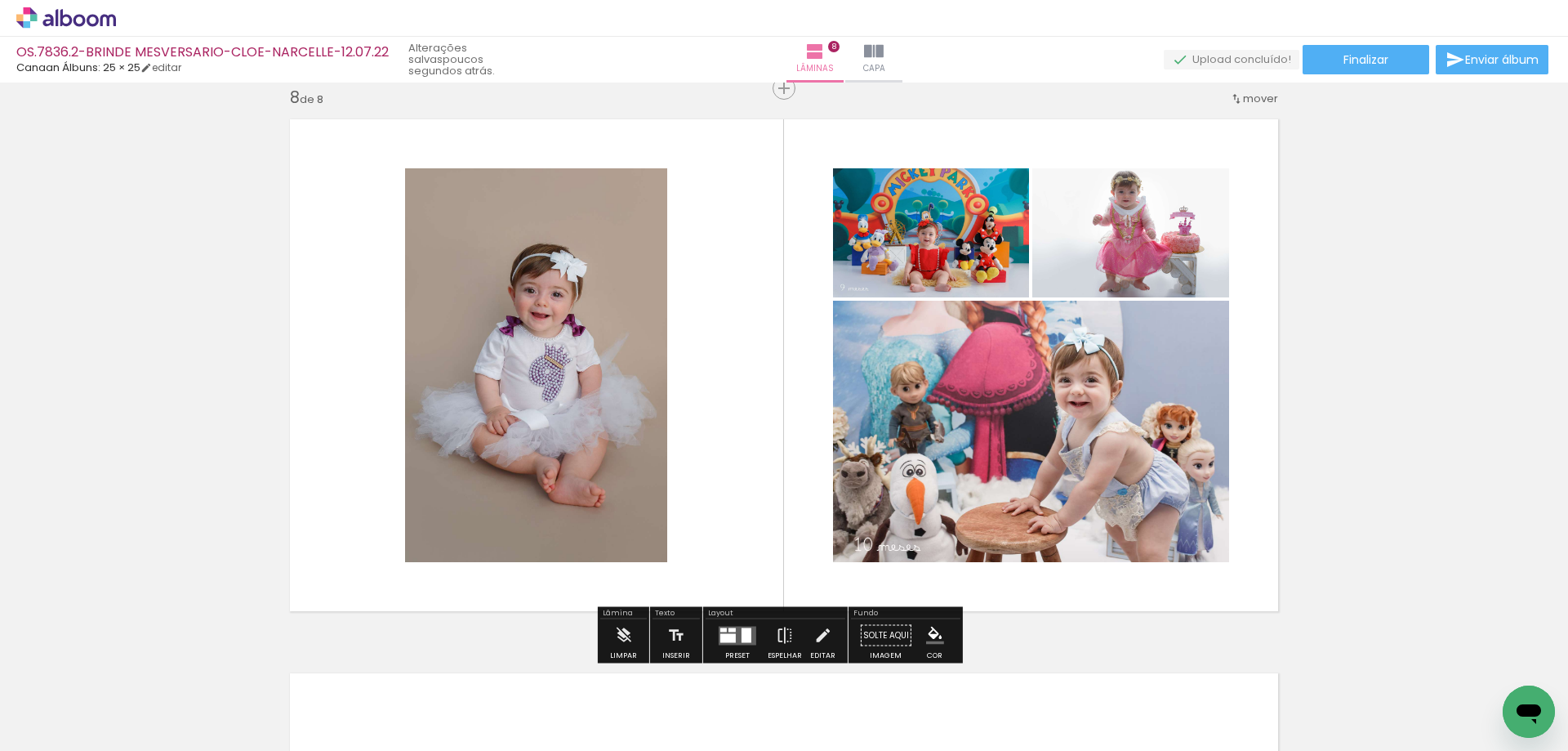
click at [736, 626] on quentale-layouter at bounding box center [737, 636] width 38 height 19
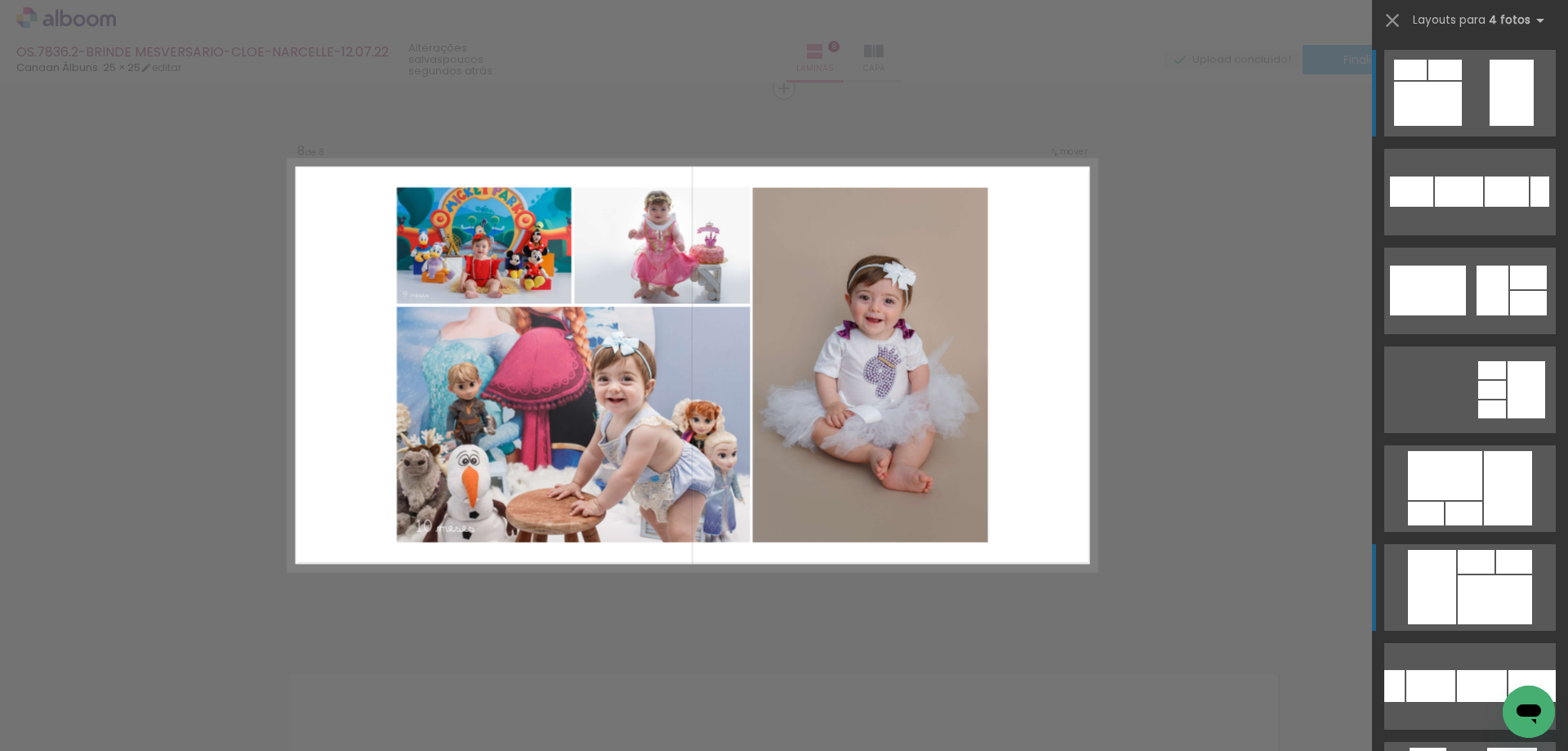
click at [1467, 526] on div at bounding box center [1463, 513] width 37 height 24
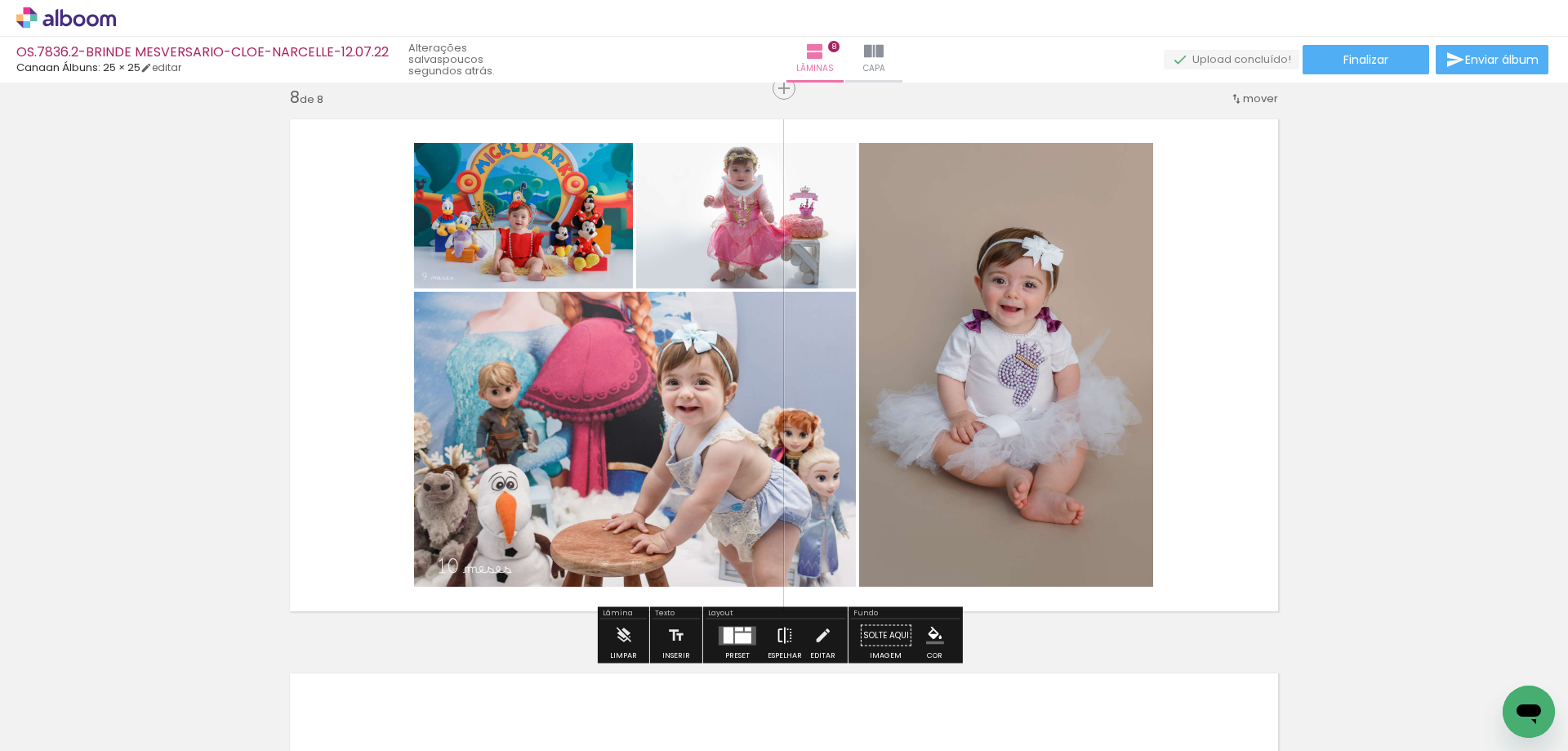
click at [777, 632] on iron-icon at bounding box center [784, 636] width 18 height 33
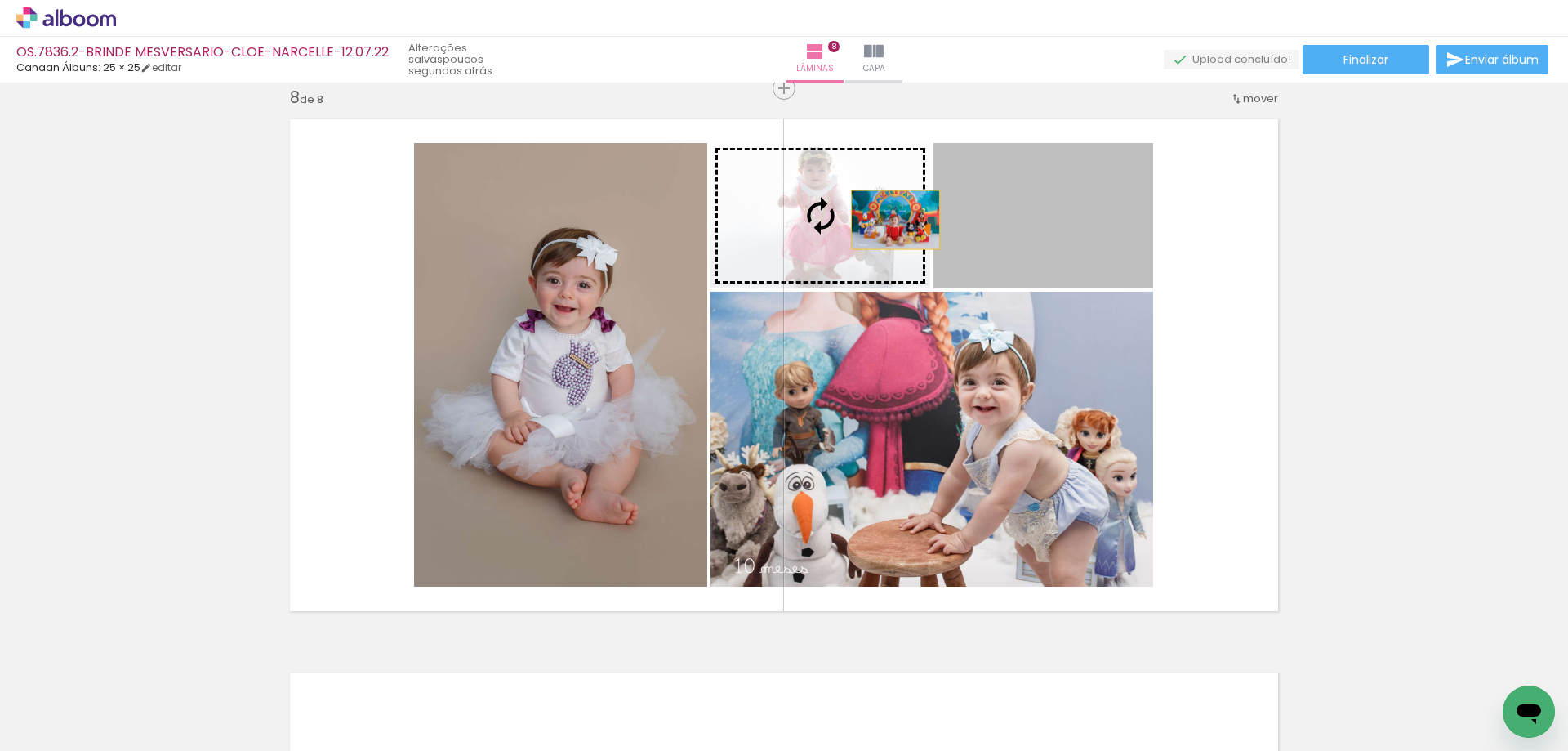
drag, startPoint x: 1056, startPoint y: 229, endPoint x: 869, endPoint y: 218, distance: 187.3
click at [0, 0] on slot at bounding box center [0, 0] width 0 height 0
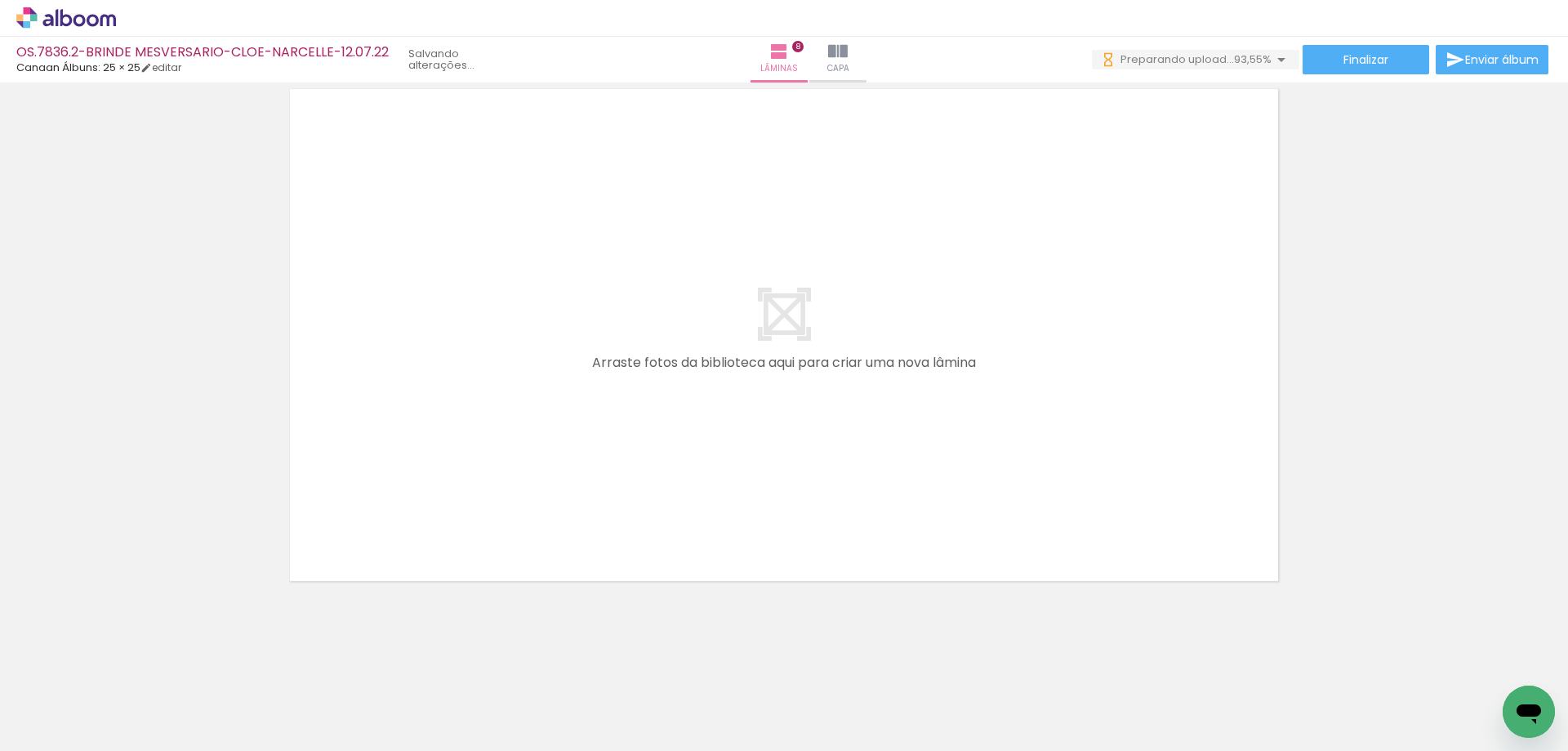
scroll to position [0, 1681]
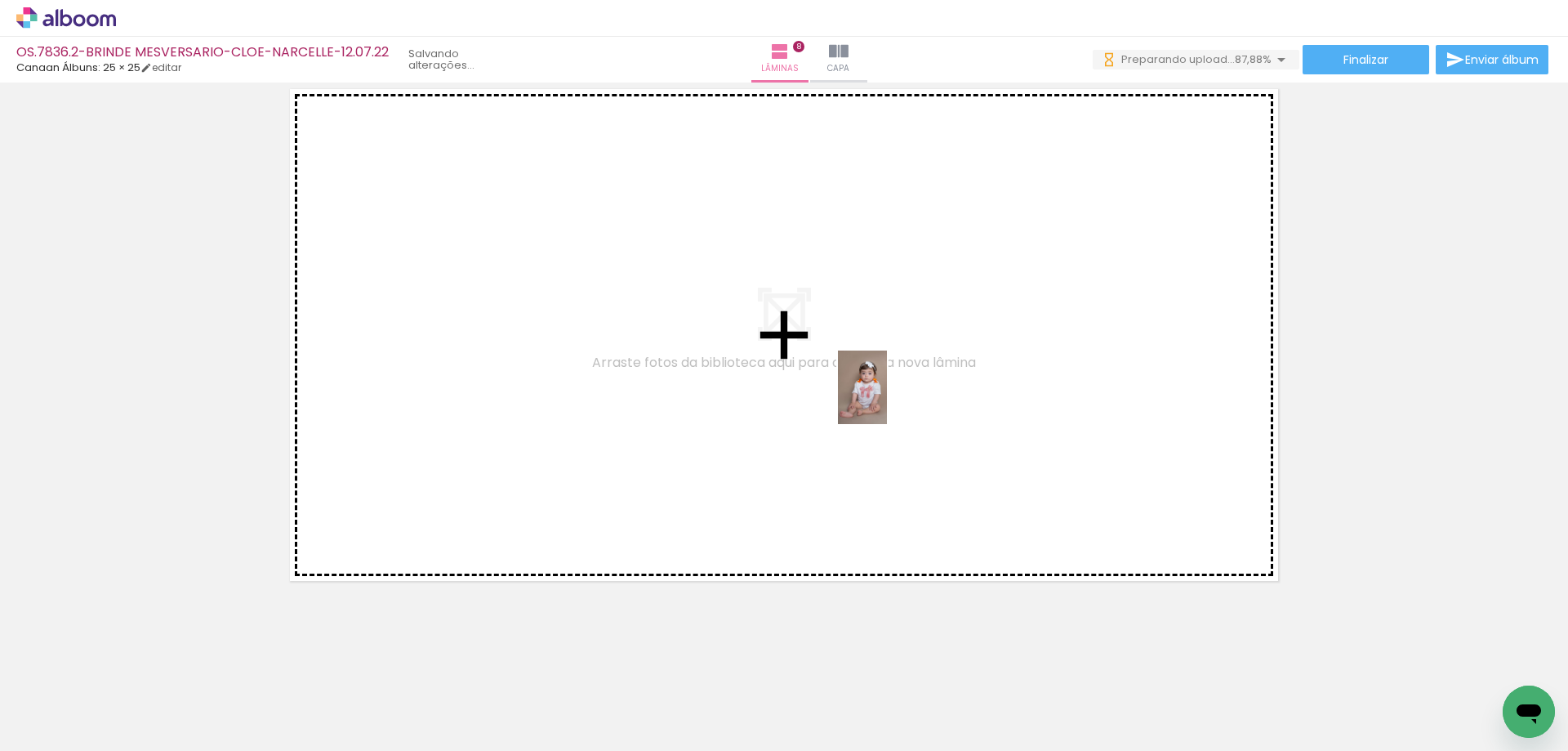
drag, startPoint x: 1131, startPoint y: 694, endPoint x: 887, endPoint y: 400, distance: 382.1
click at [887, 400] on quentale-workspace at bounding box center [784, 376] width 1568 height 751
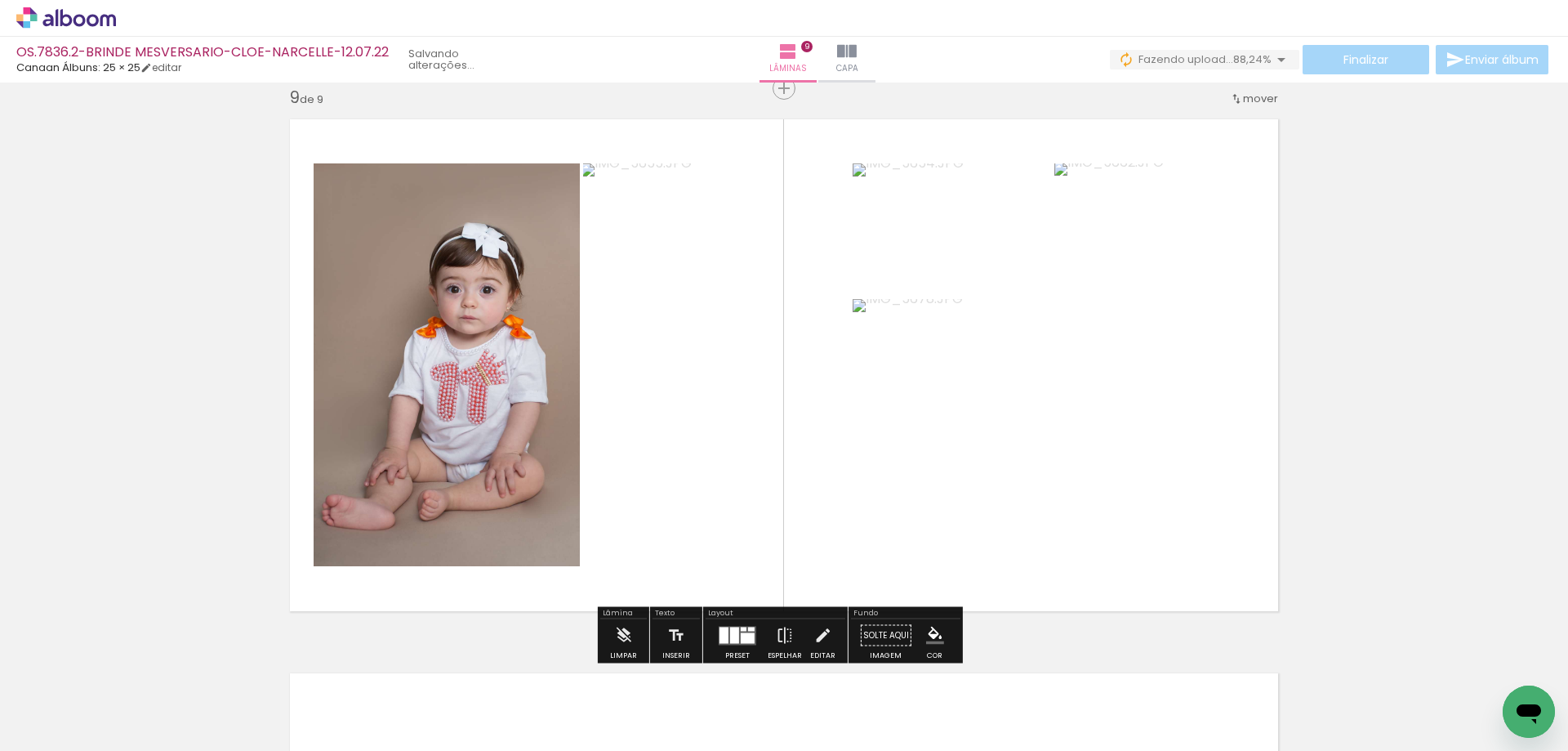
scroll to position [0, 1681]
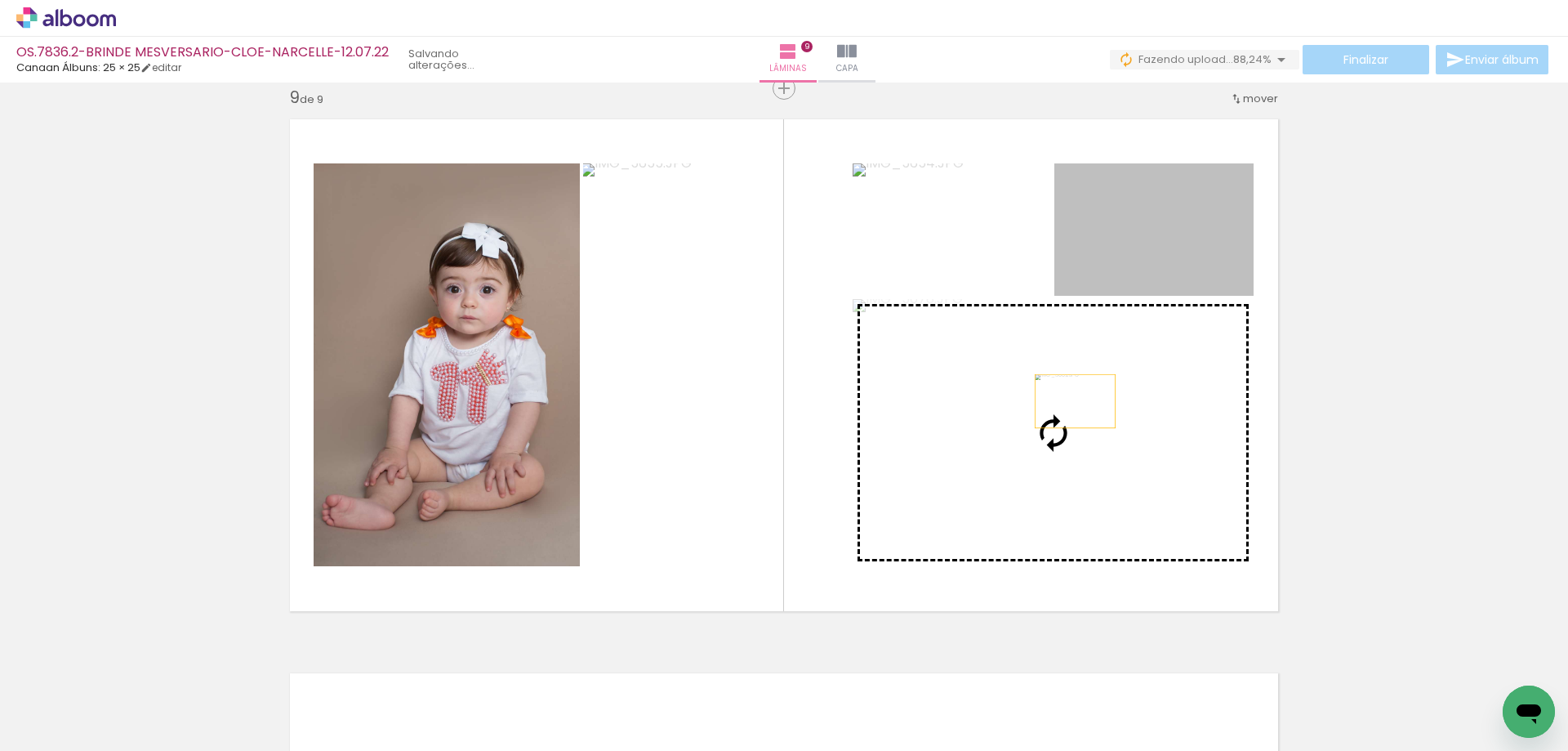
drag, startPoint x: 1147, startPoint y: 232, endPoint x: 1056, endPoint y: 433, distance: 220.6
click at [0, 0] on slot at bounding box center [0, 0] width 0 height 0
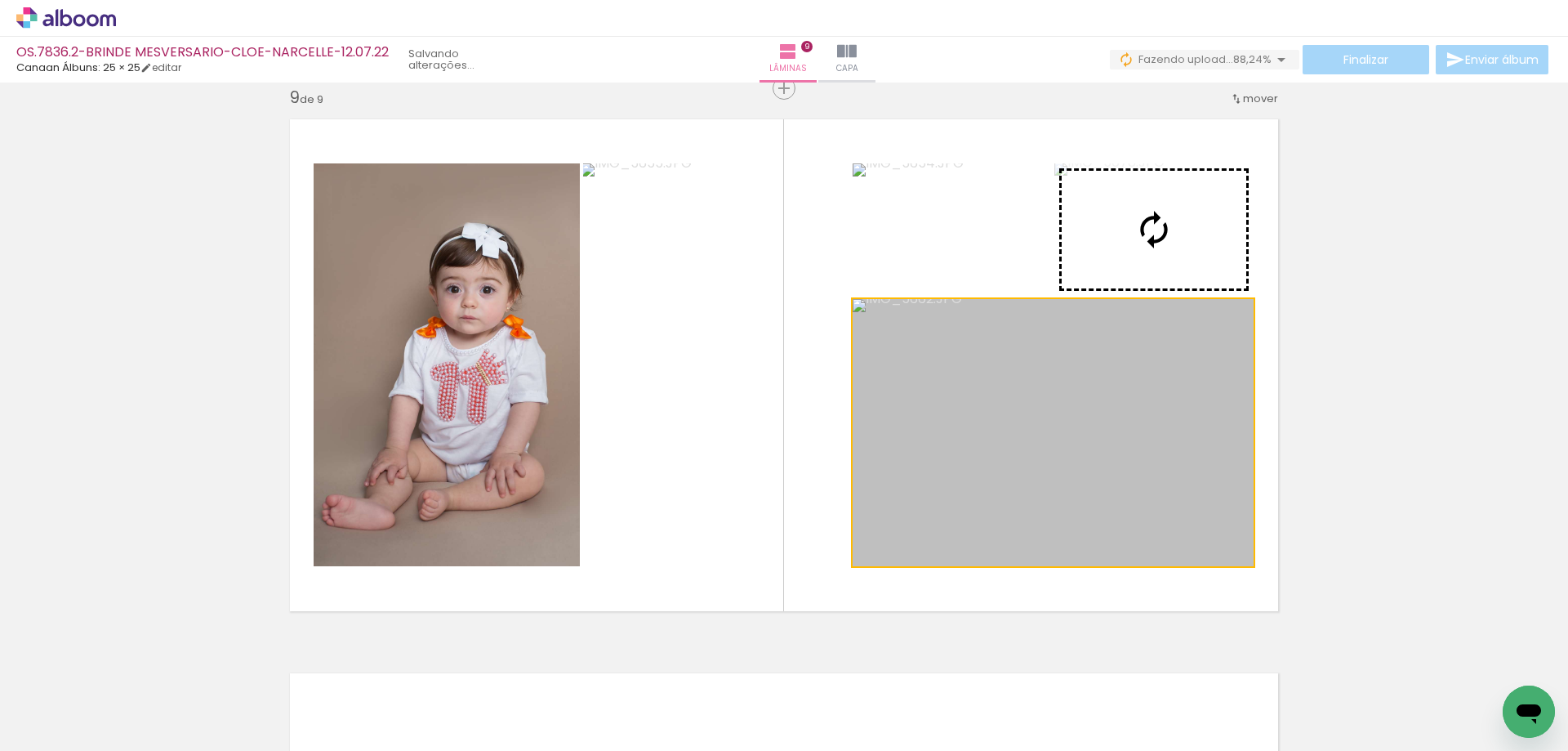
drag, startPoint x: 1028, startPoint y: 452, endPoint x: 1153, endPoint y: 236, distance: 249.6
click at [0, 0] on slot at bounding box center [0, 0] width 0 height 0
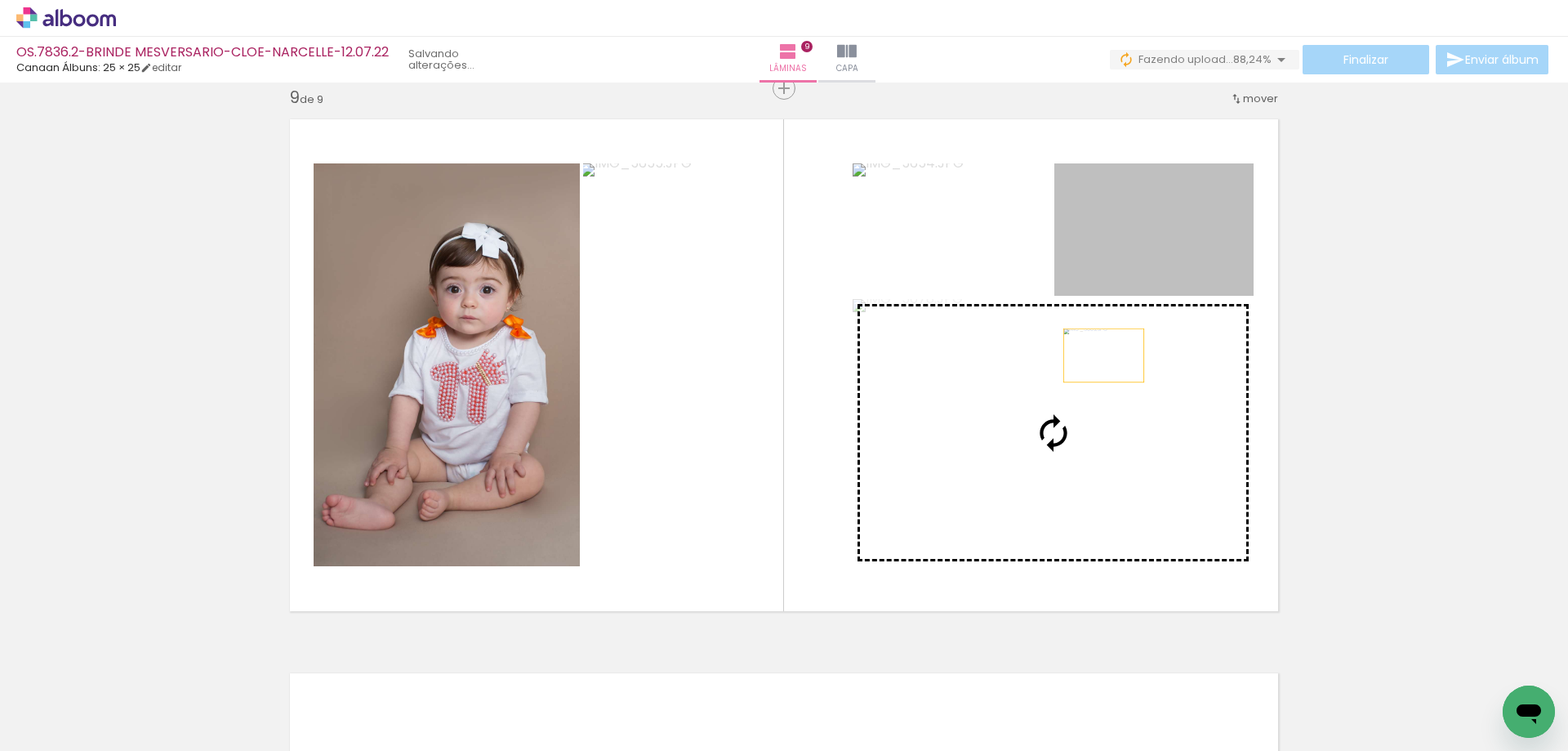
drag, startPoint x: 1154, startPoint y: 230, endPoint x: 1061, endPoint y: 409, distance: 201.7
click at [0, 0] on slot at bounding box center [0, 0] width 0 height 0
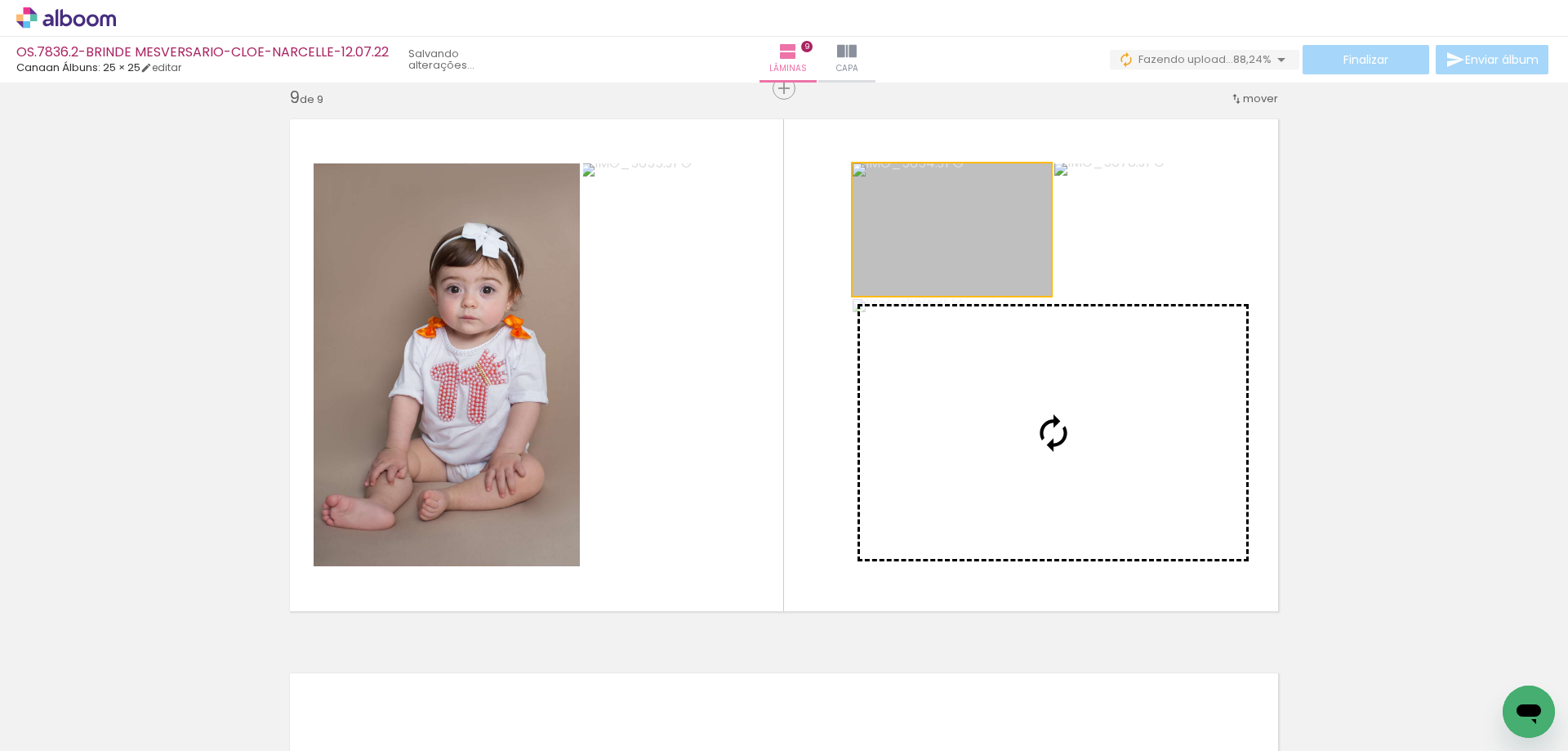
drag, startPoint x: 985, startPoint y: 225, endPoint x: 1004, endPoint y: 363, distance: 139.3
click at [0, 0] on slot at bounding box center [0, 0] width 0 height 0
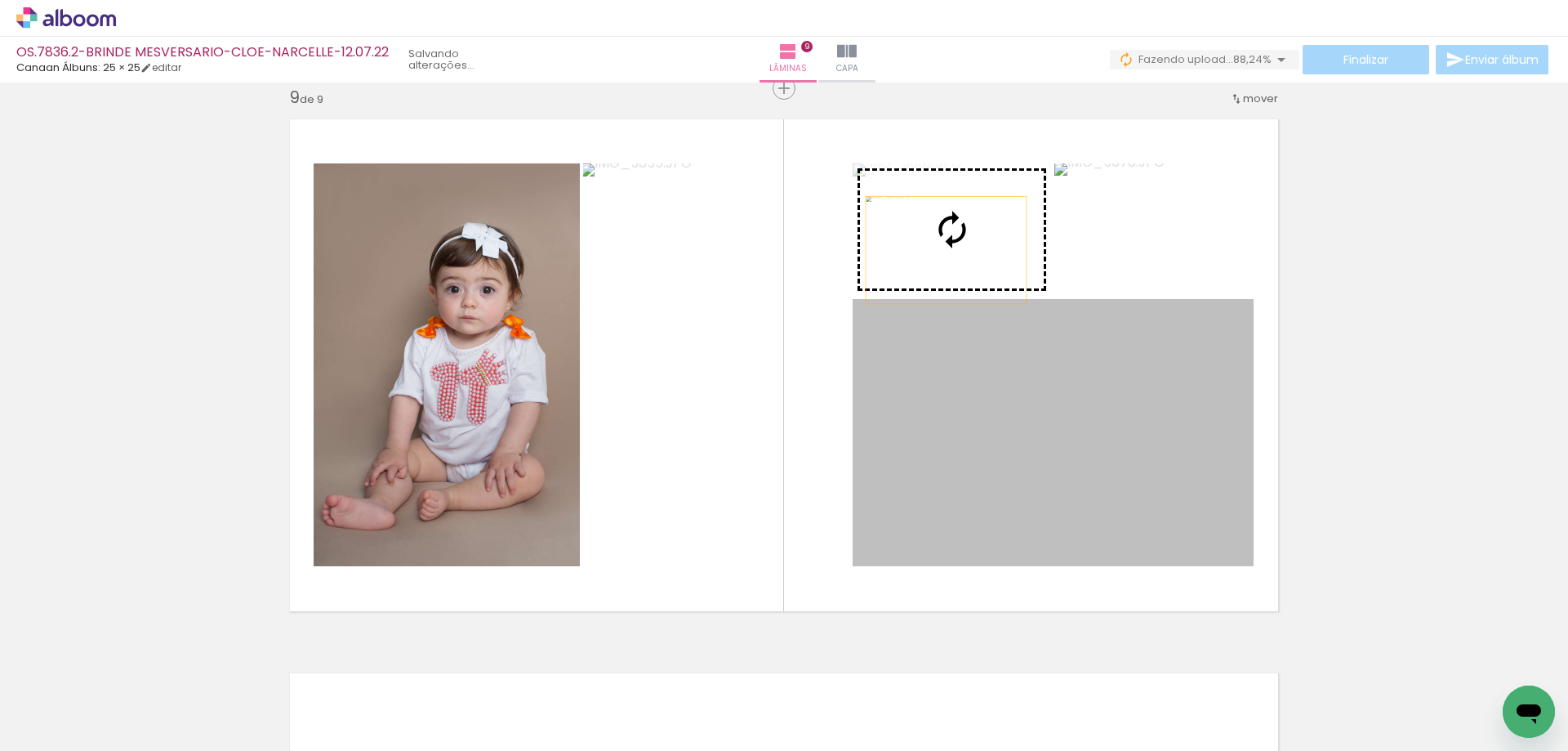
drag, startPoint x: 987, startPoint y: 382, endPoint x: 940, endPoint y: 250, distance: 140.1
click at [0, 0] on slot at bounding box center [0, 0] width 0 height 0
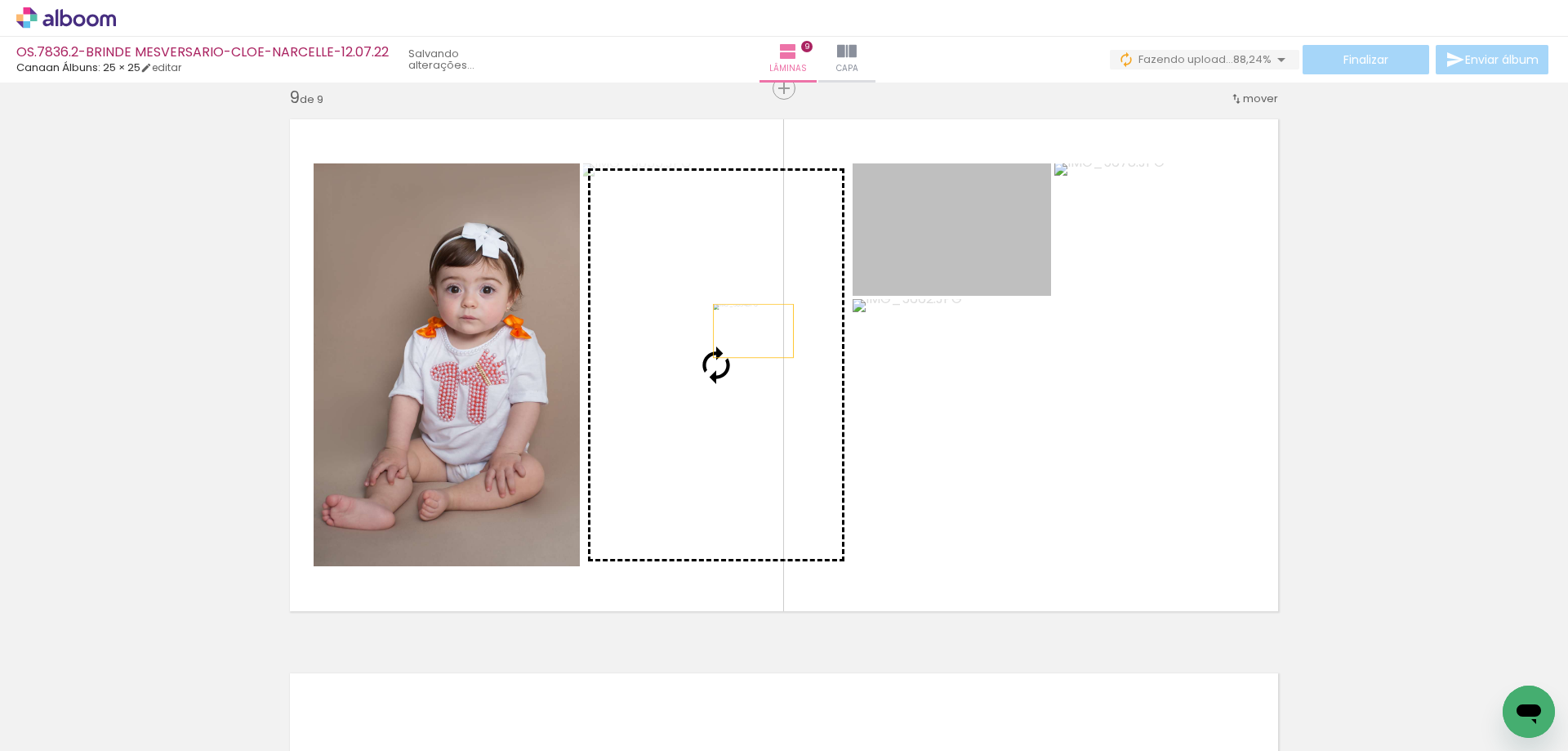
drag, startPoint x: 947, startPoint y: 259, endPoint x: 742, endPoint y: 332, distance: 217.6
click at [0, 0] on slot at bounding box center [0, 0] width 0 height 0
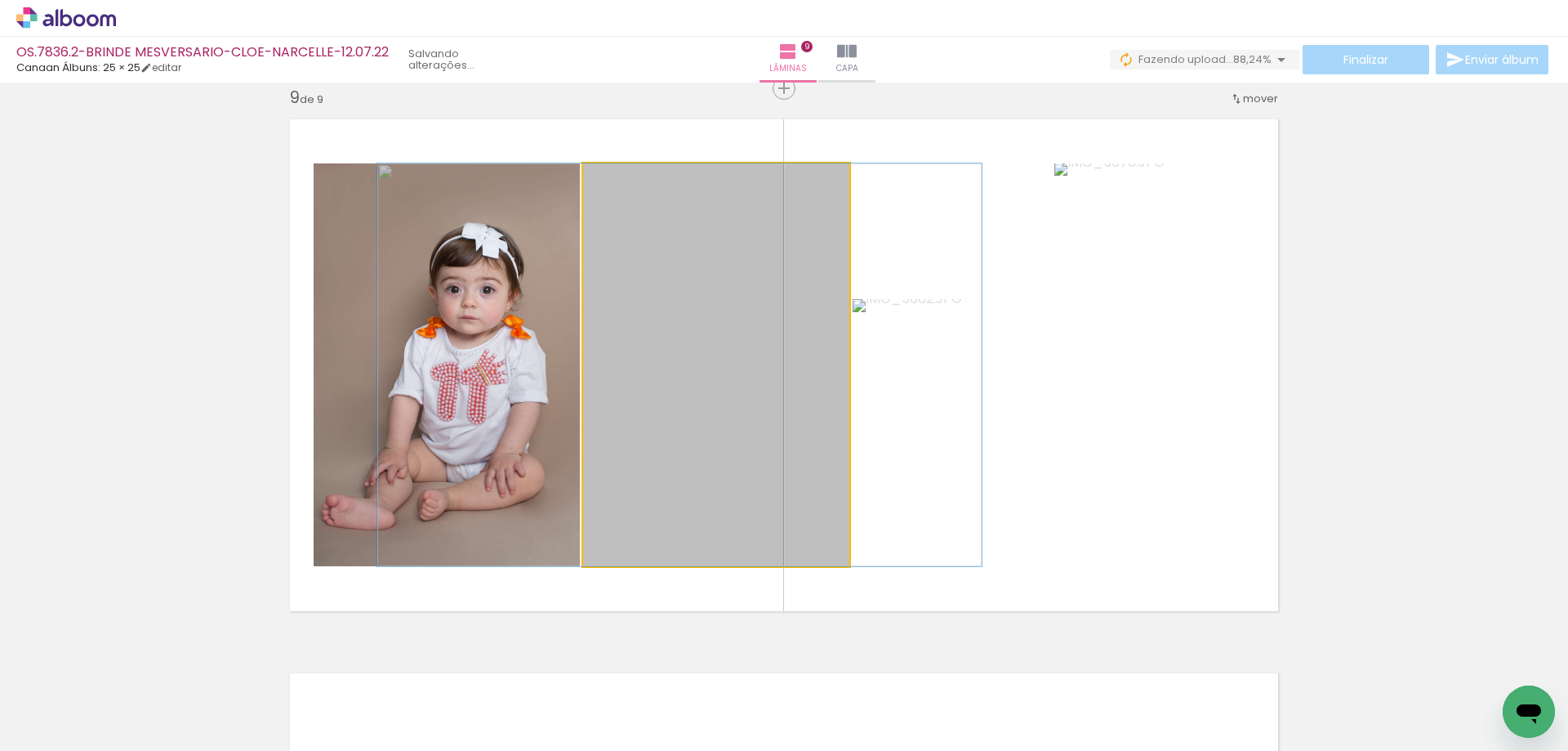
drag, startPoint x: 740, startPoint y: 349, endPoint x: 703, endPoint y: 345, distance: 37.2
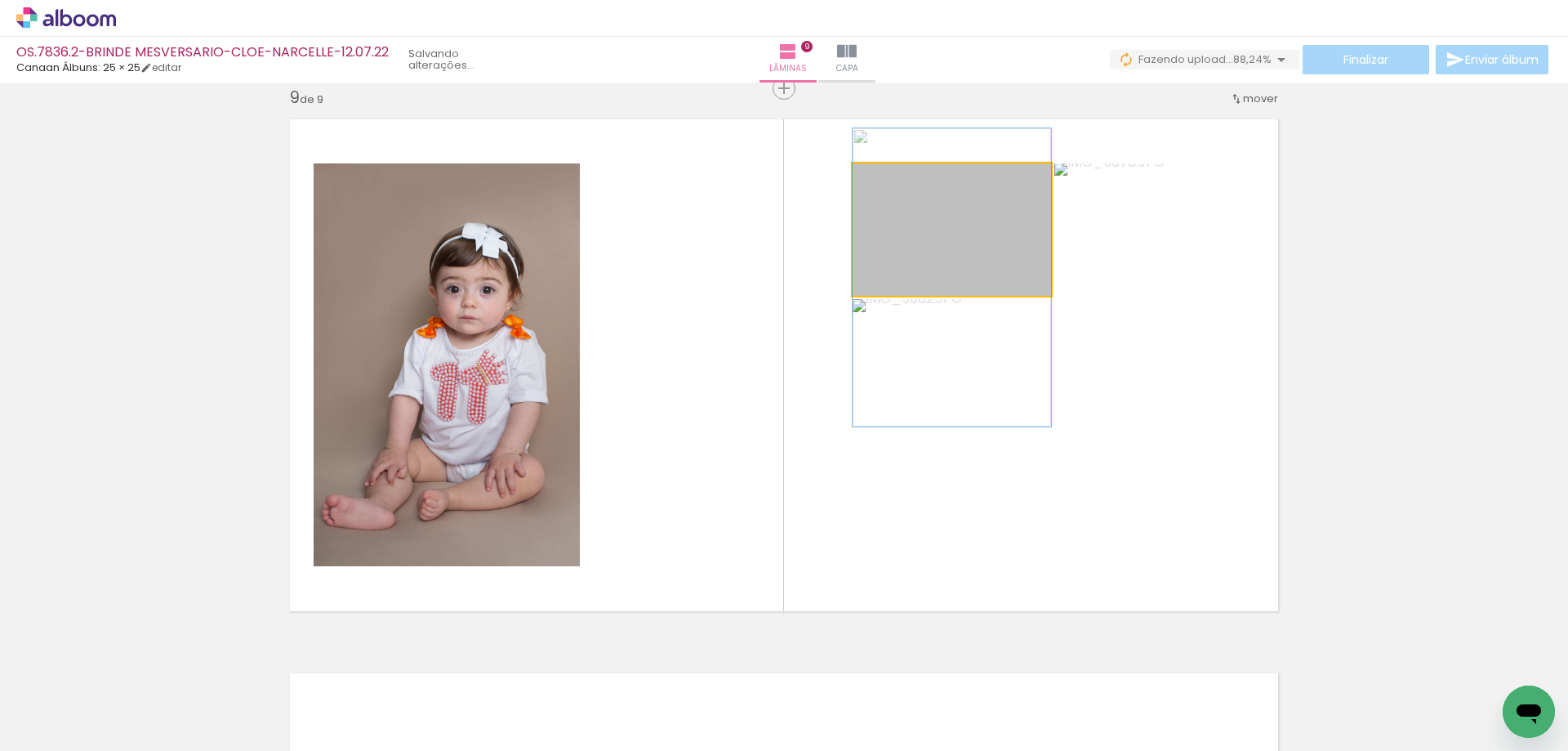
drag, startPoint x: 970, startPoint y: 240, endPoint x: 958, endPoint y: 288, distance: 49.5
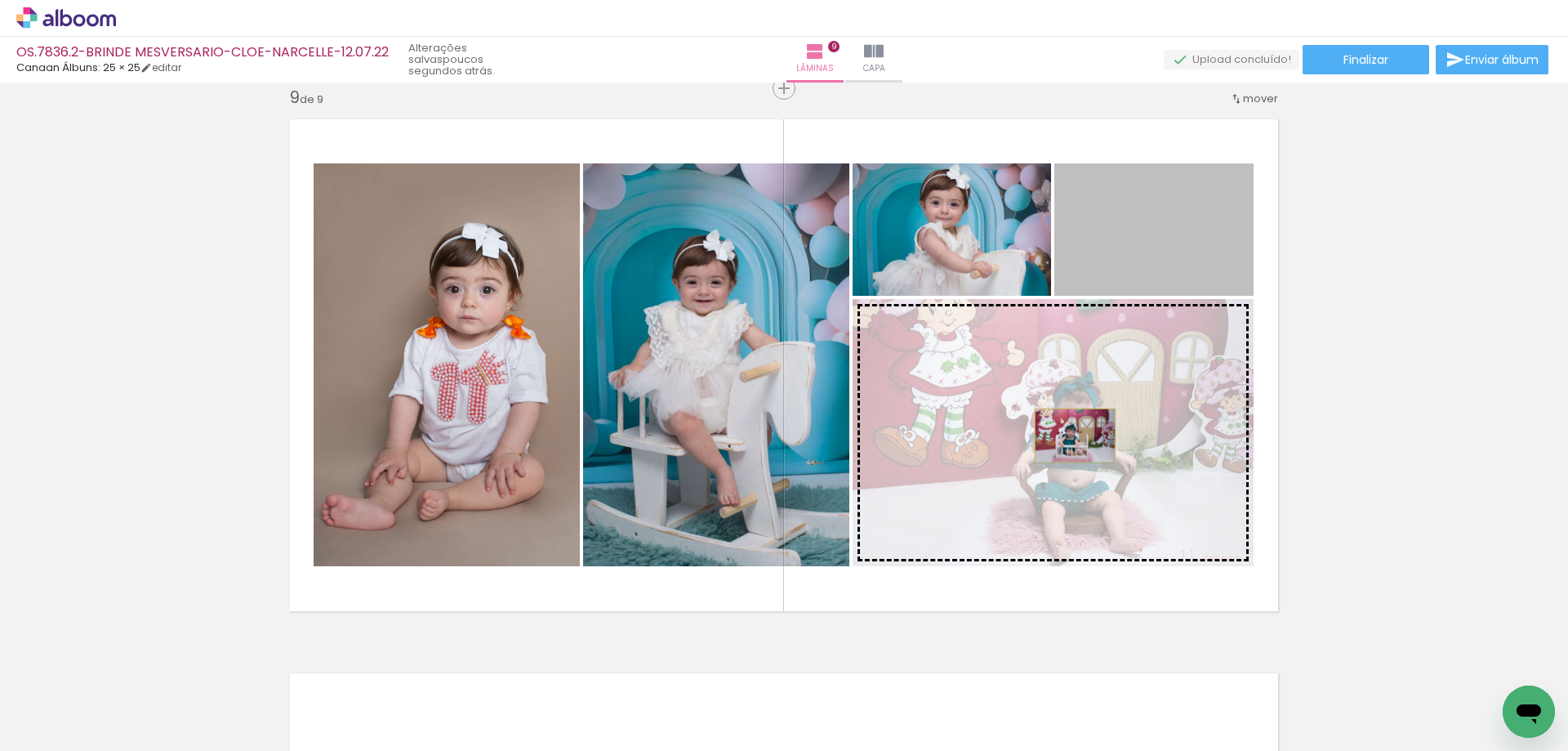
drag, startPoint x: 1129, startPoint y: 245, endPoint x: 1069, endPoint y: 436, distance: 200.2
click at [0, 0] on slot at bounding box center [0, 0] width 0 height 0
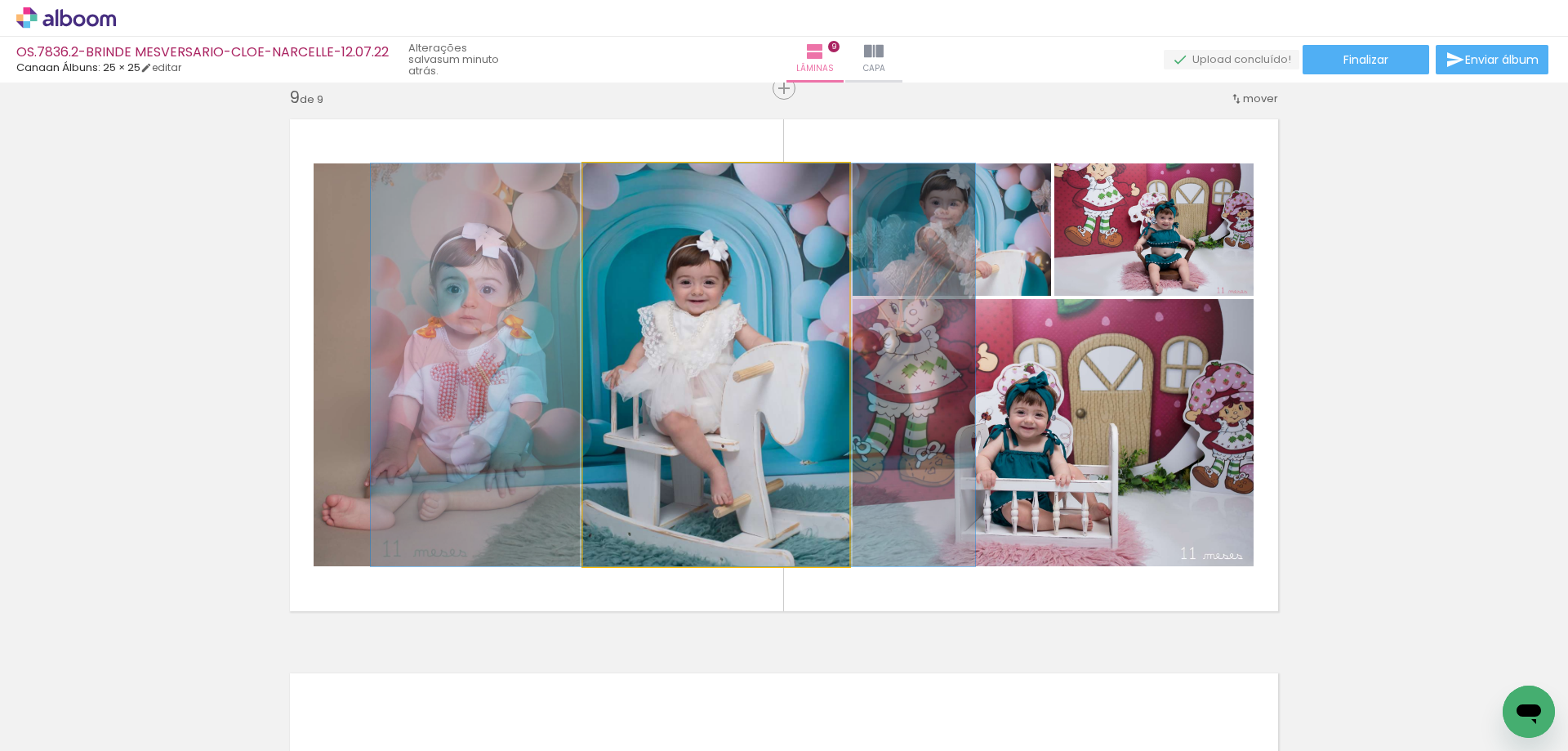
drag, startPoint x: 791, startPoint y: 422, endPoint x: 790, endPoint y: 382, distance: 40.0
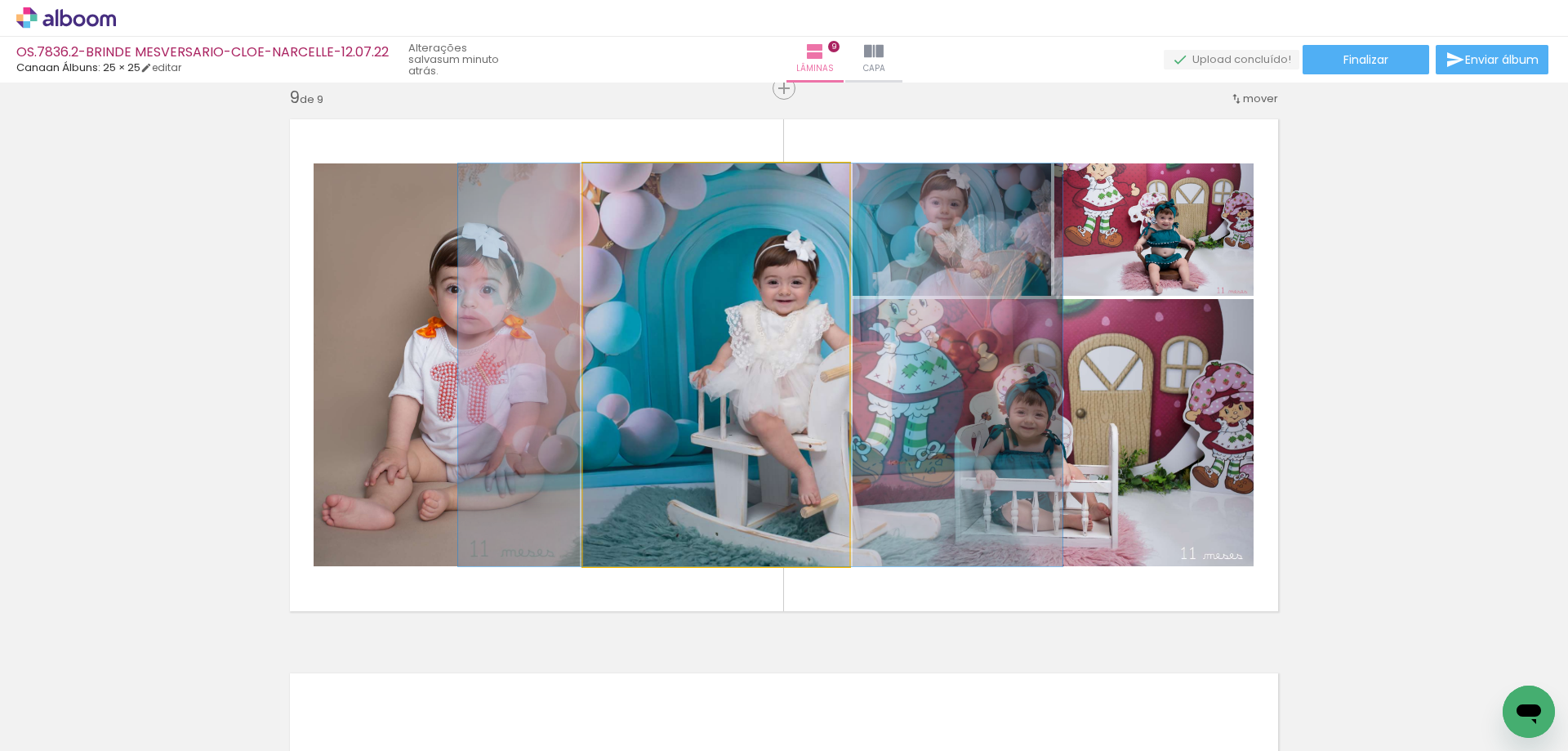
drag, startPoint x: 724, startPoint y: 392, endPoint x: 806, endPoint y: 392, distance: 82.0
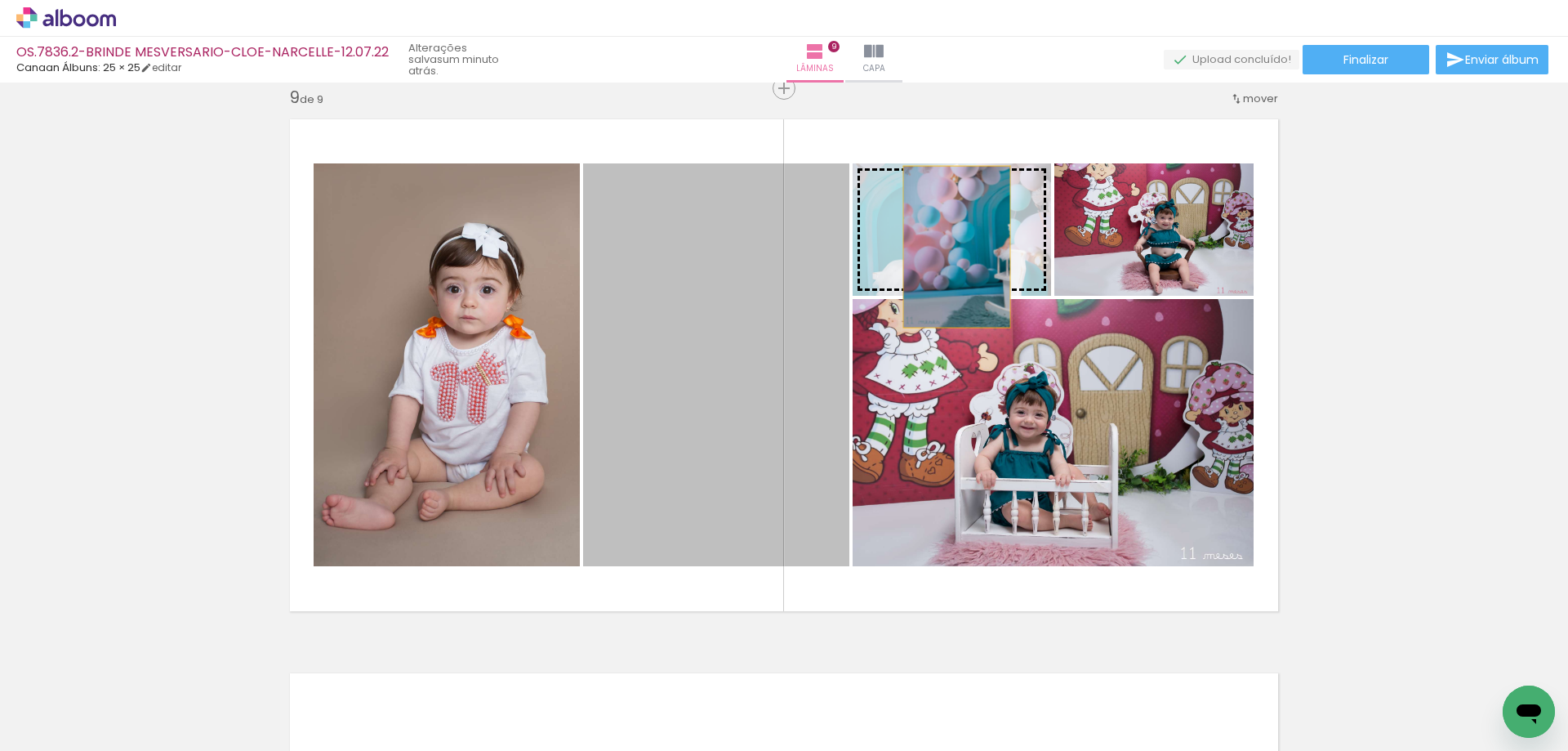
drag, startPoint x: 732, startPoint y: 392, endPoint x: 950, endPoint y: 247, distance: 261.8
click at [0, 0] on slot at bounding box center [0, 0] width 0 height 0
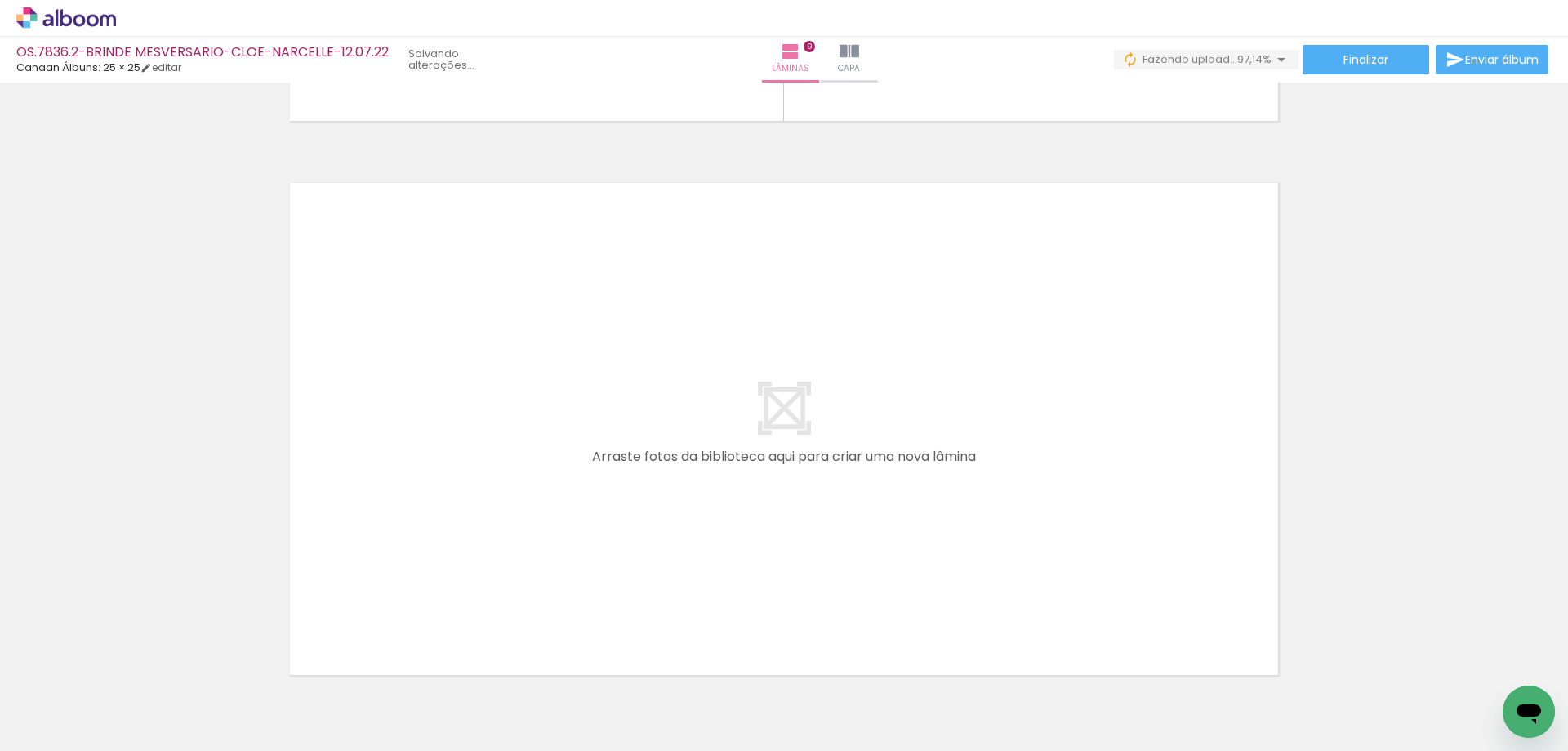
scroll to position [0, 1773]
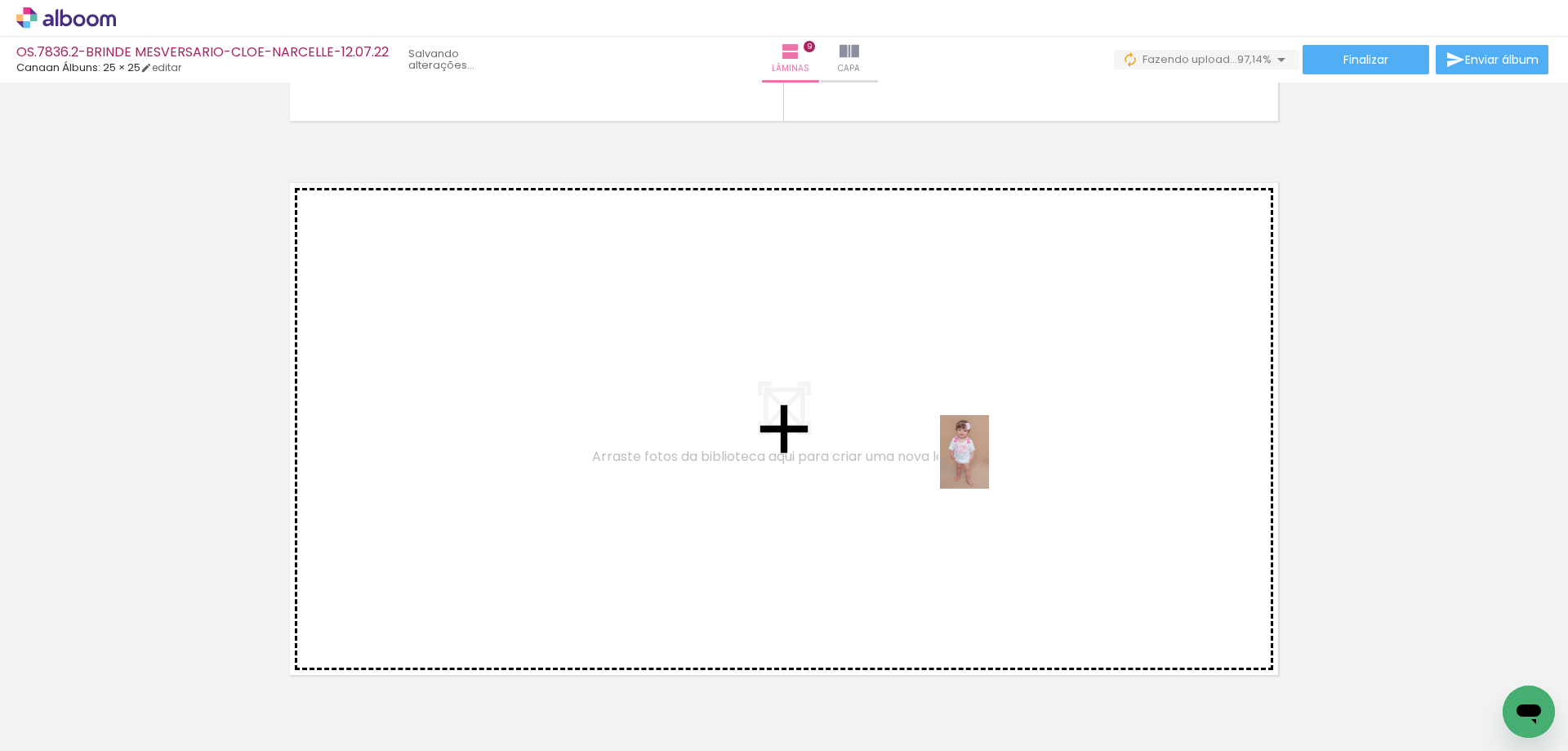
drag, startPoint x: 1511, startPoint y: 676, endPoint x: 935, endPoint y: 447, distance: 619.9
click at [935, 447] on quentale-workspace at bounding box center [784, 376] width 1568 height 751
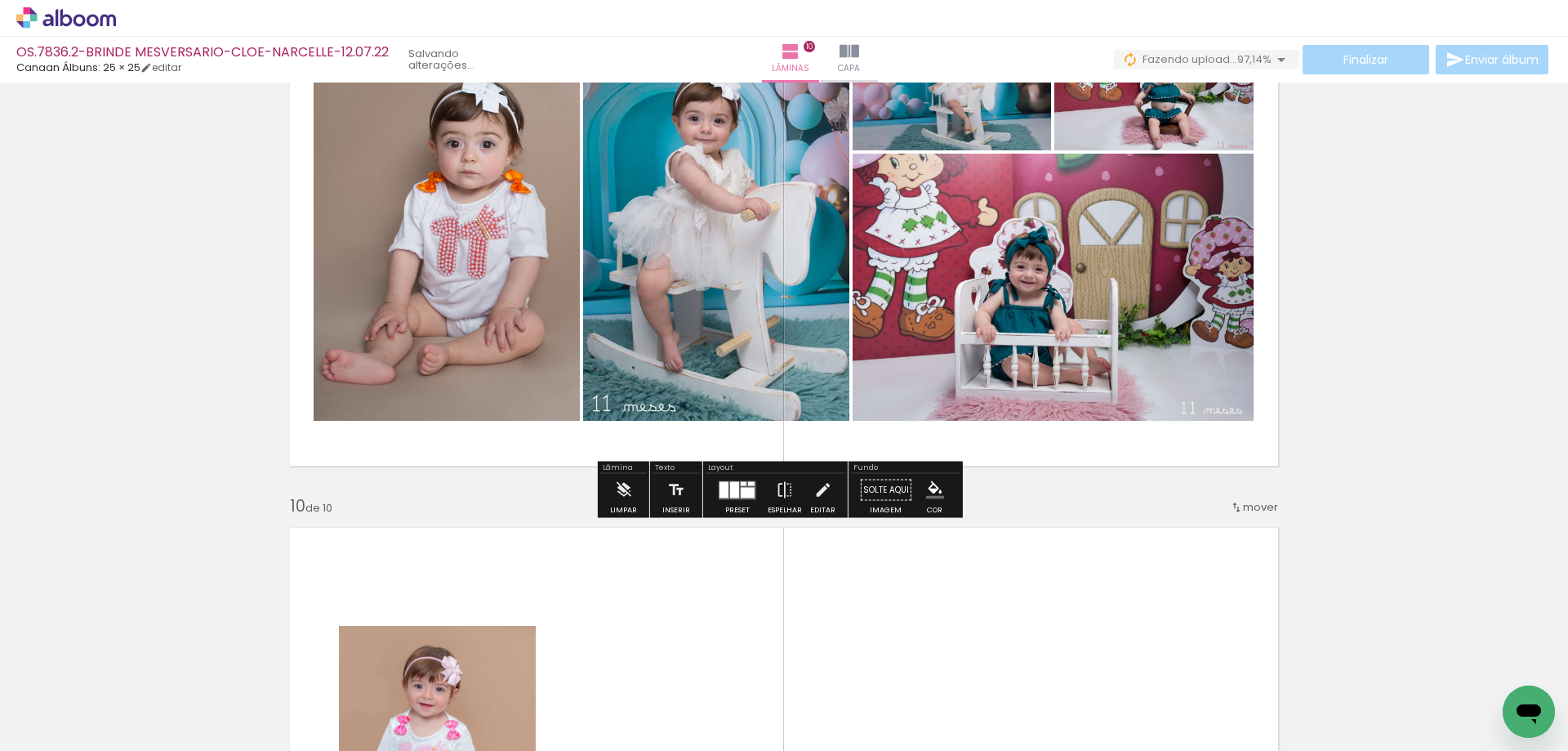
scroll to position [4764, 0]
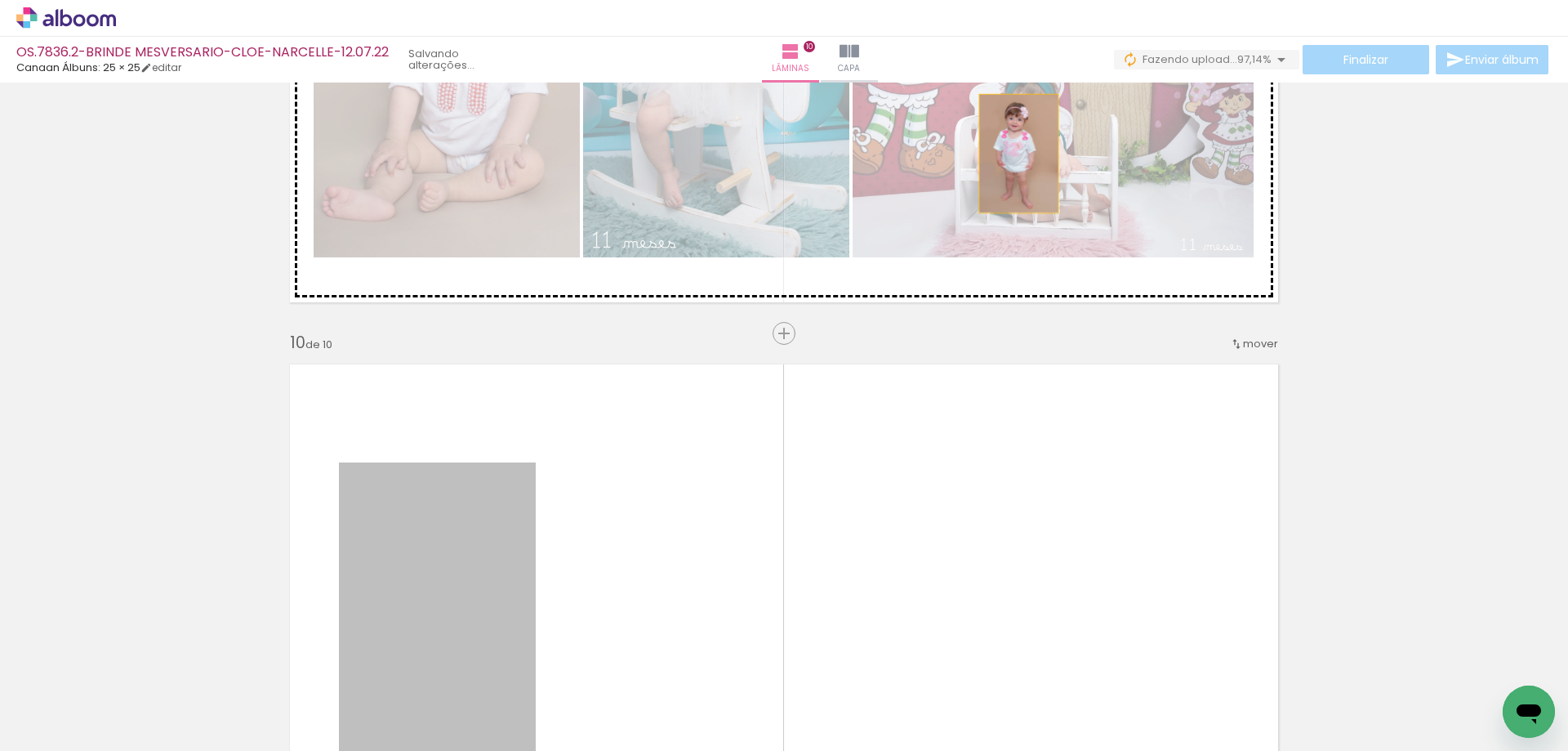
drag, startPoint x: 438, startPoint y: 508, endPoint x: 1028, endPoint y: 146, distance: 692.2
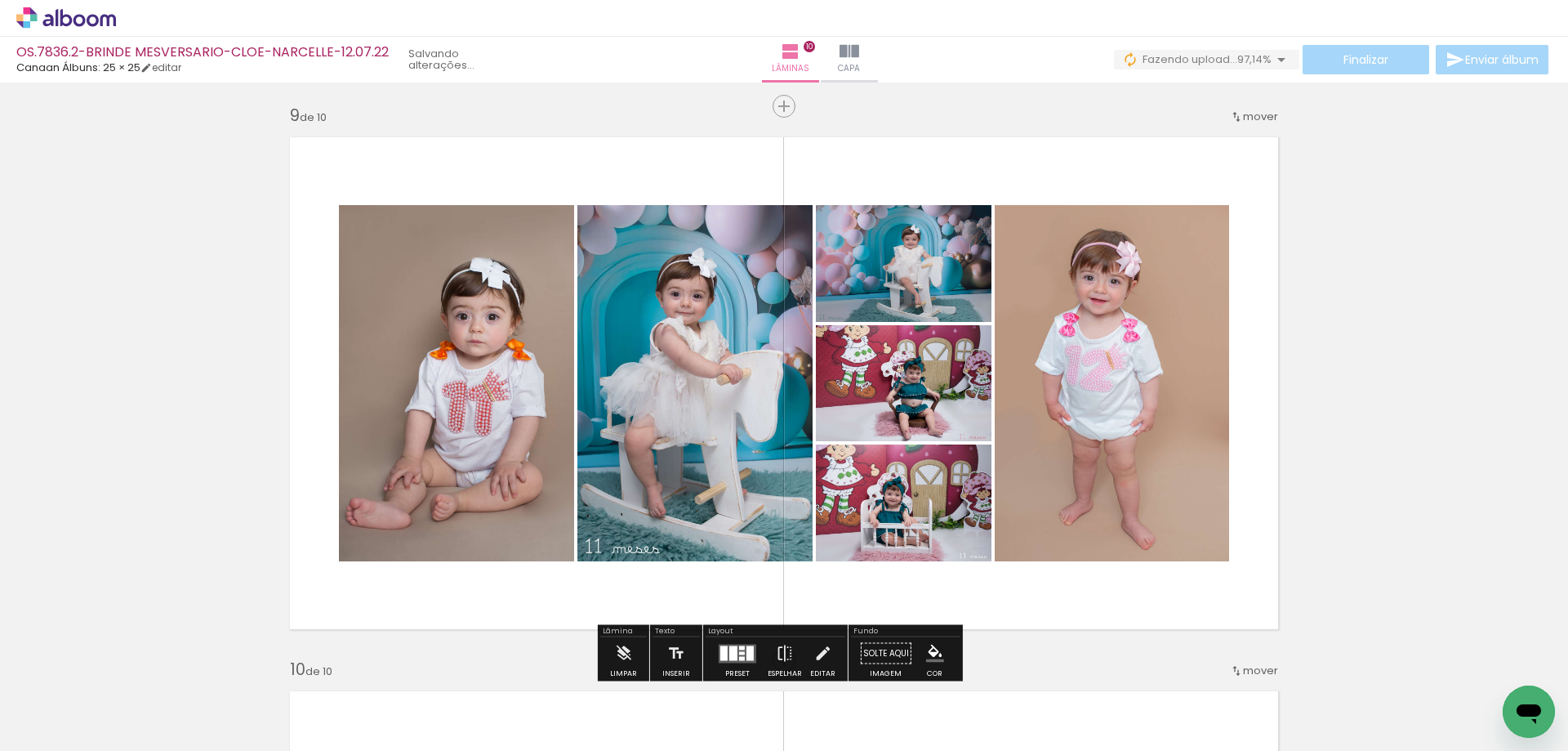
scroll to position [4846, 0]
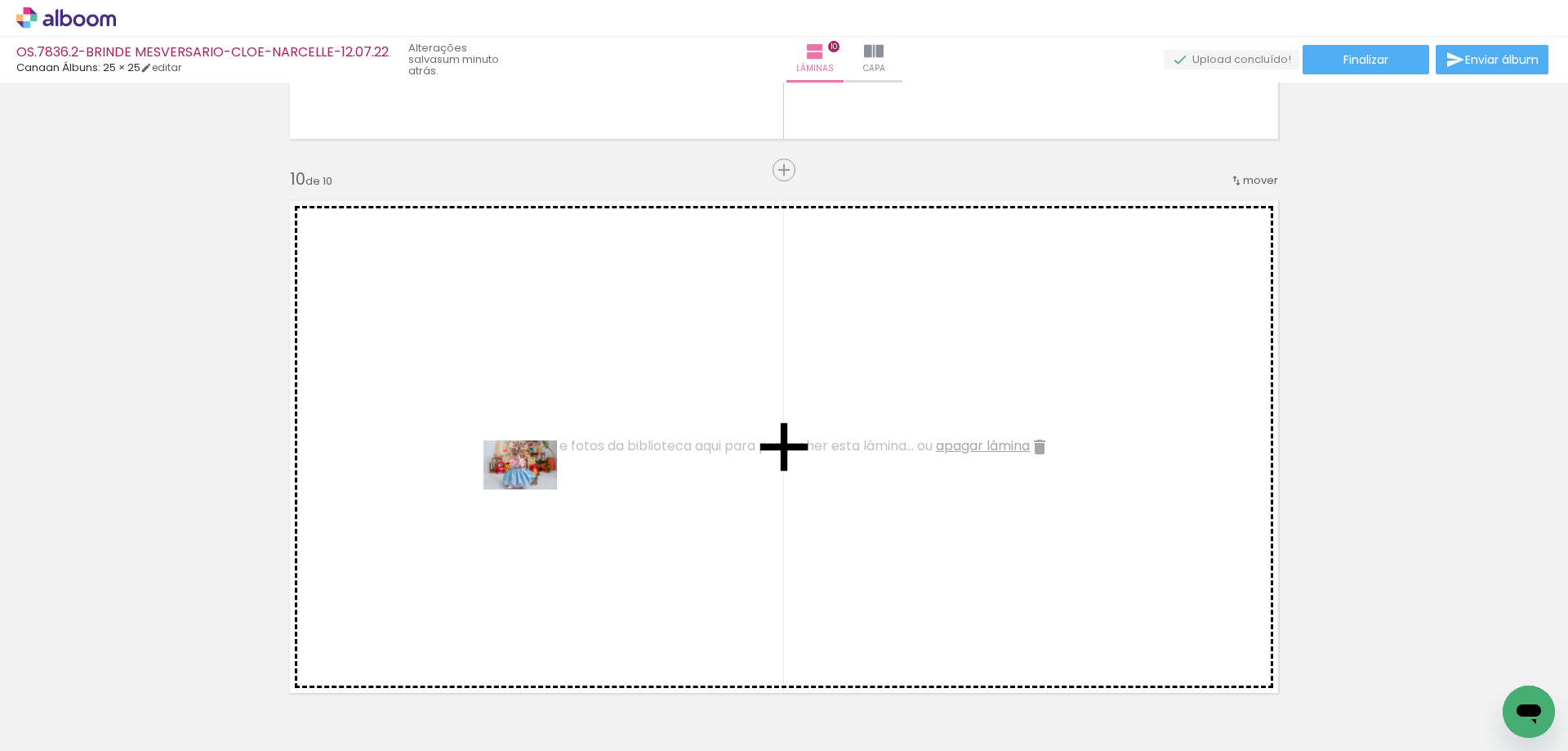
drag, startPoint x: 344, startPoint y: 700, endPoint x: 533, endPoint y: 490, distance: 282.5
click at [533, 490] on quentale-workspace at bounding box center [784, 376] width 1568 height 751
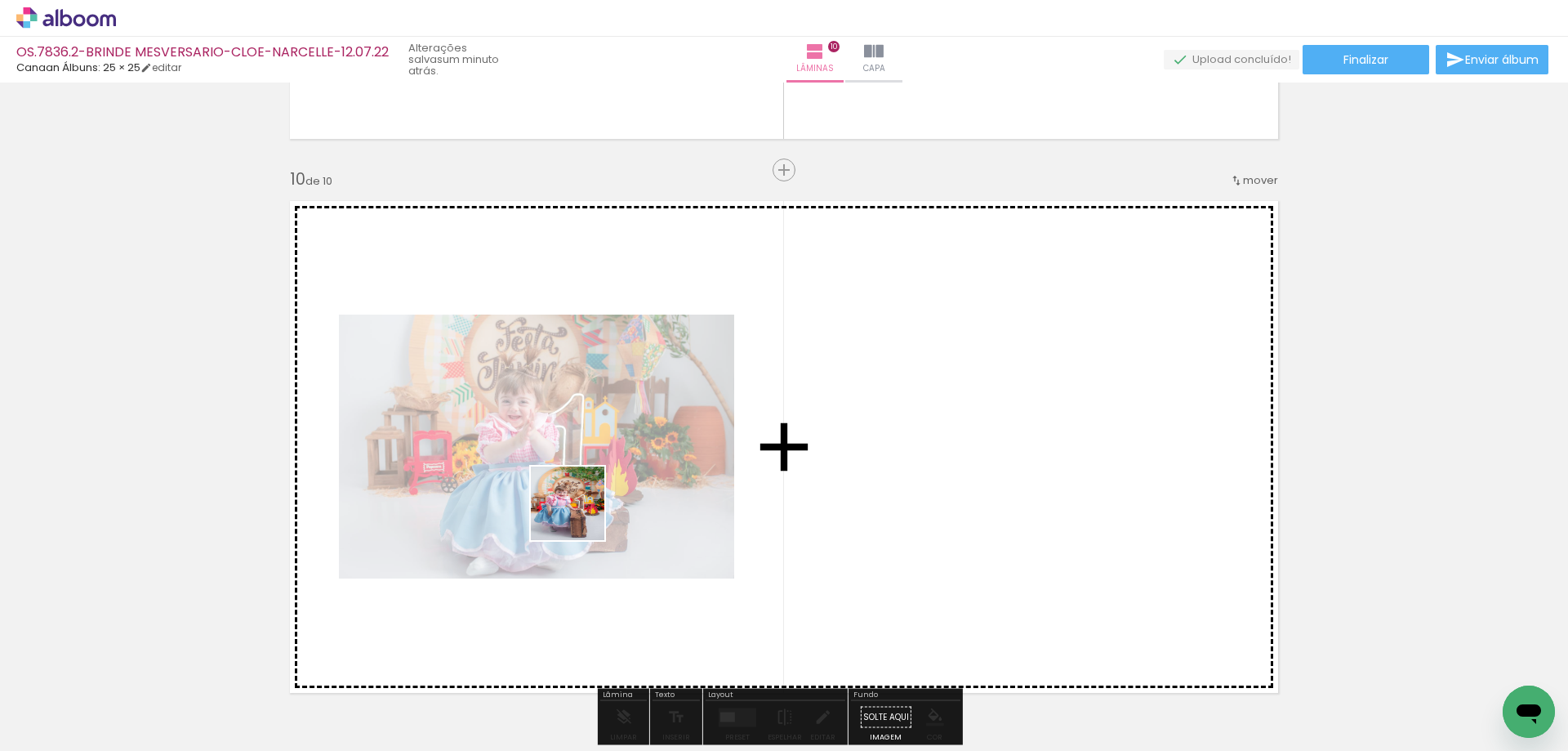
drag, startPoint x: 436, startPoint y: 682, endPoint x: 547, endPoint y: 577, distance: 152.8
click at [590, 501] on quentale-workspace at bounding box center [784, 376] width 1568 height 751
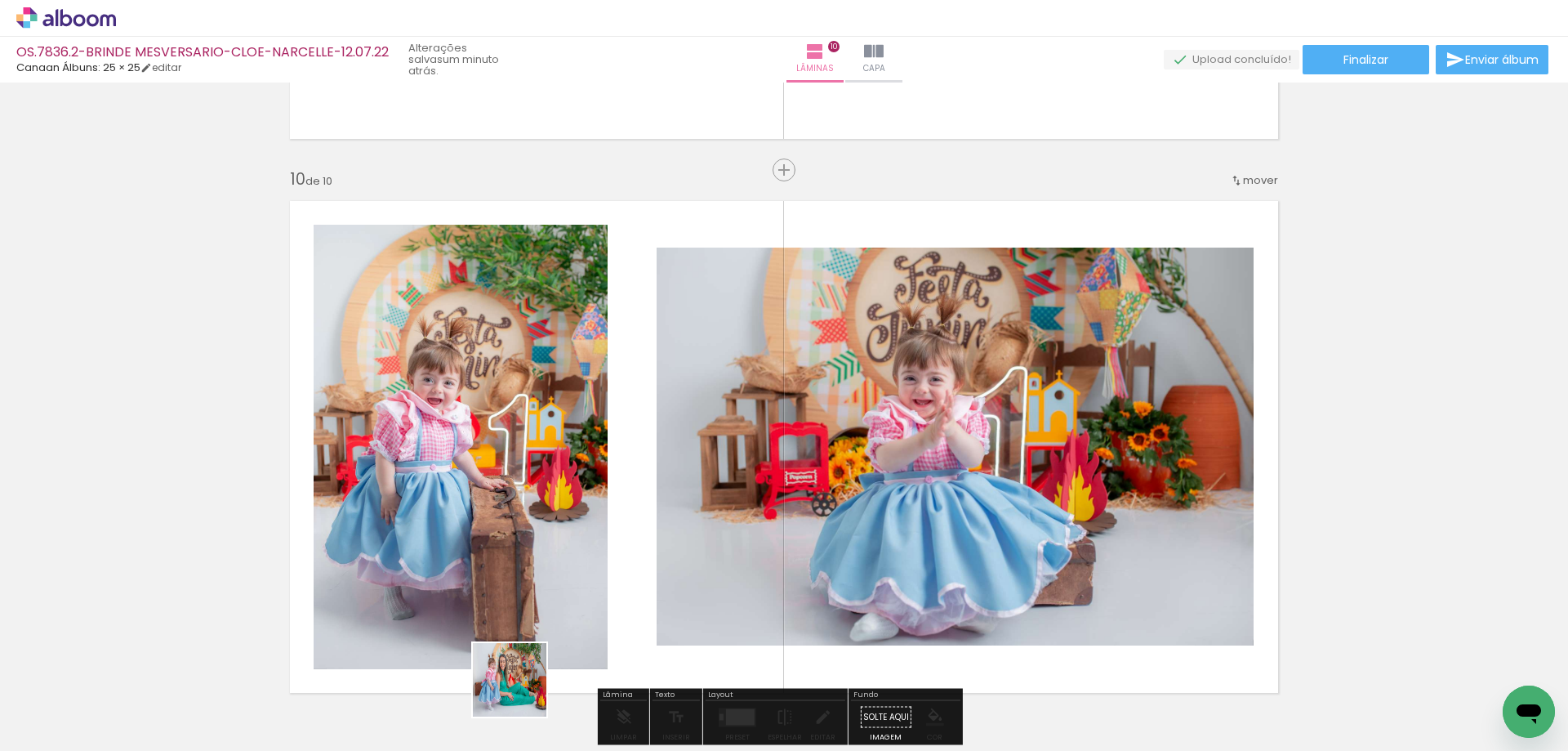
drag, startPoint x: 522, startPoint y: 693, endPoint x: 645, endPoint y: 481, distance: 245.1
click at [645, 481] on quentale-workspace at bounding box center [784, 376] width 1568 height 751
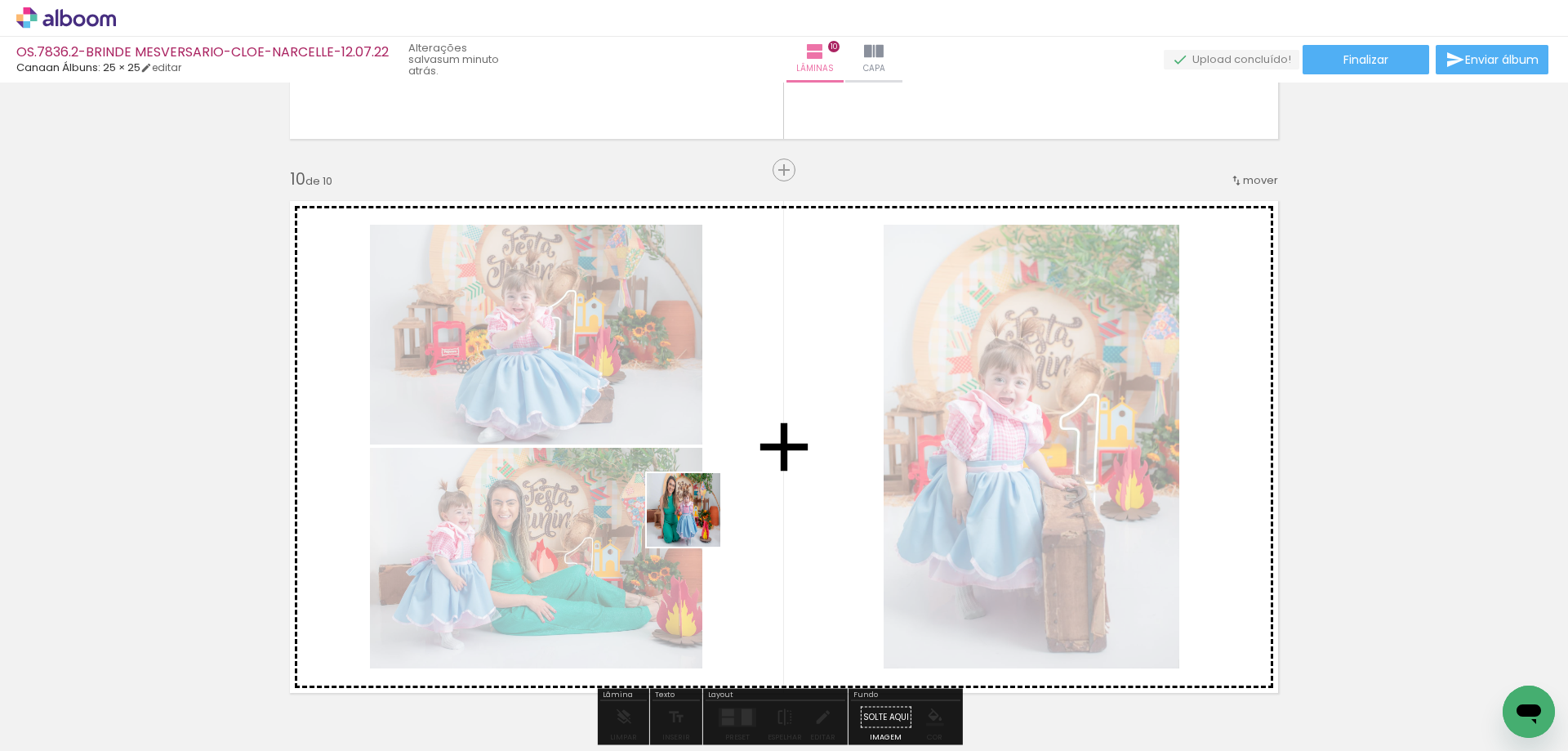
drag, startPoint x: 634, startPoint y: 701, endPoint x: 697, endPoint y: 519, distance: 192.6
click at [697, 519] on quentale-workspace at bounding box center [784, 376] width 1568 height 751
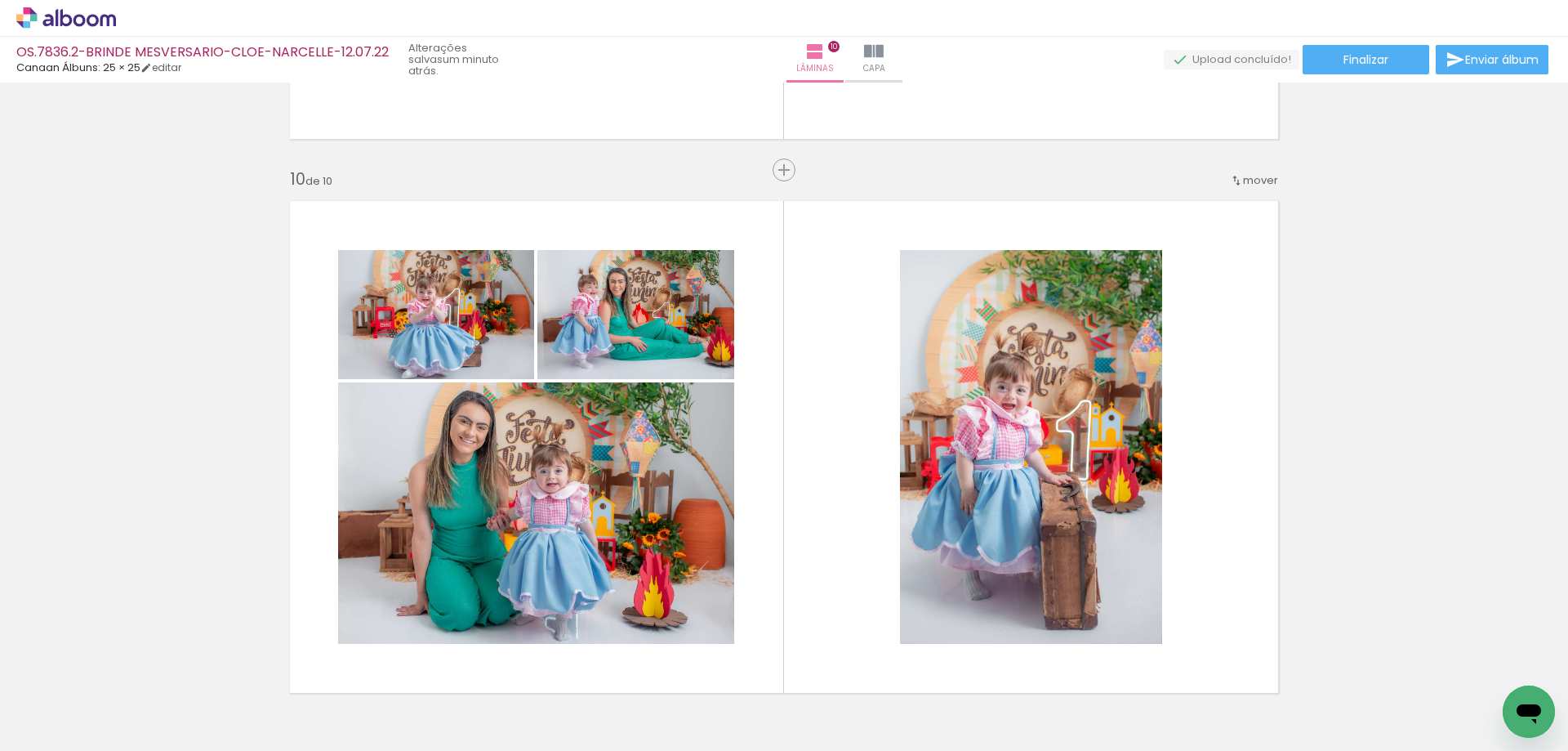
scroll to position [0, 3511]
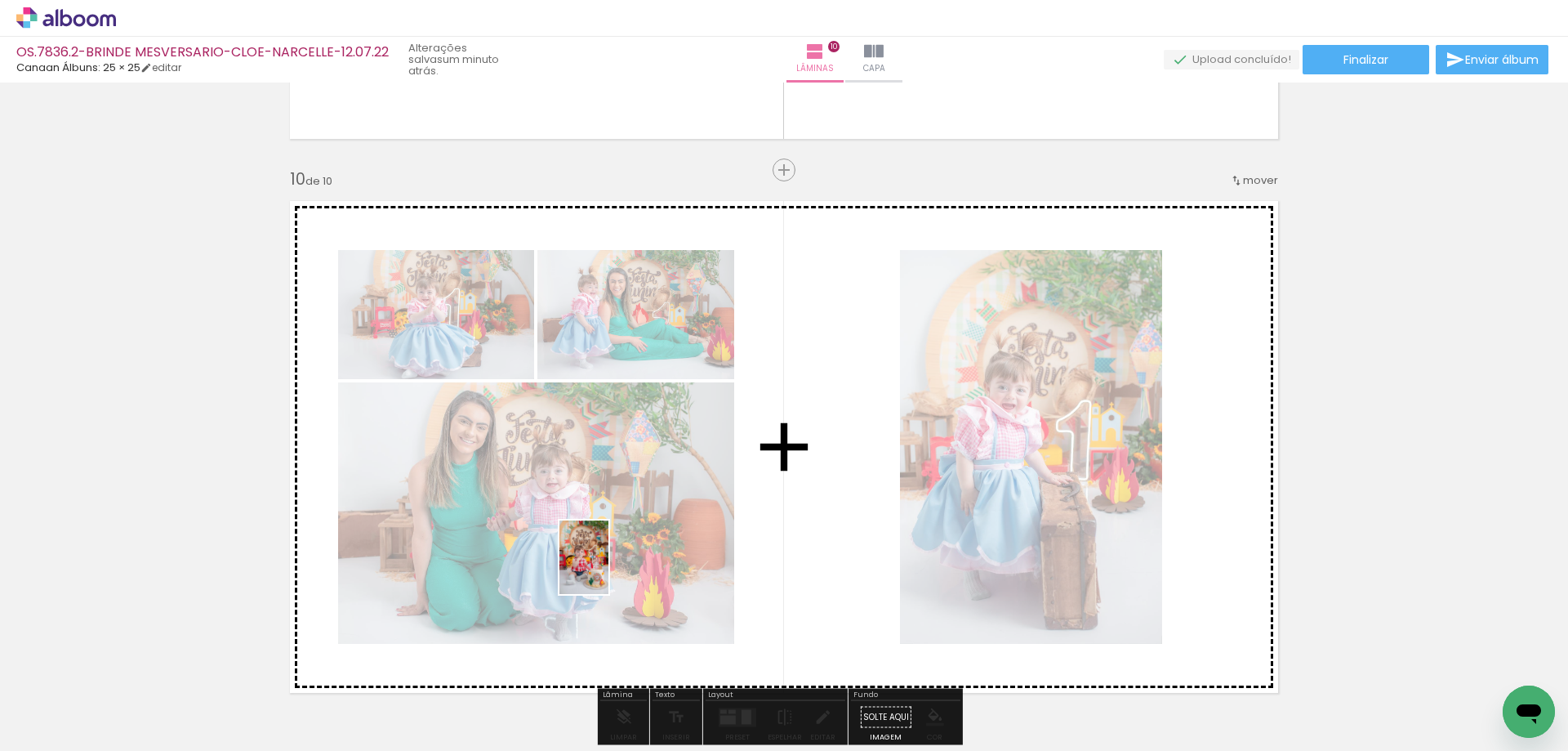
drag, startPoint x: 460, startPoint y: 705, endPoint x: 589, endPoint y: 682, distance: 131.0
click at [633, 549] on quentale-workspace at bounding box center [784, 376] width 1568 height 751
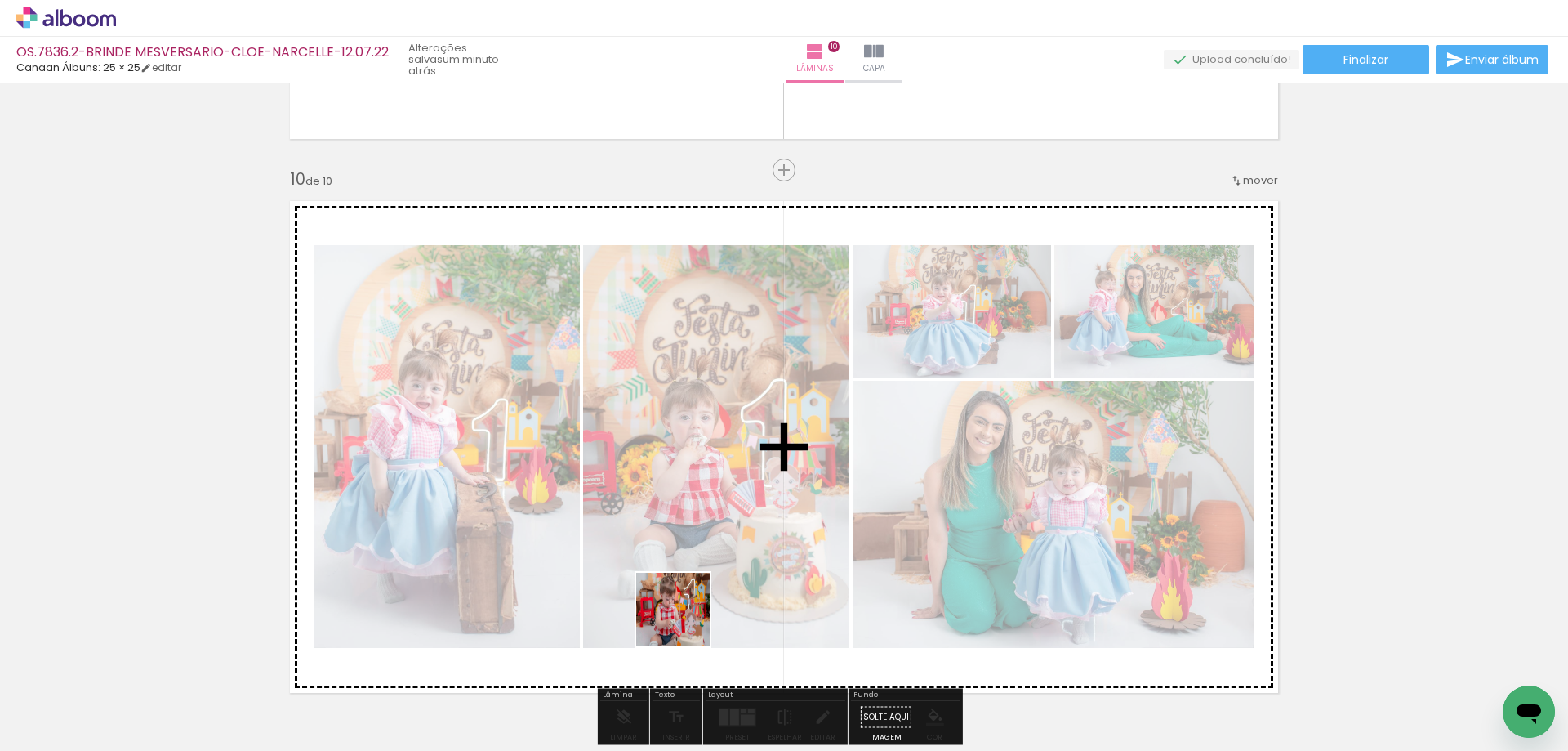
drag, startPoint x: 575, startPoint y: 711, endPoint x: 717, endPoint y: 633, distance: 162.0
click at [765, 549] on quentale-workspace at bounding box center [784, 376] width 1568 height 751
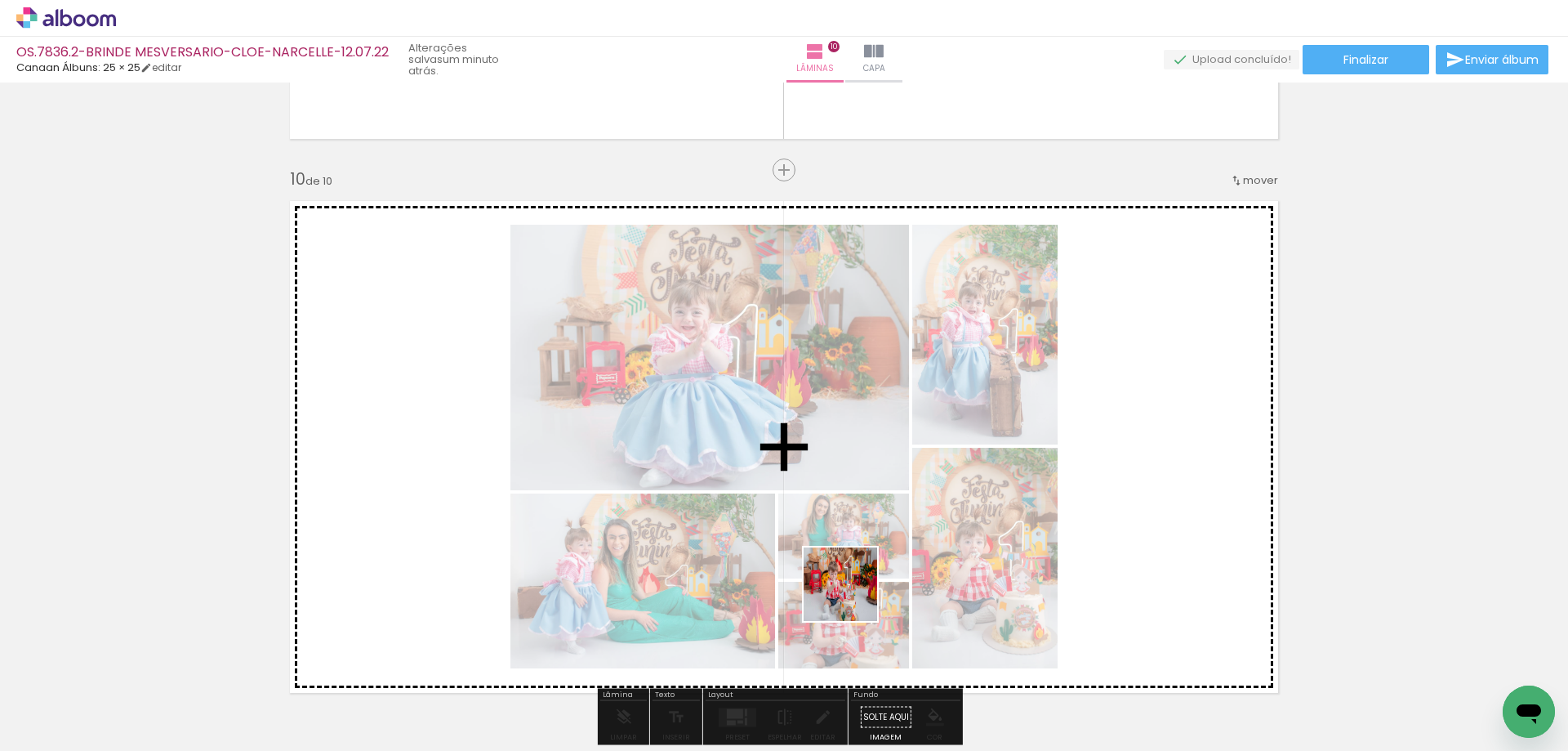
drag, startPoint x: 670, startPoint y: 674, endPoint x: 932, endPoint y: 564, distance: 284.2
click at [932, 564] on quentale-workspace at bounding box center [784, 376] width 1568 height 751
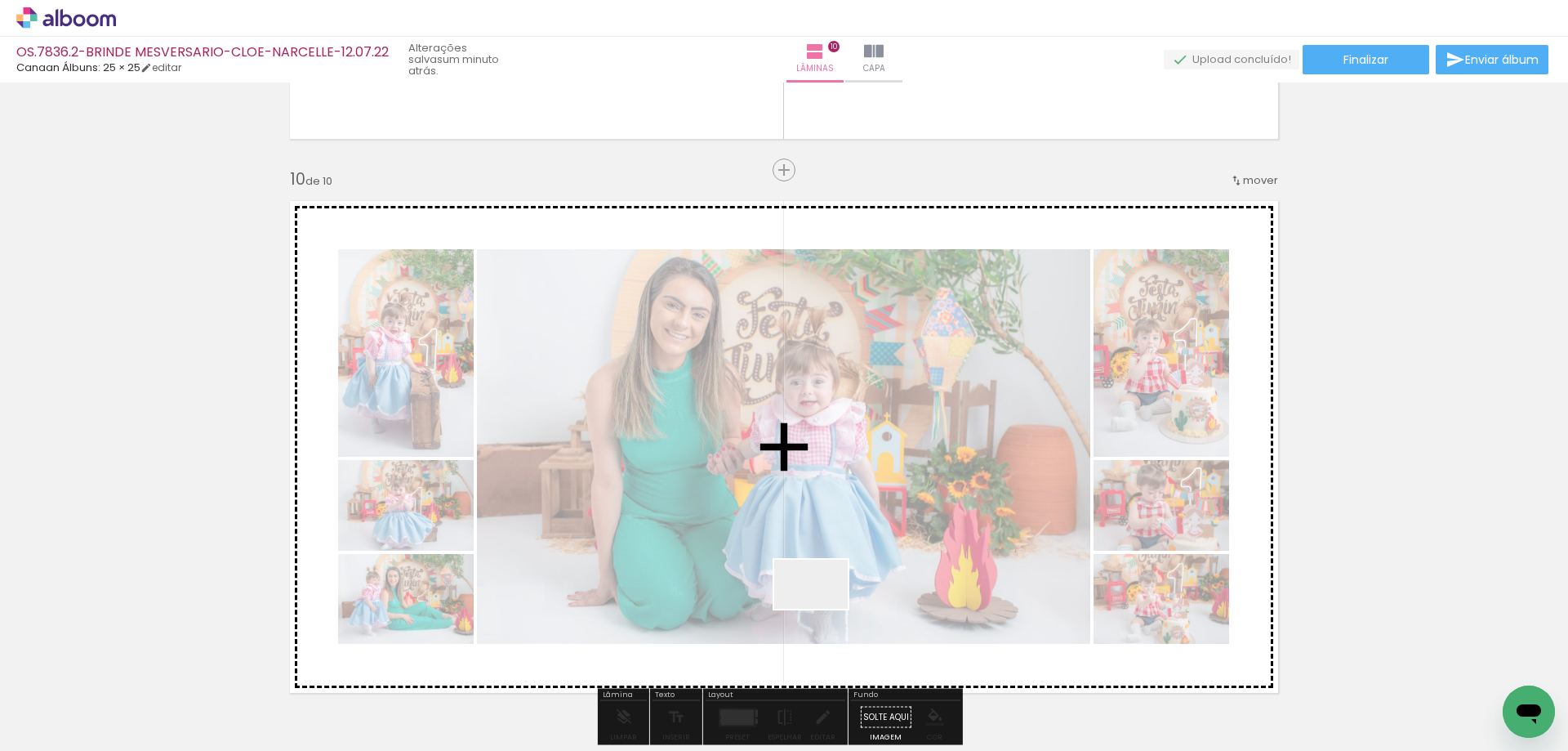
drag, startPoint x: 823, startPoint y: 609, endPoint x: 865, endPoint y: 555, distance: 68.4
click at [867, 556] on quentale-workspace at bounding box center [784, 376] width 1568 height 751
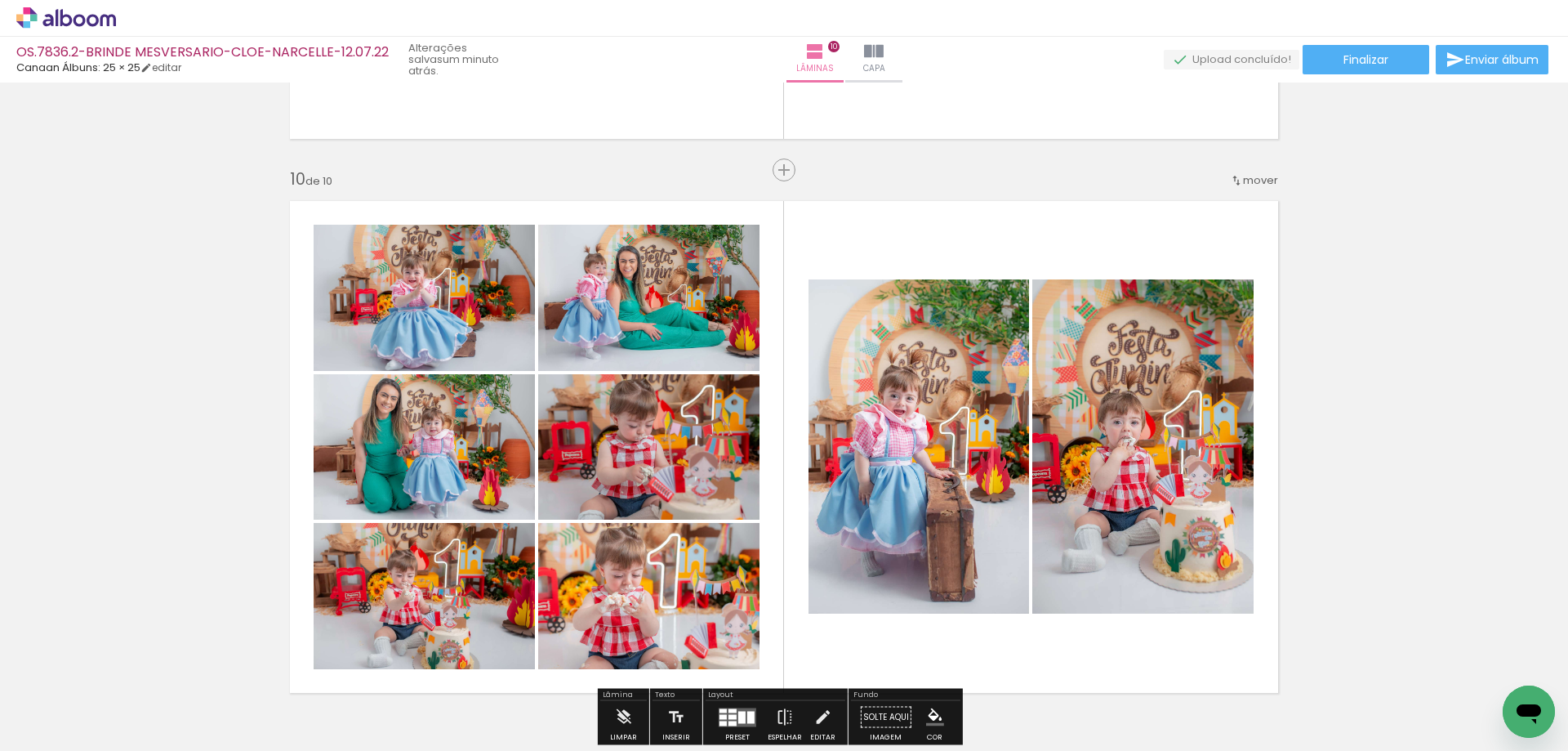
scroll to position [5009, 0]
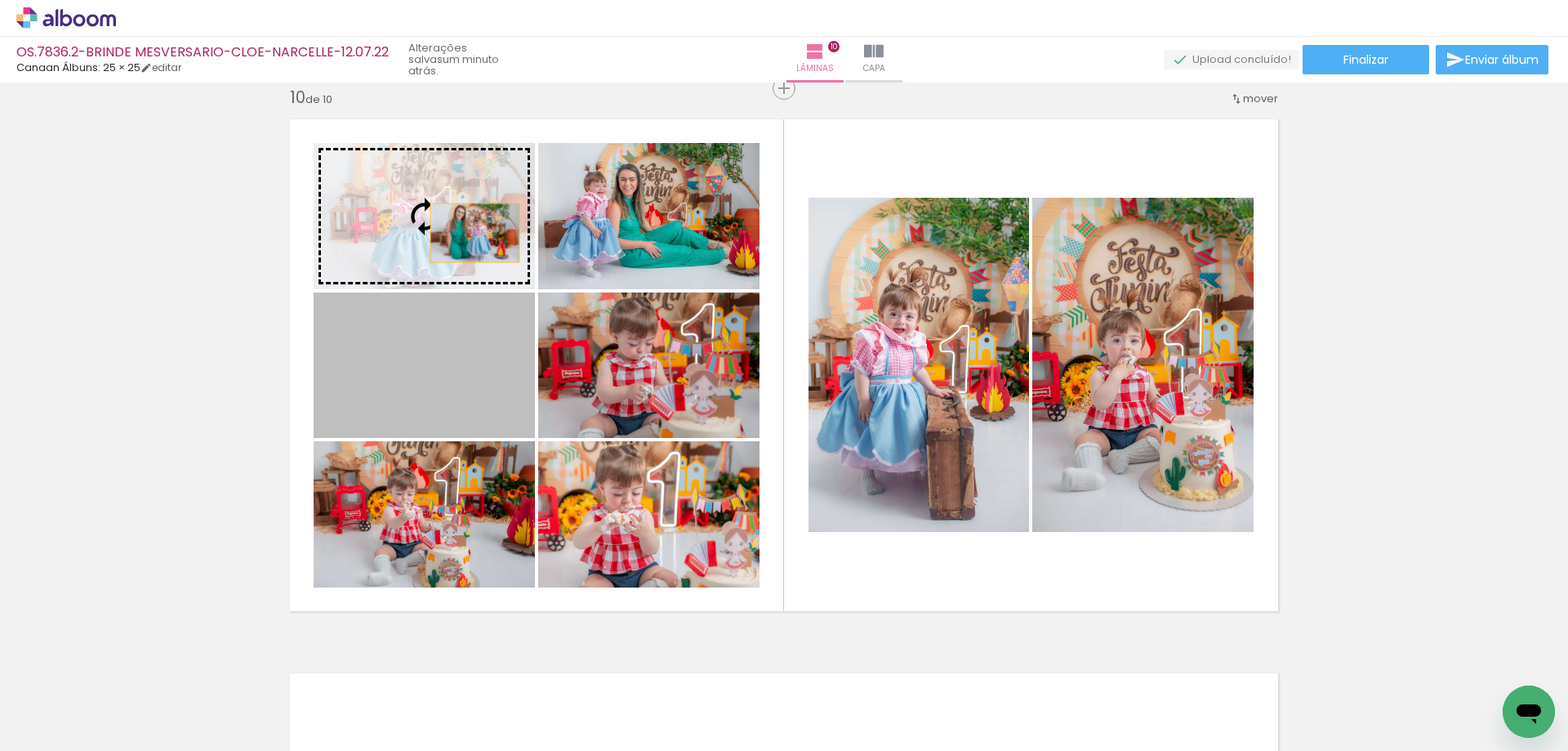
drag, startPoint x: 468, startPoint y: 376, endPoint x: 469, endPoint y: 229, distance: 147.0
click at [0, 0] on slot at bounding box center [0, 0] width 0 height 0
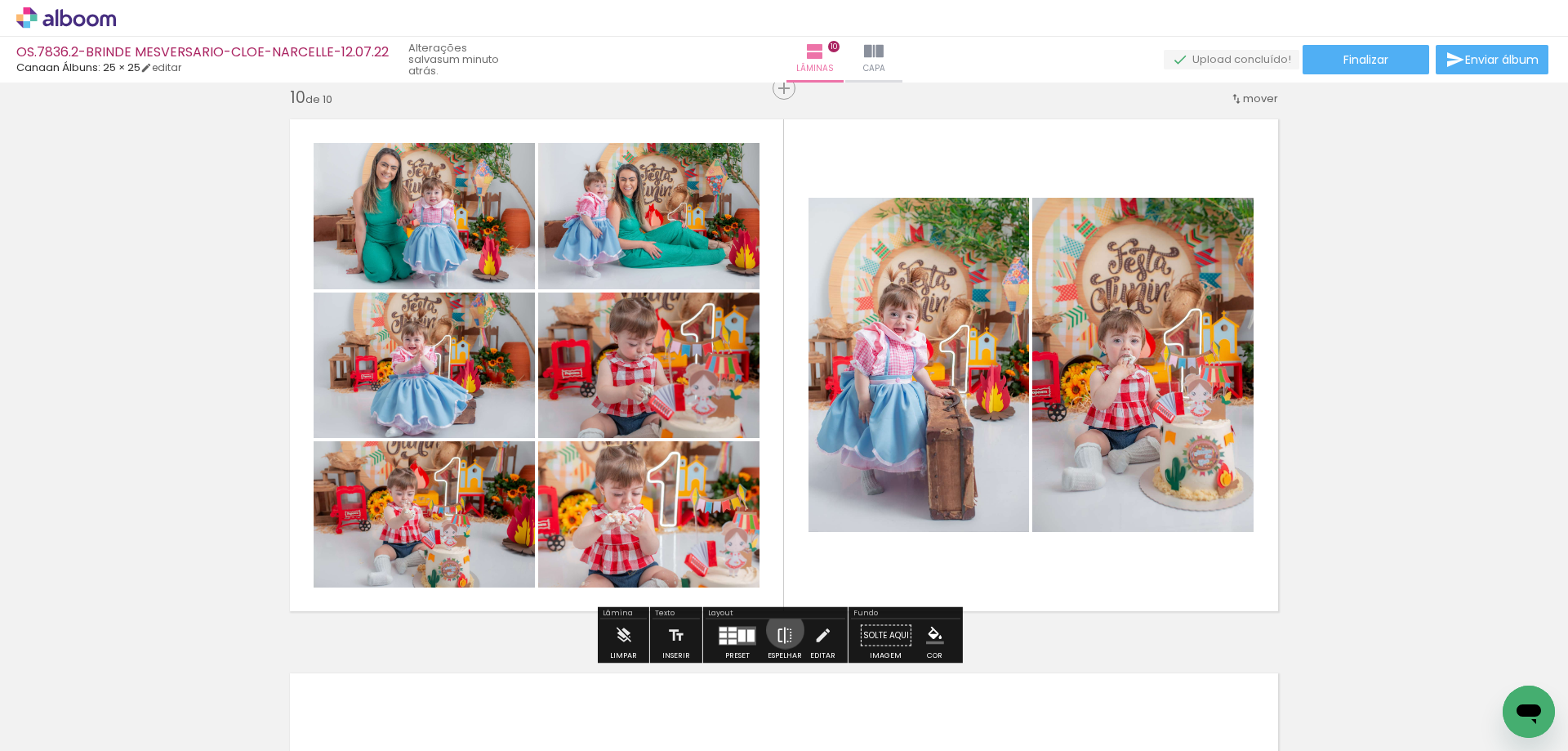
click at [782, 630] on iron-icon at bounding box center [784, 636] width 18 height 33
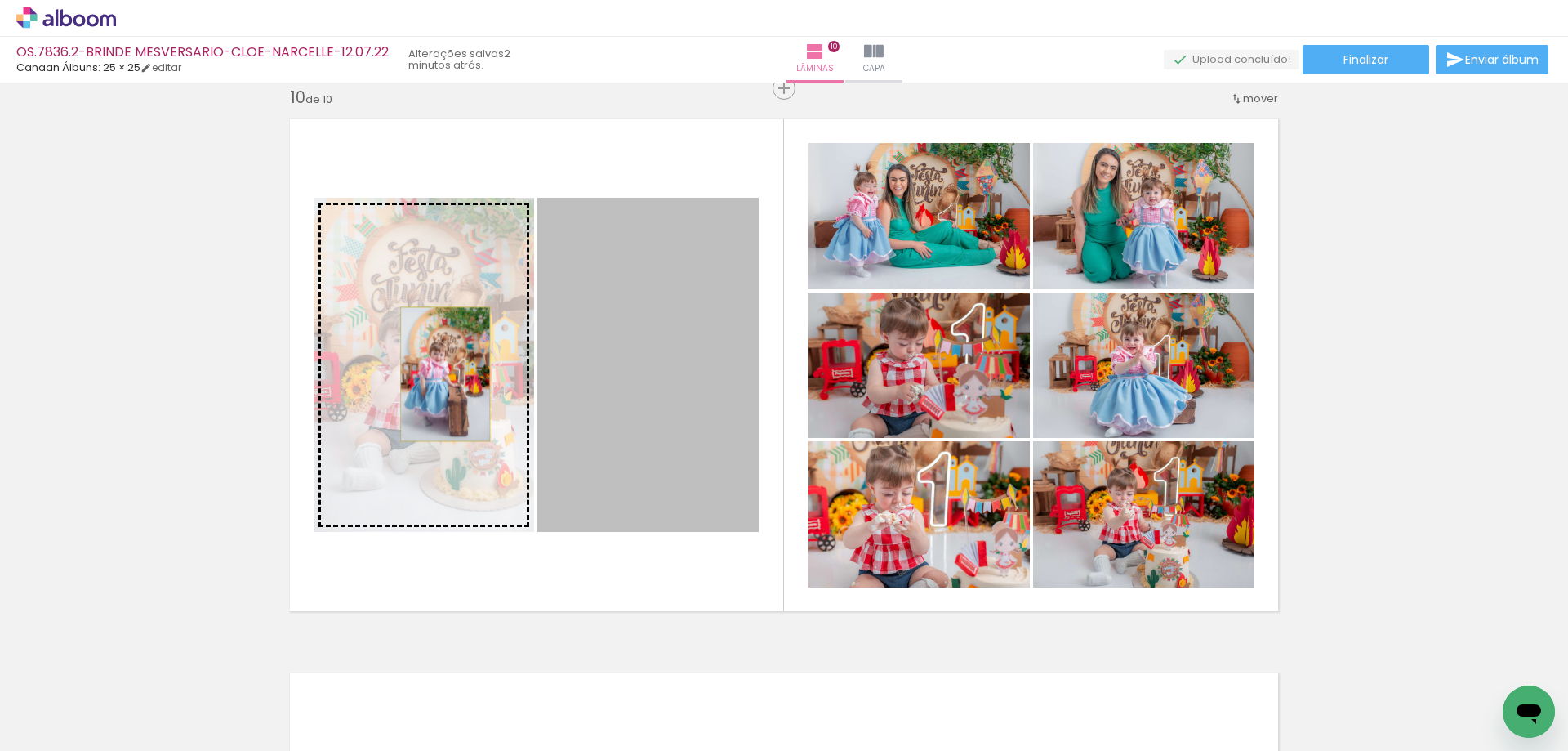
drag, startPoint x: 654, startPoint y: 422, endPoint x: 439, endPoint y: 375, distance: 220.1
click at [0, 0] on slot at bounding box center [0, 0] width 0 height 0
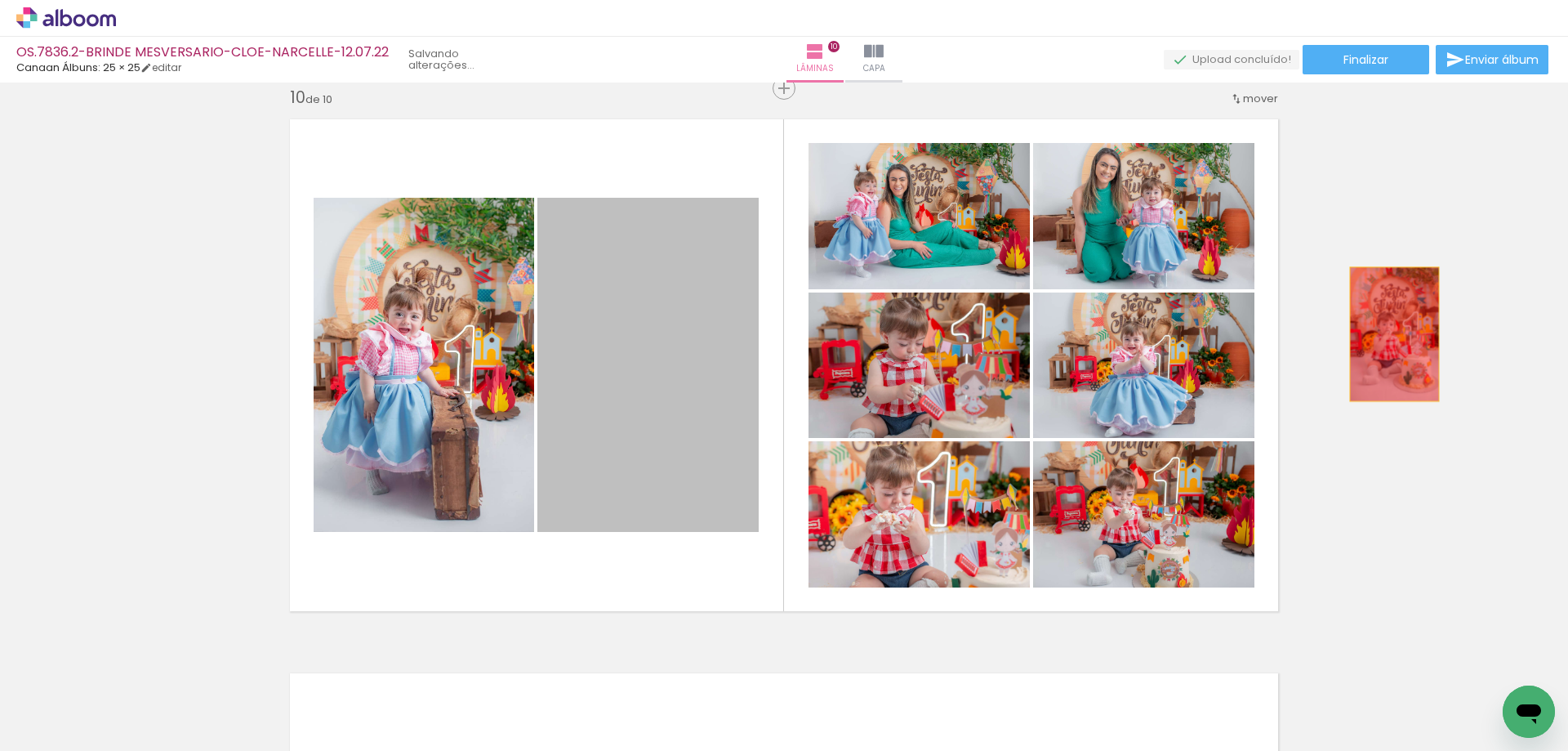
drag, startPoint x: 671, startPoint y: 325, endPoint x: 1105, endPoint y: 376, distance: 437.0
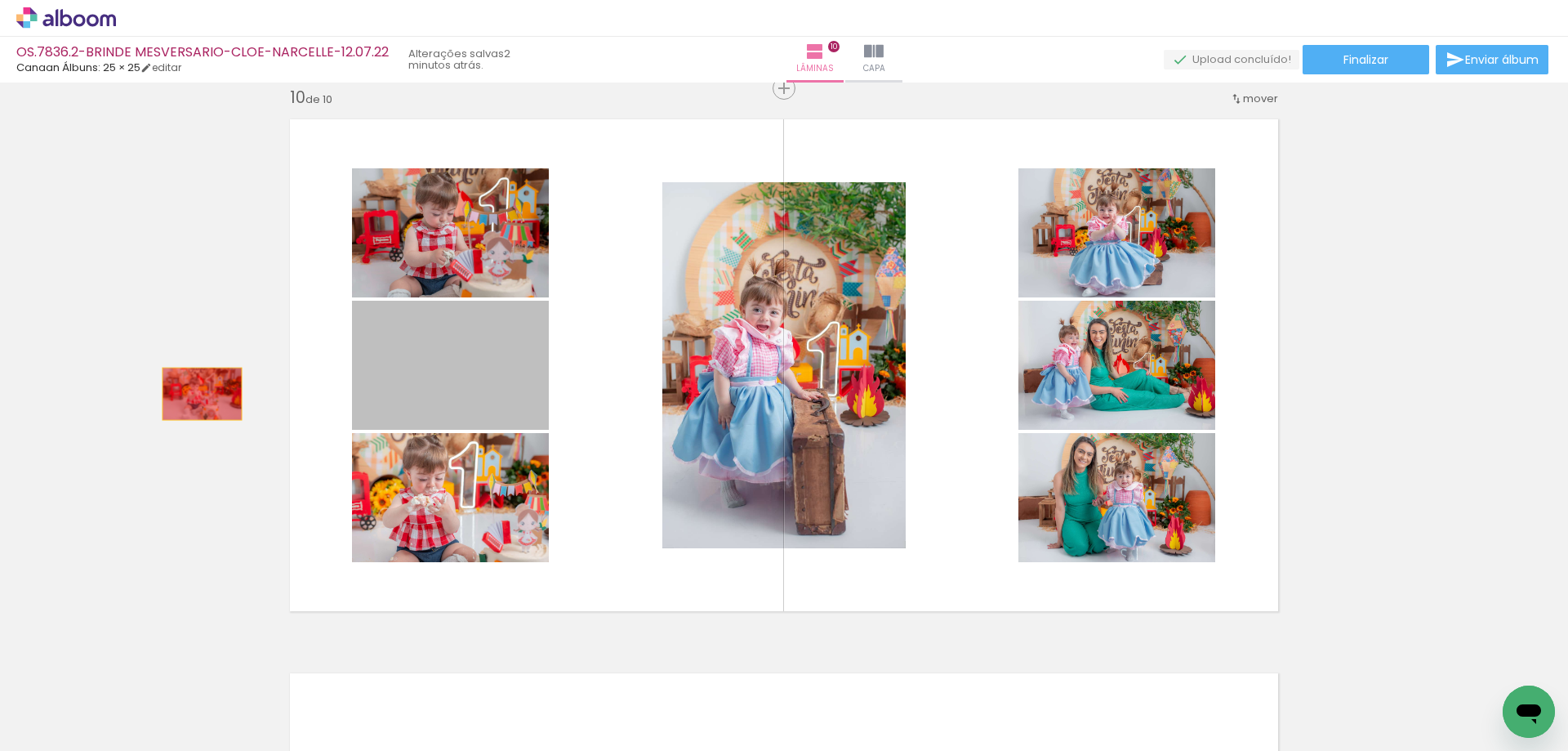
drag, startPoint x: 470, startPoint y: 394, endPoint x: 191, endPoint y: 394, distance: 279.0
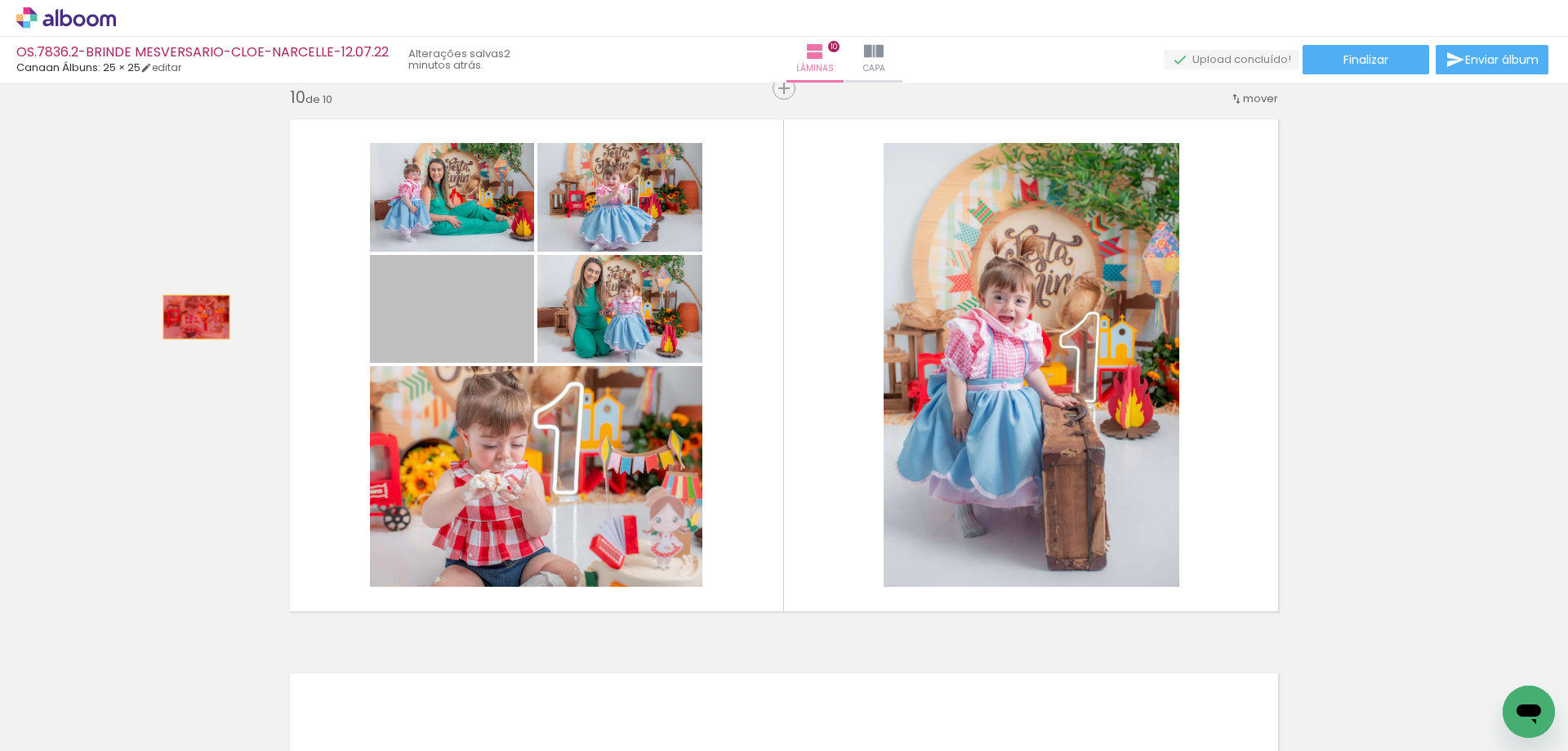
drag, startPoint x: 419, startPoint y: 309, endPoint x: 269, endPoint y: 384, distance: 167.7
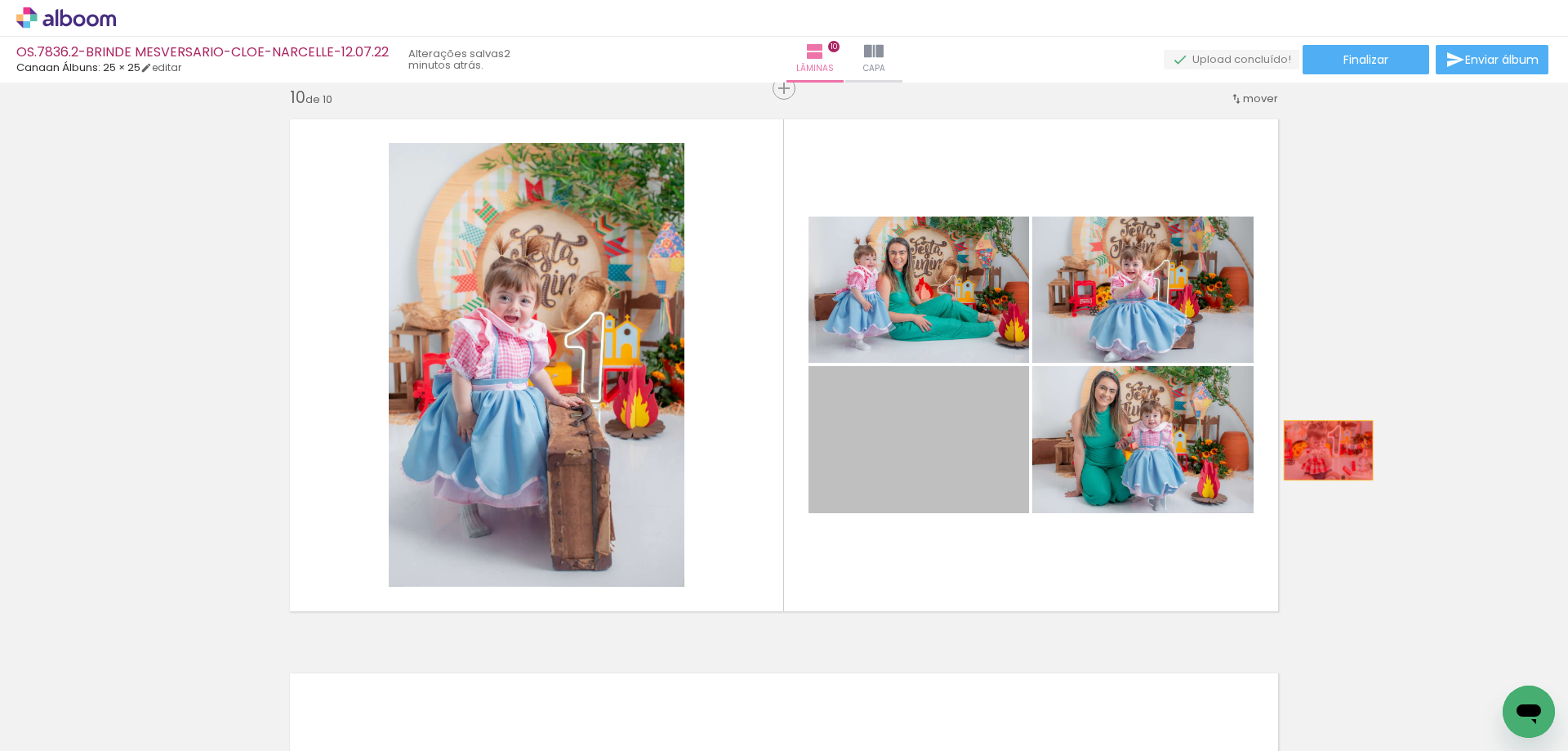
drag, startPoint x: 914, startPoint y: 453, endPoint x: 1401, endPoint y: 442, distance: 487.1
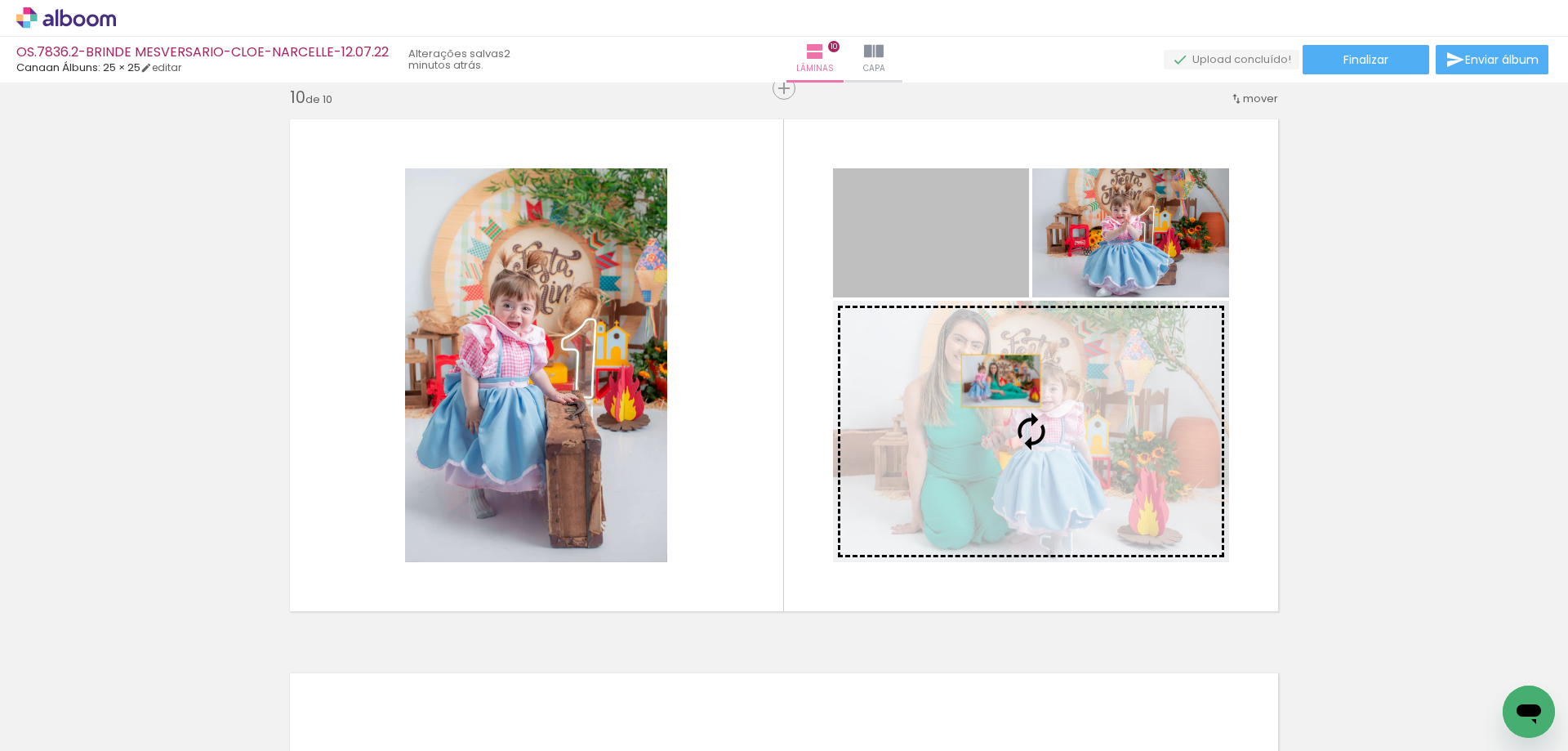
drag, startPoint x: 966, startPoint y: 255, endPoint x: 1005, endPoint y: 412, distance: 161.8
click at [0, 0] on slot at bounding box center [0, 0] width 0 height 0
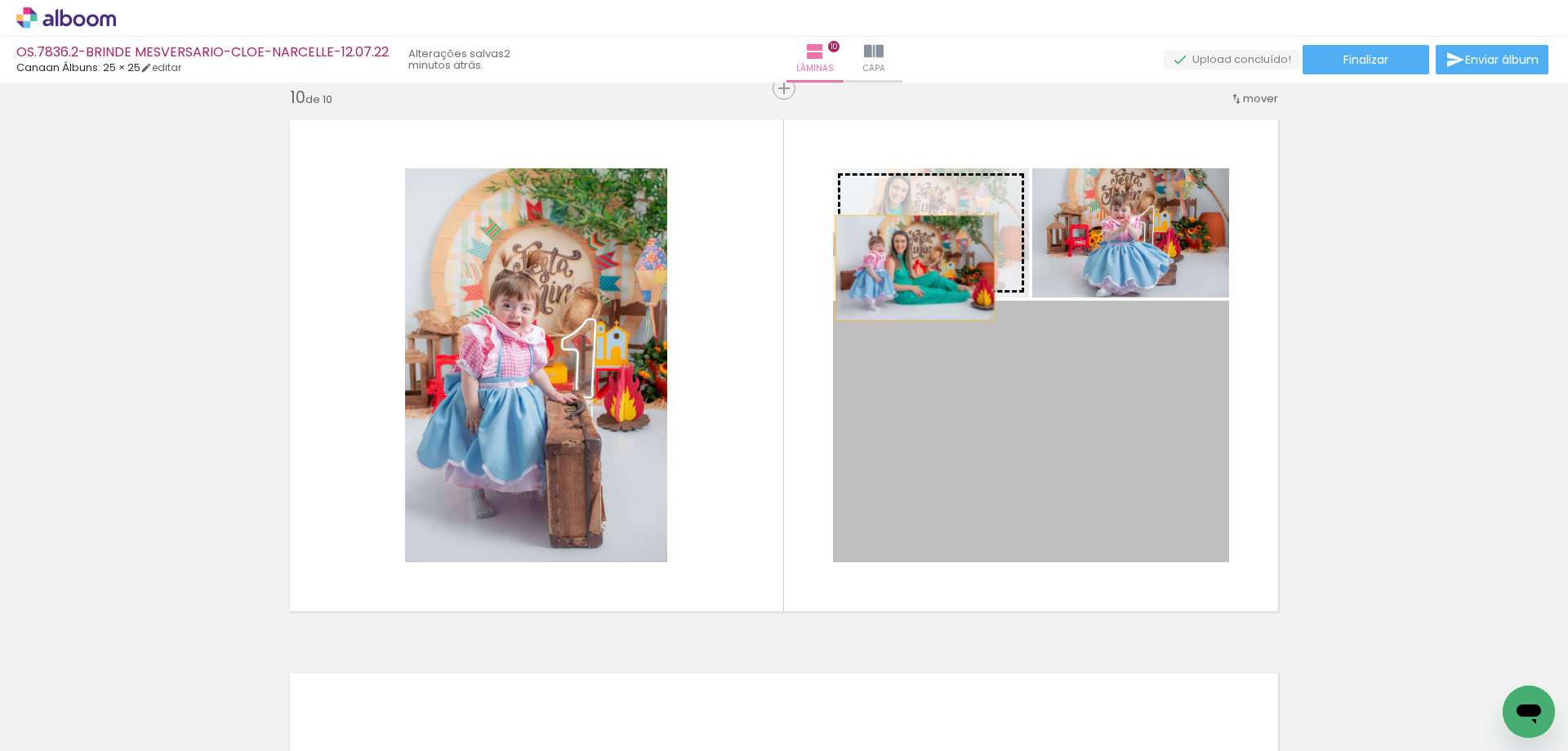
drag, startPoint x: 995, startPoint y: 409, endPoint x: 907, endPoint y: 262, distance: 171.3
click at [0, 0] on slot at bounding box center [0, 0] width 0 height 0
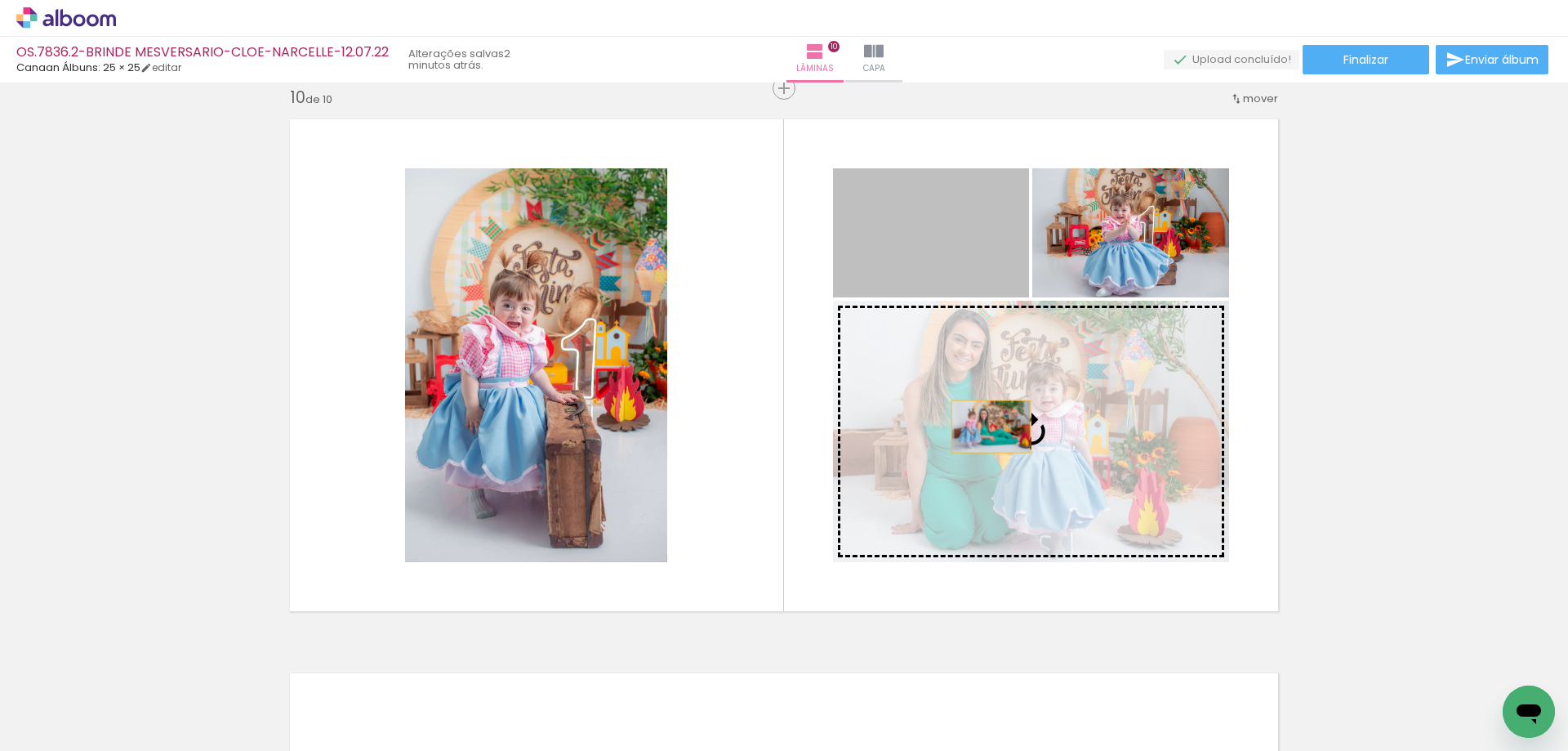
drag, startPoint x: 923, startPoint y: 259, endPoint x: 985, endPoint y: 426, distance: 178.1
click at [0, 0] on slot at bounding box center [0, 0] width 0 height 0
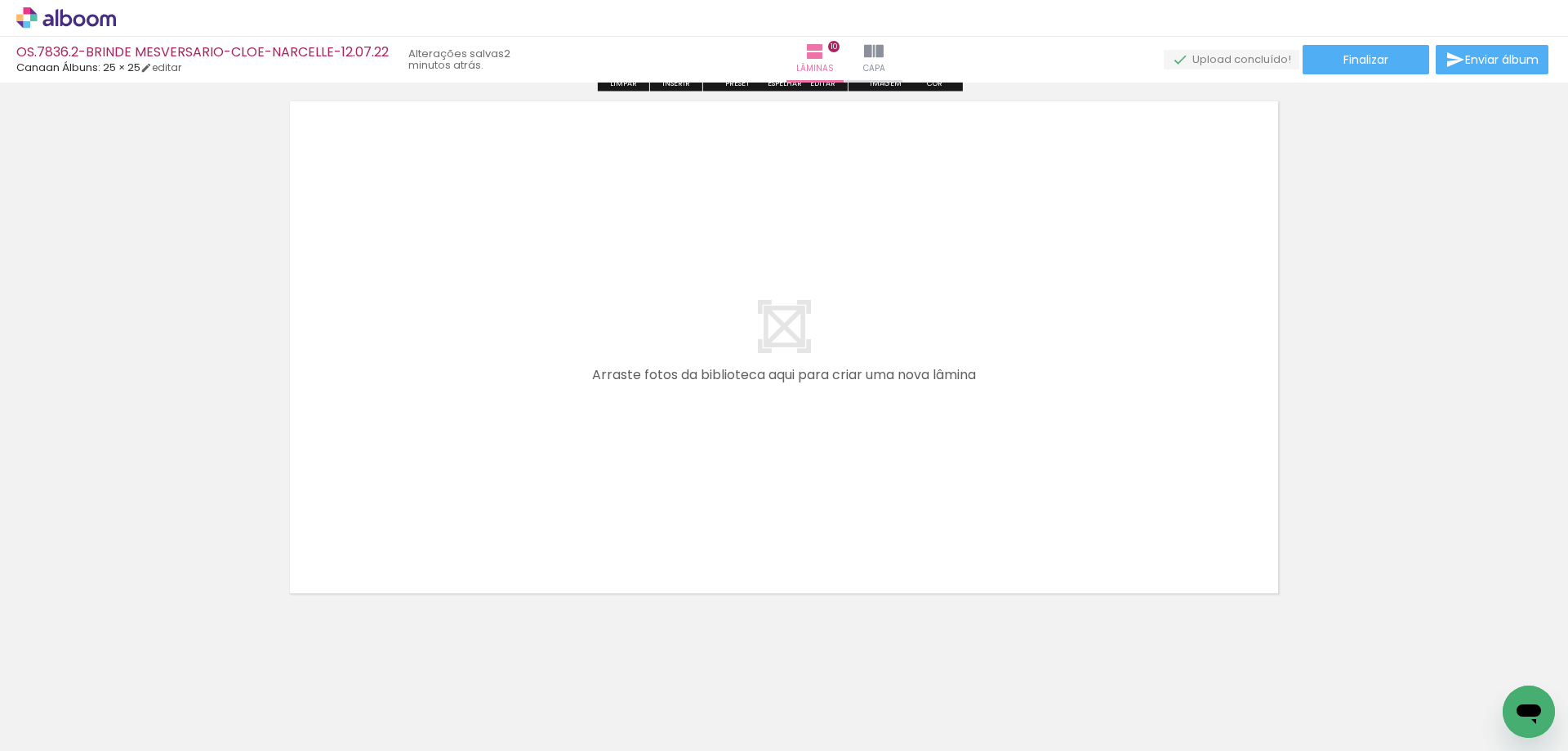
scroll to position [5593, 0]
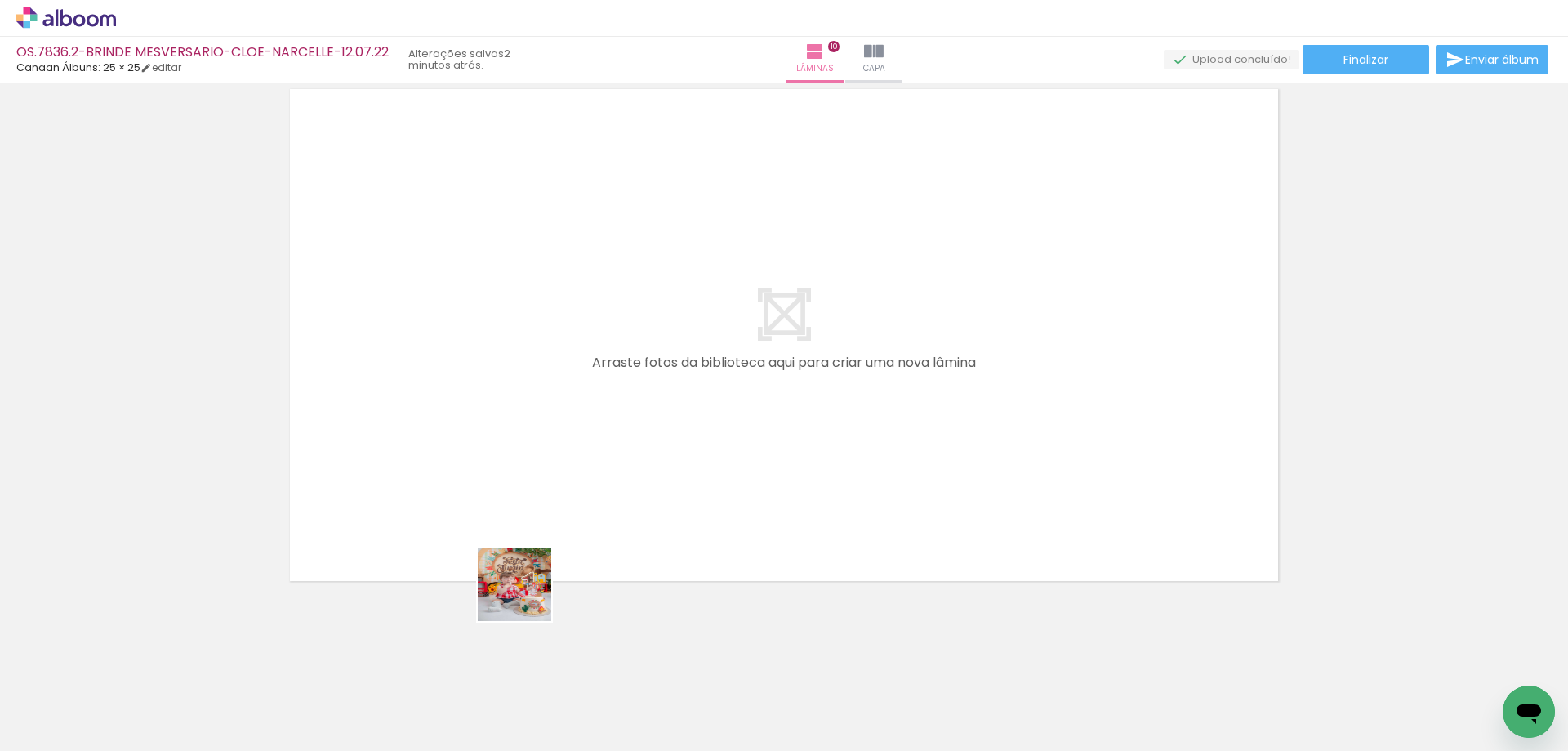
drag, startPoint x: 473, startPoint y: 686, endPoint x: 577, endPoint y: 642, distance: 112.9
click at [584, 509] on quentale-workspace at bounding box center [784, 376] width 1568 height 751
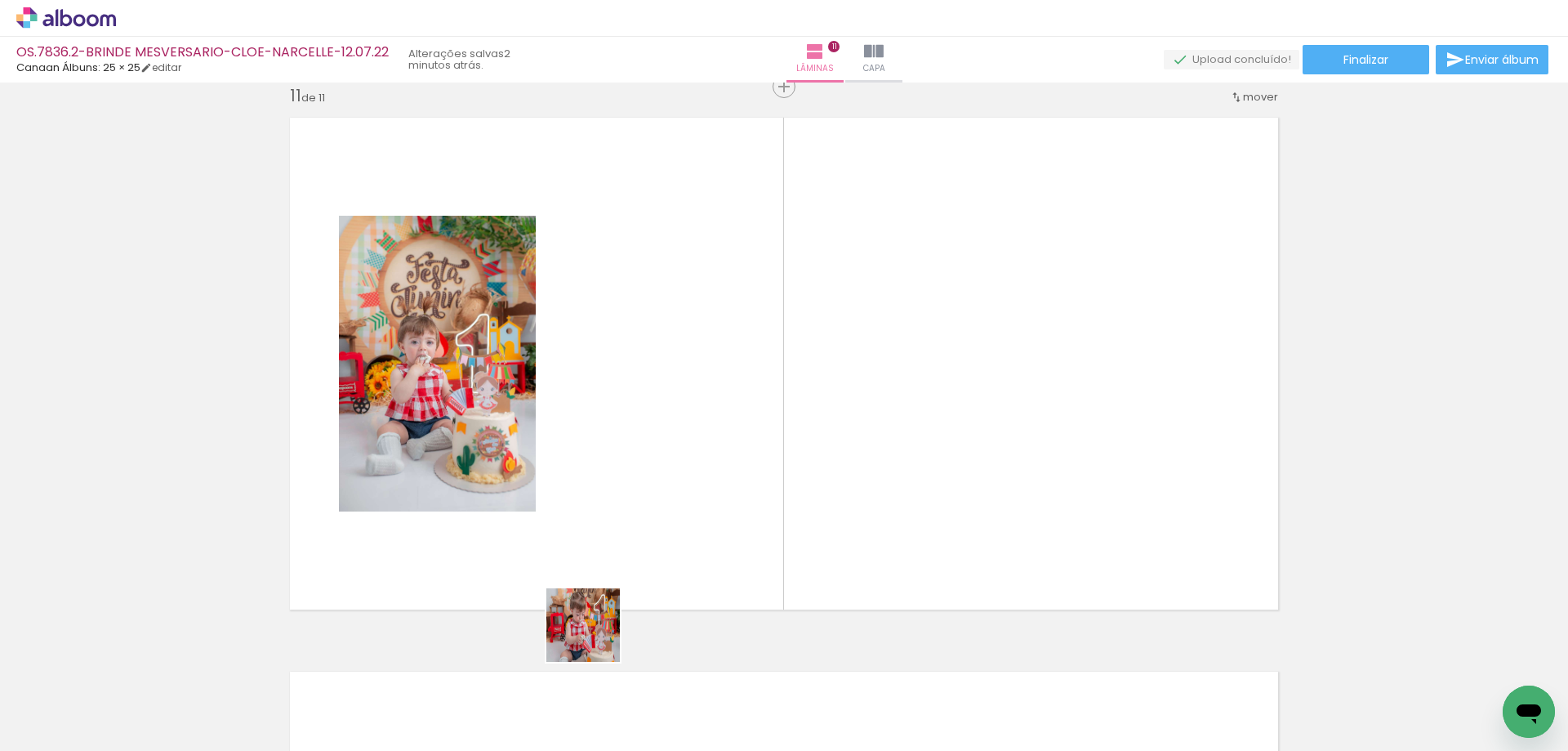
scroll to position [5563, 0]
drag, startPoint x: 596, startPoint y: 638, endPoint x: 660, endPoint y: 625, distance: 65.3
click at [691, 453] on quentale-workspace at bounding box center [784, 376] width 1568 height 751
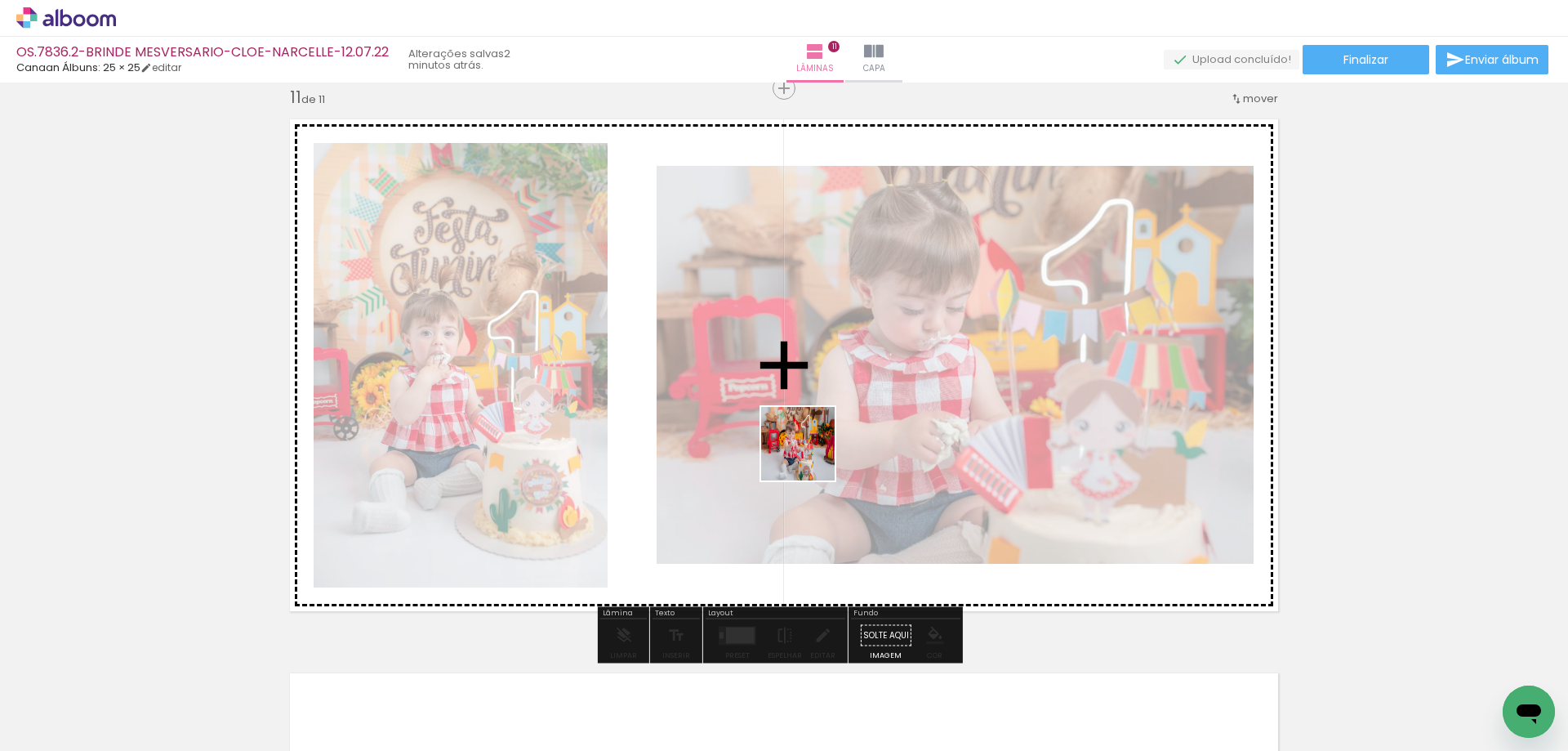
drag, startPoint x: 661, startPoint y: 667, endPoint x: 834, endPoint y: 436, distance: 288.6
click at [834, 436] on quentale-workspace at bounding box center [784, 376] width 1568 height 751
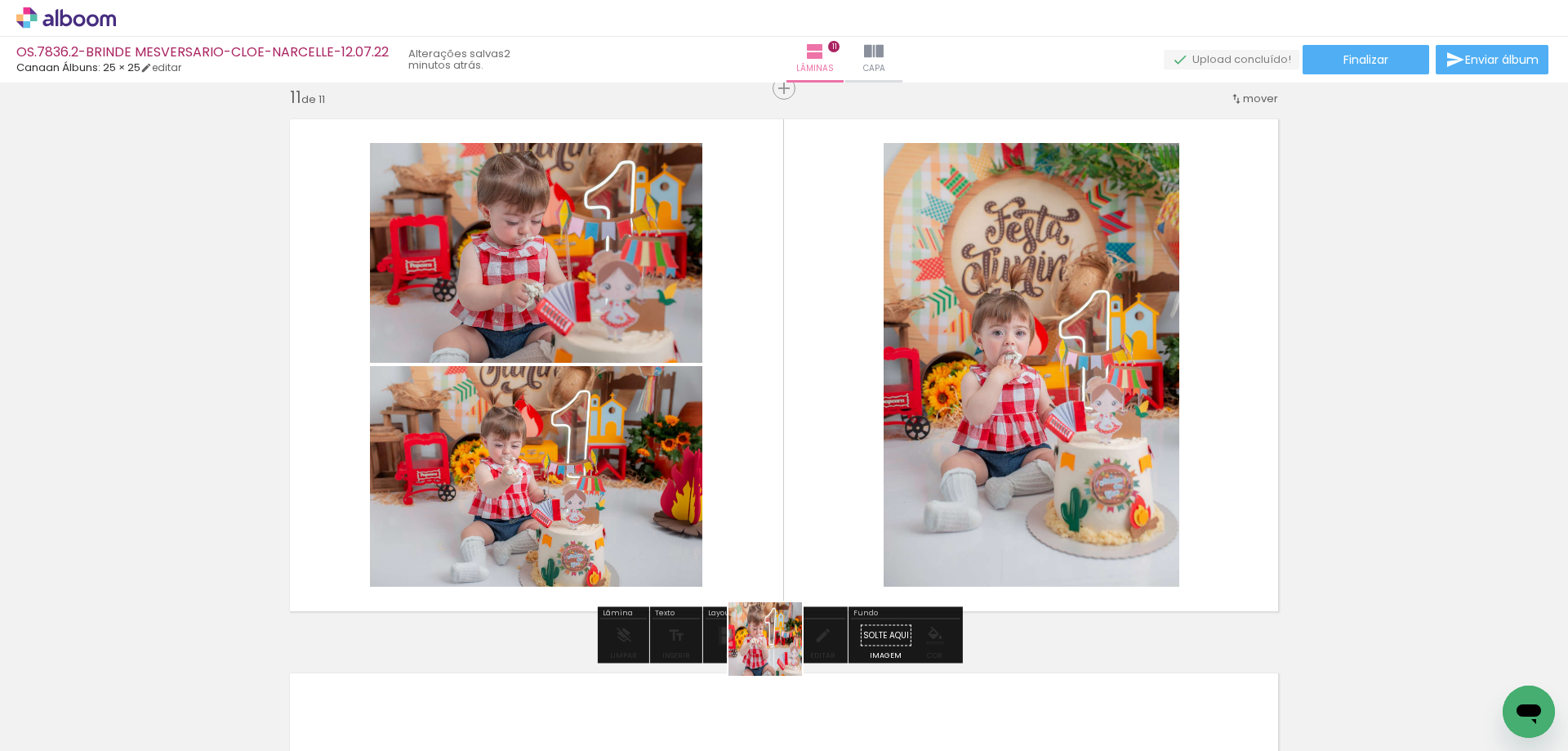
drag, startPoint x: 778, startPoint y: 651, endPoint x: 867, endPoint y: 687, distance: 96.0
click at [927, 455] on quentale-workspace at bounding box center [784, 376] width 1568 height 751
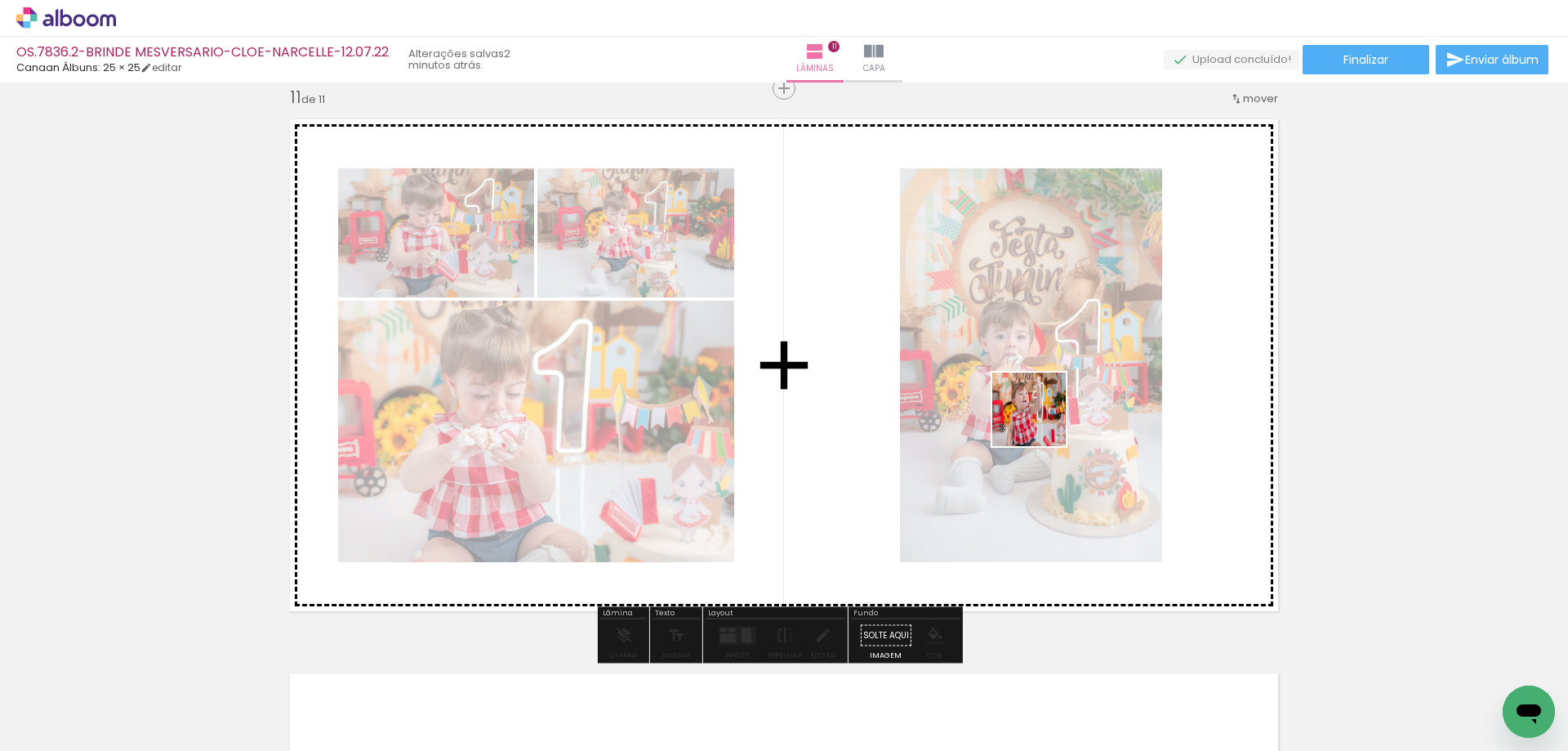
drag, startPoint x: 950, startPoint y: 550, endPoint x: 1057, endPoint y: 393, distance: 190.0
click at [1057, 393] on quentale-workspace at bounding box center [784, 376] width 1568 height 751
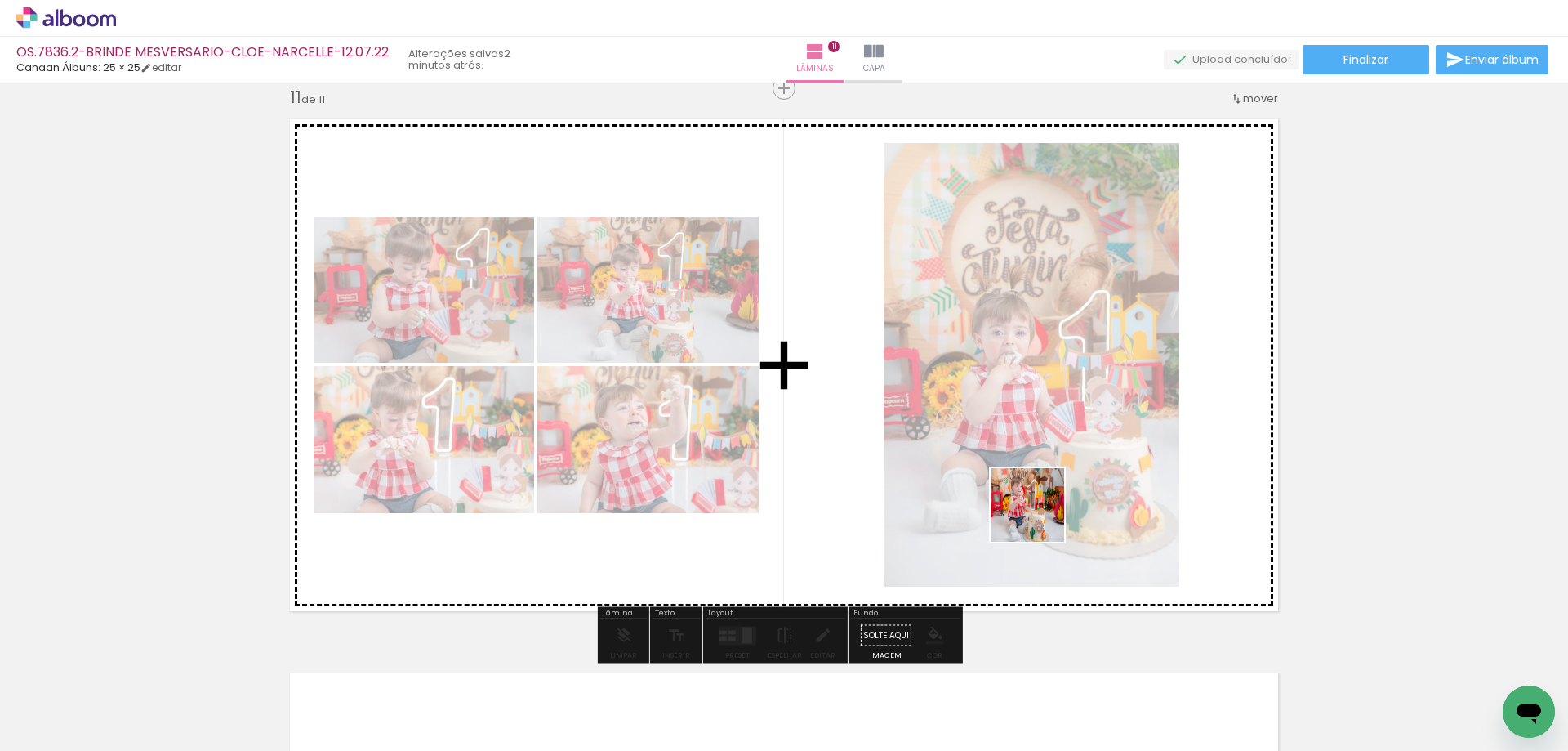
drag, startPoint x: 1031, startPoint y: 536, endPoint x: 1059, endPoint y: 455, distance: 85.7
click at [1063, 455] on quentale-workspace at bounding box center [784, 376] width 1568 height 751
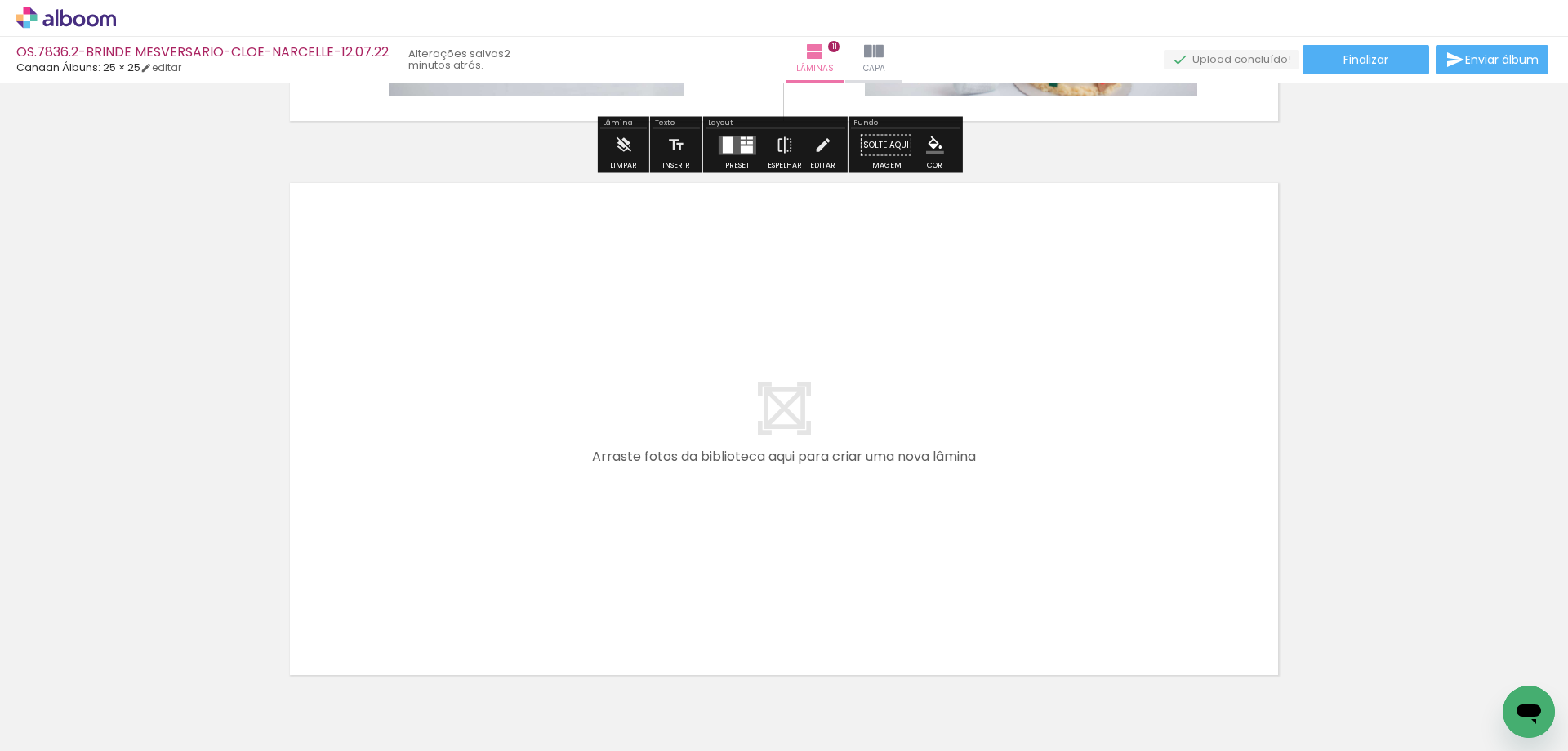
scroll to position [6135, 0]
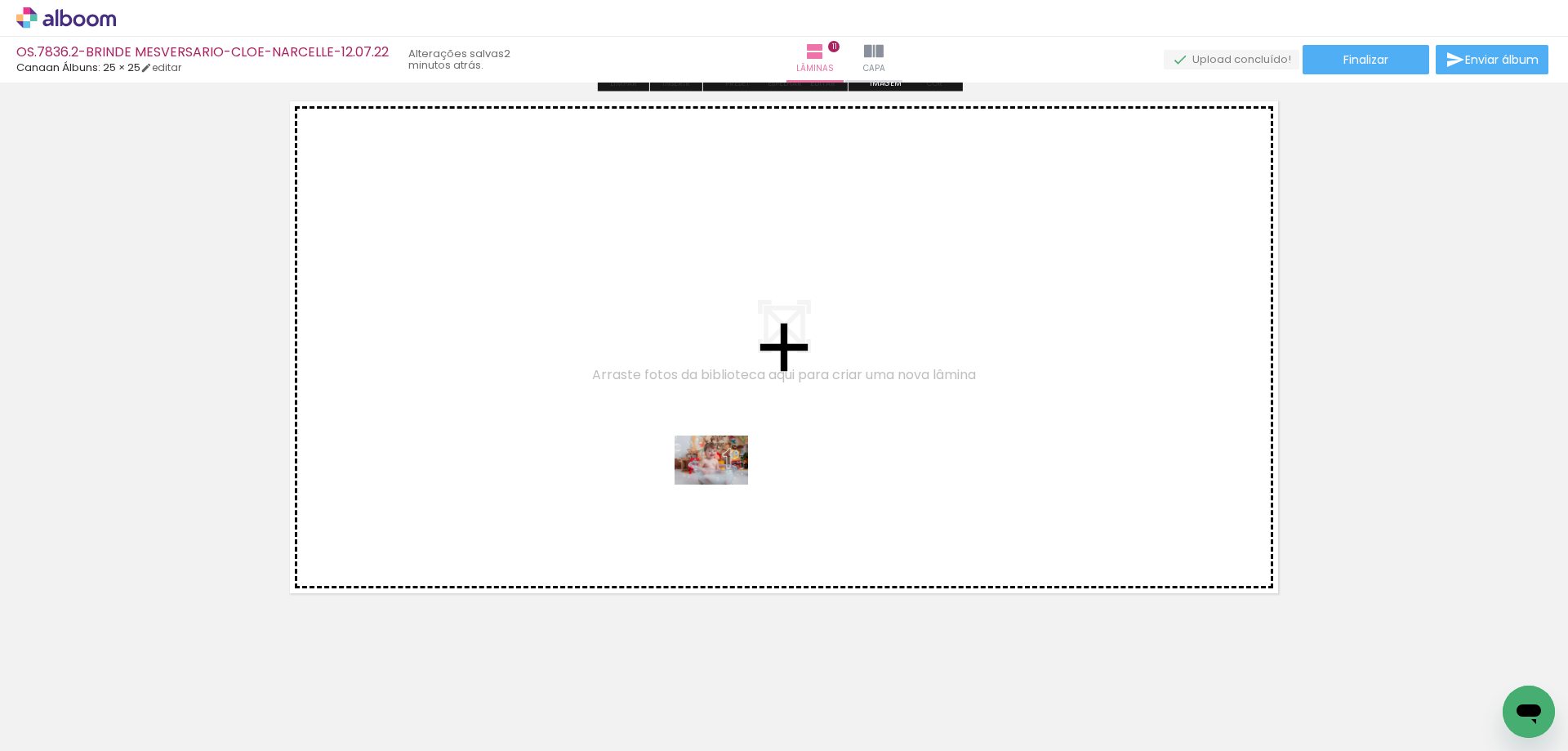
drag, startPoint x: 1015, startPoint y: 692, endPoint x: 1123, endPoint y: 666, distance: 111.1
click at [721, 484] on quentale-workspace at bounding box center [784, 376] width 1568 height 751
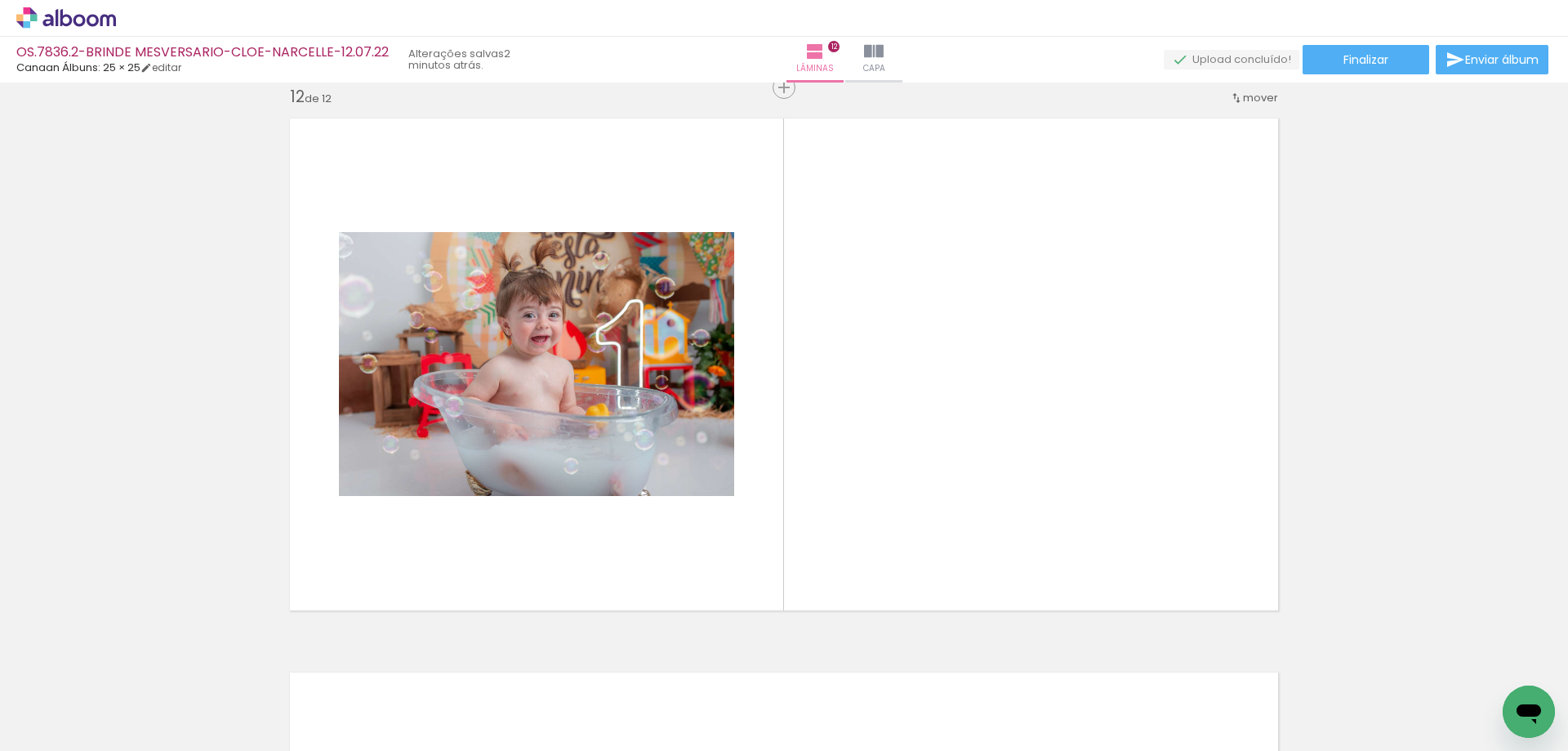
scroll to position [6117, 0]
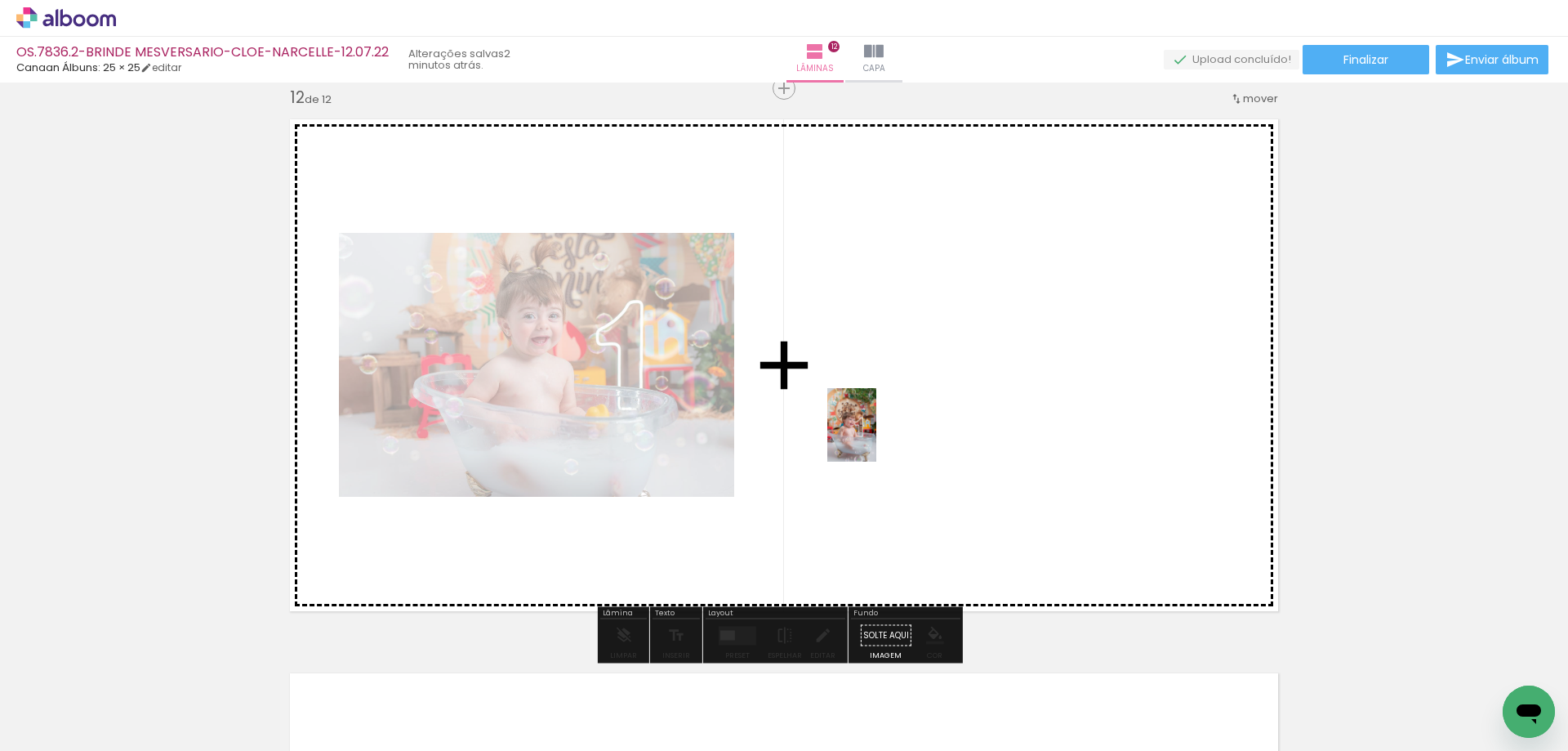
drag, startPoint x: 1097, startPoint y: 682, endPoint x: 859, endPoint y: 425, distance: 350.3
click at [859, 425] on quentale-workspace at bounding box center [784, 376] width 1568 height 751
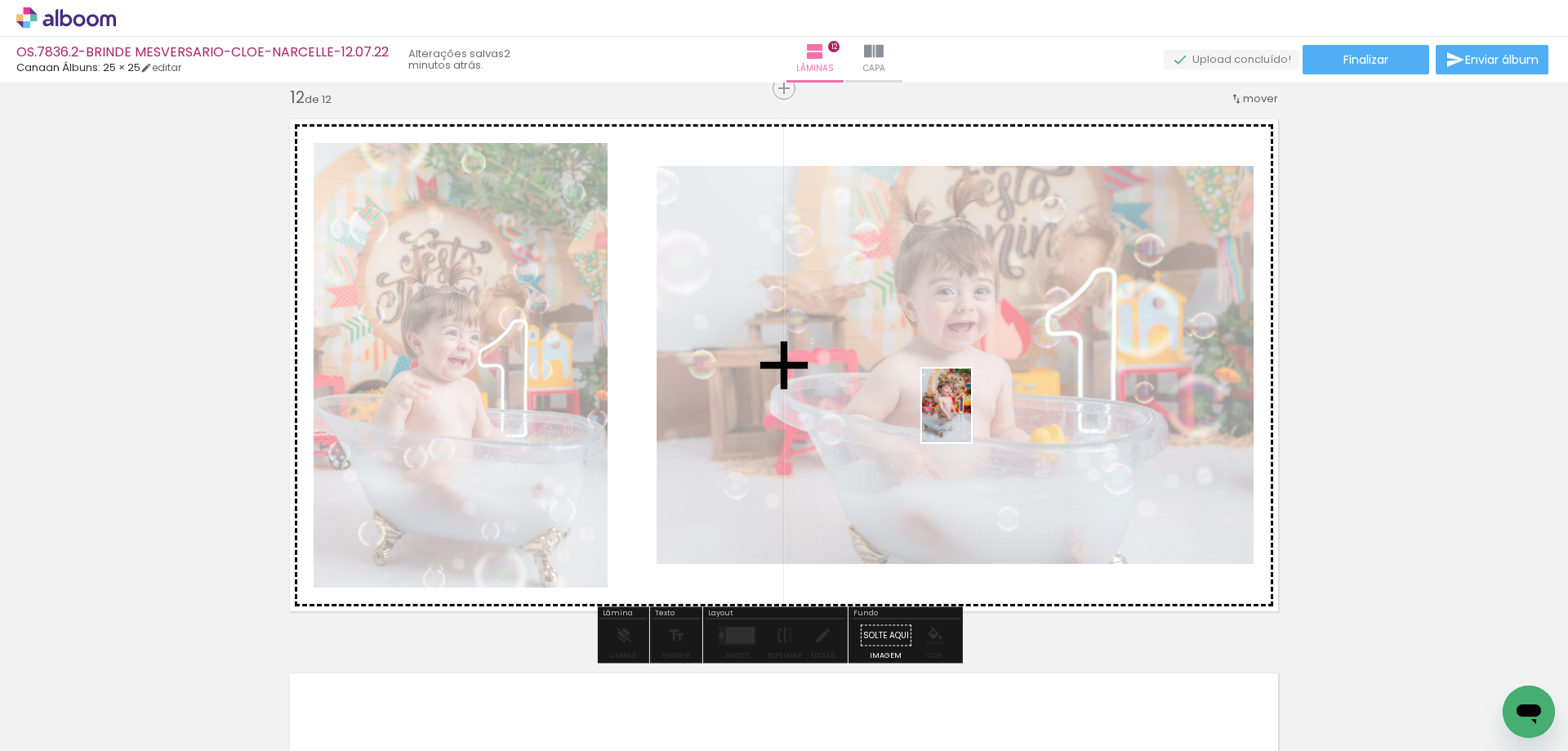
drag, startPoint x: 1198, startPoint y: 654, endPoint x: 971, endPoint y: 418, distance: 327.5
click at [971, 418] on quentale-workspace at bounding box center [784, 376] width 1568 height 751
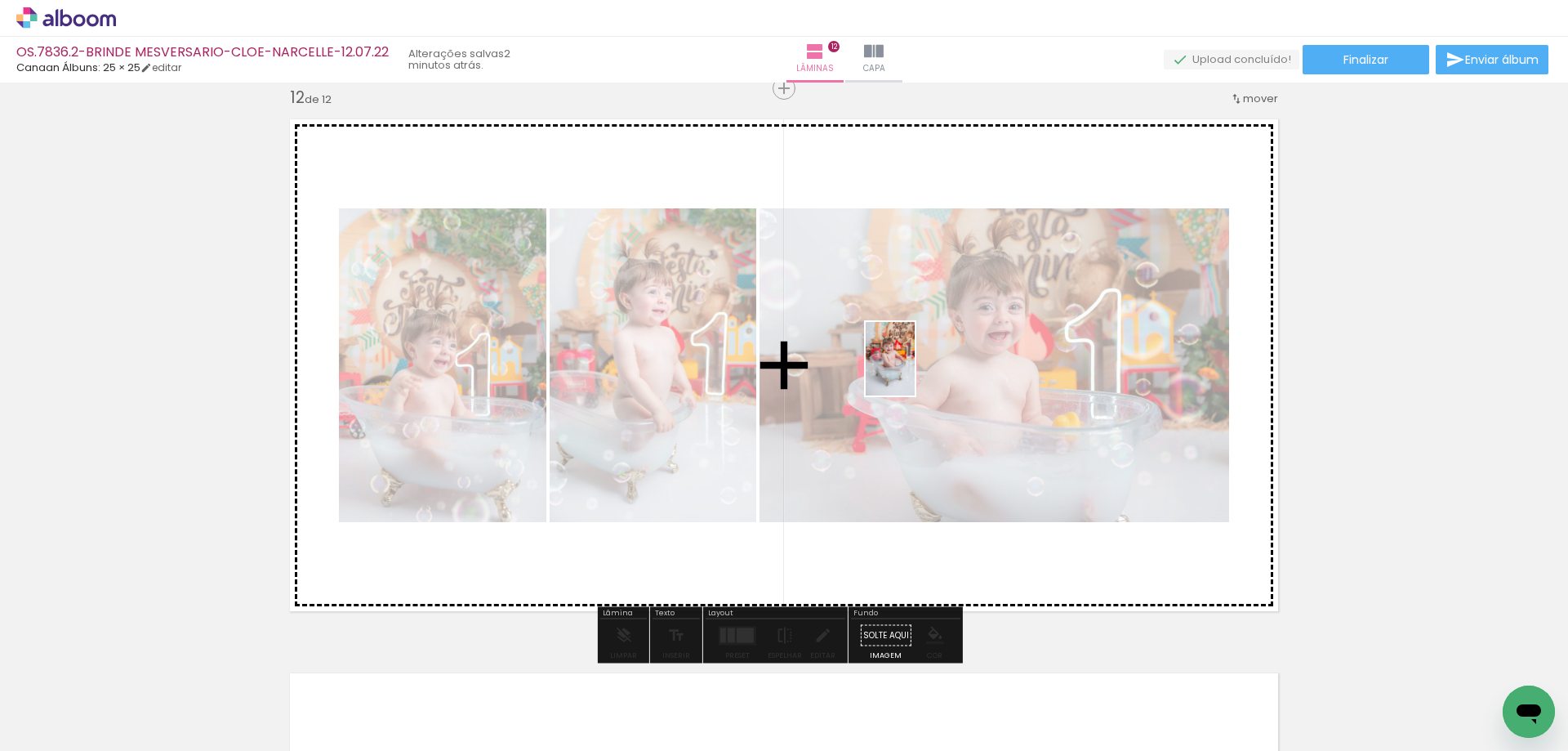
drag, startPoint x: 1233, startPoint y: 618, endPoint x: 915, endPoint y: 371, distance: 402.7
click at [915, 371] on quentale-workspace at bounding box center [784, 376] width 1568 height 751
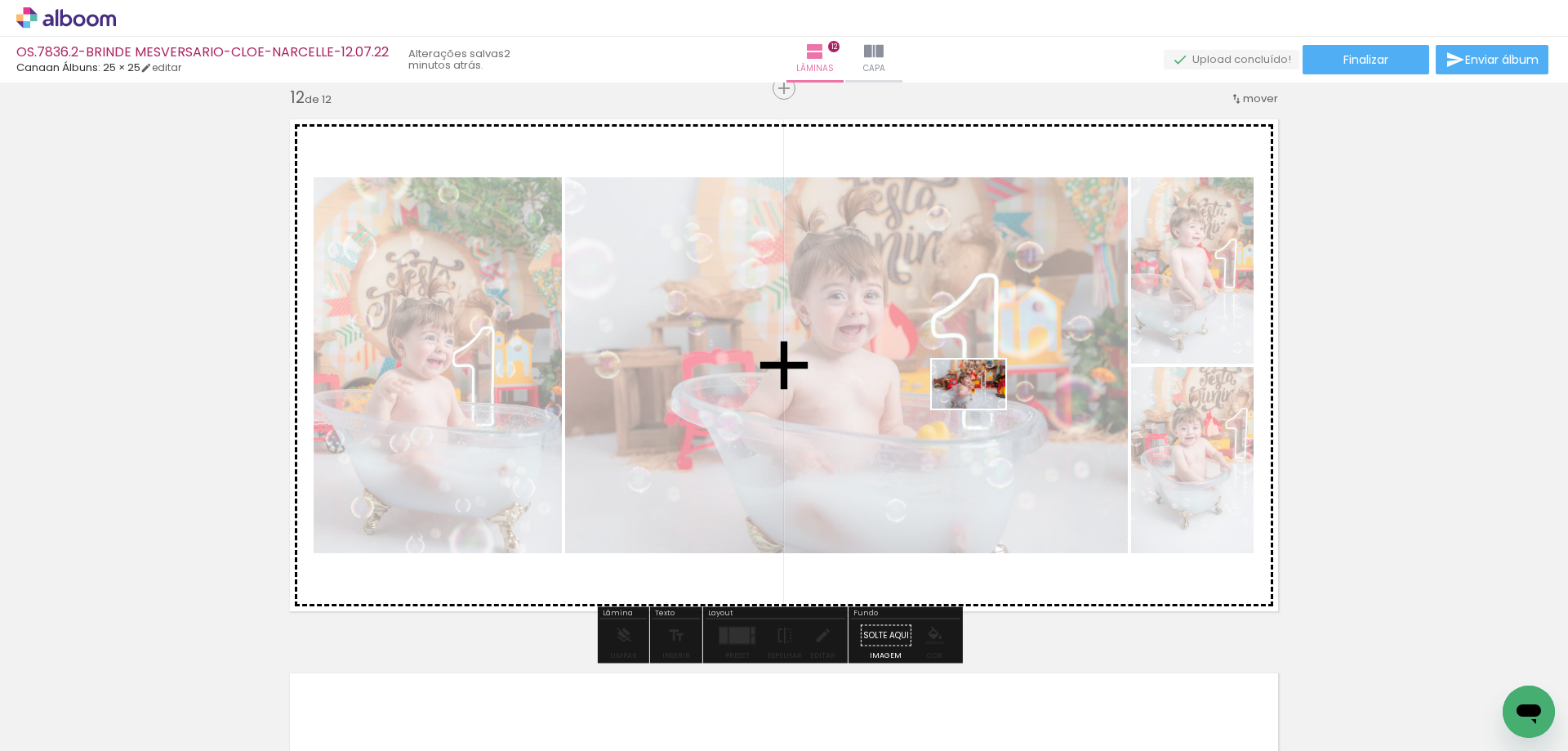
drag, startPoint x: 1358, startPoint y: 681, endPoint x: 975, endPoint y: 404, distance: 472.7
click at [975, 404] on quentale-workspace at bounding box center [784, 376] width 1568 height 751
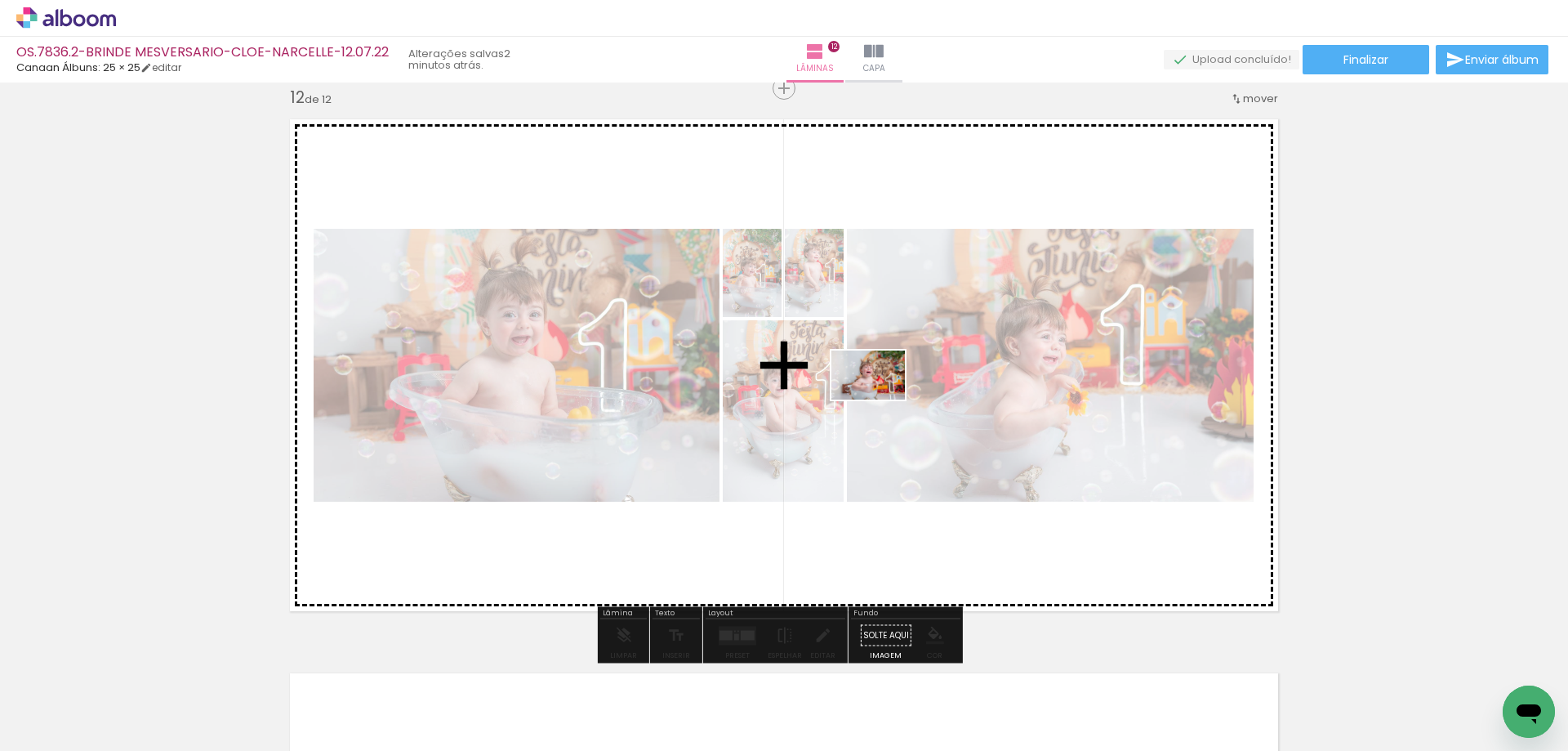
drag, startPoint x: 1451, startPoint y: 681, endPoint x: 1003, endPoint y: 609, distance: 453.7
click at [841, 378] on quentale-workspace at bounding box center [784, 376] width 1568 height 751
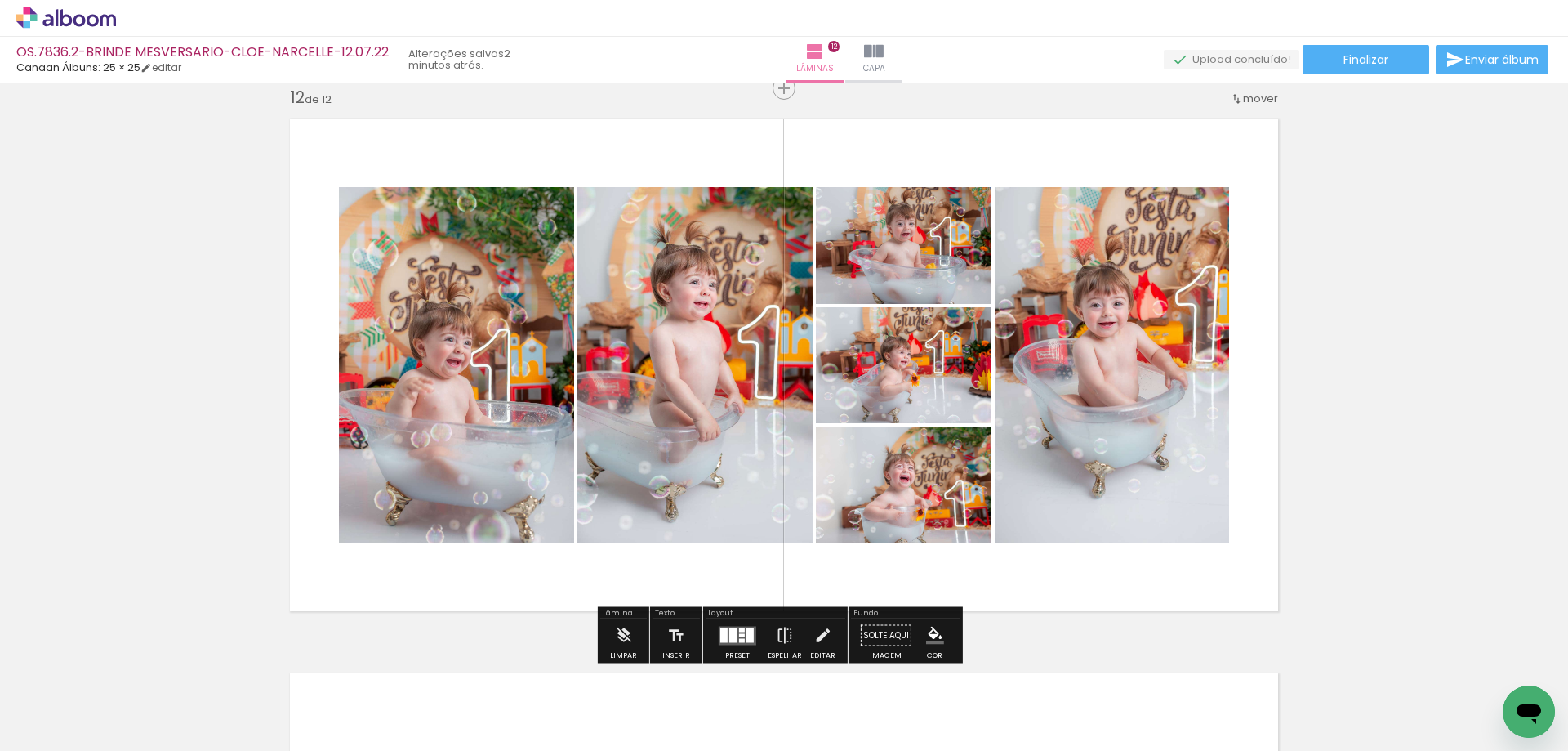
scroll to position [0, 3511]
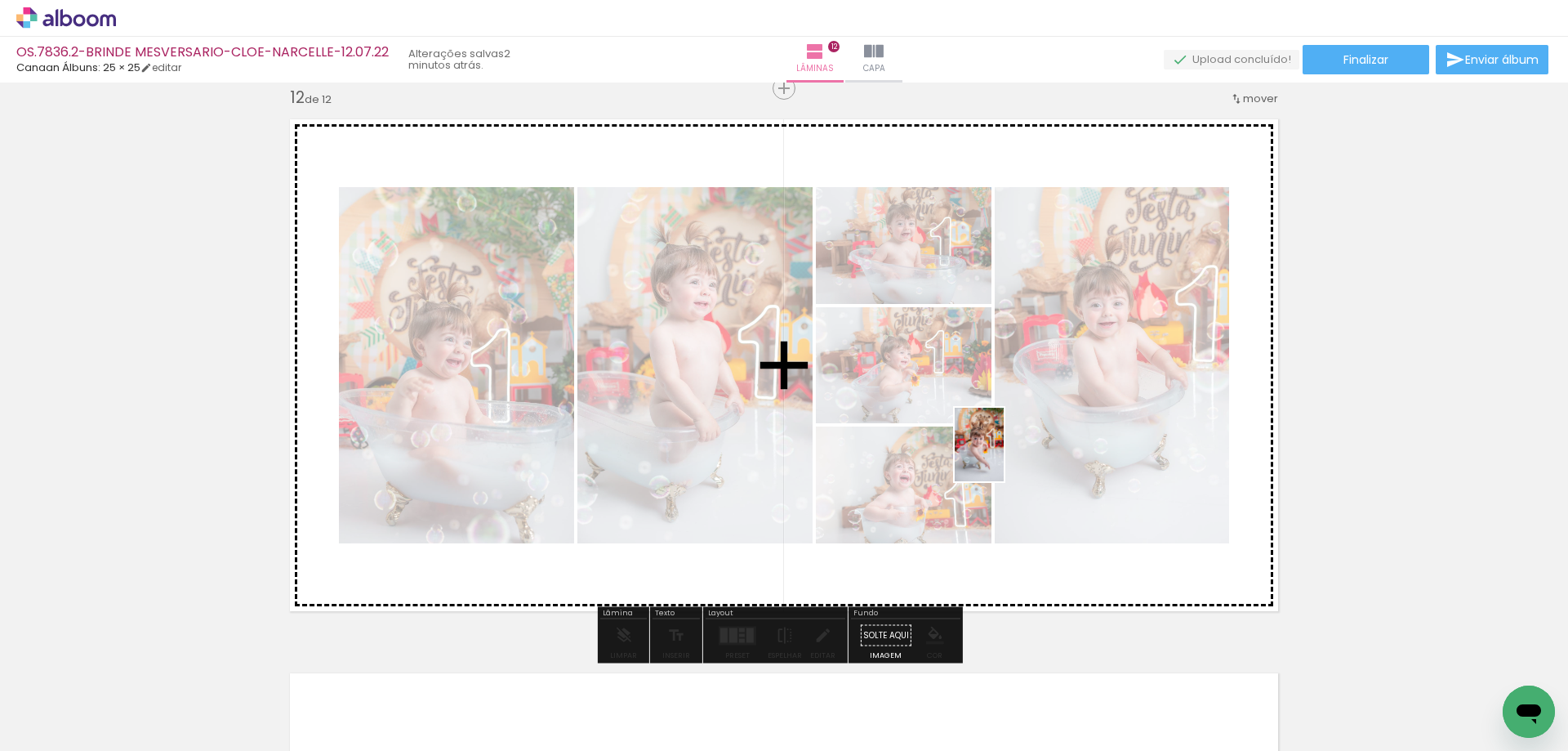
drag, startPoint x: 1328, startPoint y: 698, endPoint x: 1279, endPoint y: 585, distance: 123.2
click at [995, 451] on quentale-workspace at bounding box center [784, 376] width 1568 height 751
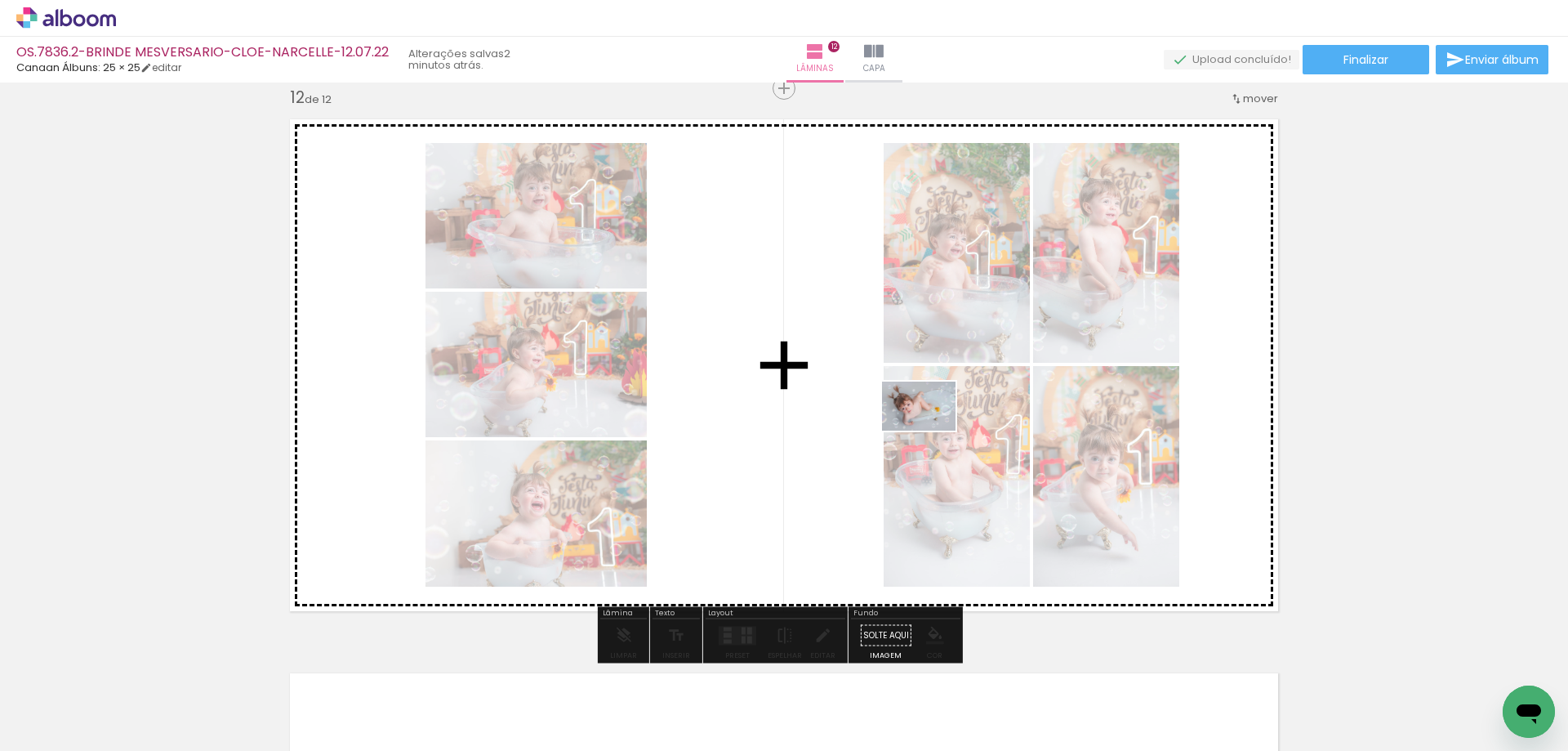
drag, startPoint x: 1374, startPoint y: 642, endPoint x: 932, endPoint y: 431, distance: 489.8
click at [932, 431] on quentale-workspace at bounding box center [784, 376] width 1568 height 751
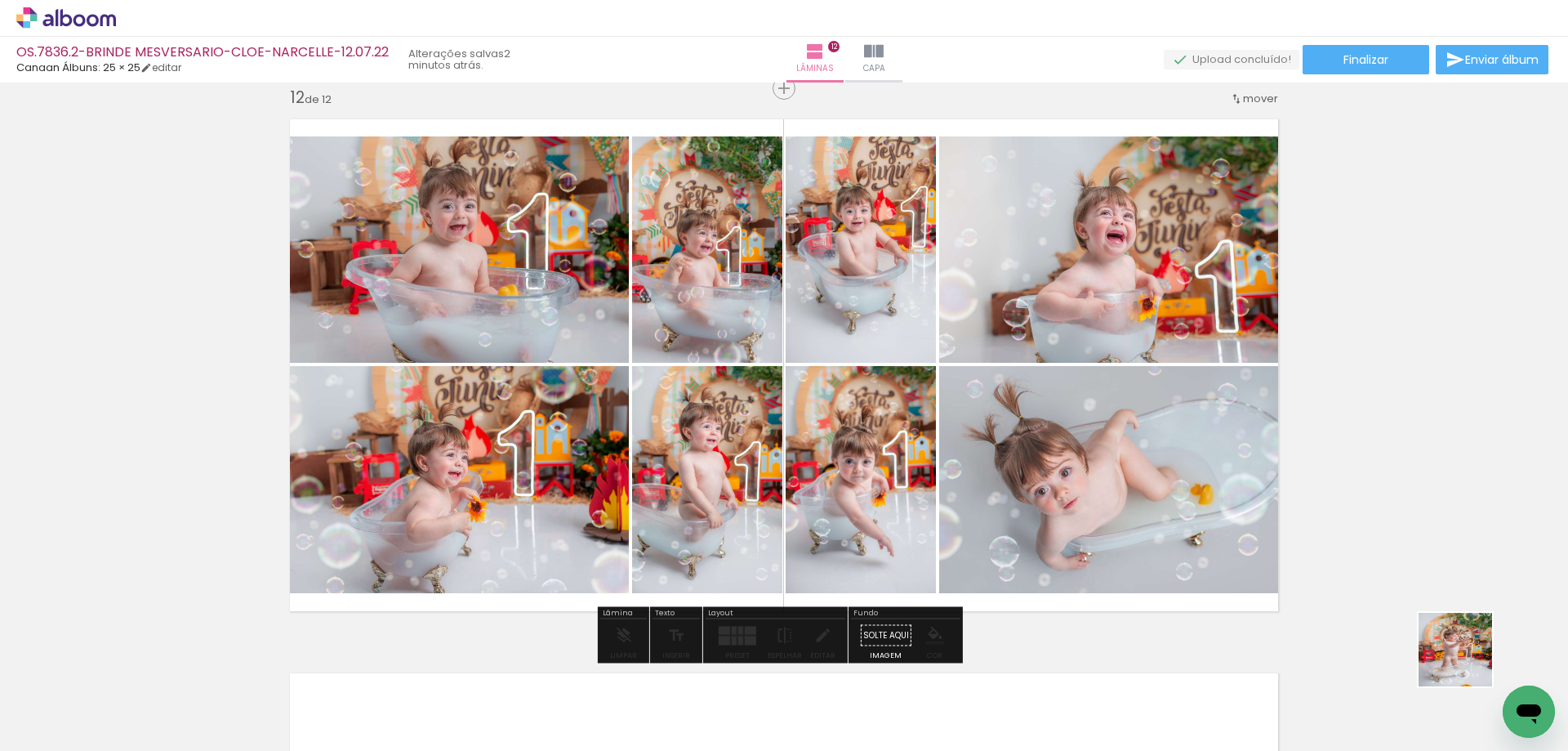
drag, startPoint x: 1468, startPoint y: 662, endPoint x: 1064, endPoint y: 433, distance: 464.4
click at [1064, 433] on quentale-workspace at bounding box center [784, 376] width 1568 height 751
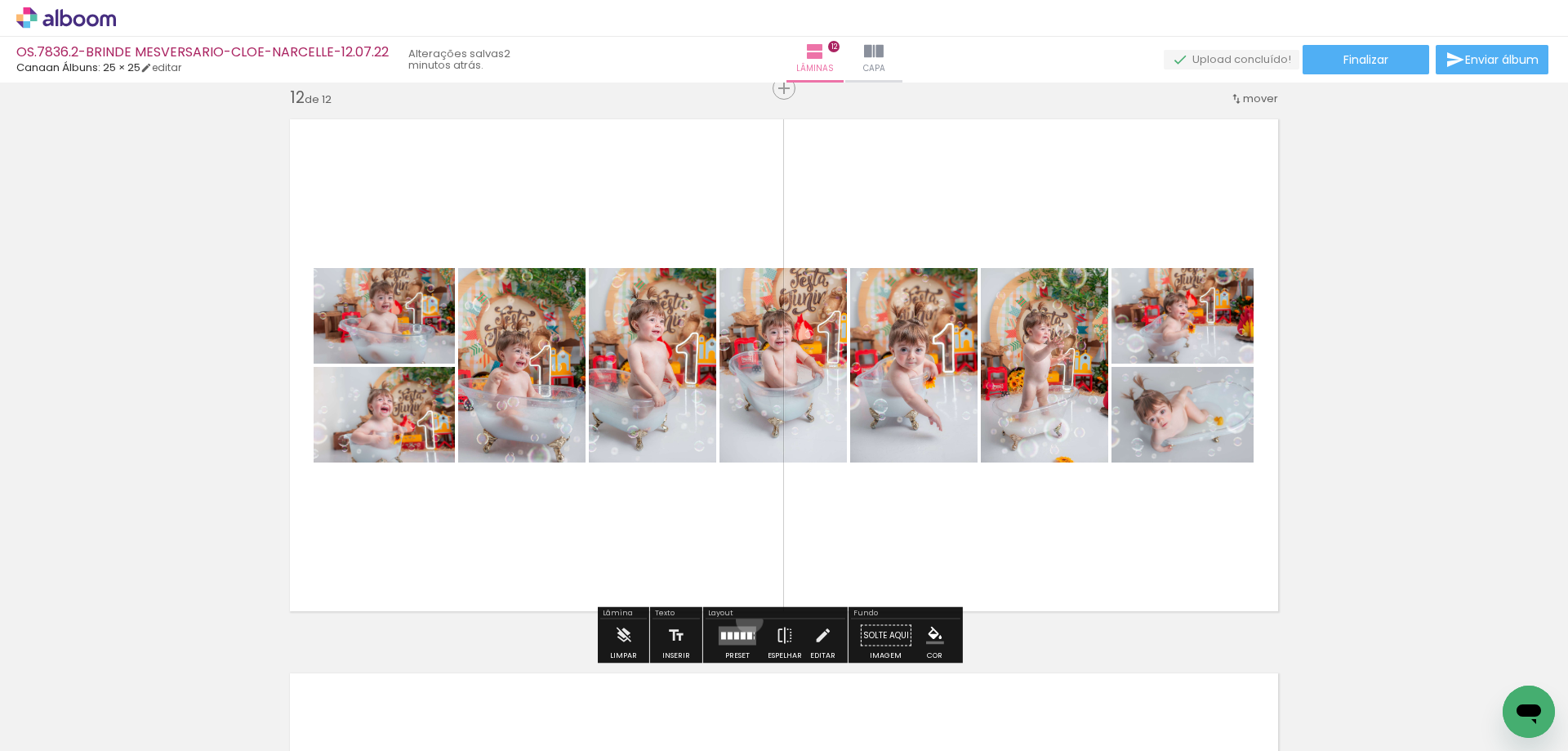
drag, startPoint x: 746, startPoint y: 620, endPoint x: 768, endPoint y: 611, distance: 23.8
click at [745, 621] on div at bounding box center [737, 636] width 44 height 33
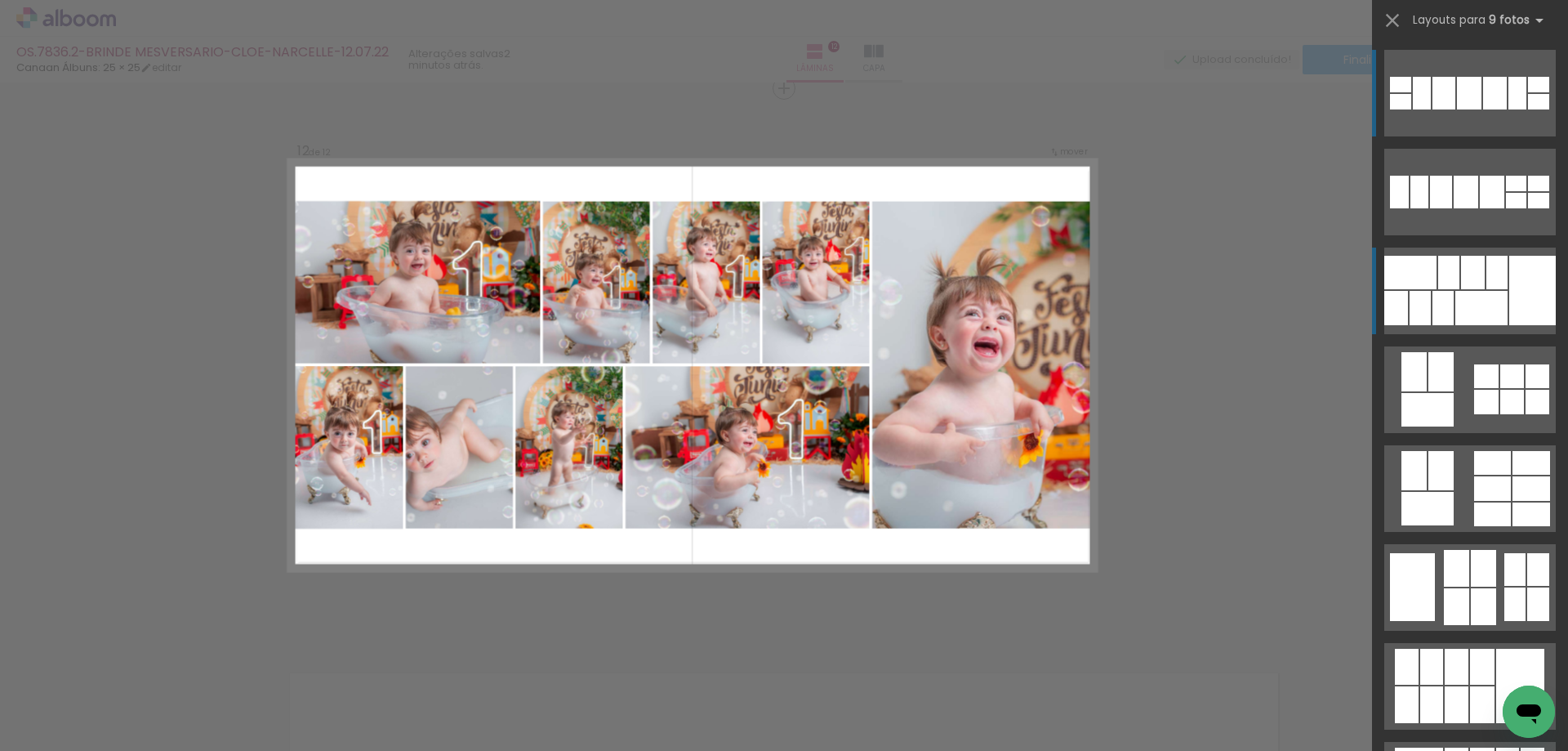
click at [1470, 295] on div at bounding box center [1481, 308] width 52 height 34
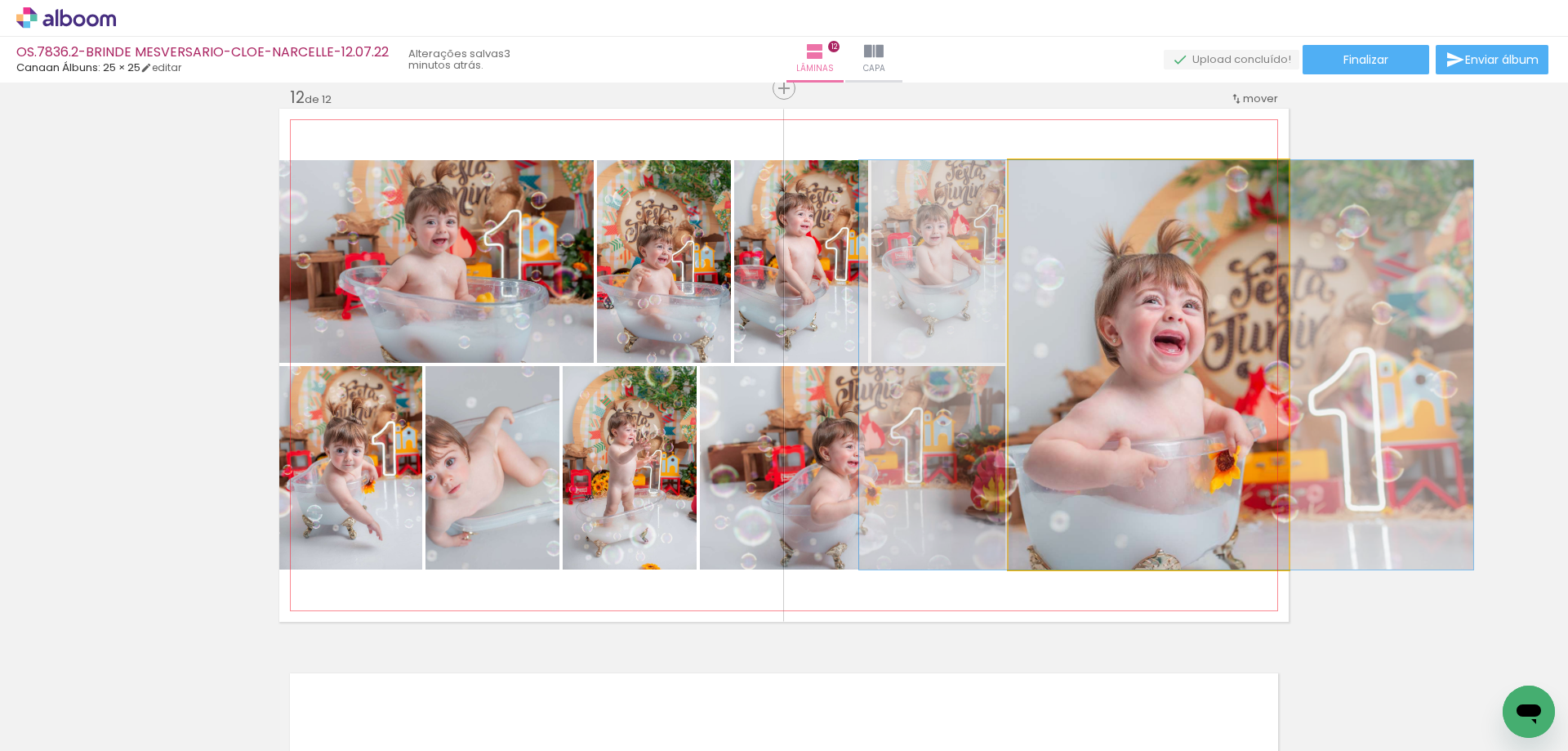
drag, startPoint x: 1144, startPoint y: 374, endPoint x: 1162, endPoint y: 370, distance: 18.4
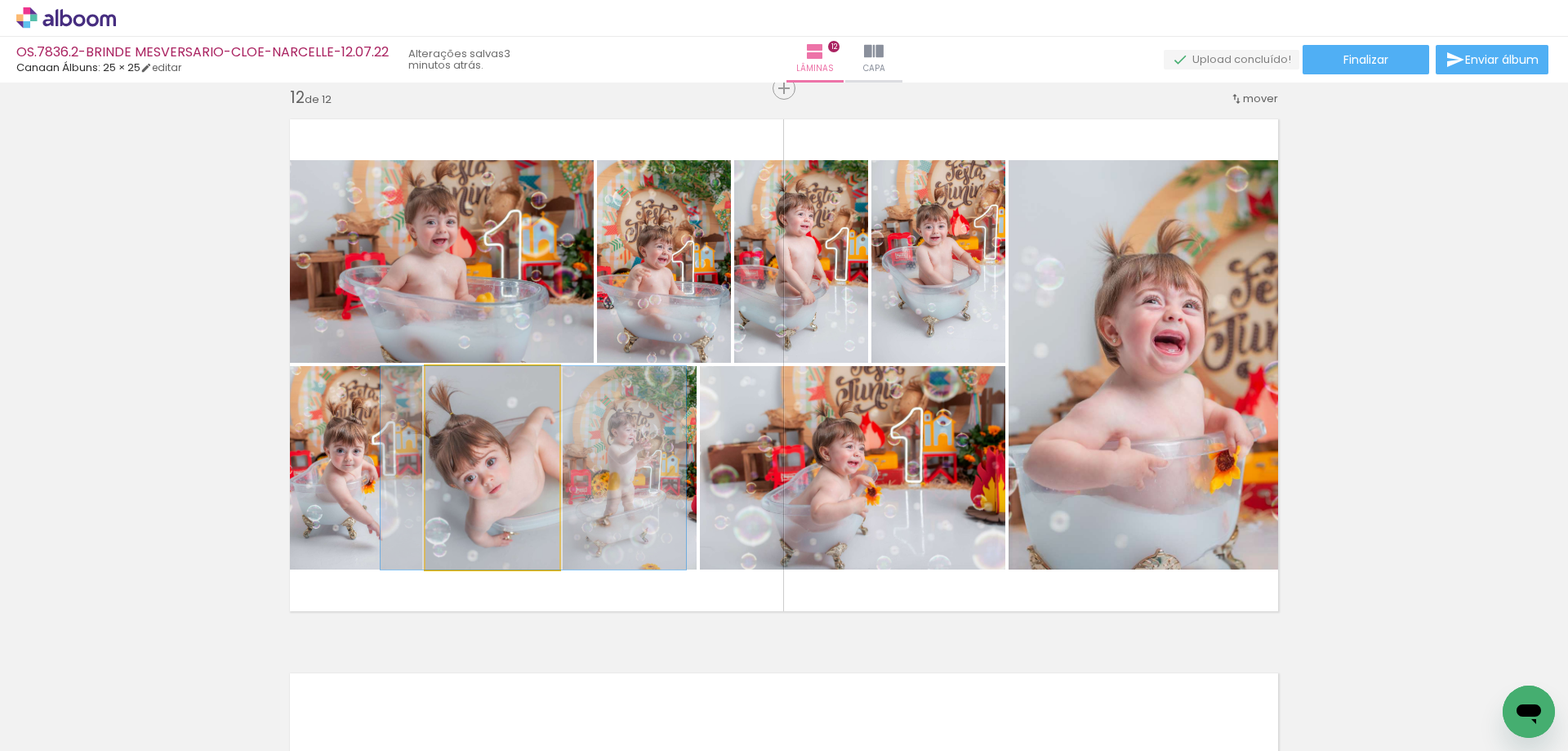
drag, startPoint x: 459, startPoint y: 485, endPoint x: 500, endPoint y: 484, distance: 41.0
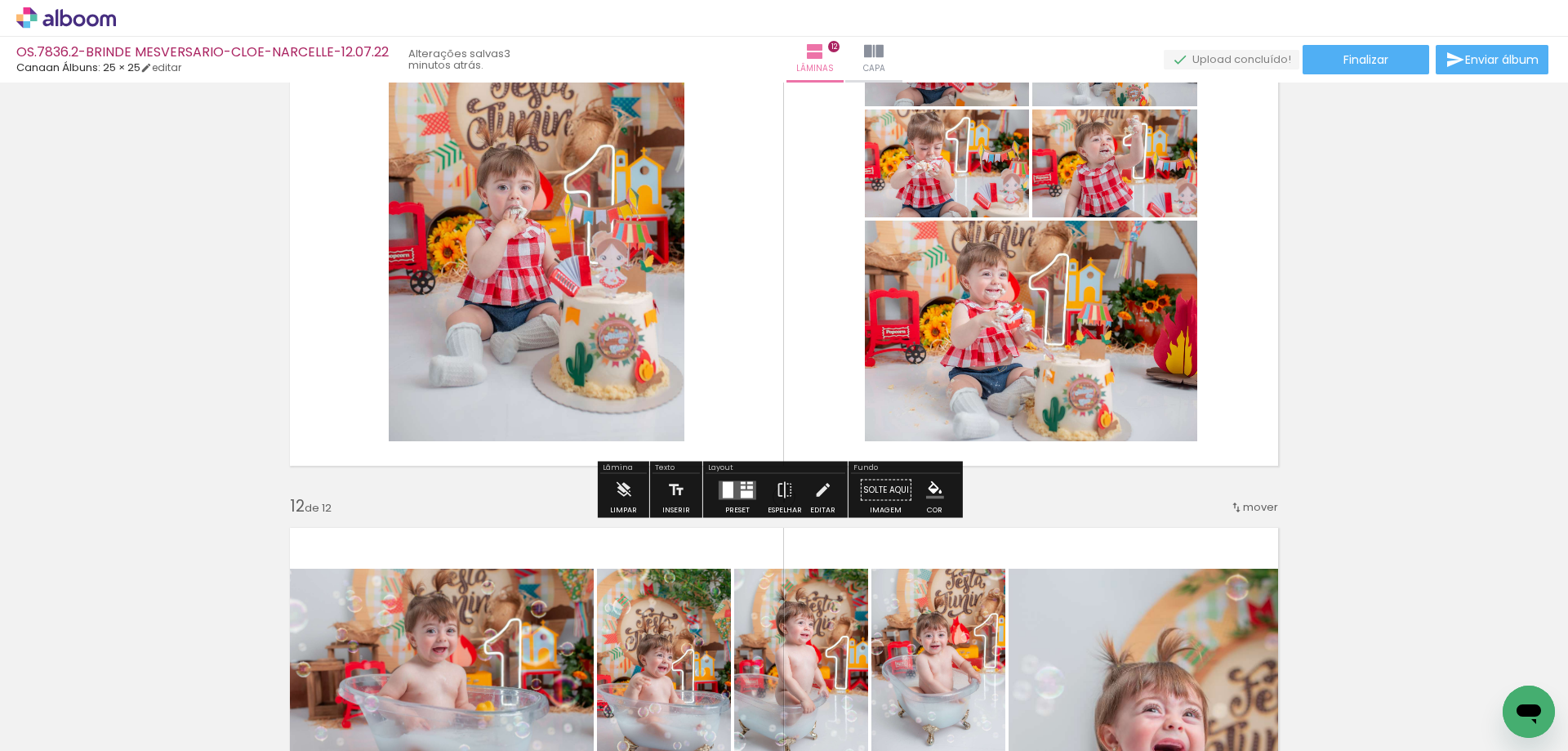
scroll to position [5464, 0]
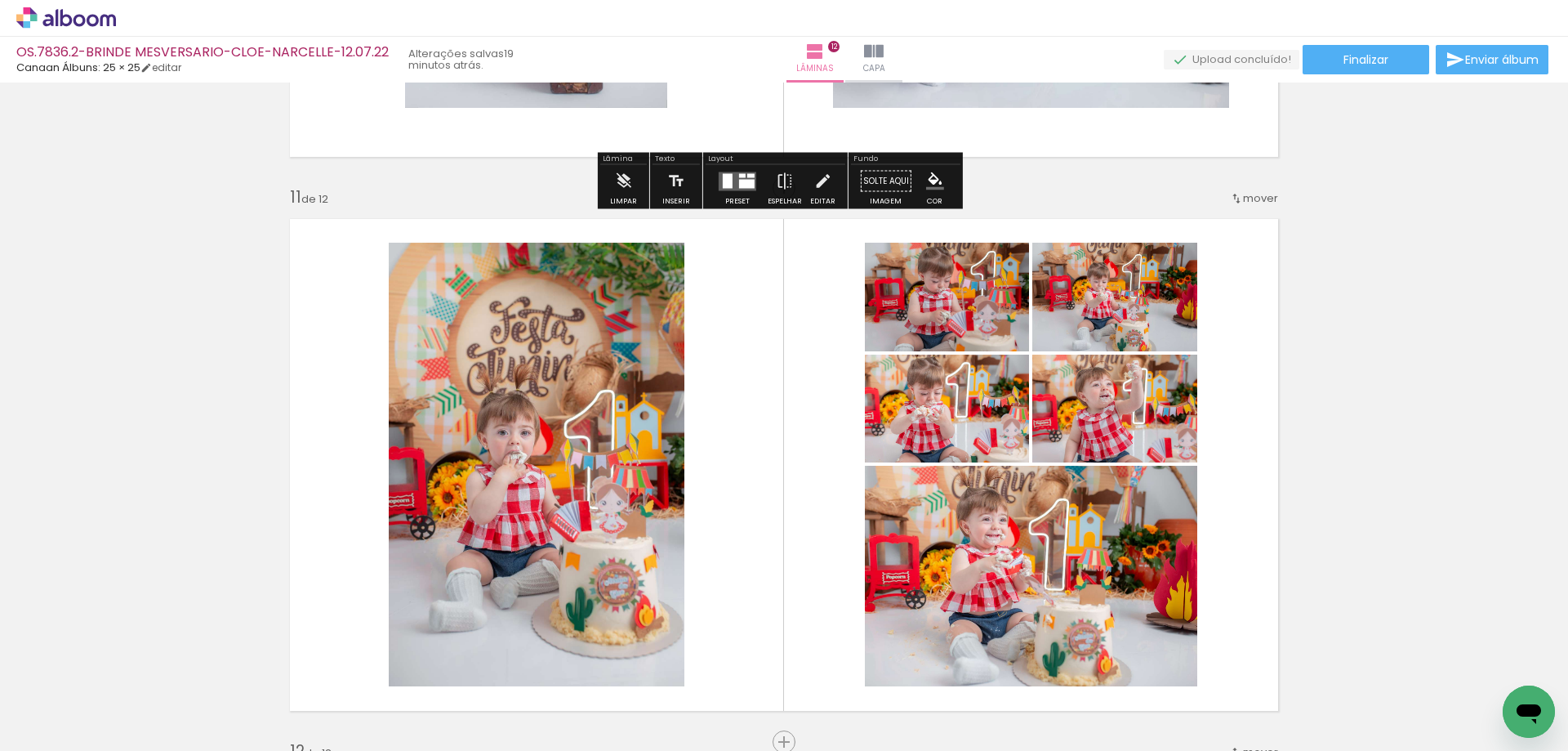
scroll to position [0, 3511]
click at [864, 71] on span "Capa" at bounding box center [874, 69] width 22 height 15
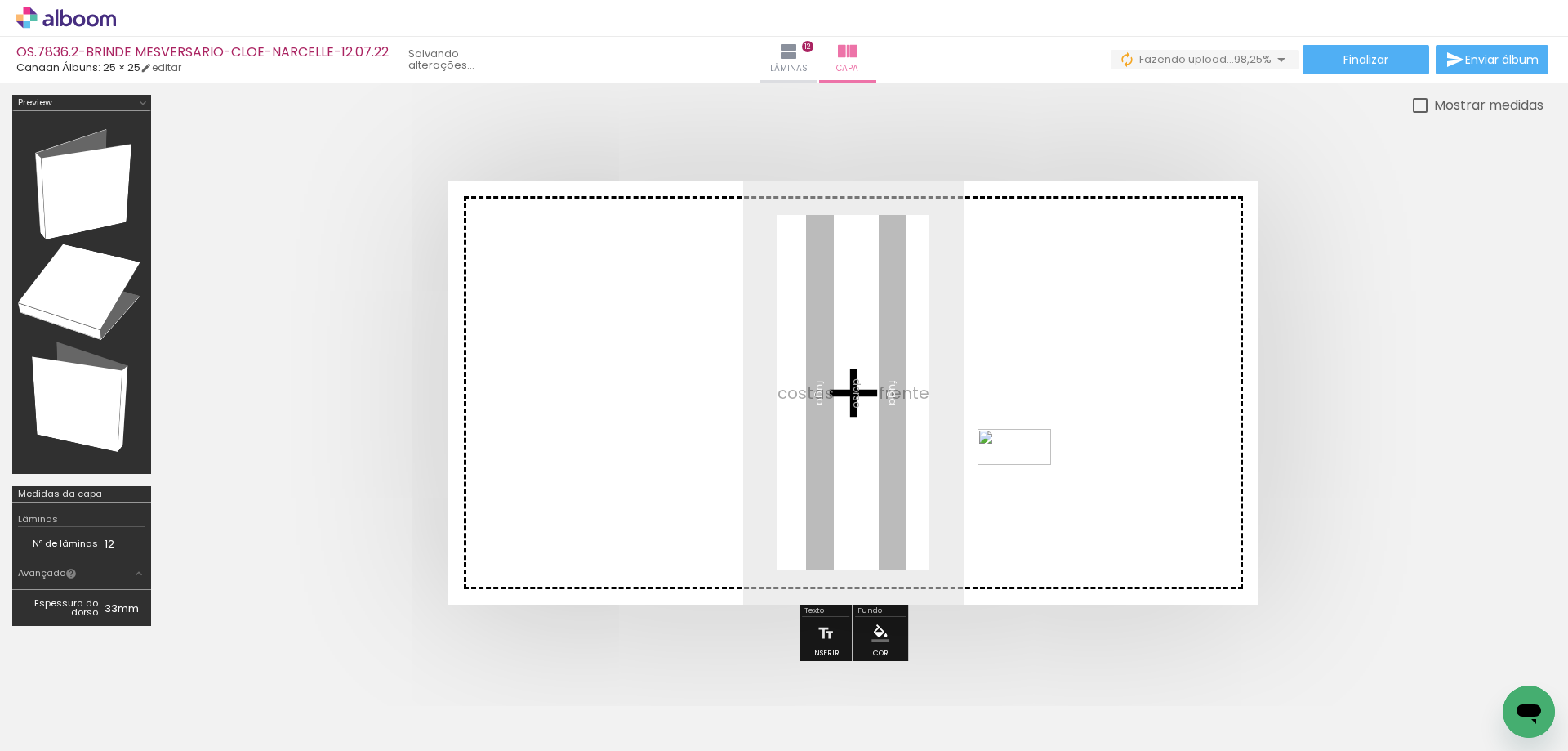
drag, startPoint x: 1488, startPoint y: 697, endPoint x: 1027, endPoint y: 478, distance: 510.4
click at [1027, 478] on quentale-workspace at bounding box center [784, 376] width 1568 height 751
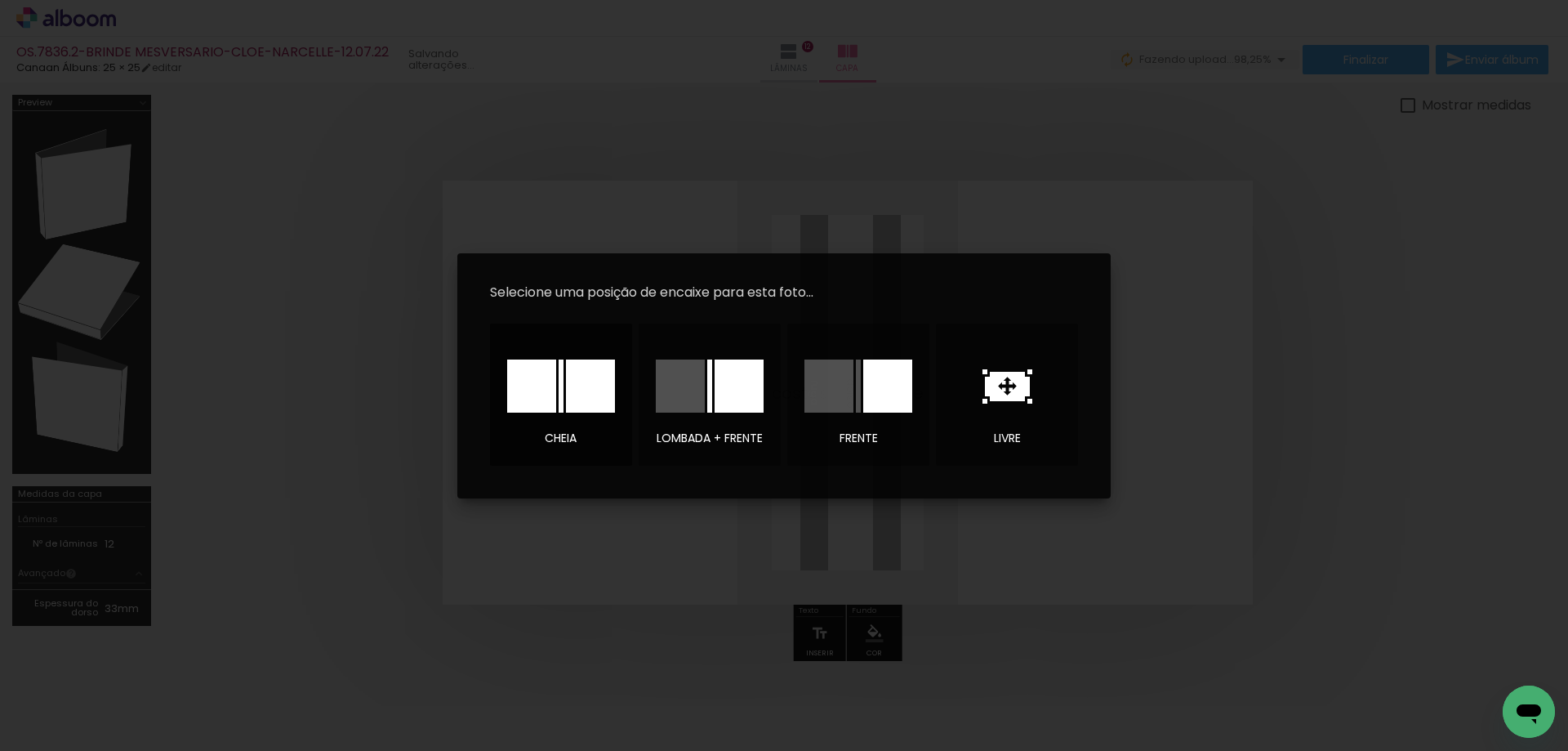
click at [565, 388] on div at bounding box center [561, 386] width 107 height 53
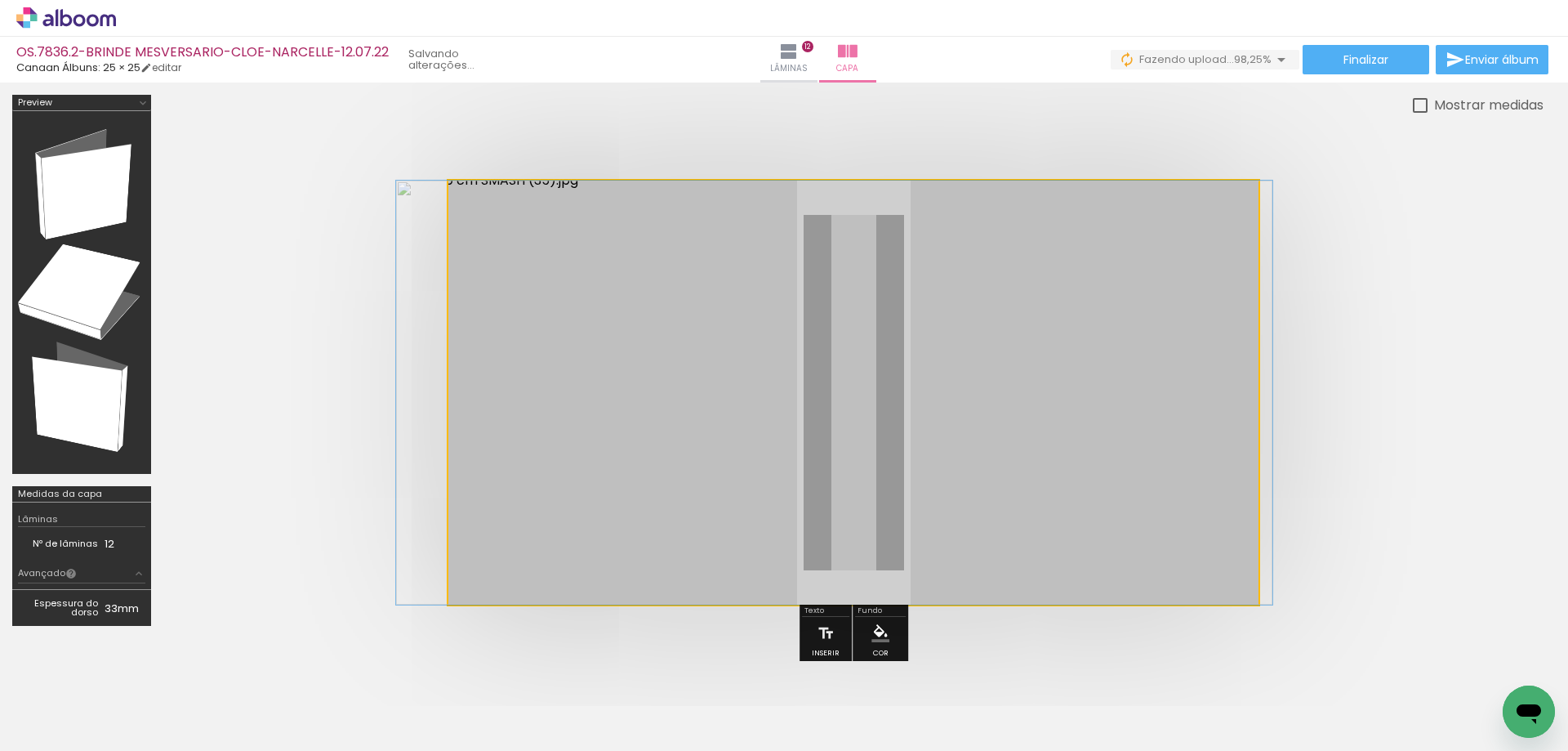
drag, startPoint x: 1167, startPoint y: 456, endPoint x: 1148, endPoint y: 449, distance: 20.2
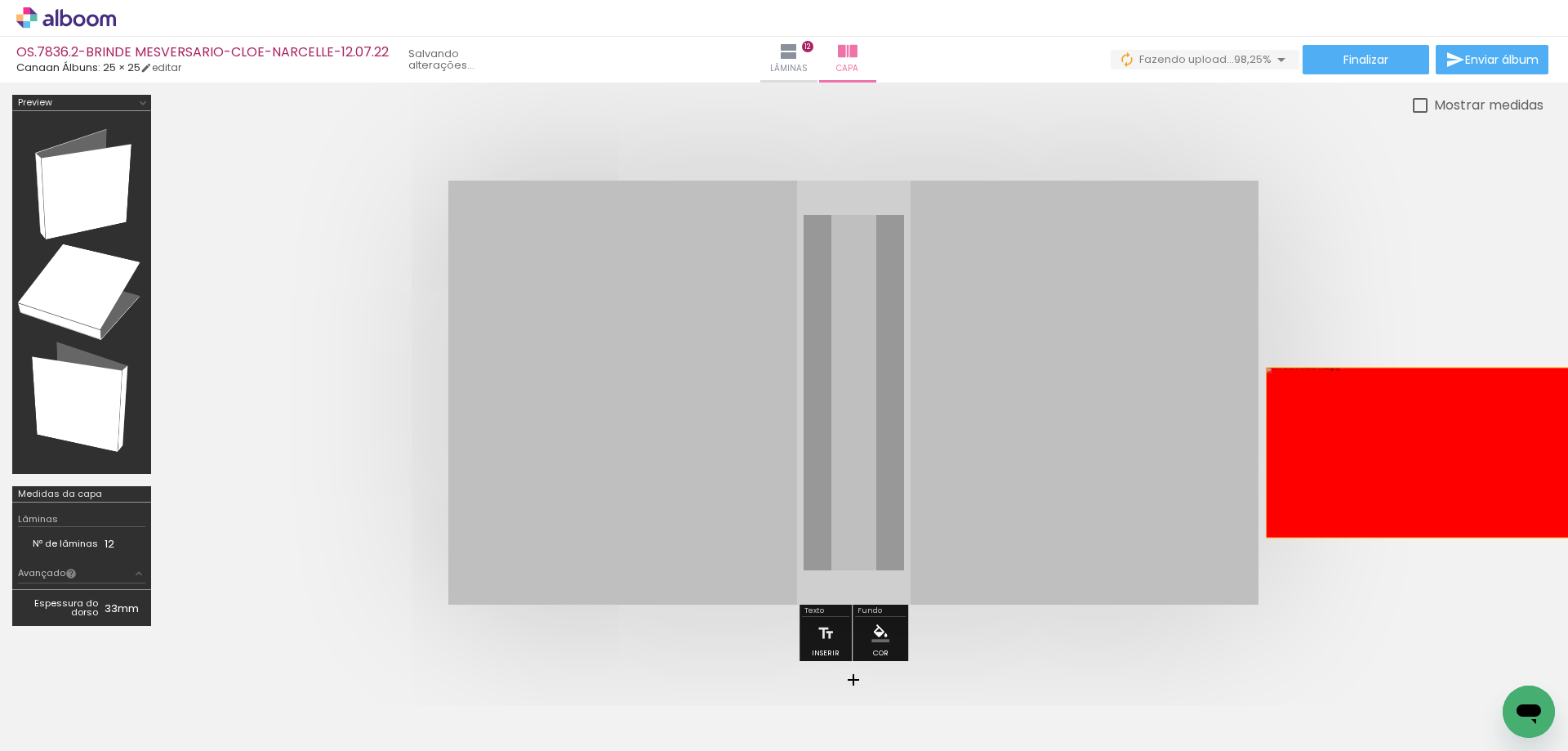
drag, startPoint x: 1189, startPoint y: 448, endPoint x: 1428, endPoint y: 453, distance: 239.1
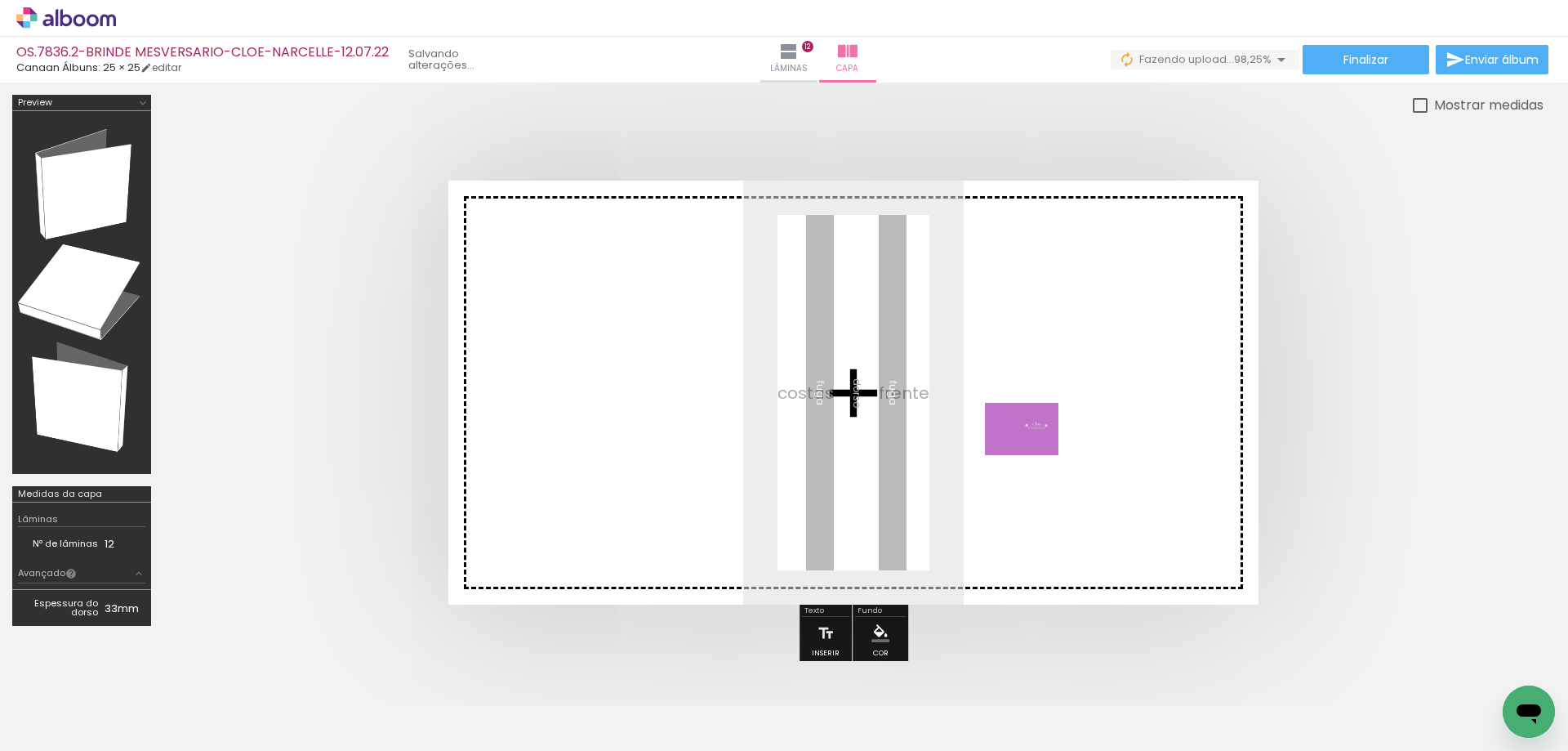
drag, startPoint x: 1354, startPoint y: 693, endPoint x: 1032, endPoint y: 450, distance: 403.4
click at [1033, 452] on quentale-workspace at bounding box center [784, 376] width 1568 height 751
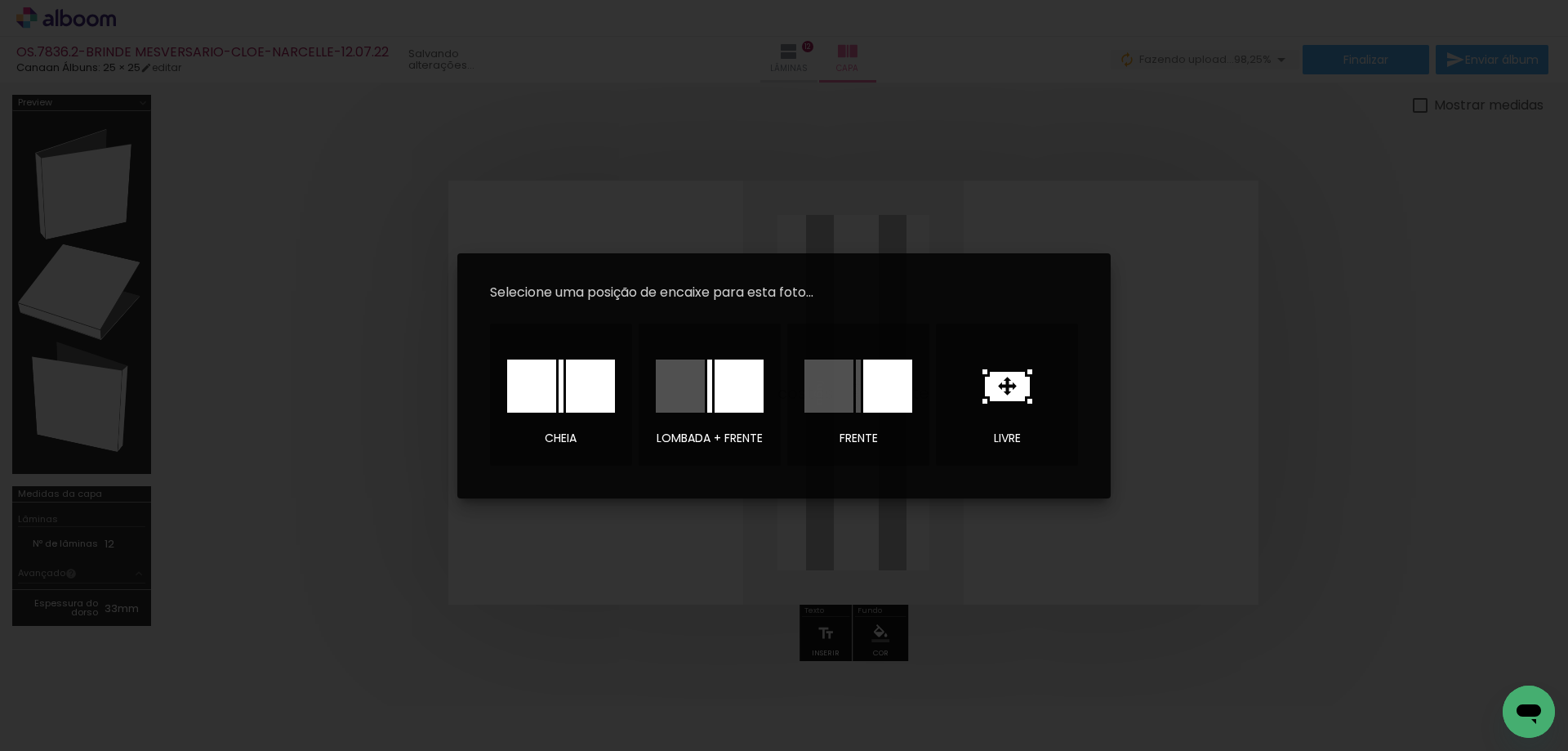
click at [542, 389] on div at bounding box center [532, 386] width 49 height 53
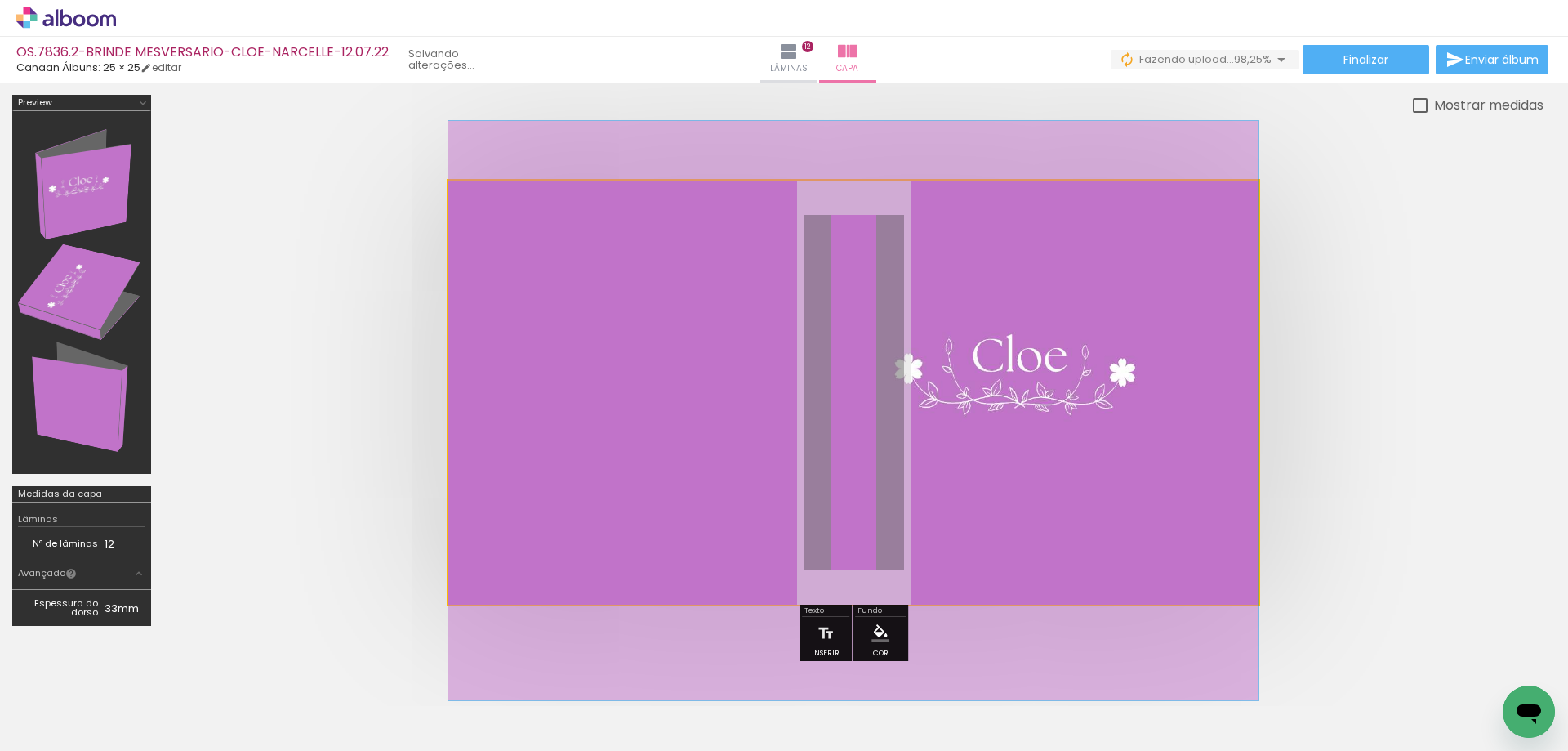
drag, startPoint x: 1072, startPoint y: 433, endPoint x: 1122, endPoint y: 451, distance: 53.1
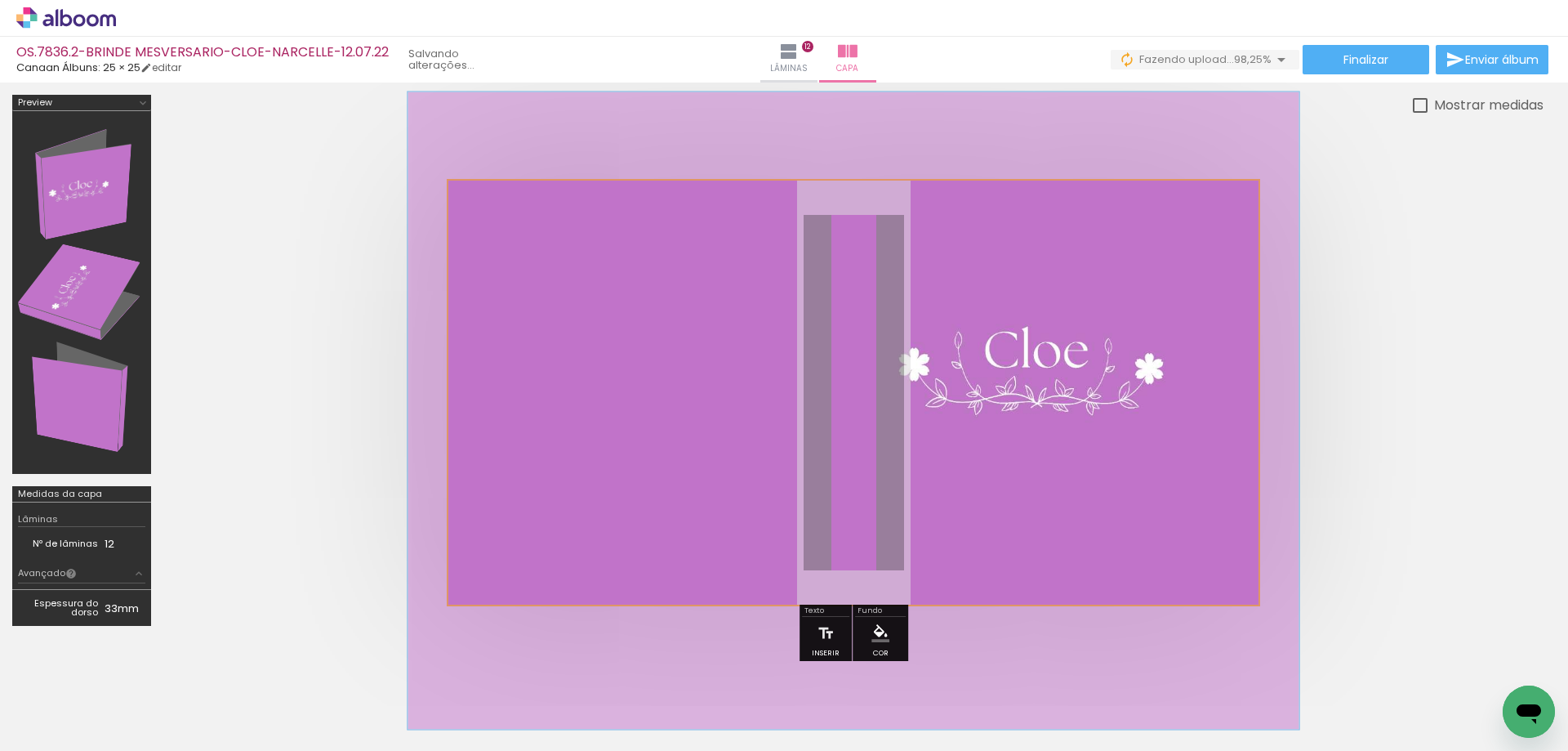
click at [517, 224] on div at bounding box center [518, 223] width 15 height 15
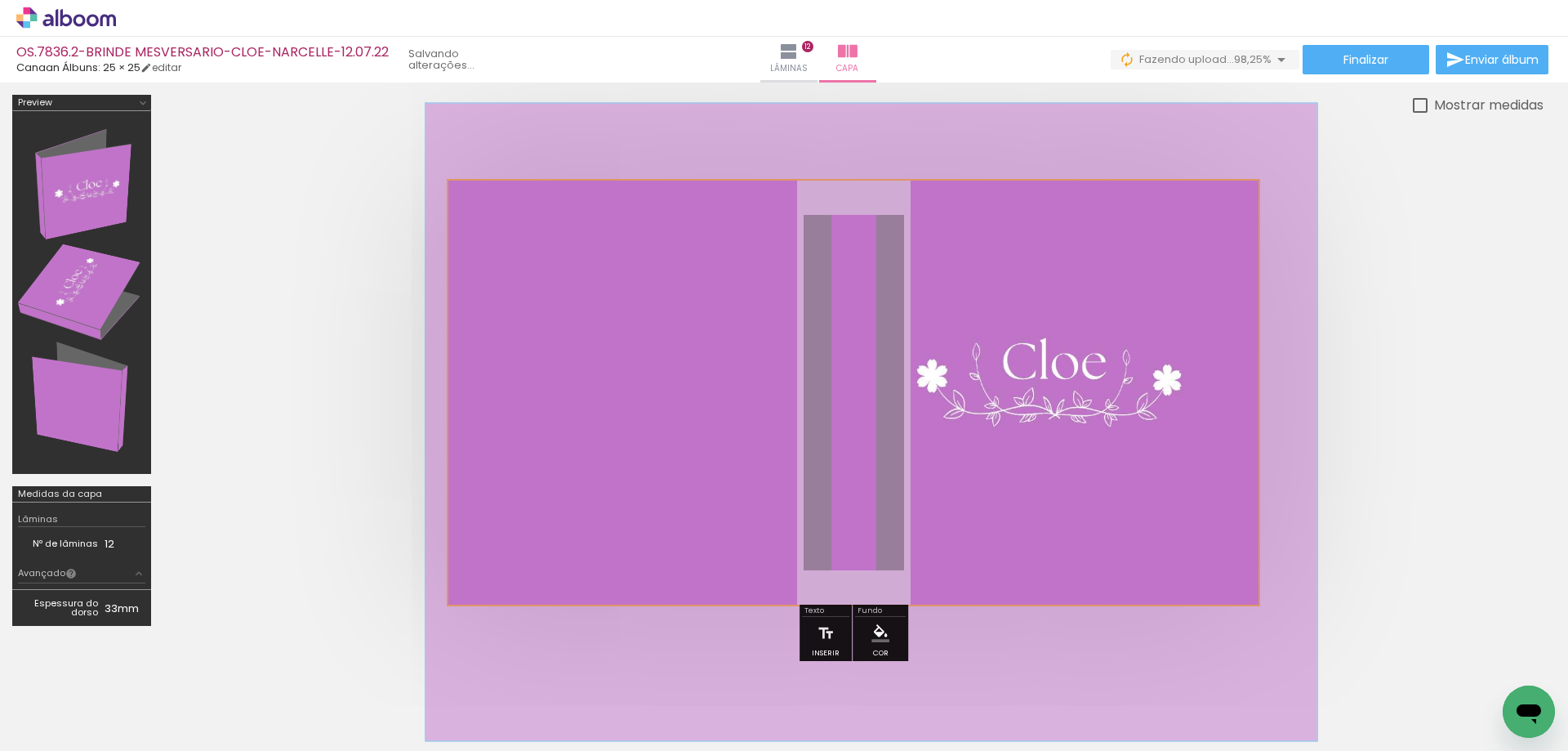
drag, startPoint x: 935, startPoint y: 402, endPoint x: 949, endPoint y: 413, distance: 17.8
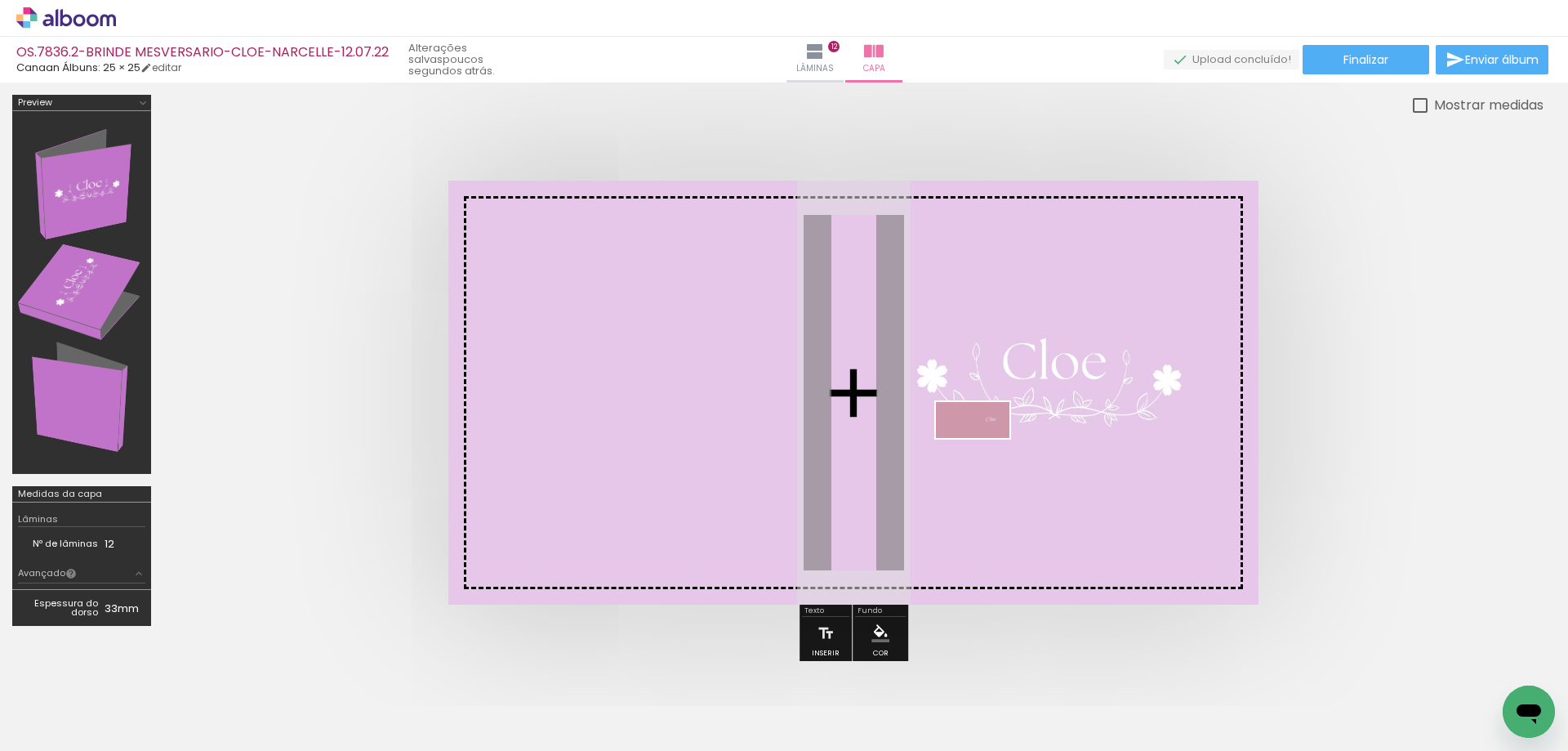
drag, startPoint x: 1431, startPoint y: 703, endPoint x: 985, endPoint y: 451, distance: 512.3
click at [985, 451] on quentale-workspace at bounding box center [784, 376] width 1568 height 751
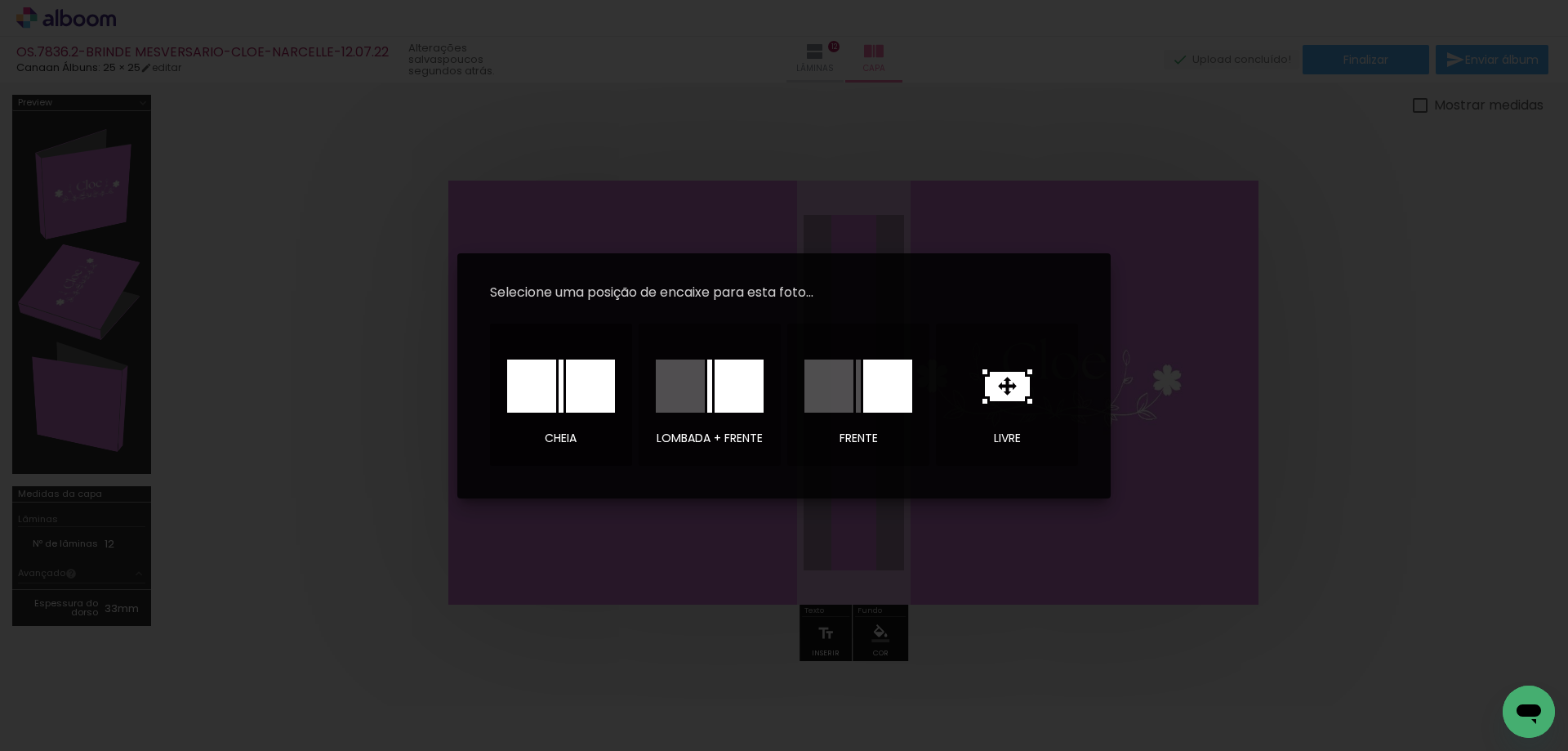
click at [582, 366] on div at bounding box center [590, 386] width 49 height 53
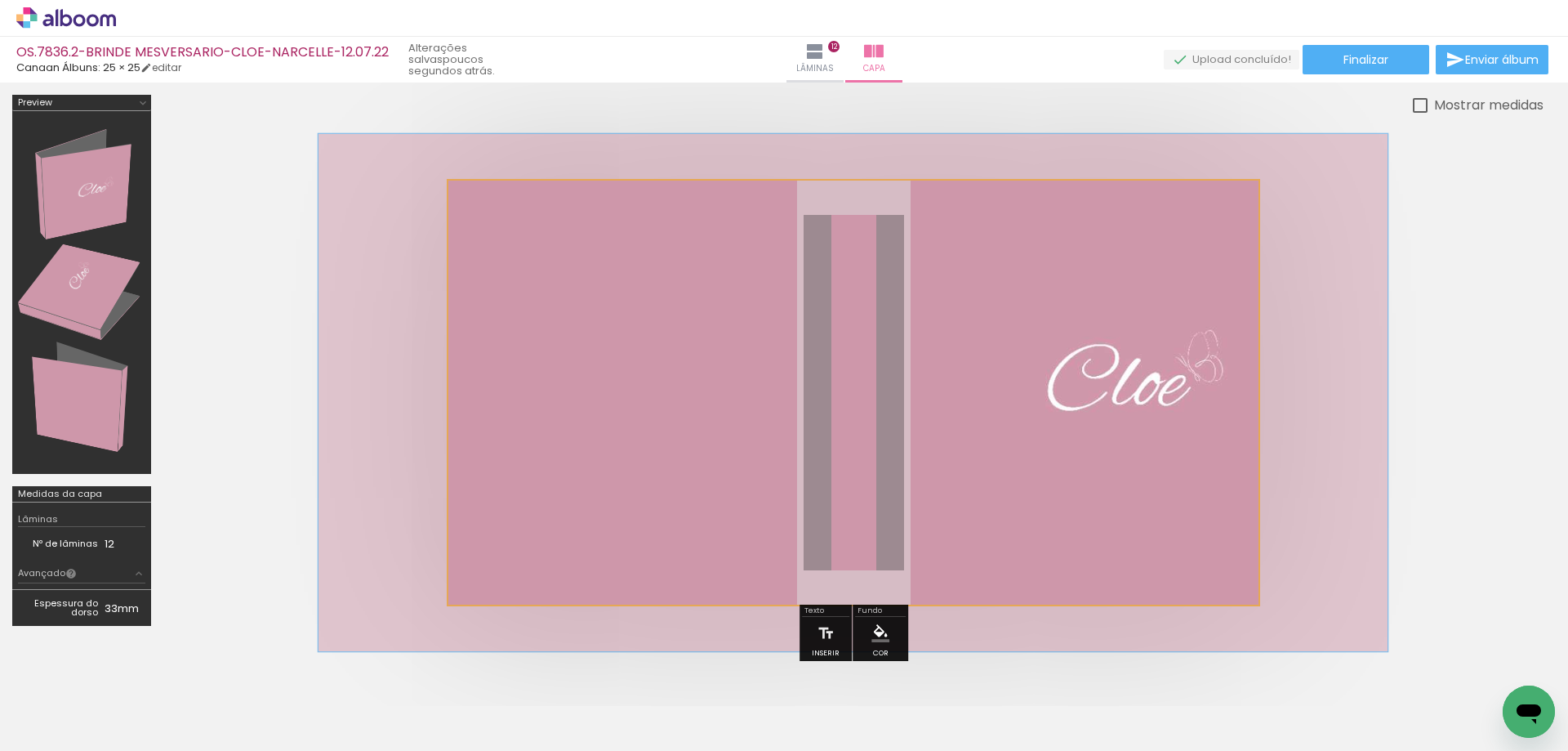
drag, startPoint x: 513, startPoint y: 224, endPoint x: 525, endPoint y: 224, distance: 12.0
click at [525, 224] on div at bounding box center [524, 223] width 15 height 15
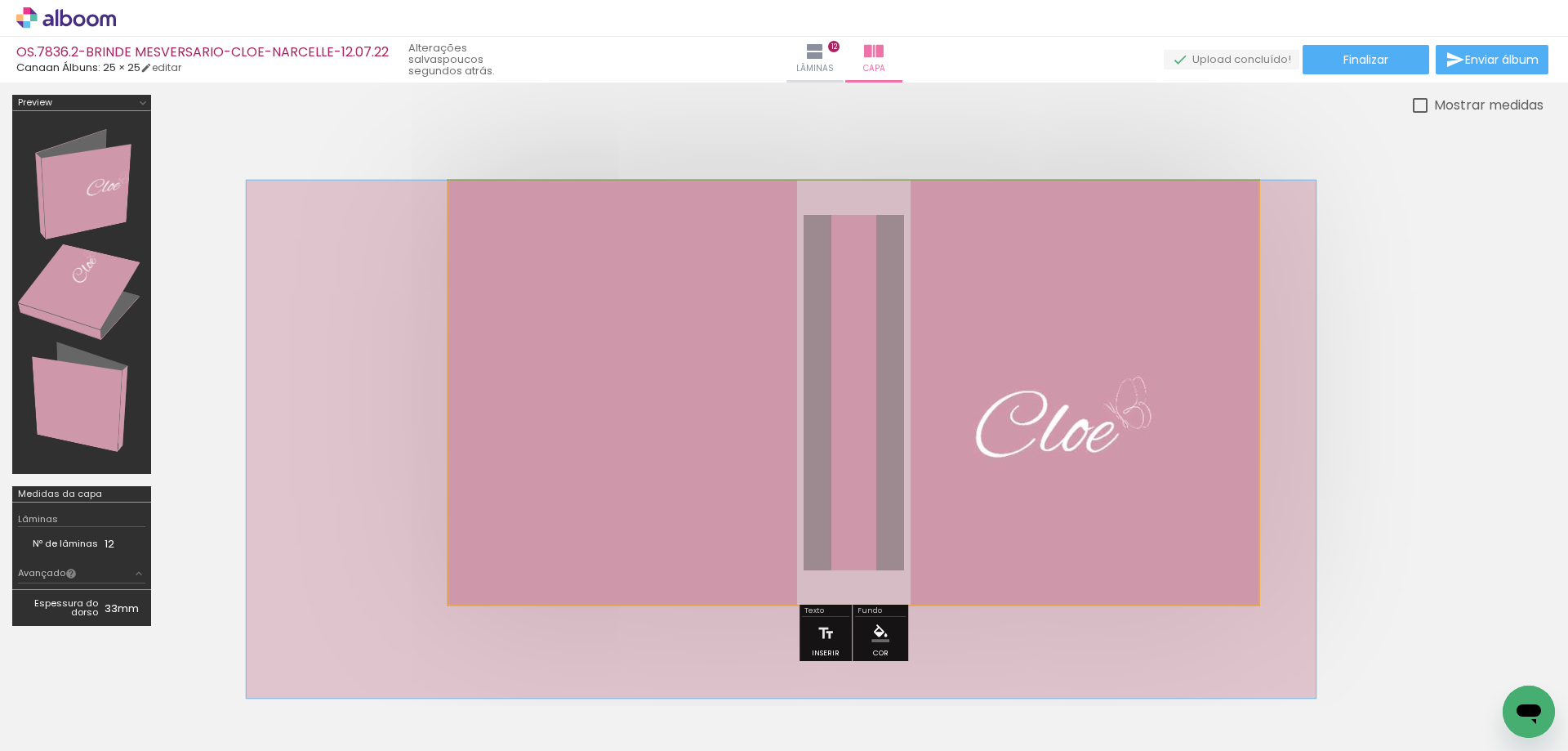
drag, startPoint x: 1087, startPoint y: 409, endPoint x: 1015, endPoint y: 482, distance: 102.5
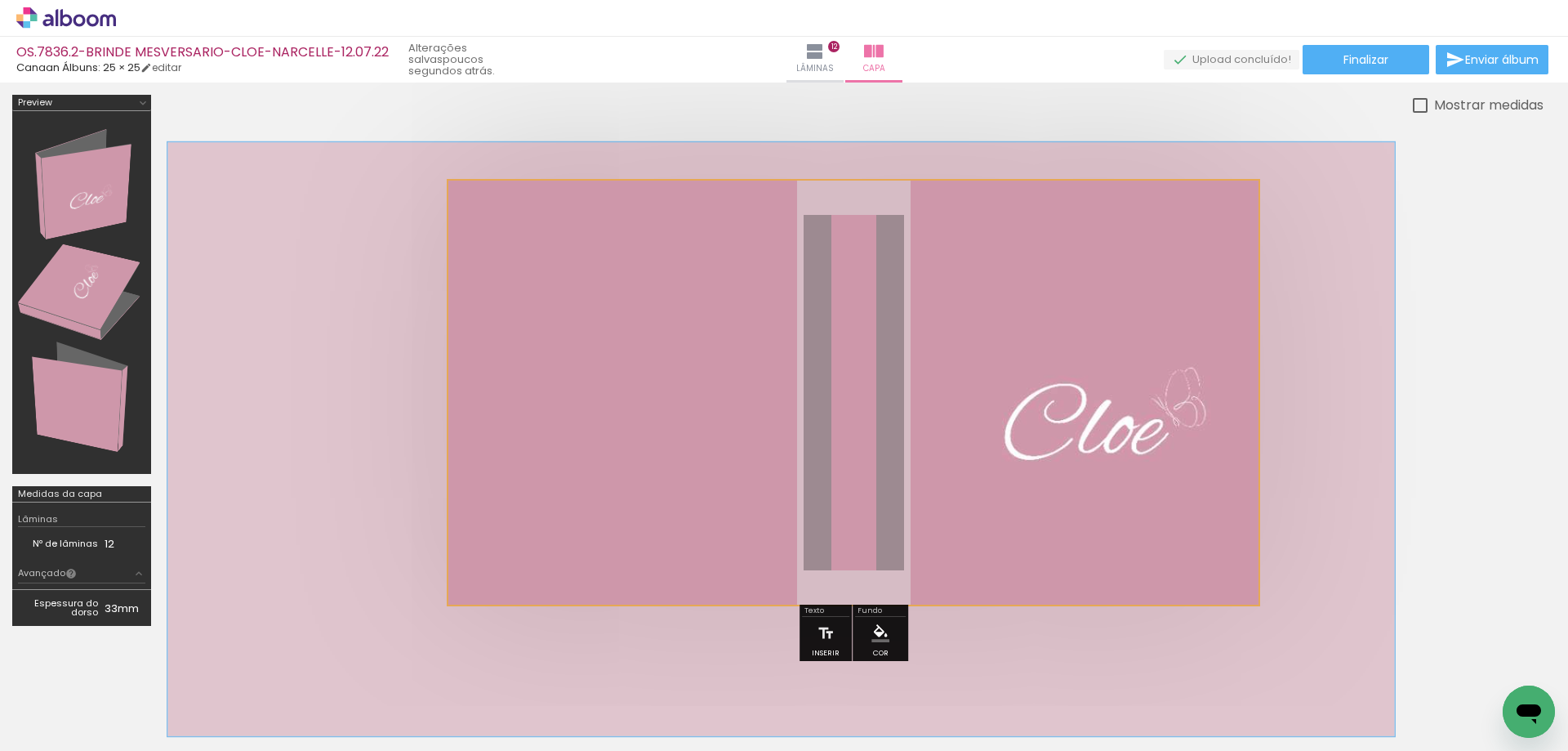
drag, startPoint x: 533, startPoint y: 225, endPoint x: 544, endPoint y: 226, distance: 11.0
click at [544, 226] on div at bounding box center [536, 223] width 26 height 26
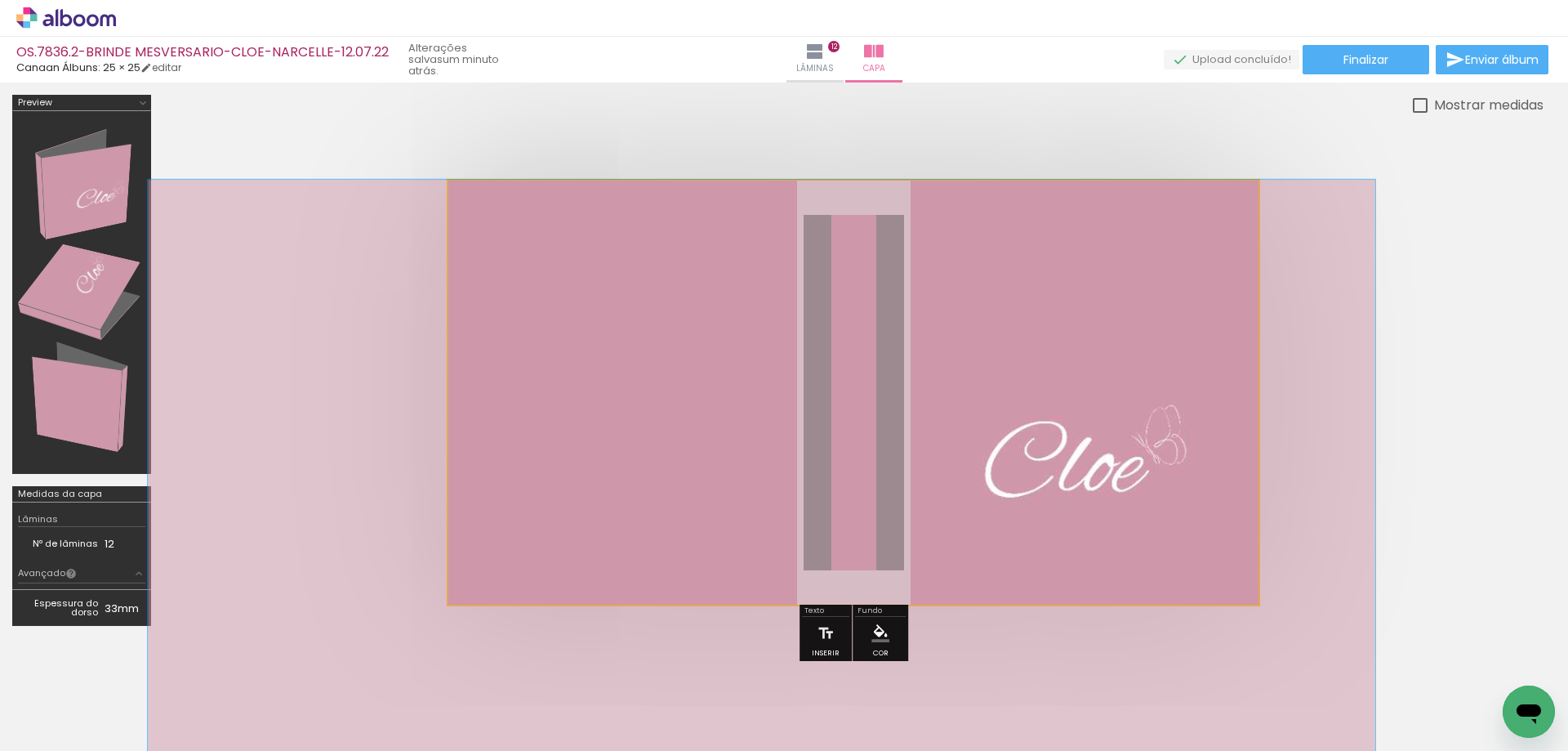
drag, startPoint x: 1146, startPoint y: 410, endPoint x: 1129, endPoint y: 469, distance: 61.4
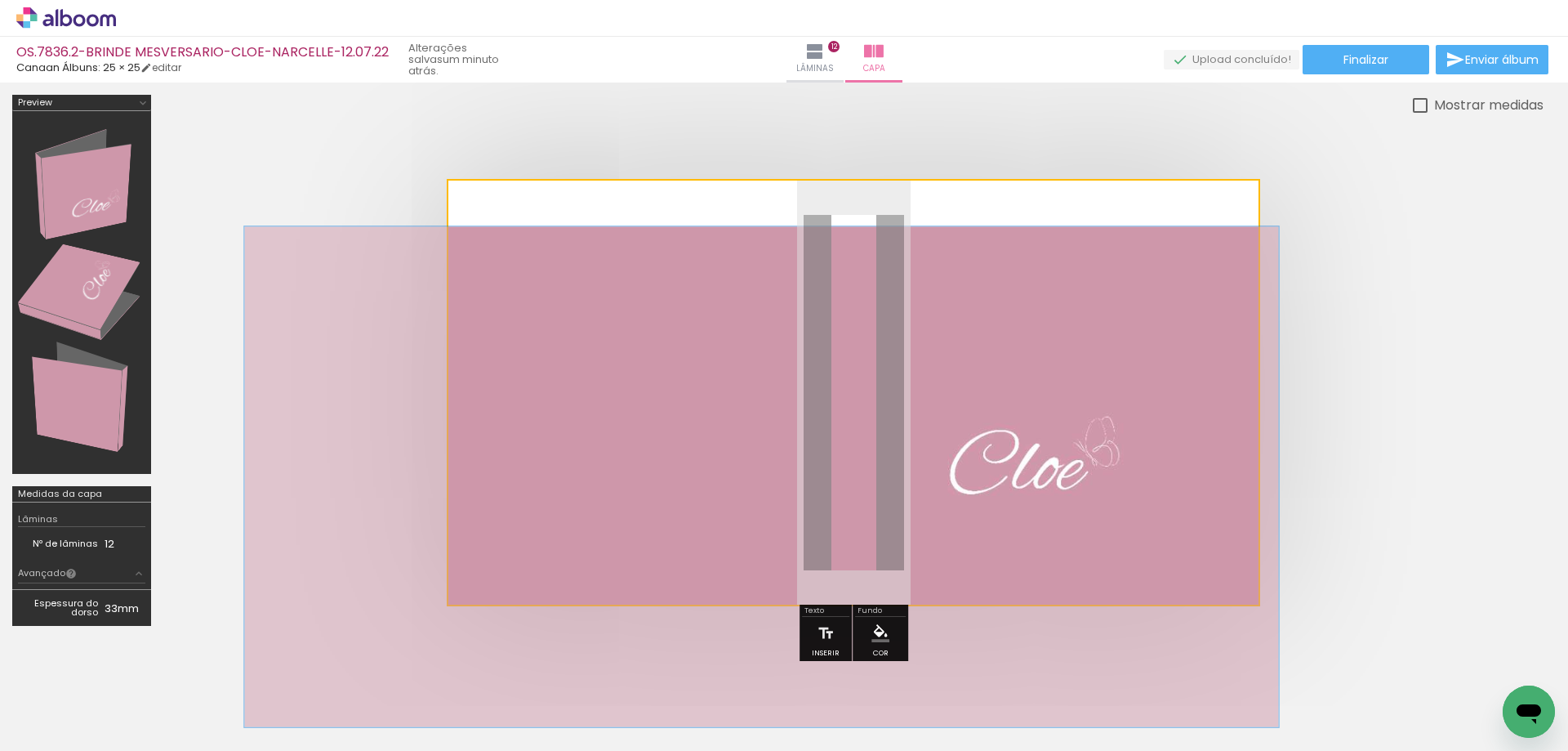
drag, startPoint x: 535, startPoint y: 223, endPoint x: 507, endPoint y: 223, distance: 28.0
click at [516, 223] on div at bounding box center [523, 223] width 15 height 15
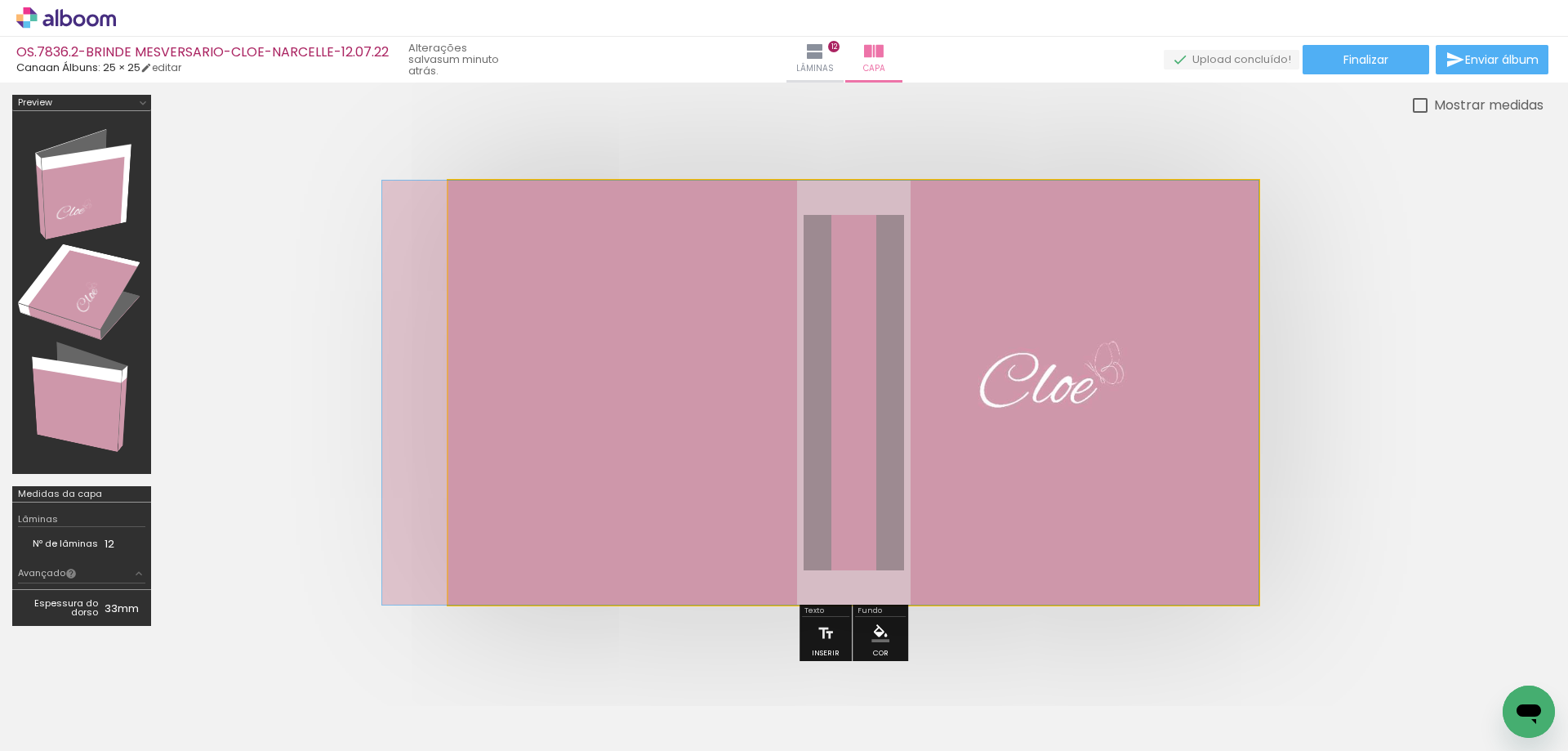
drag, startPoint x: 867, startPoint y: 400, endPoint x: 870, endPoint y: 362, distance: 38.1
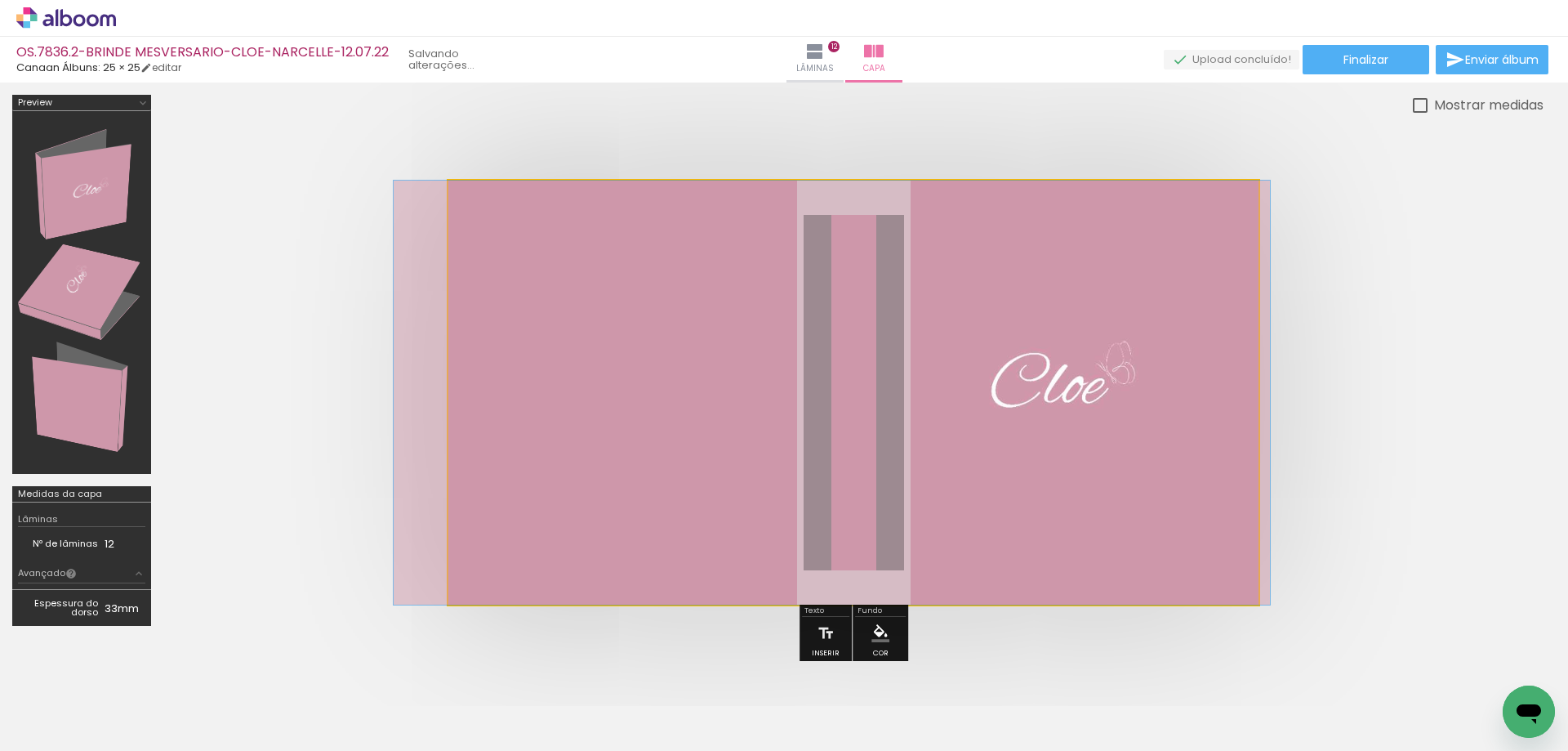
drag, startPoint x: 673, startPoint y: 296, endPoint x: 684, endPoint y: 309, distance: 17.0
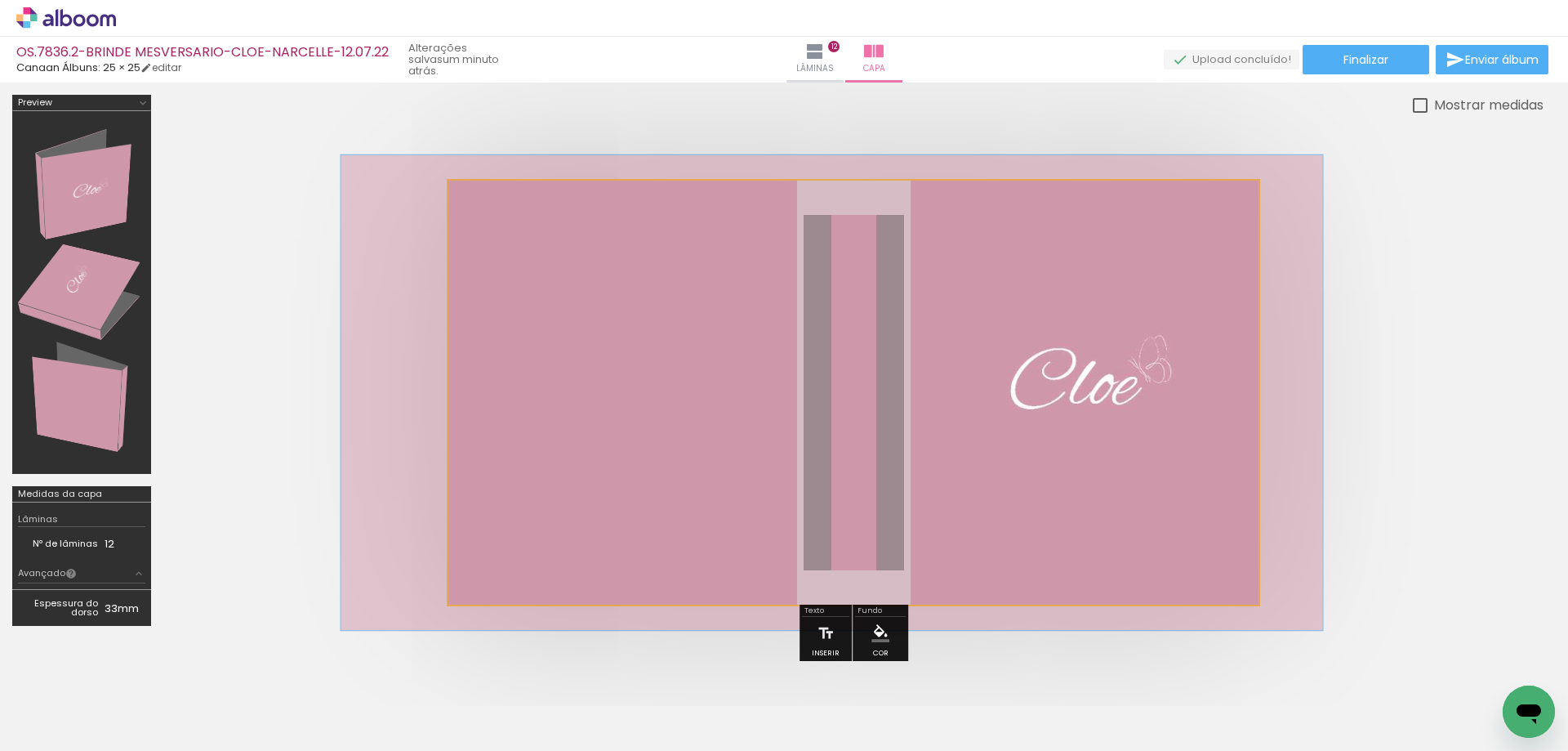
click at [517, 224] on div at bounding box center [518, 223] width 15 height 15
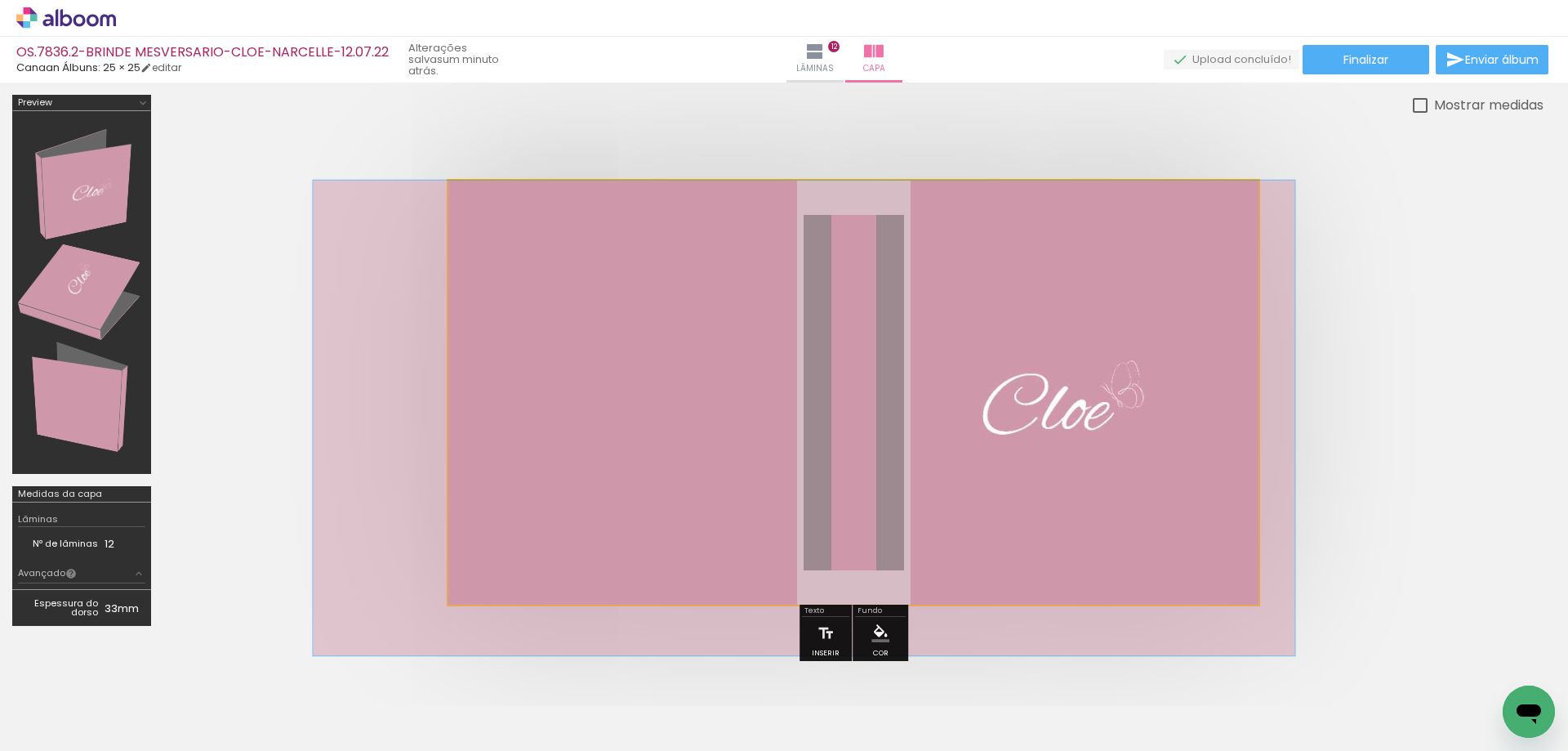
drag, startPoint x: 1162, startPoint y: 369, endPoint x: 1135, endPoint y: 428, distance: 64.9
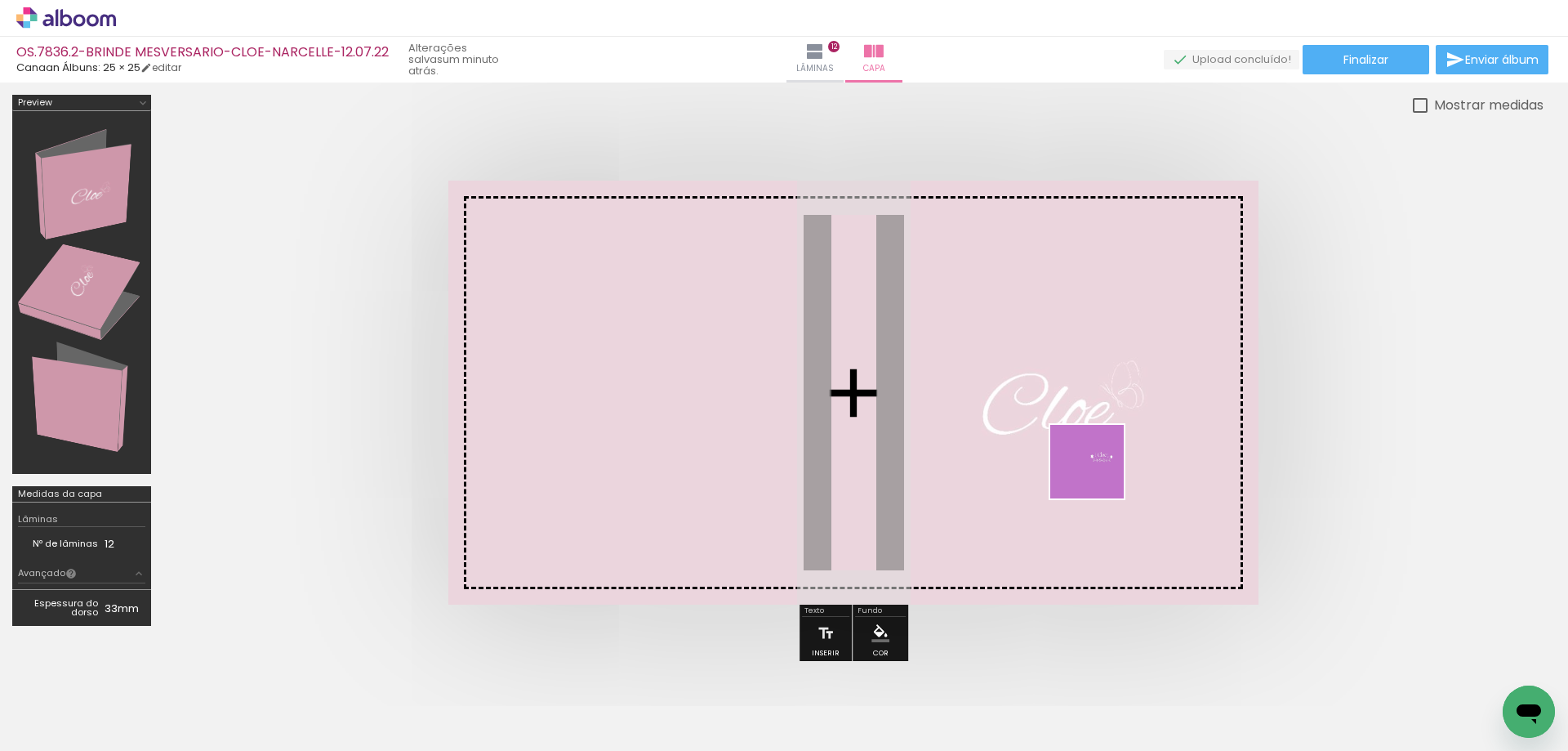
drag, startPoint x: 1139, startPoint y: 506, endPoint x: 1019, endPoint y: 398, distance: 161.4
click at [1019, 398] on quentale-workspace at bounding box center [784, 376] width 1568 height 751
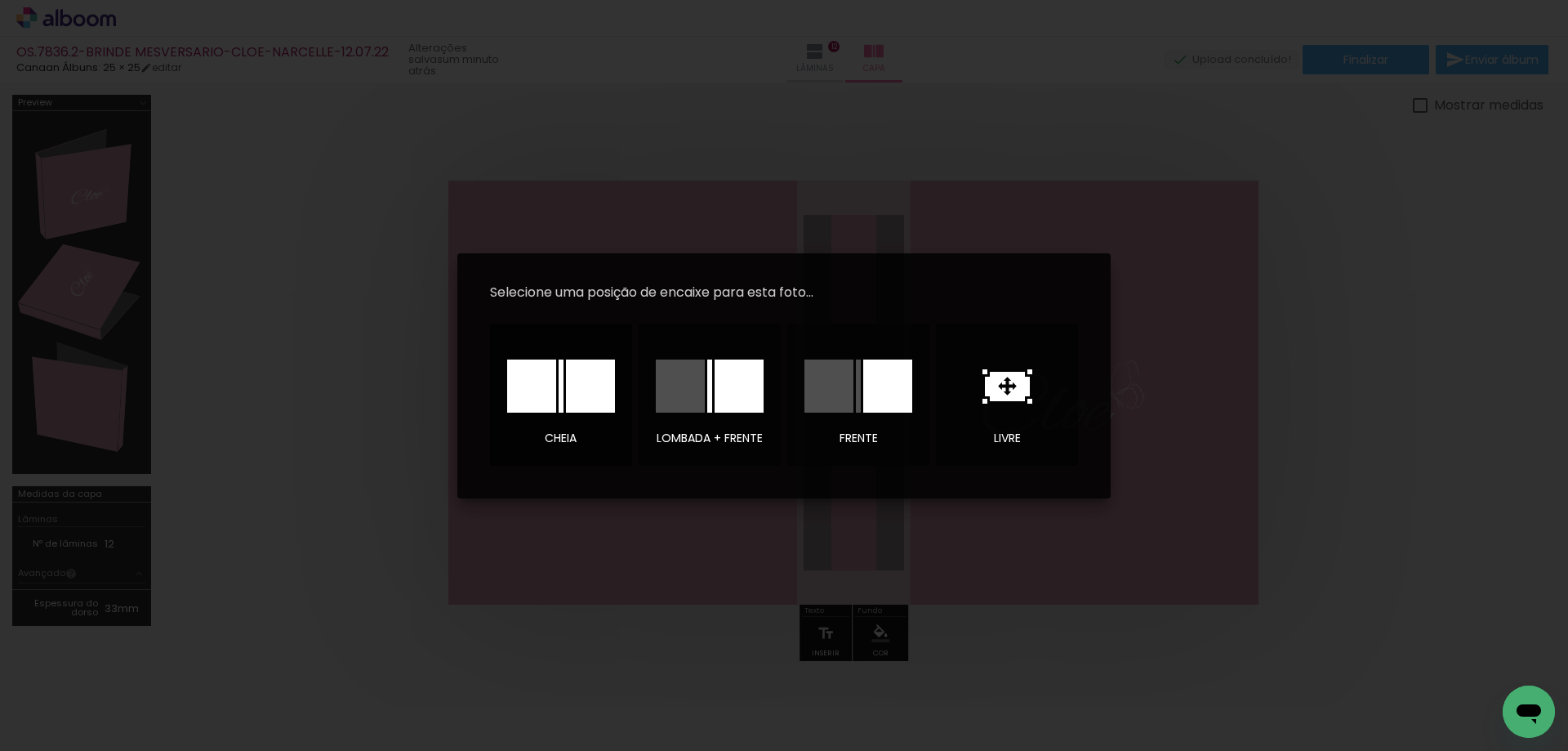
click at [572, 387] on div at bounding box center [590, 386] width 49 height 53
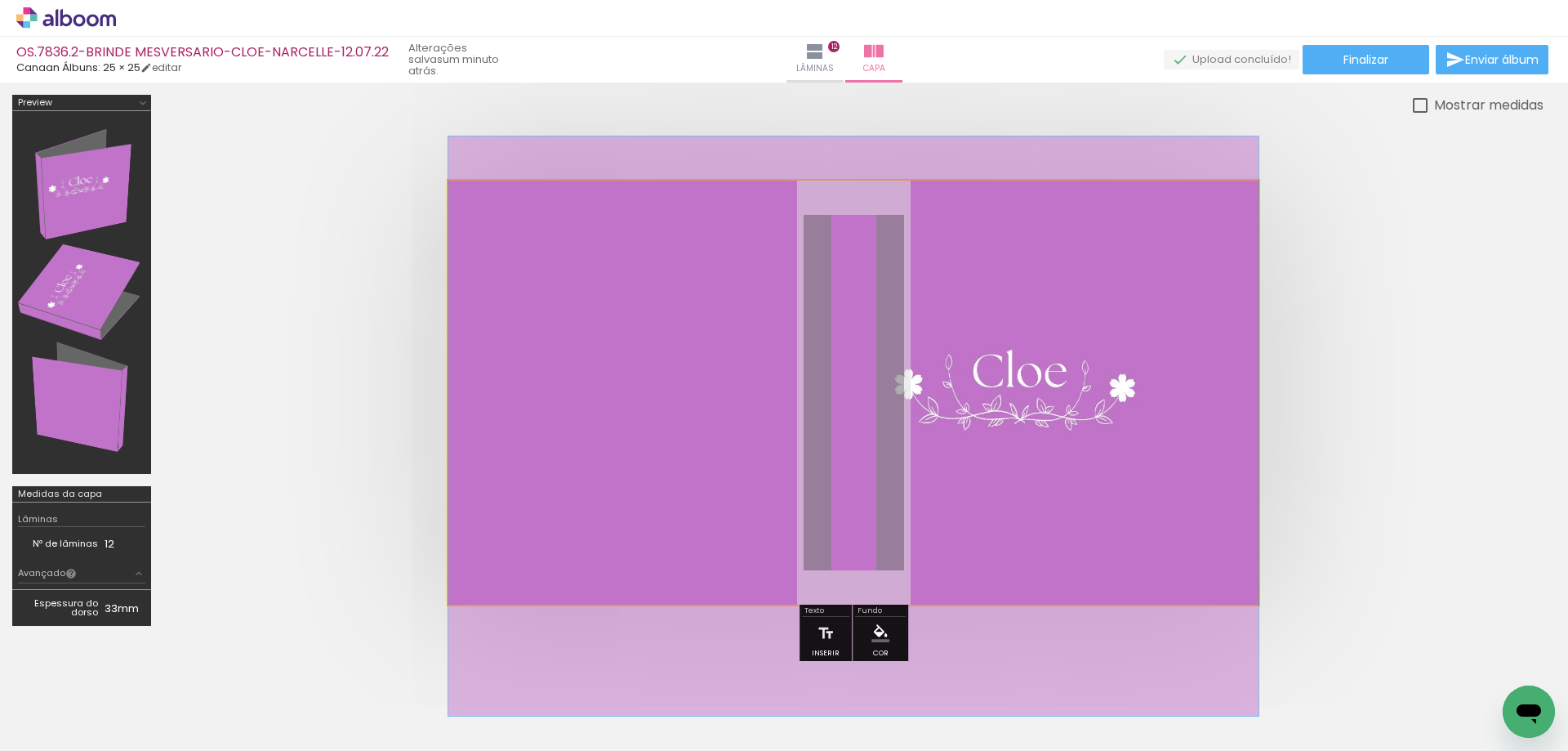
drag, startPoint x: 992, startPoint y: 325, endPoint x: 1043, endPoint y: 359, distance: 61.3
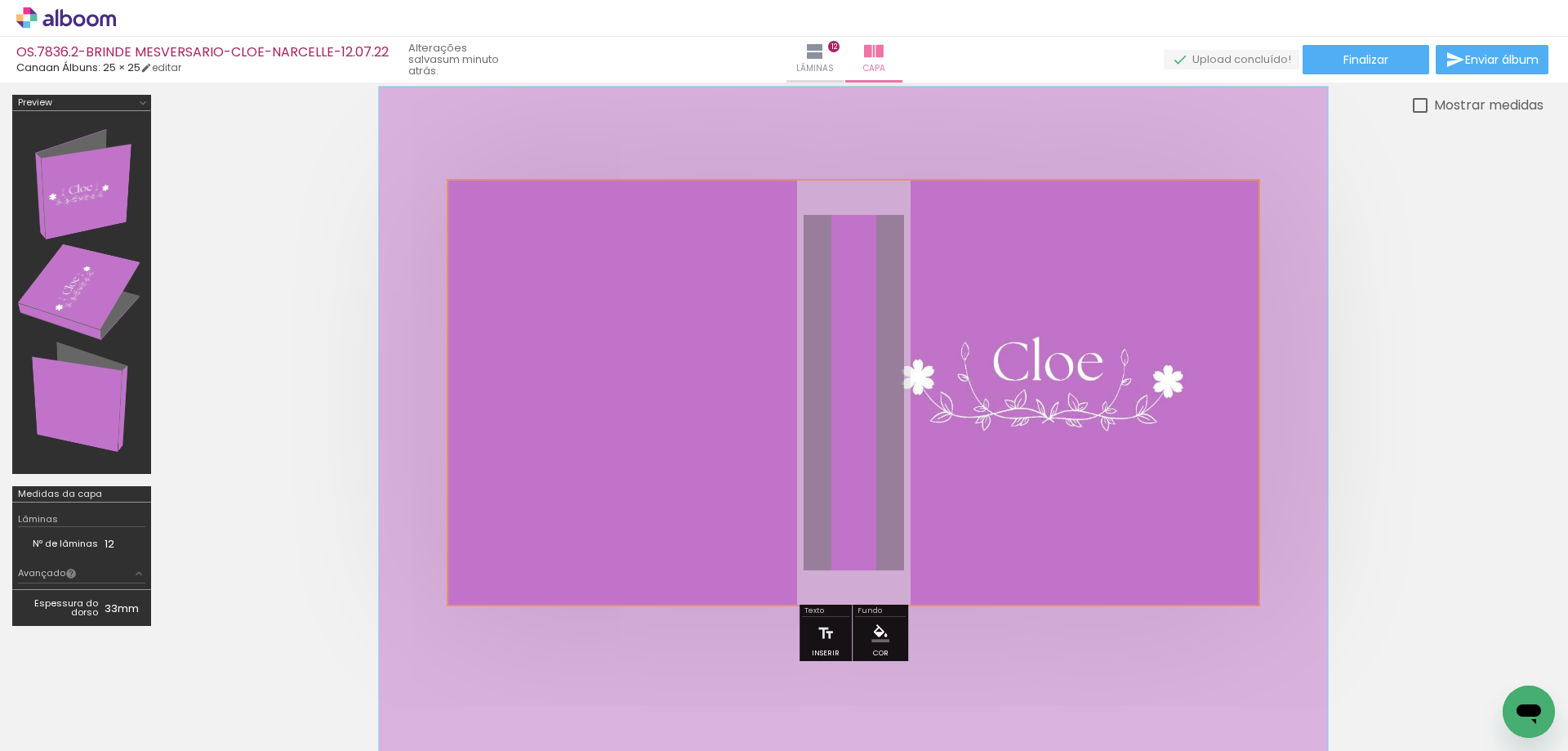
drag, startPoint x: 515, startPoint y: 222, endPoint x: 524, endPoint y: 222, distance: 9.0
type paper-slider "117"
click at [524, 222] on div at bounding box center [521, 223] width 15 height 15
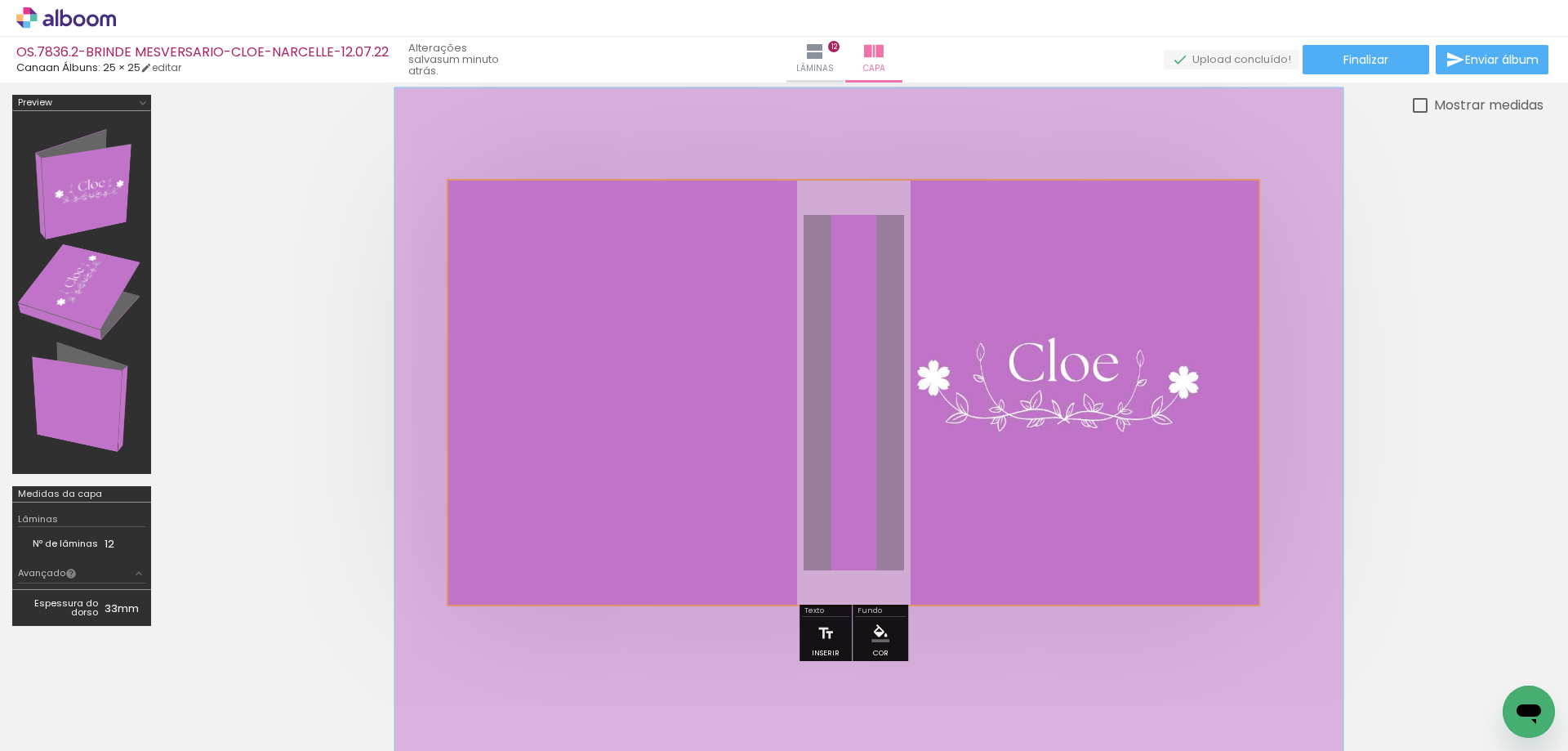
drag, startPoint x: 993, startPoint y: 366, endPoint x: 1008, endPoint y: 367, distance: 15.0
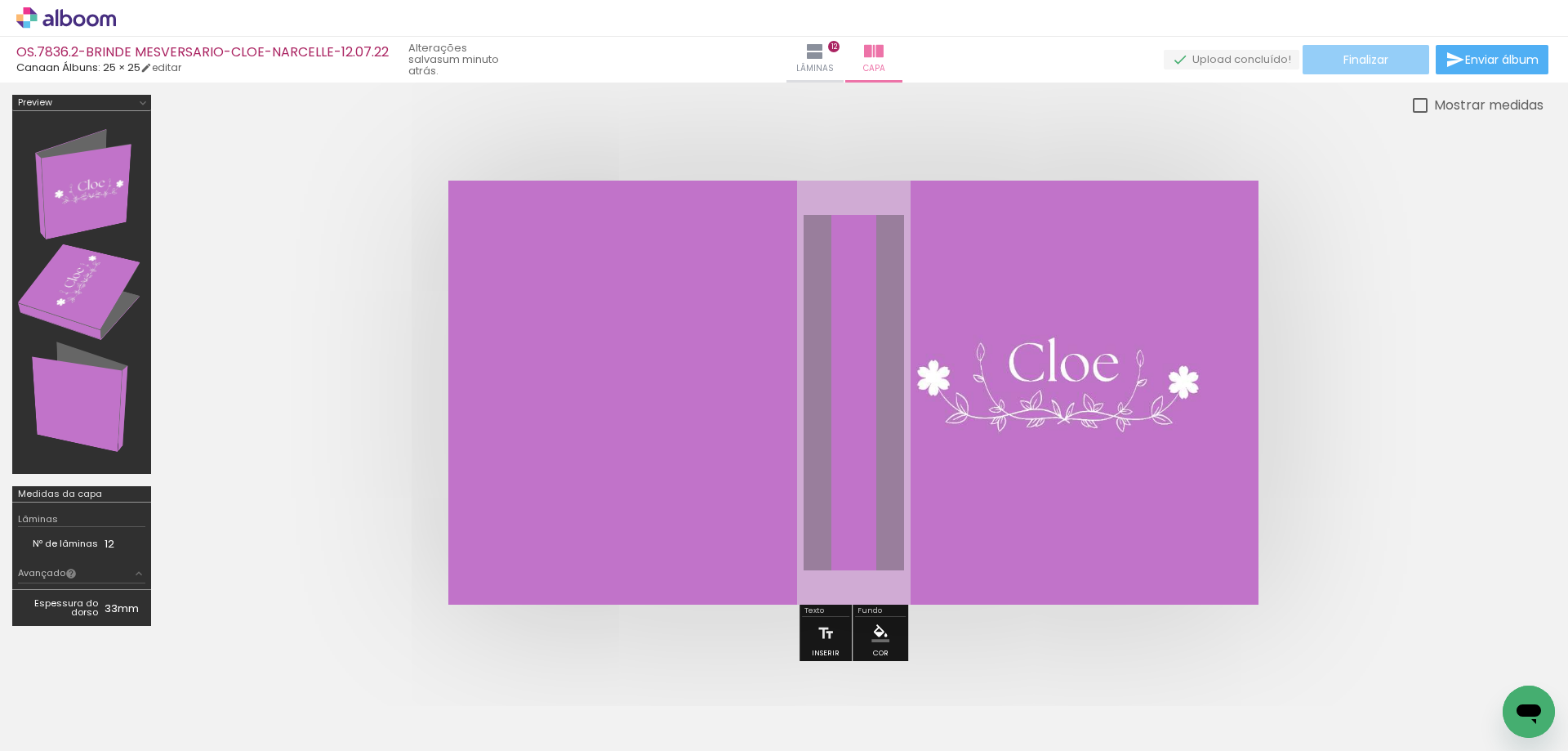
click at [1354, 61] on span "Finalizar" at bounding box center [1366, 59] width 45 height 11
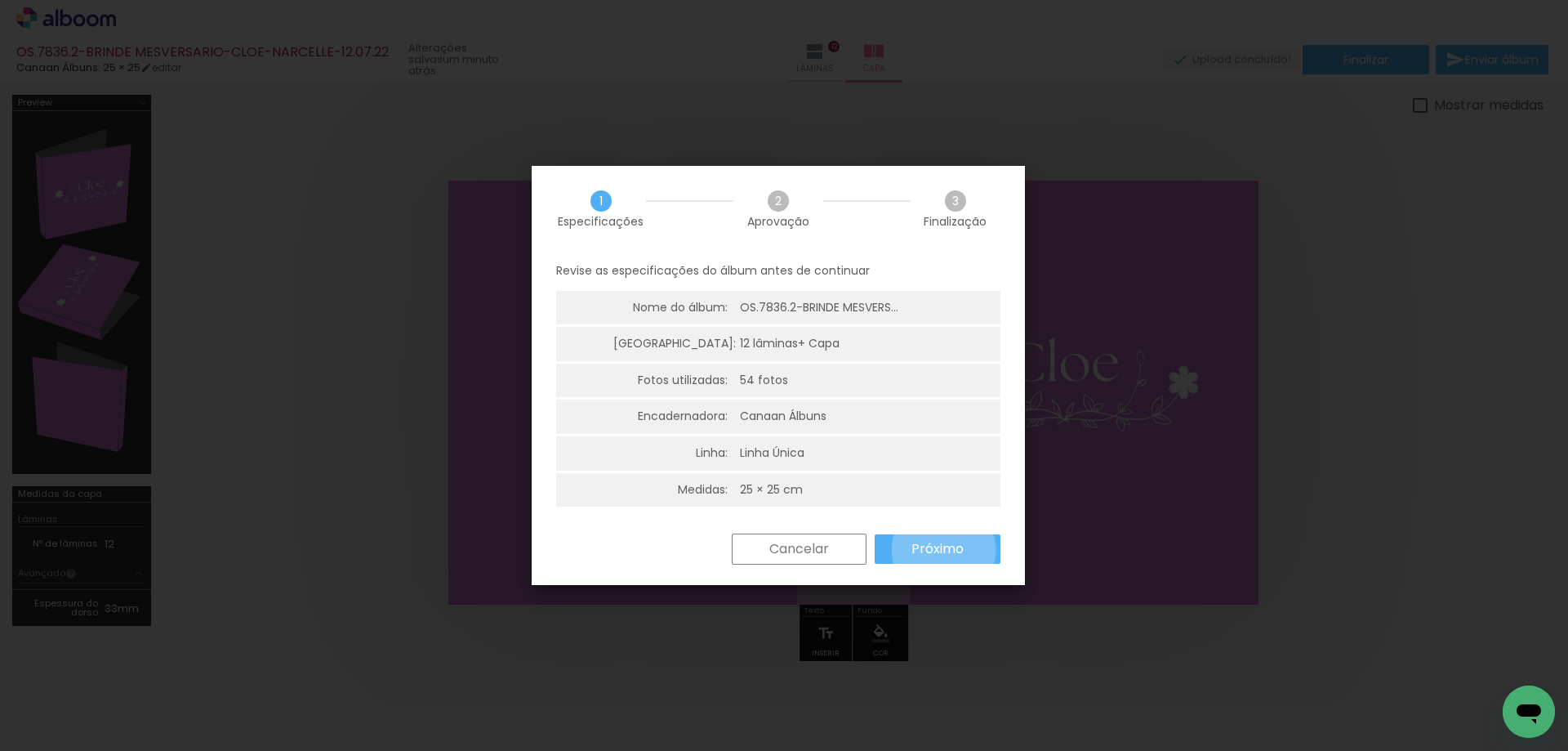
click at [0, 0] on slot "Próximo" at bounding box center [0, 0] width 0 height 0
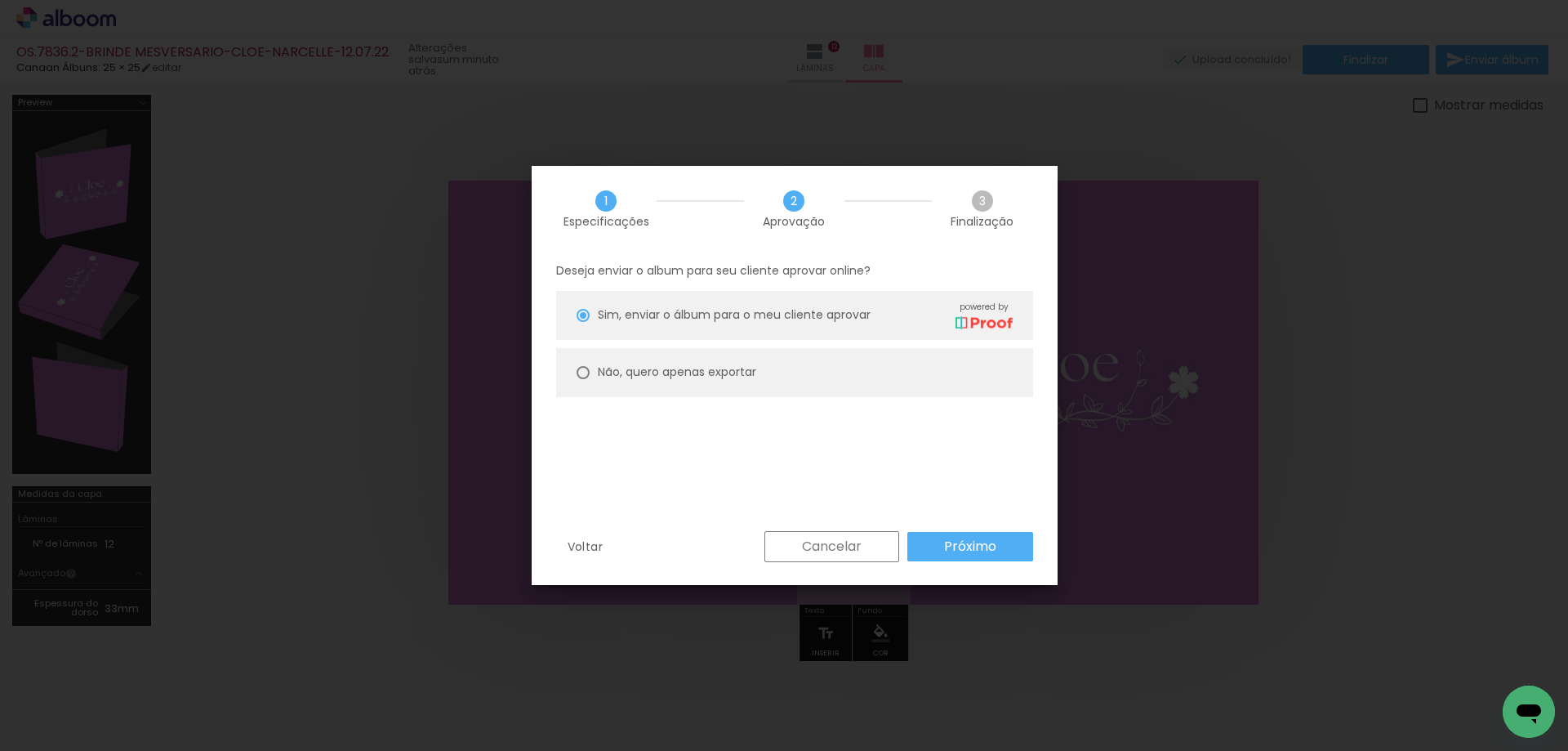
click at [0, 0] on slot "Próximo" at bounding box center [0, 0] width 0 height 0
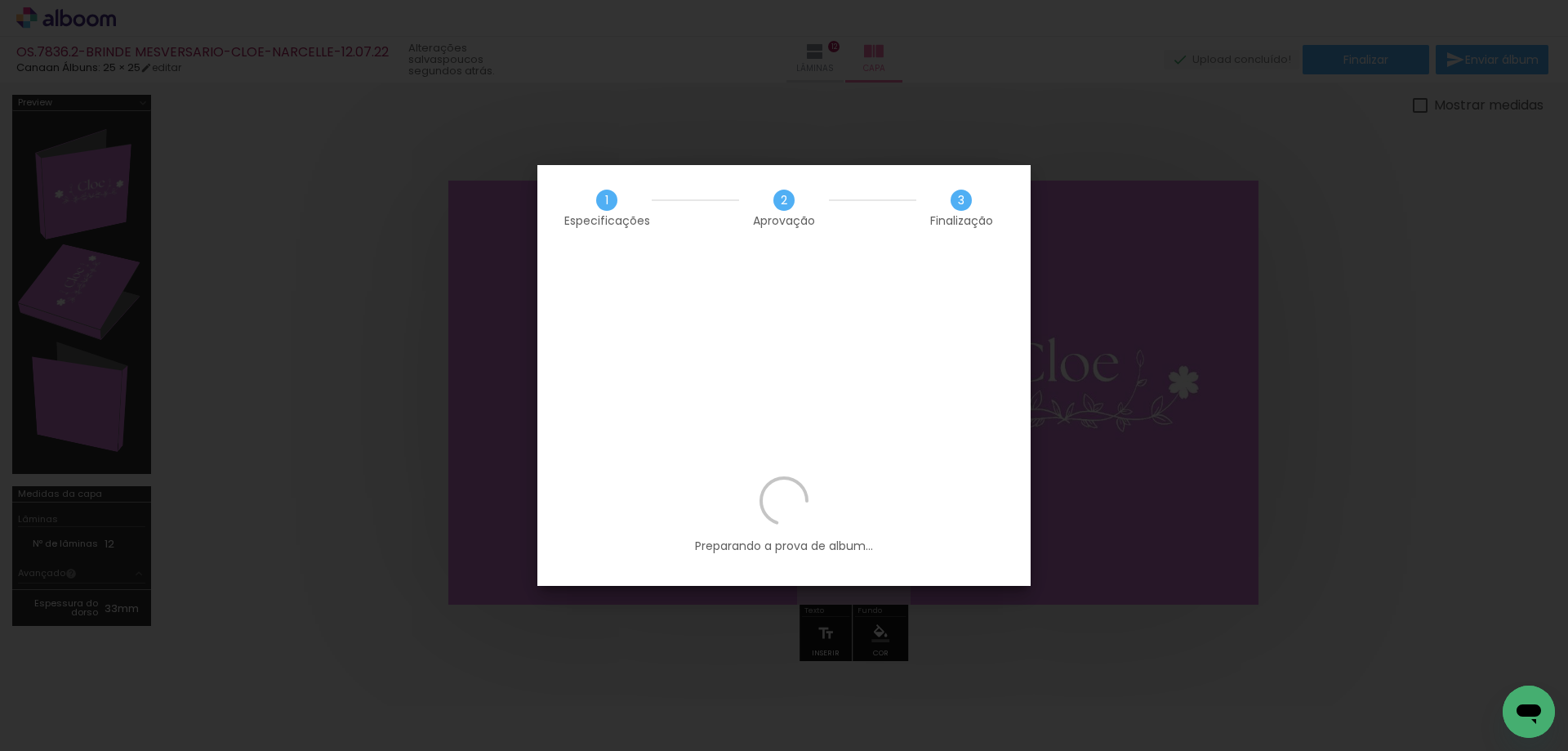
scroll to position [0, 3786]
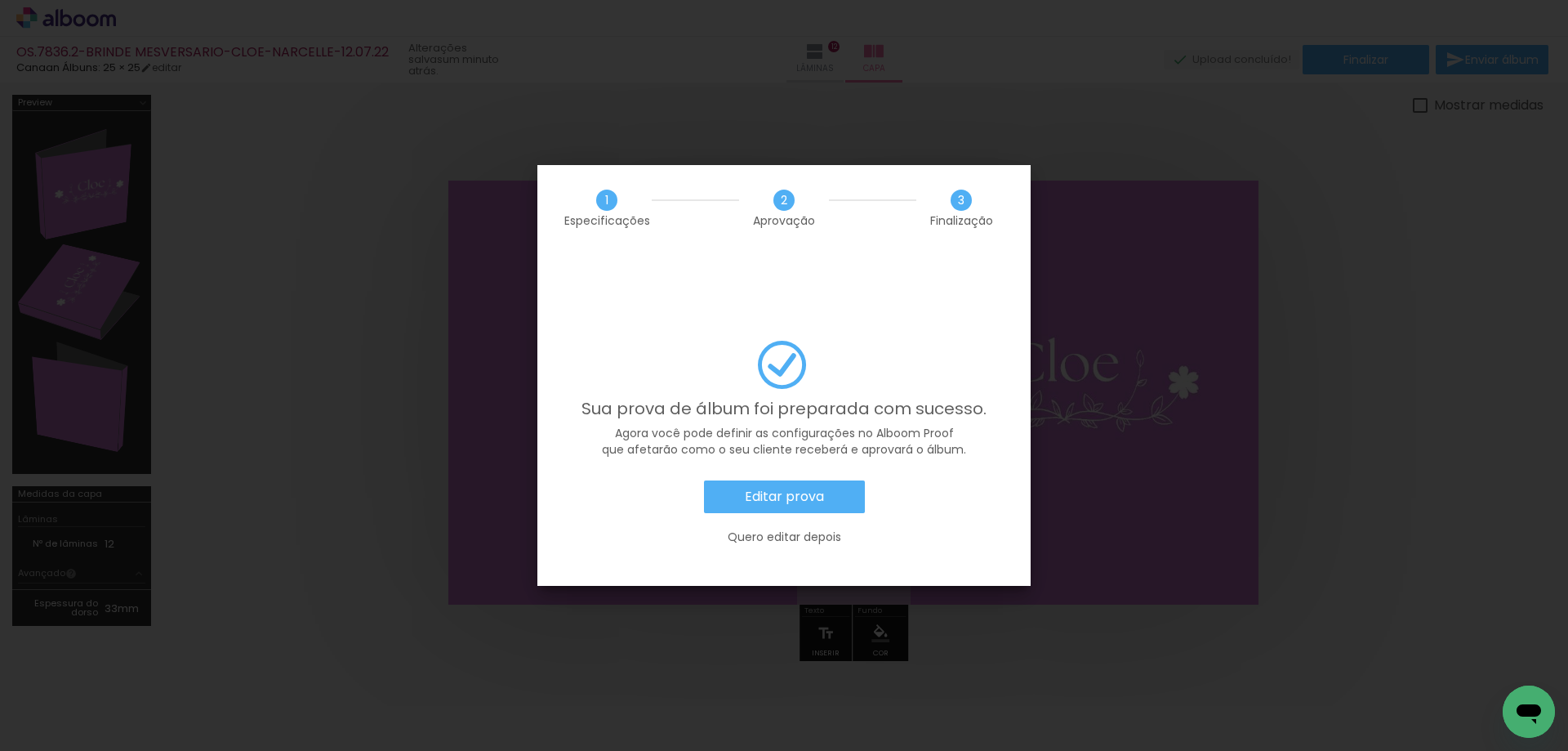
click at [0, 0] on slot "Quero editar depois" at bounding box center [0, 0] width 0 height 0
